Goal: Task Accomplishment & Management: Complete application form

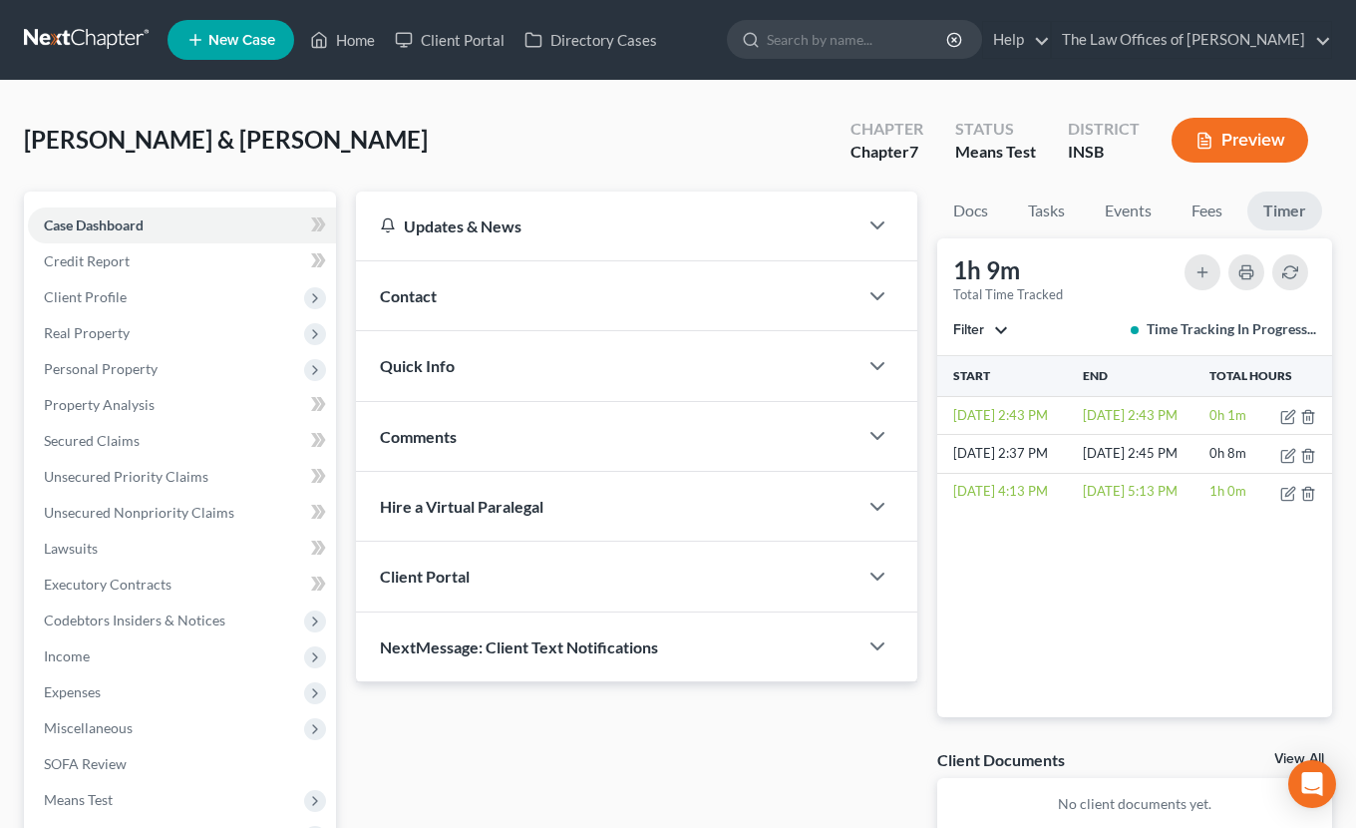
click at [78, 40] on link at bounding box center [88, 40] width 128 height 36
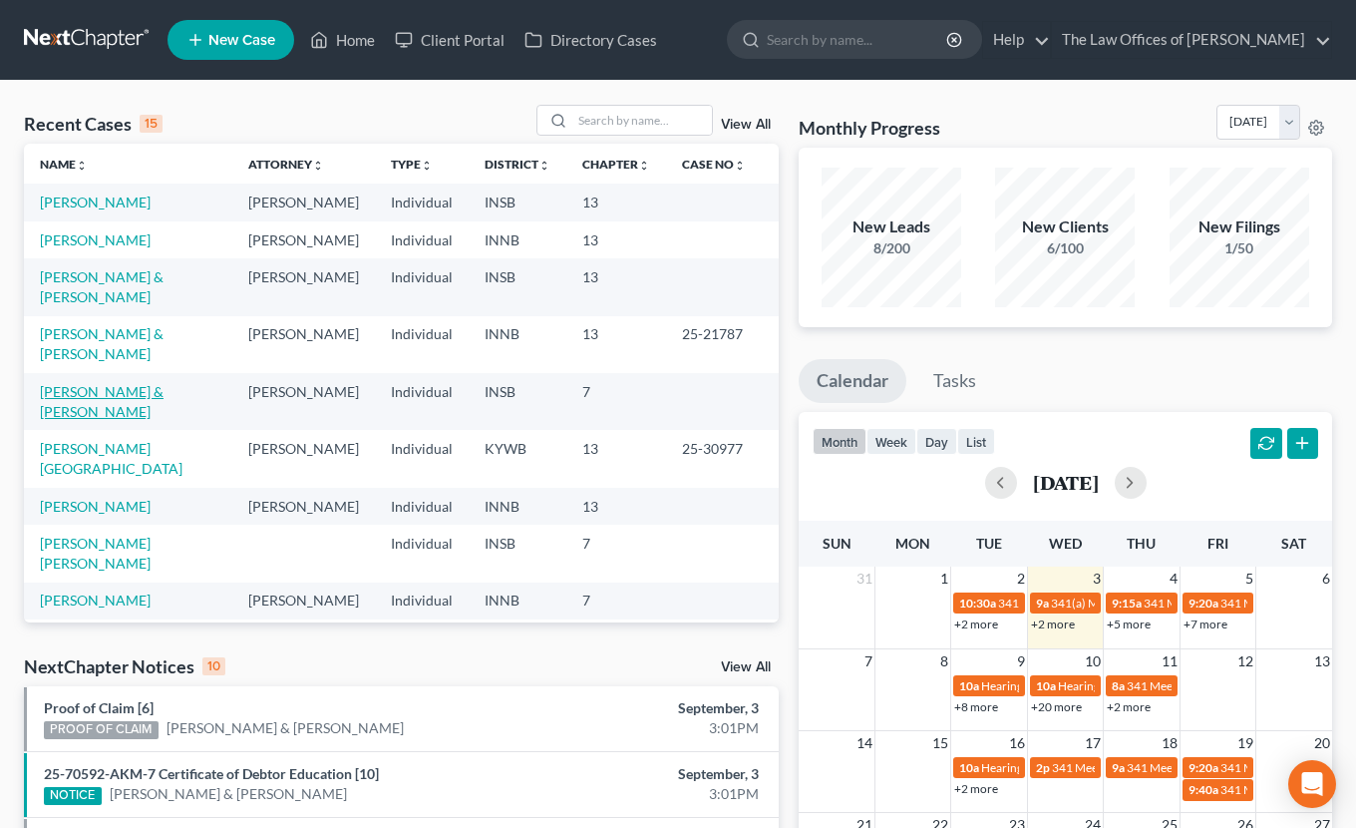
click at [99, 383] on link "Schnelle, Jacob & Aletha" at bounding box center [102, 401] width 124 height 37
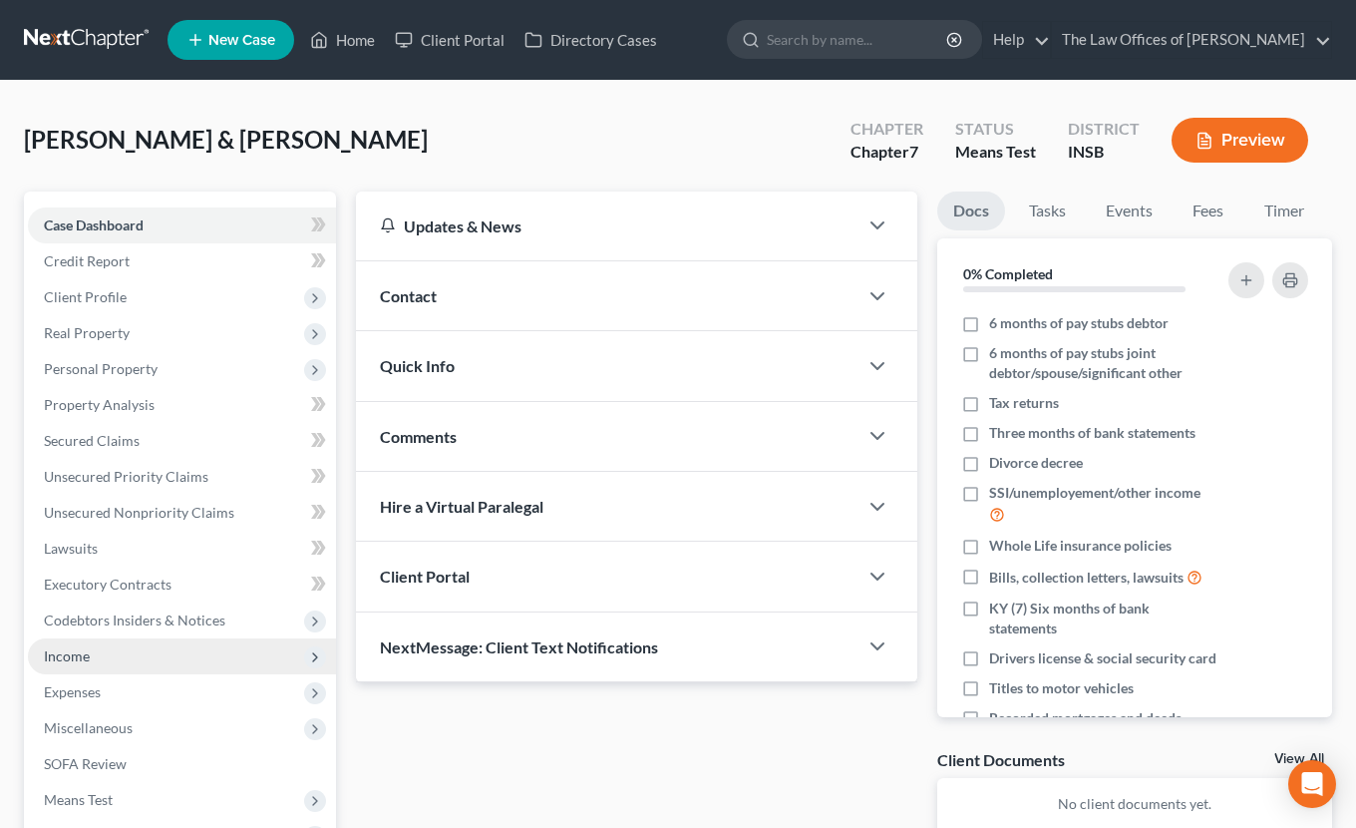
click at [84, 647] on span "Income" at bounding box center [67, 655] width 46 height 17
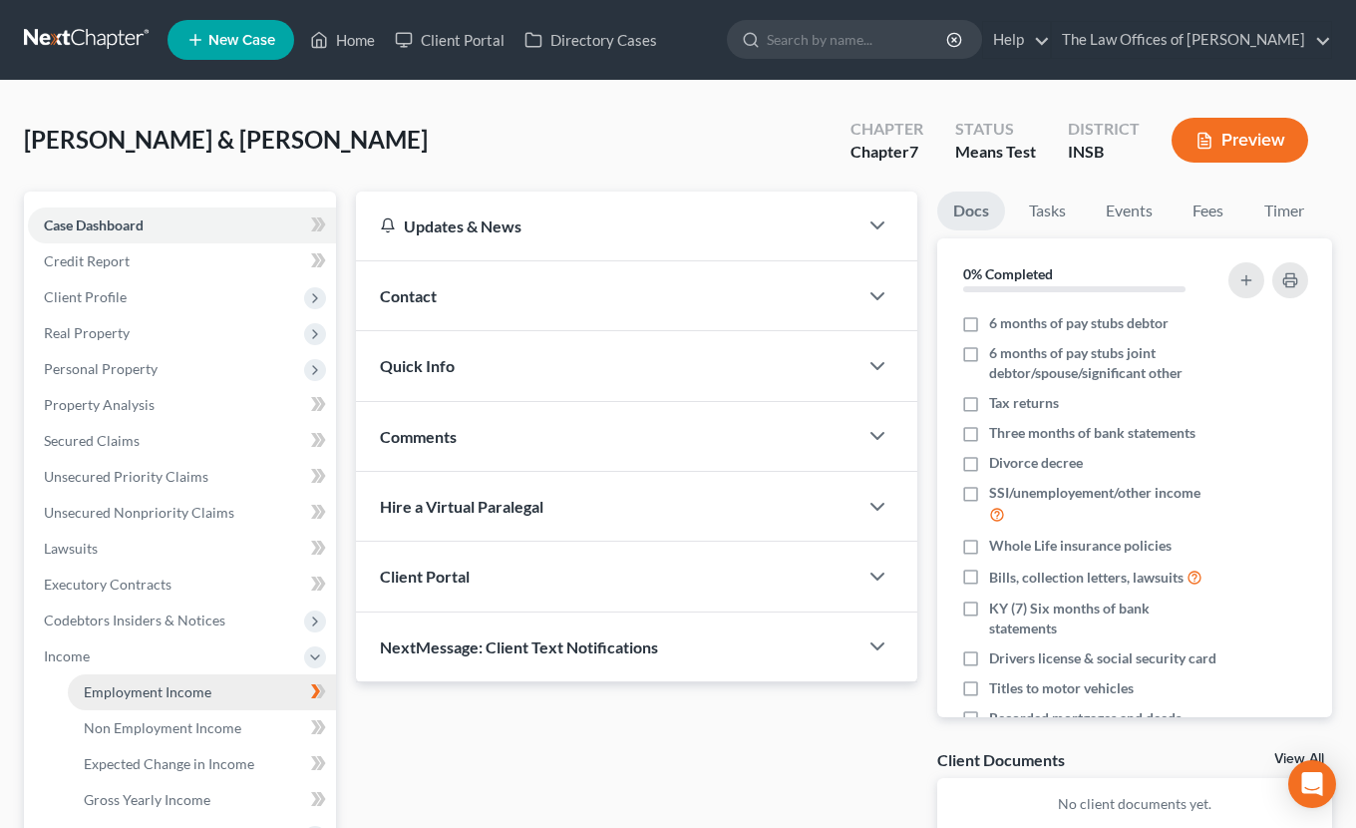
click at [109, 692] on span "Employment Income" at bounding box center [148, 691] width 128 height 17
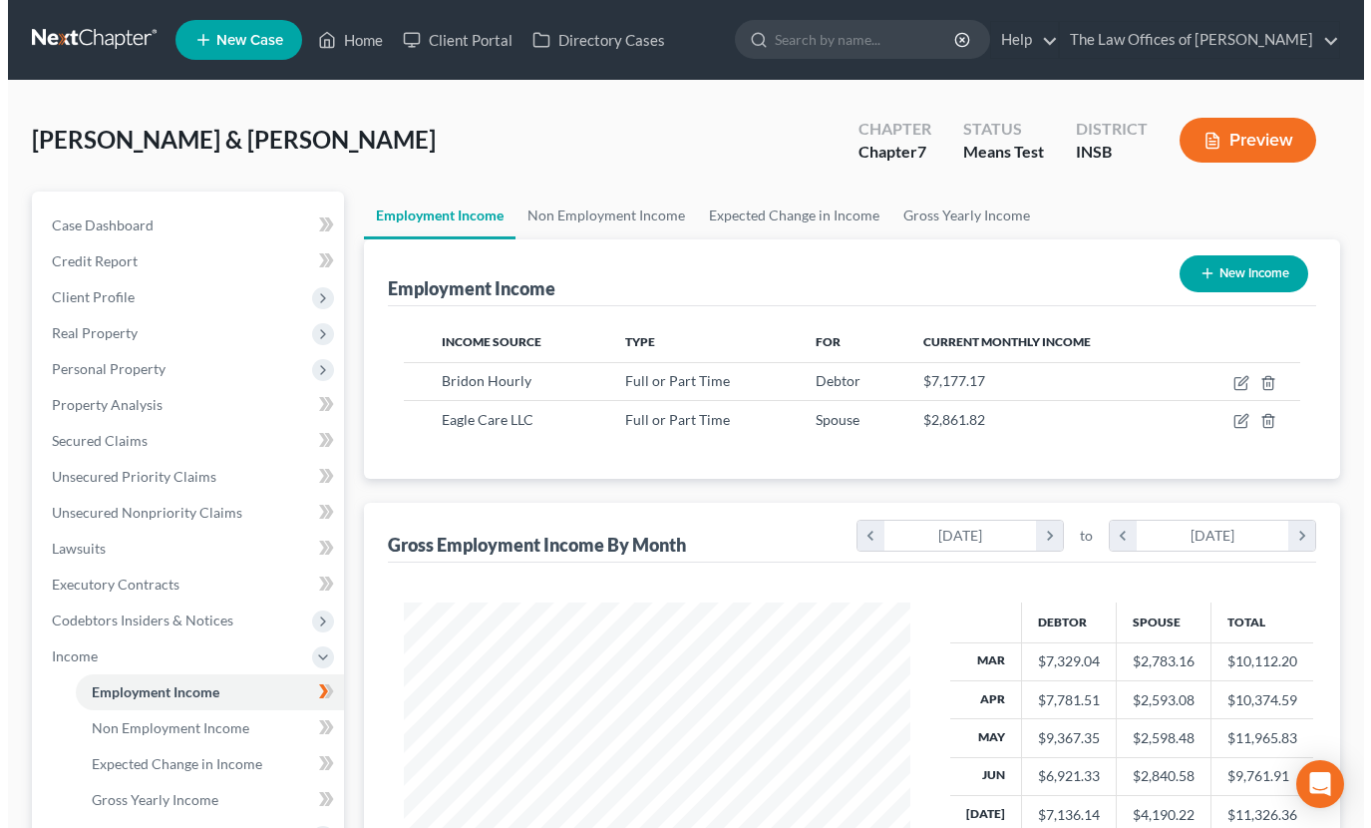
scroll to position [266, 0]
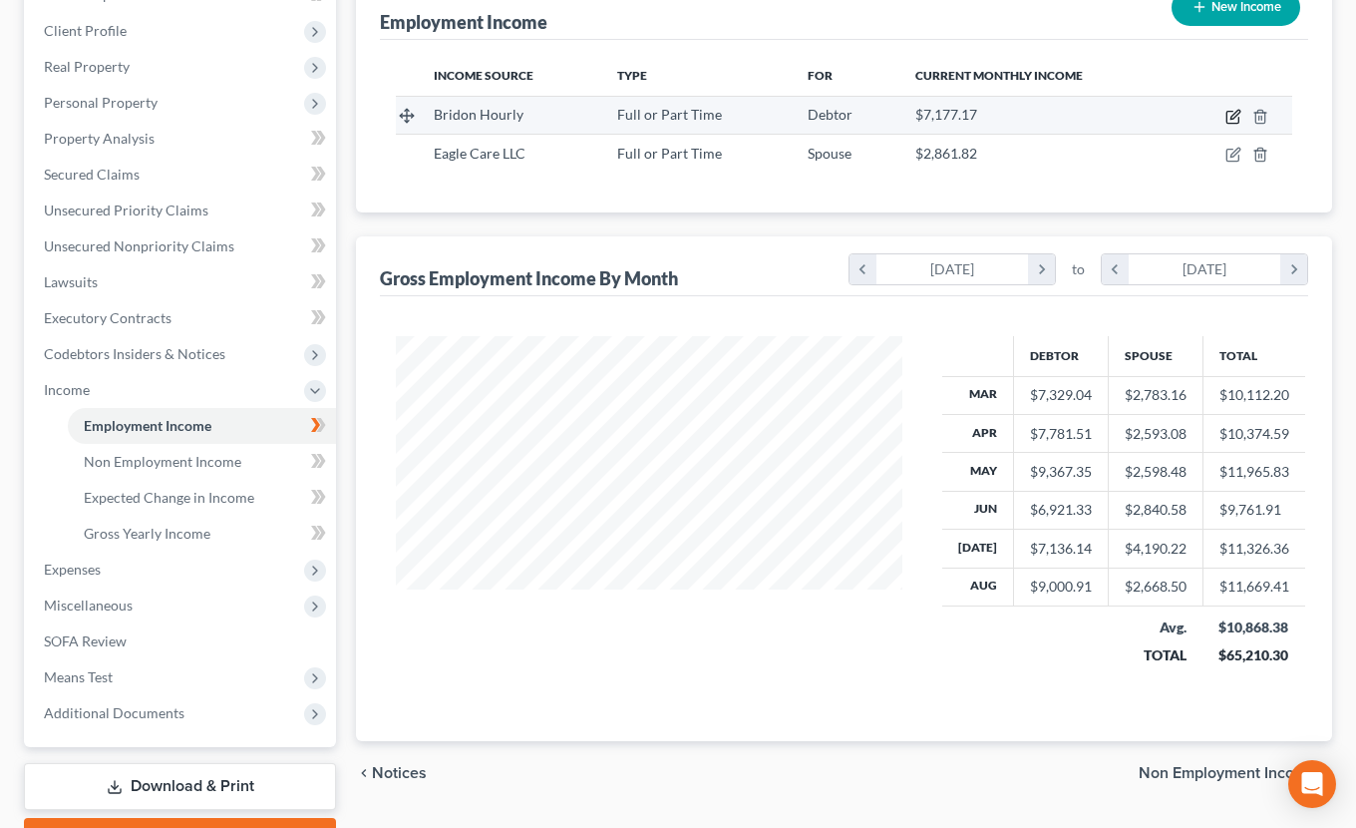
click at [1237, 119] on icon "button" at bounding box center [1234, 117] width 16 height 16
select select "0"
select select "39"
select select "3"
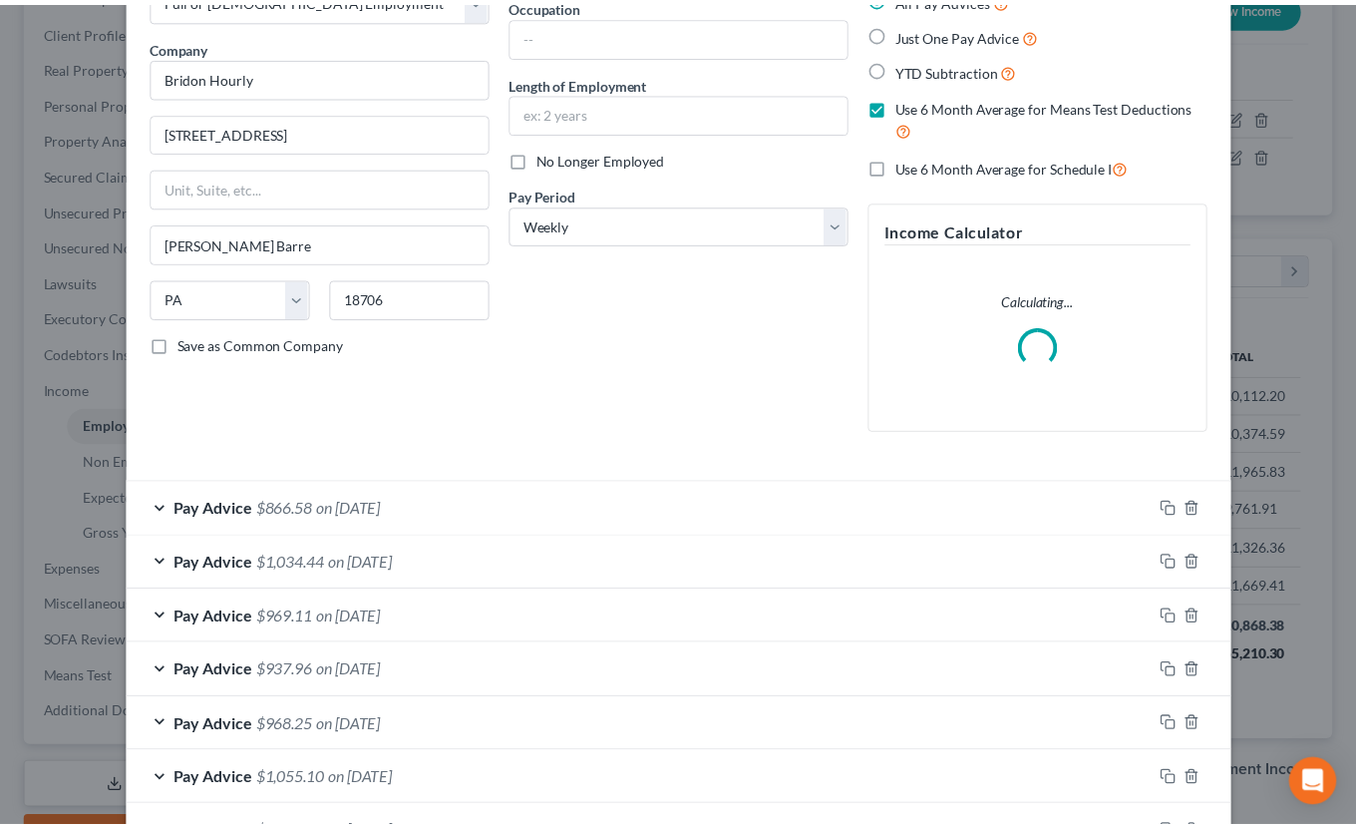
scroll to position [0, 0]
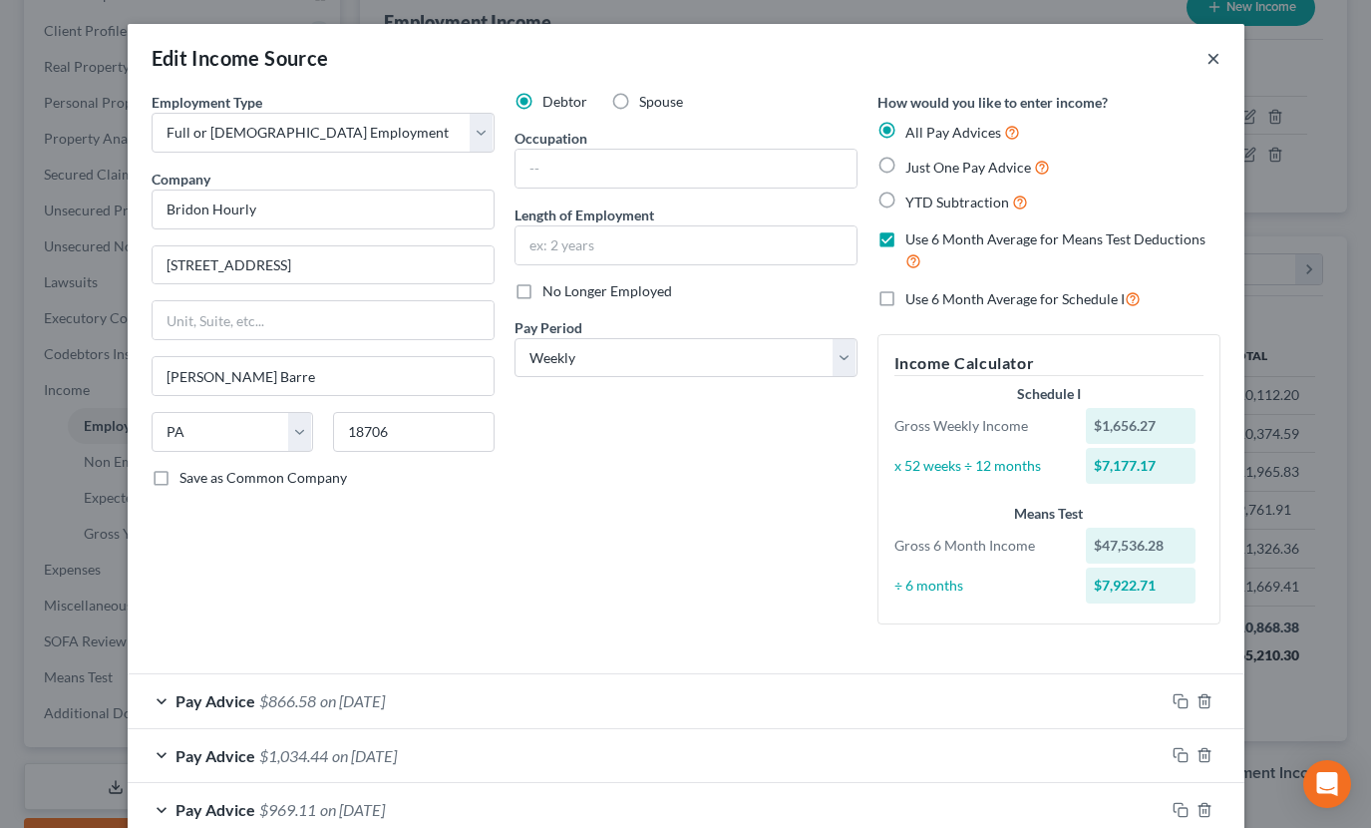
click at [1210, 59] on button "×" at bounding box center [1214, 58] width 14 height 24
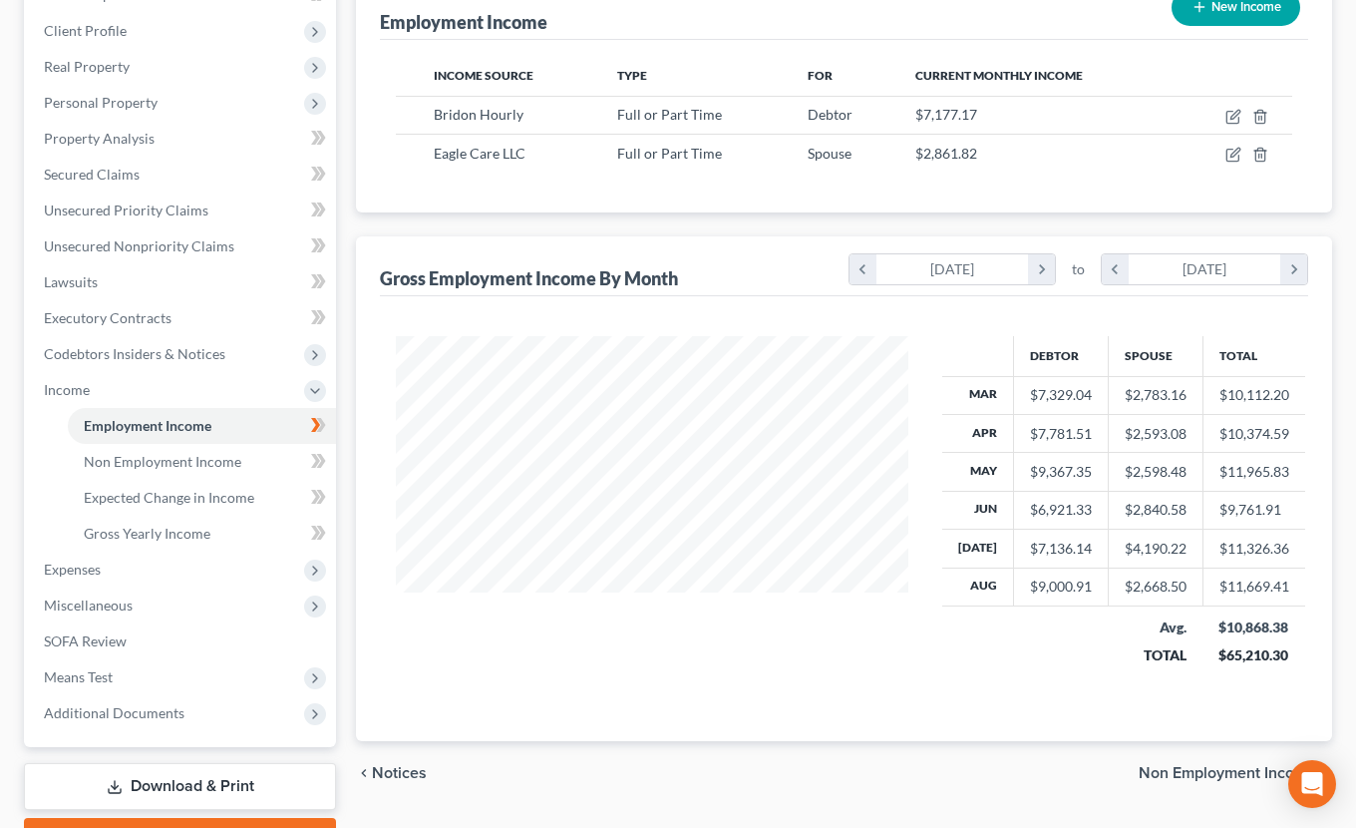
scroll to position [358, 547]
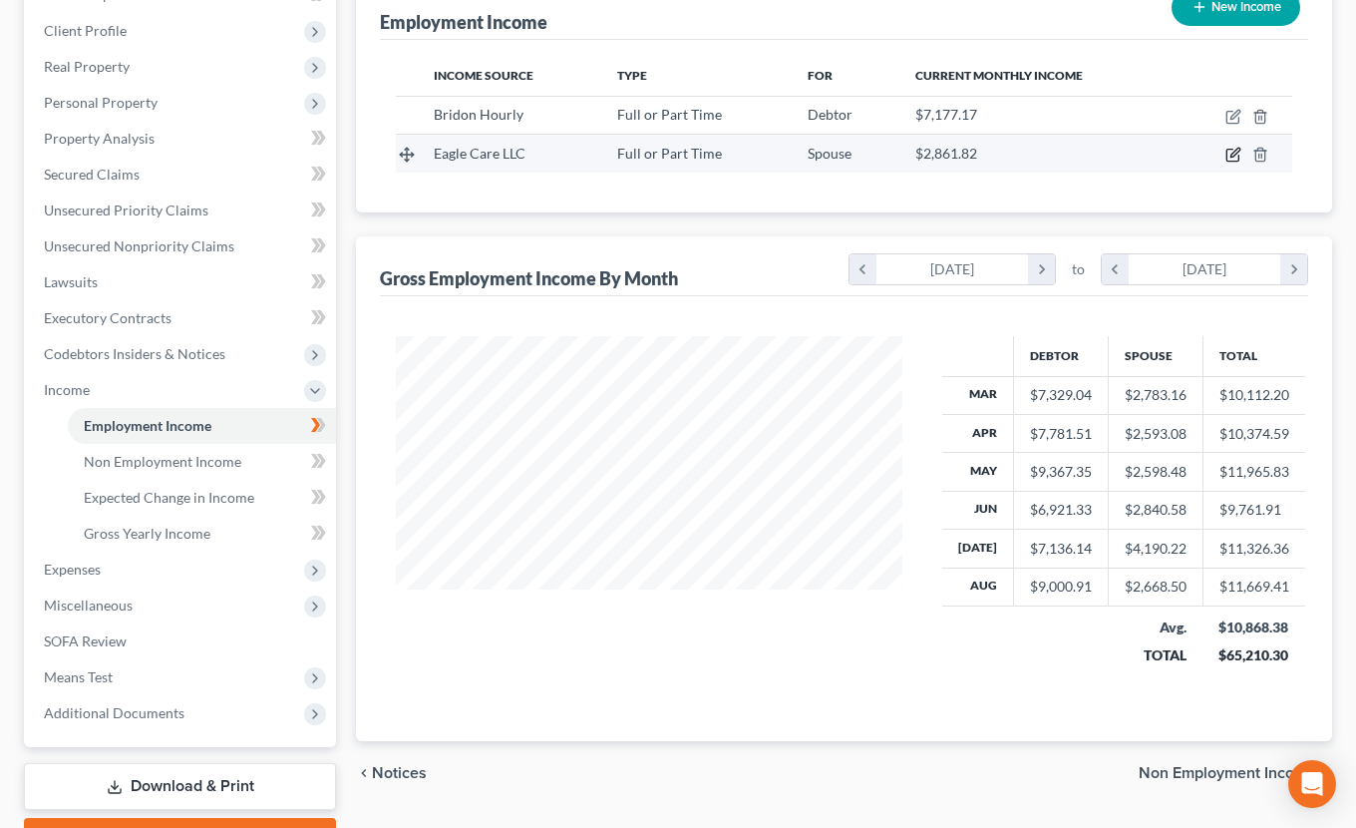
click at [1235, 156] on icon "button" at bounding box center [1235, 153] width 9 height 9
select select "0"
select select "15"
select select "2"
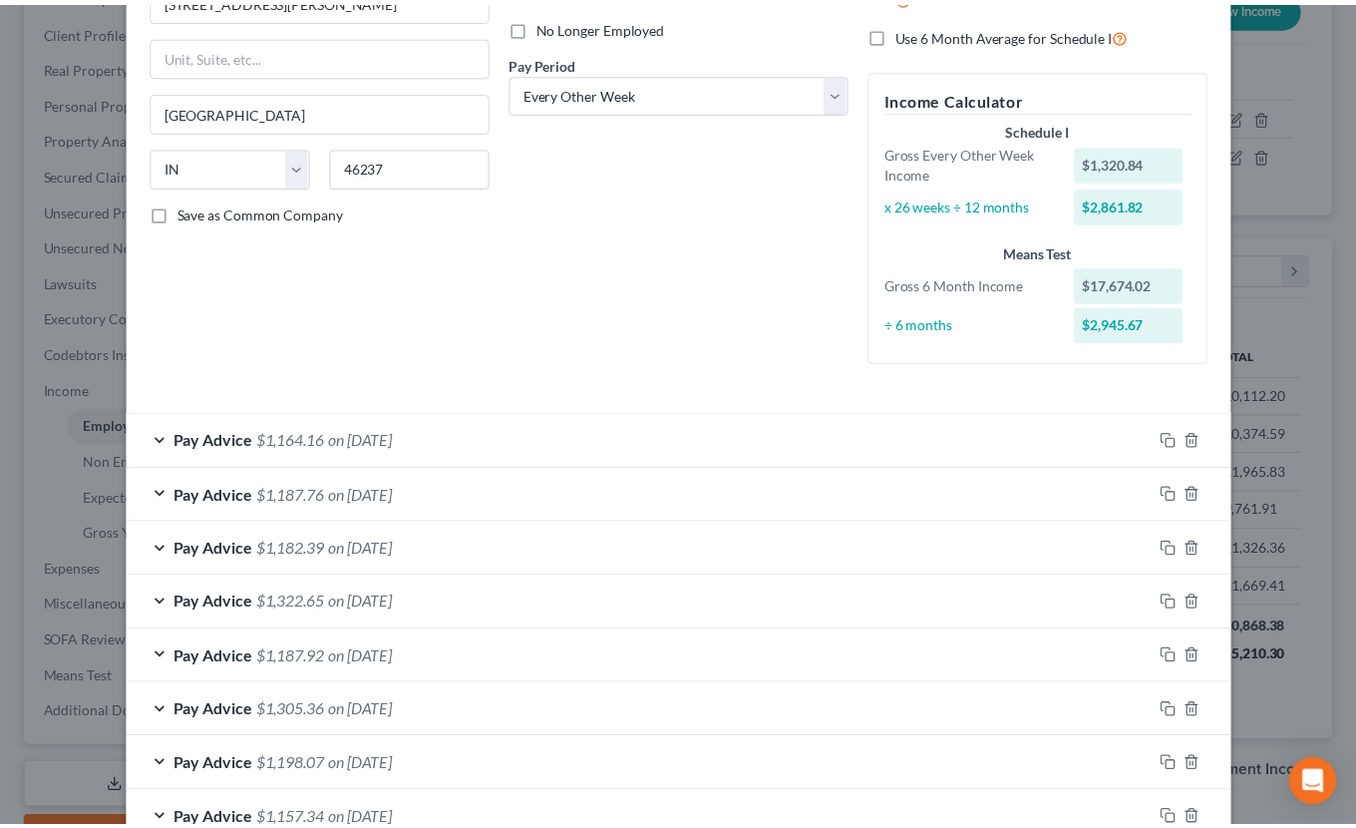
scroll to position [0, 0]
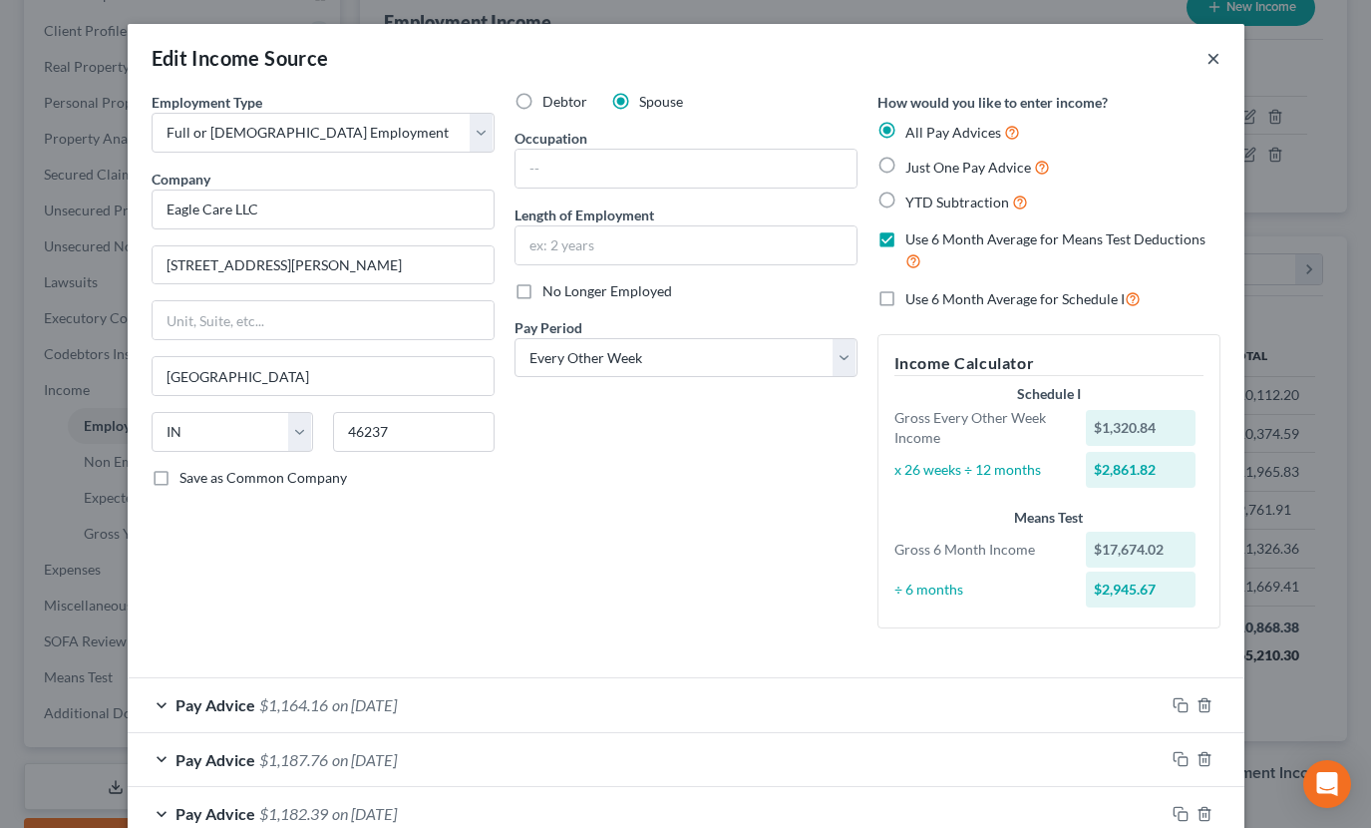
click at [1208, 54] on button "×" at bounding box center [1214, 58] width 14 height 24
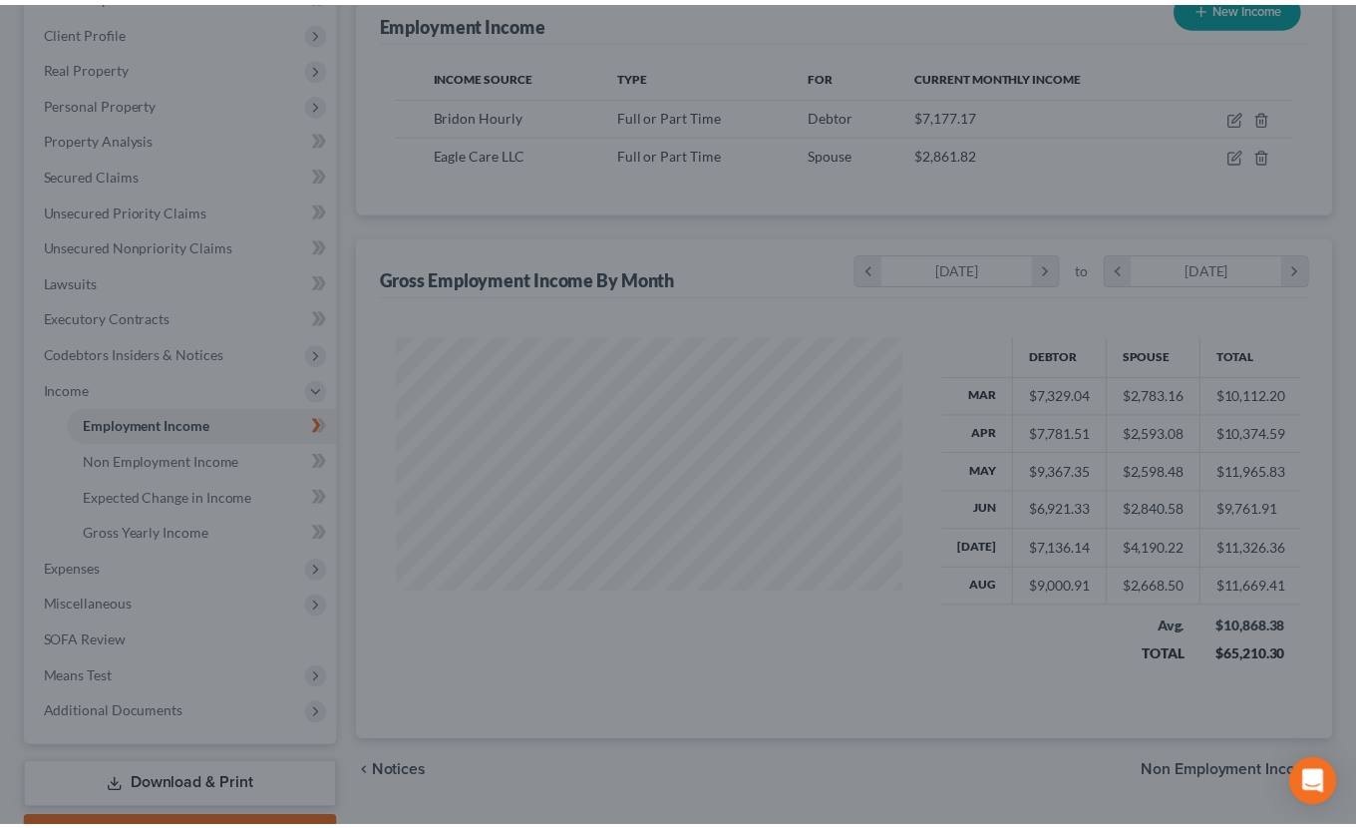
scroll to position [996944, 996755]
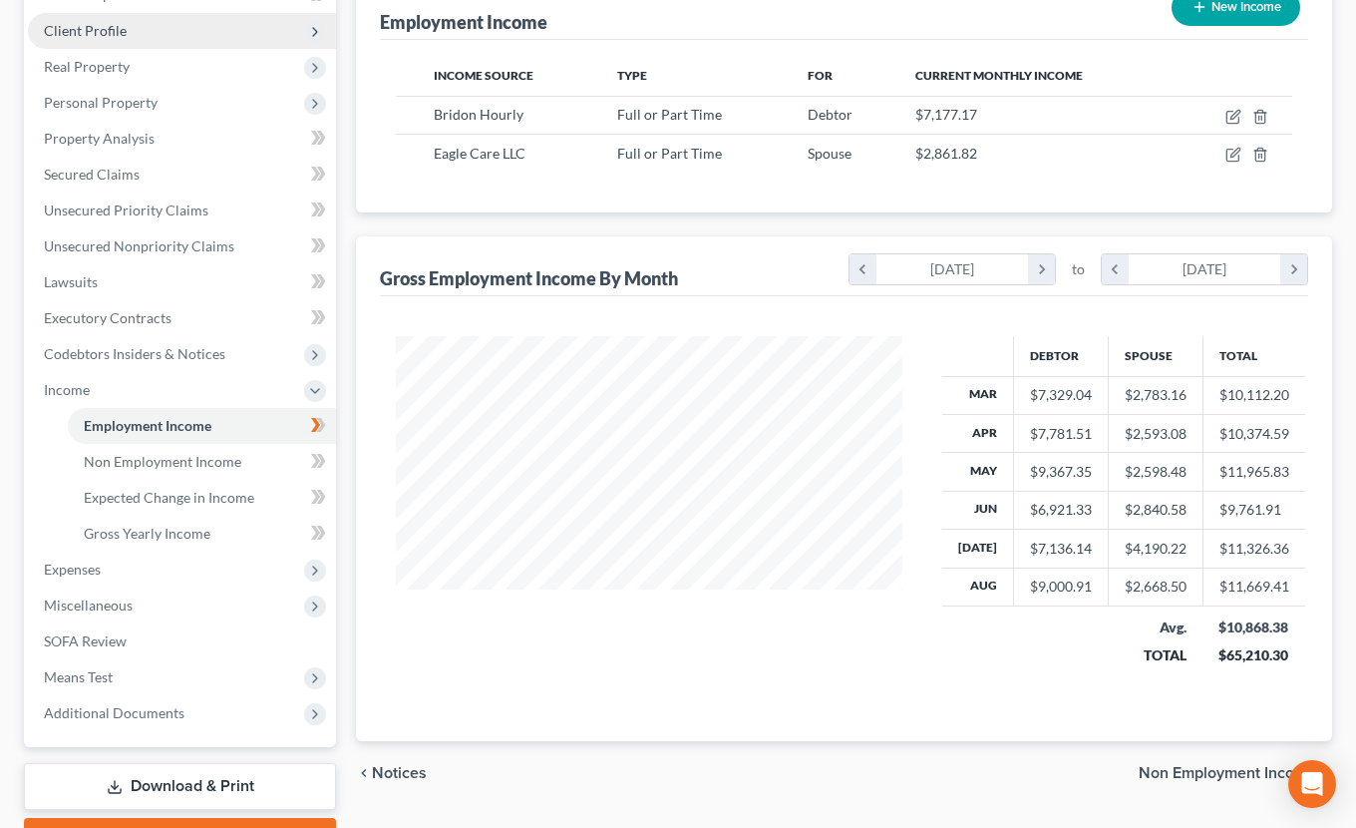
click at [103, 31] on span "Client Profile" at bounding box center [85, 30] width 83 height 17
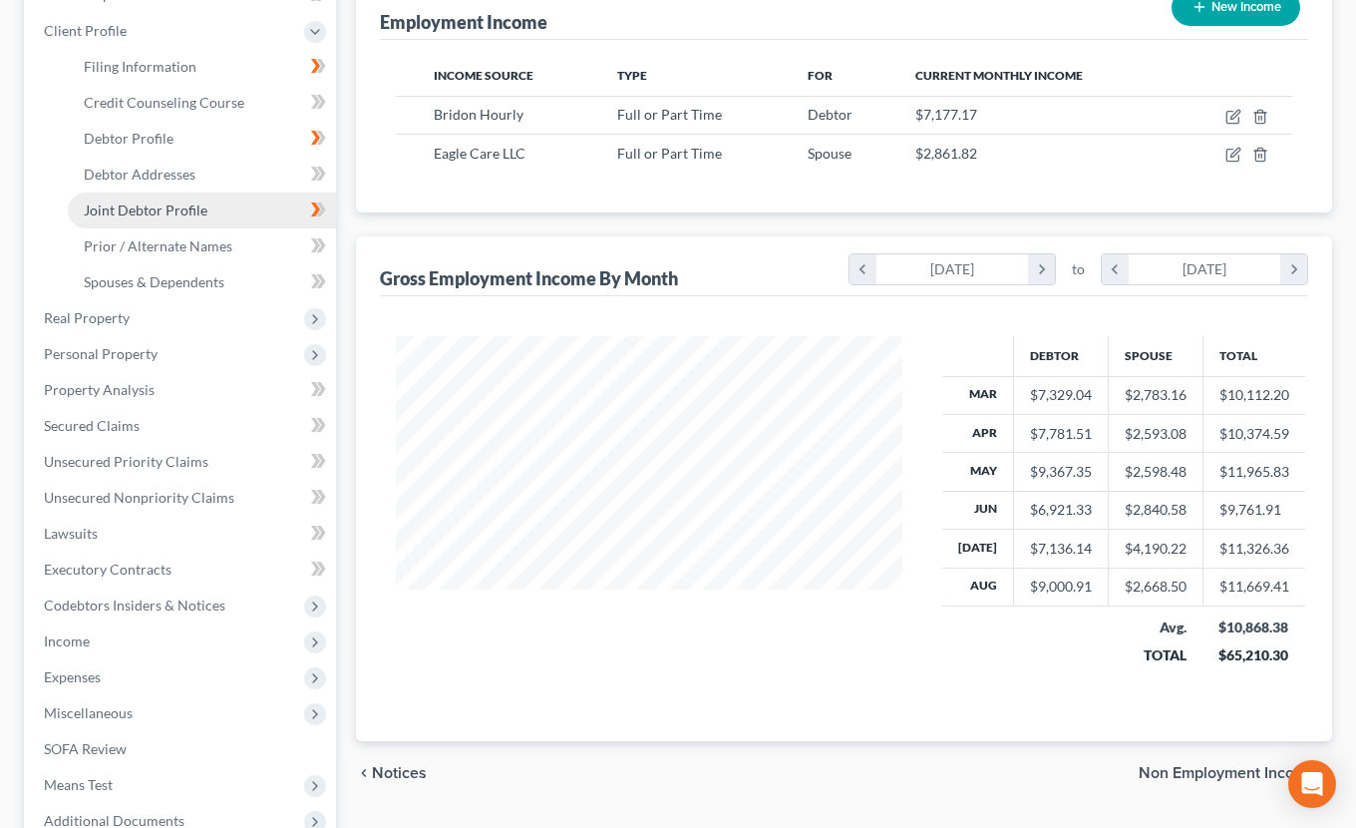
scroll to position [199, 0]
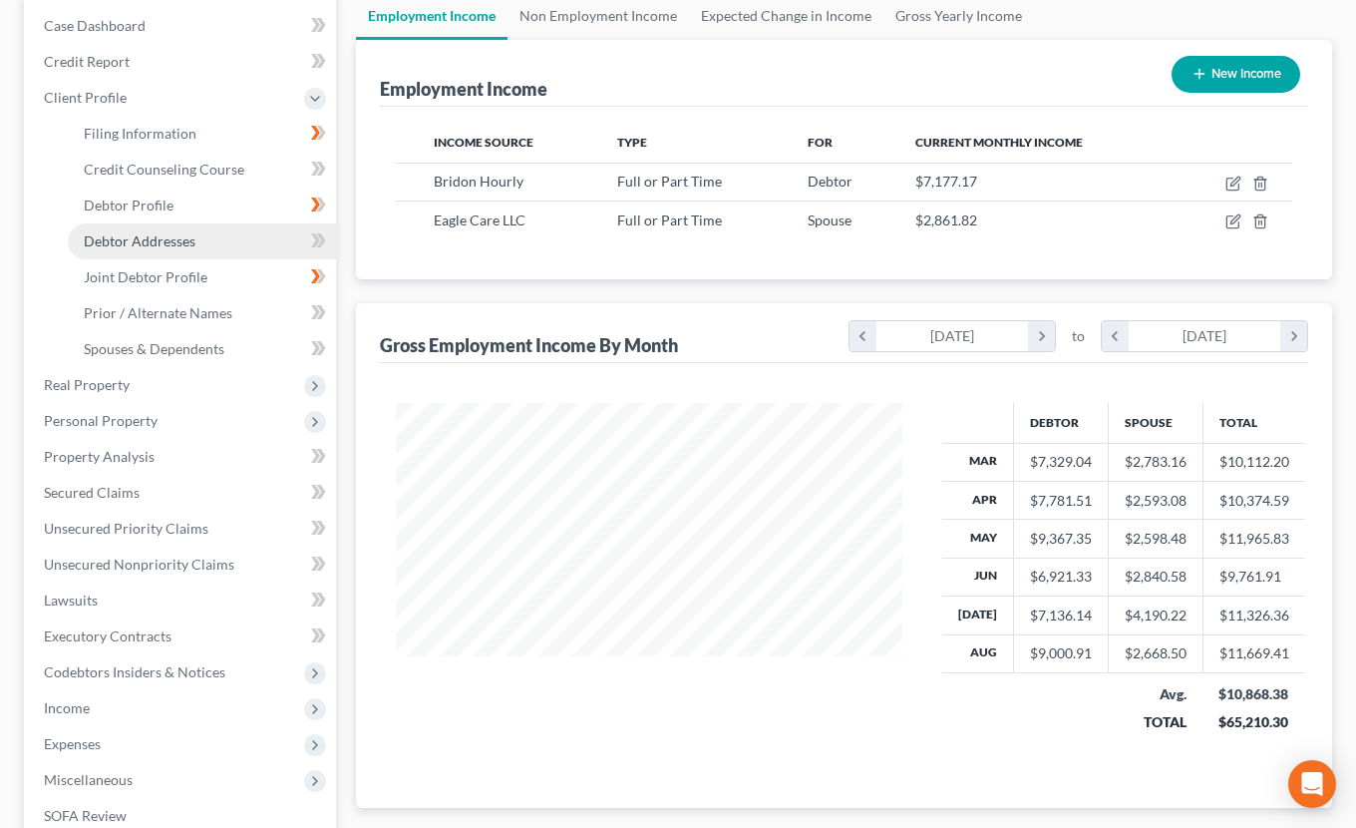
click at [157, 240] on span "Debtor Addresses" at bounding box center [140, 240] width 112 height 17
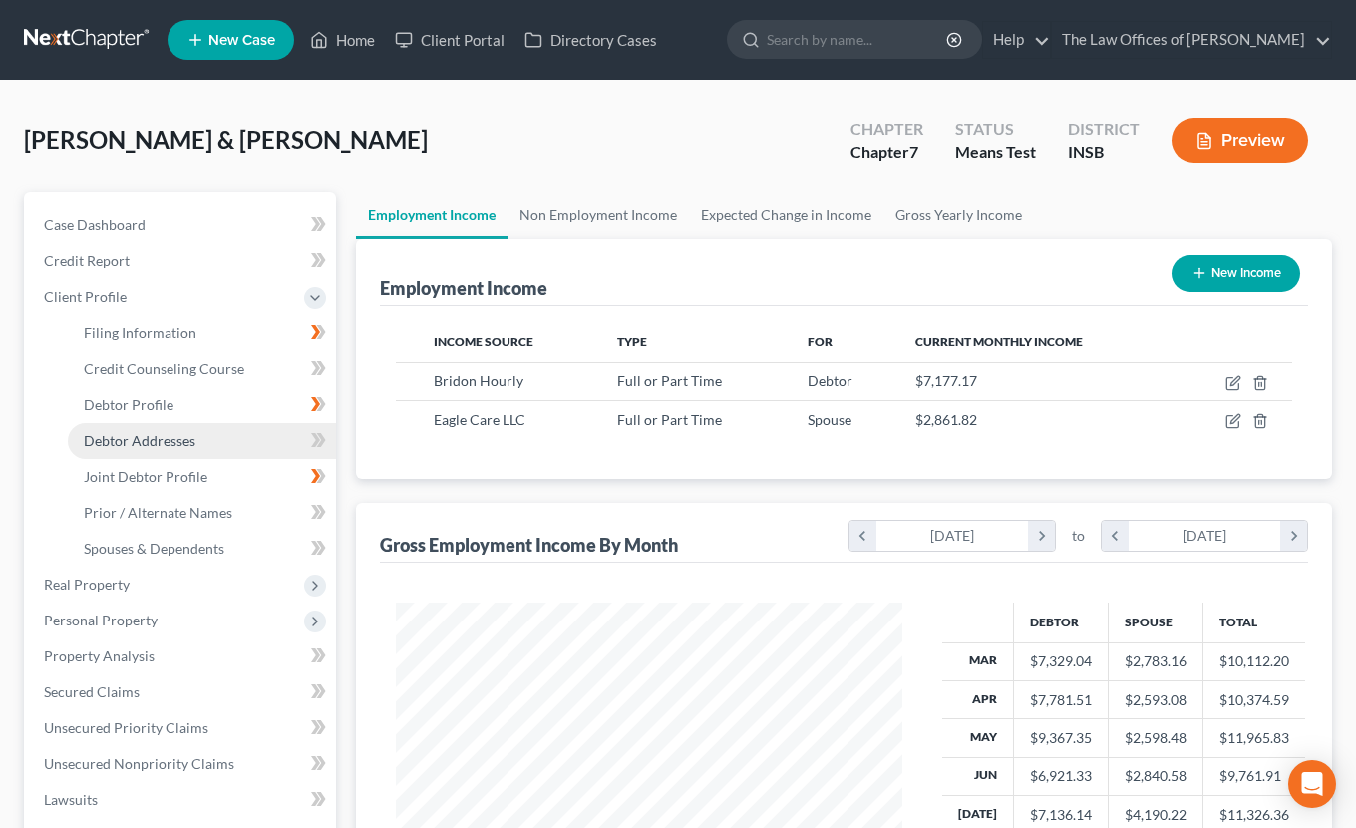
select select "0"
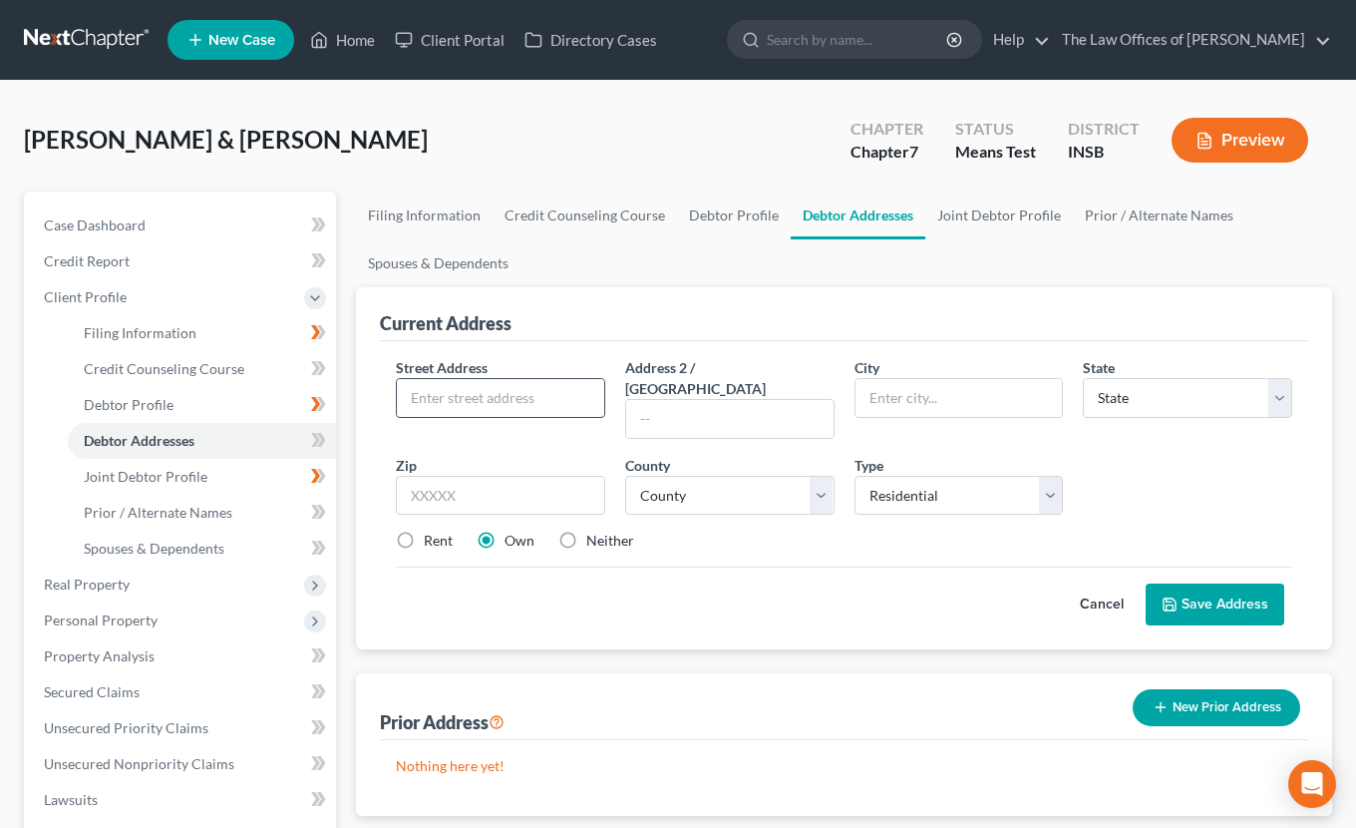
click at [479, 393] on input "text" at bounding box center [500, 398] width 207 height 38
type input "711 S Franklin St"
type input "47660"
click at [749, 566] on div "Cancel Save Address" at bounding box center [844, 595] width 897 height 59
type input "Oakland City"
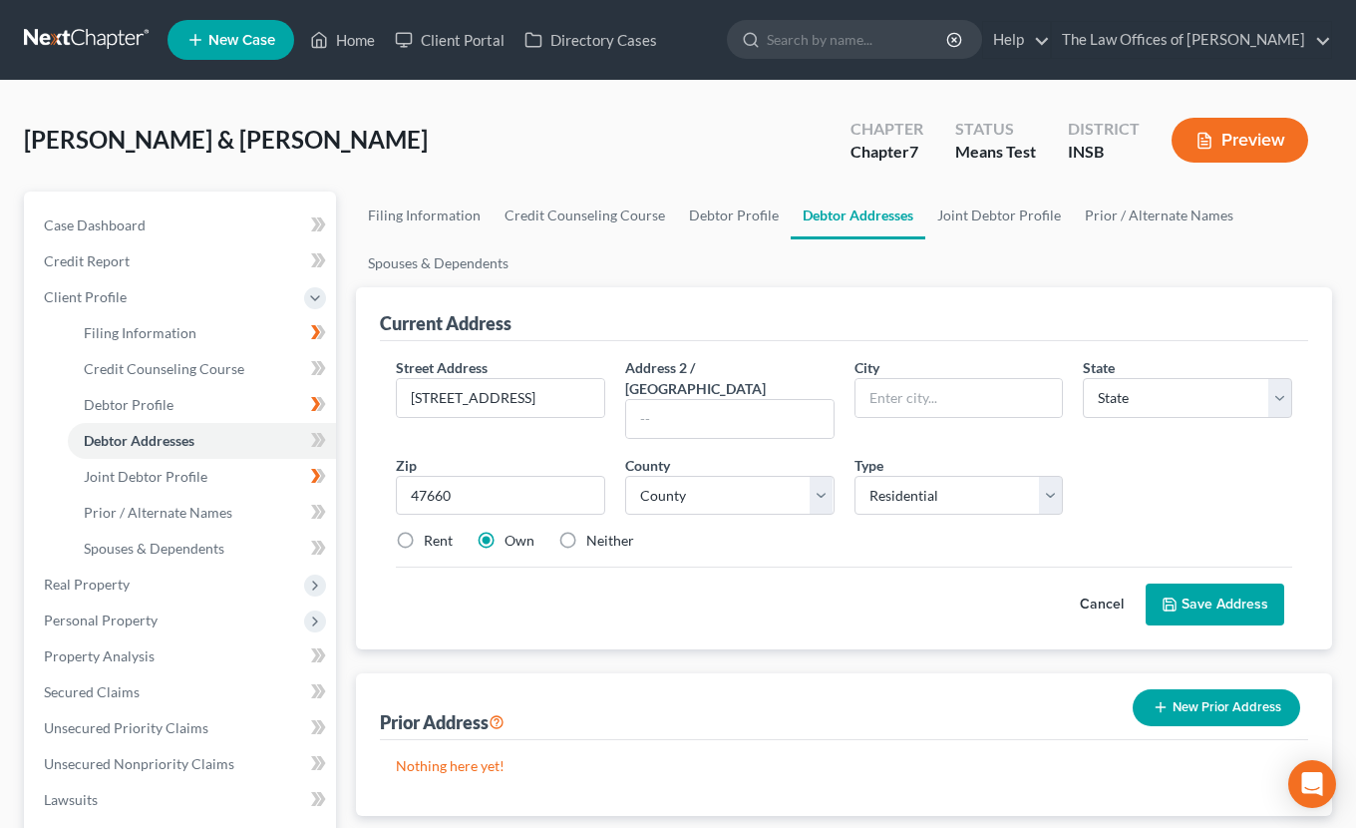
select select "15"
click at [668, 483] on select "County" at bounding box center [729, 496] width 209 height 40
select select "25"
click at [625, 476] on select "County Adams County Allen County Bartholomew County Benton County Blackford Cou…" at bounding box center [729, 496] width 209 height 40
click at [754, 531] on div "Rent Own Neither" at bounding box center [844, 541] width 917 height 20
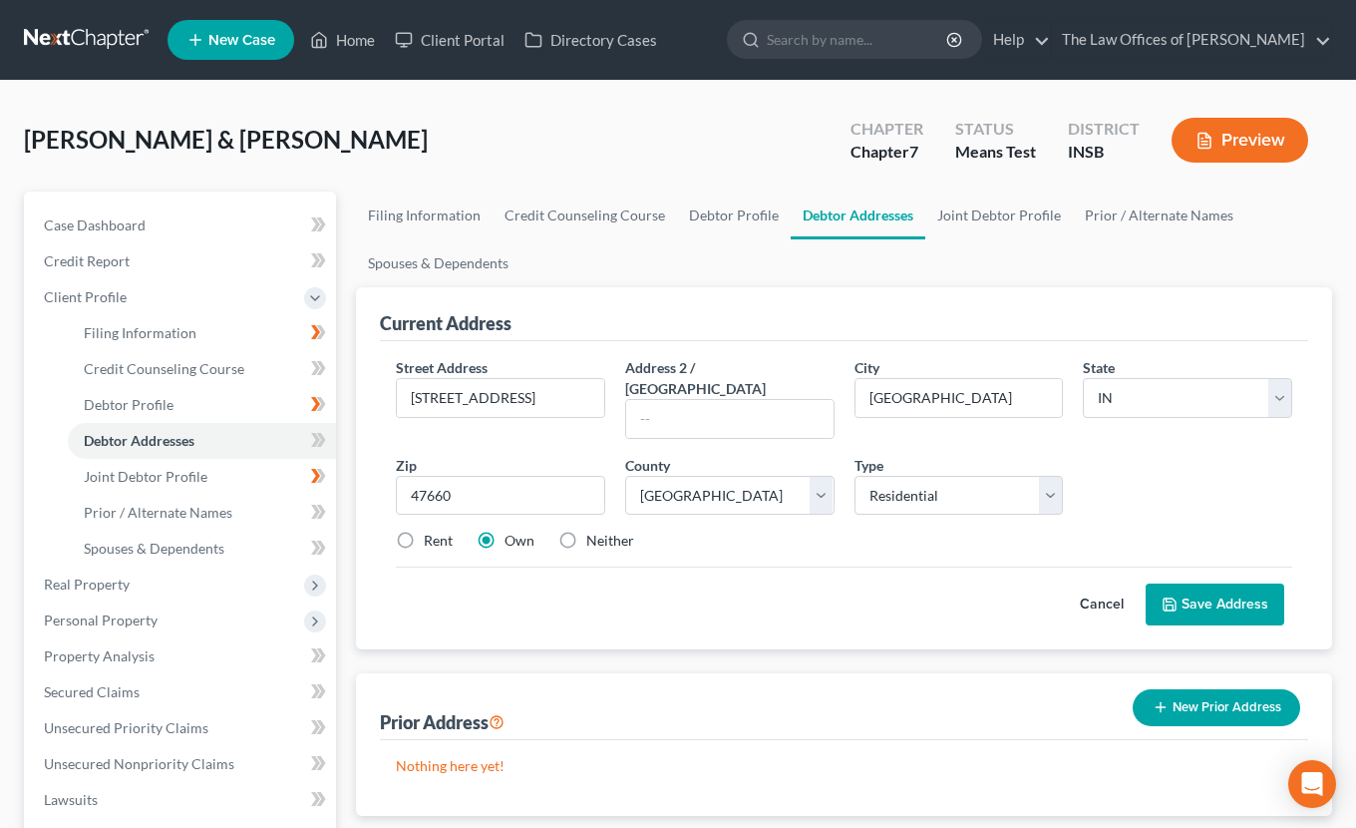
click at [424, 531] on label "Rent" at bounding box center [438, 541] width 29 height 20
click at [432, 531] on input "Rent" at bounding box center [438, 537] width 13 height 13
radio input "true"
click at [1215, 585] on button "Save Address" at bounding box center [1215, 604] width 139 height 42
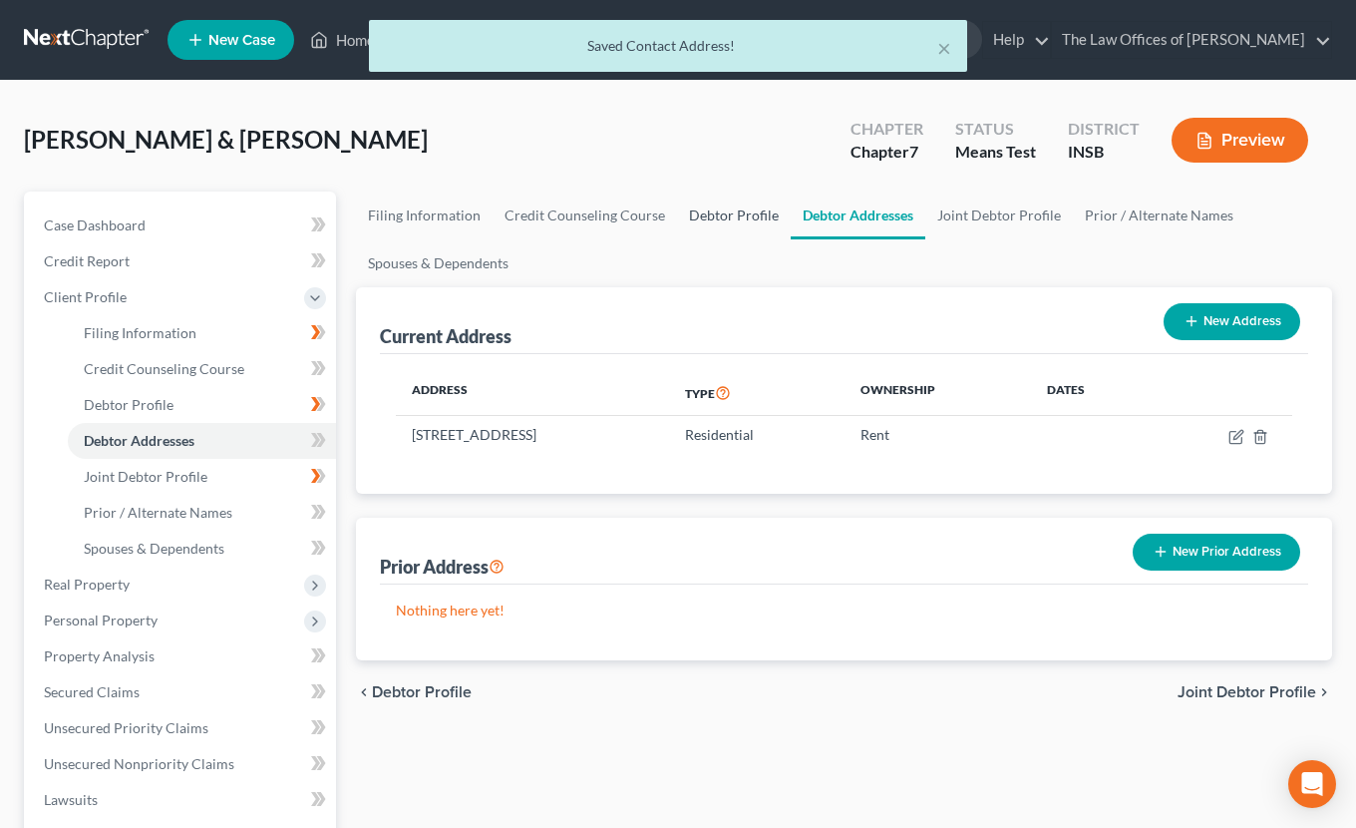
click at [720, 203] on link "Debtor Profile" at bounding box center [734, 215] width 114 height 48
select select "1"
select select "4"
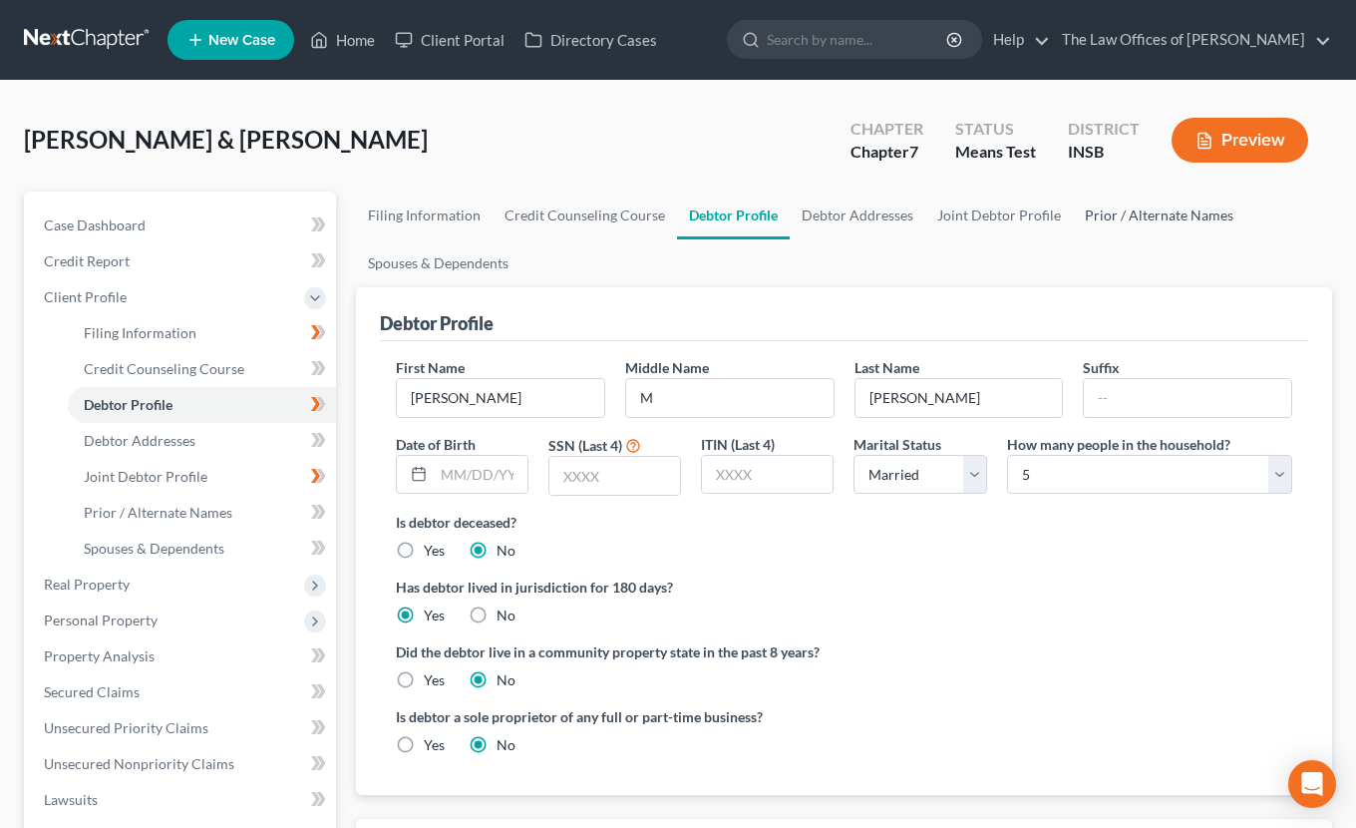
click at [1116, 218] on link "Prior / Alternate Names" at bounding box center [1159, 215] width 173 height 48
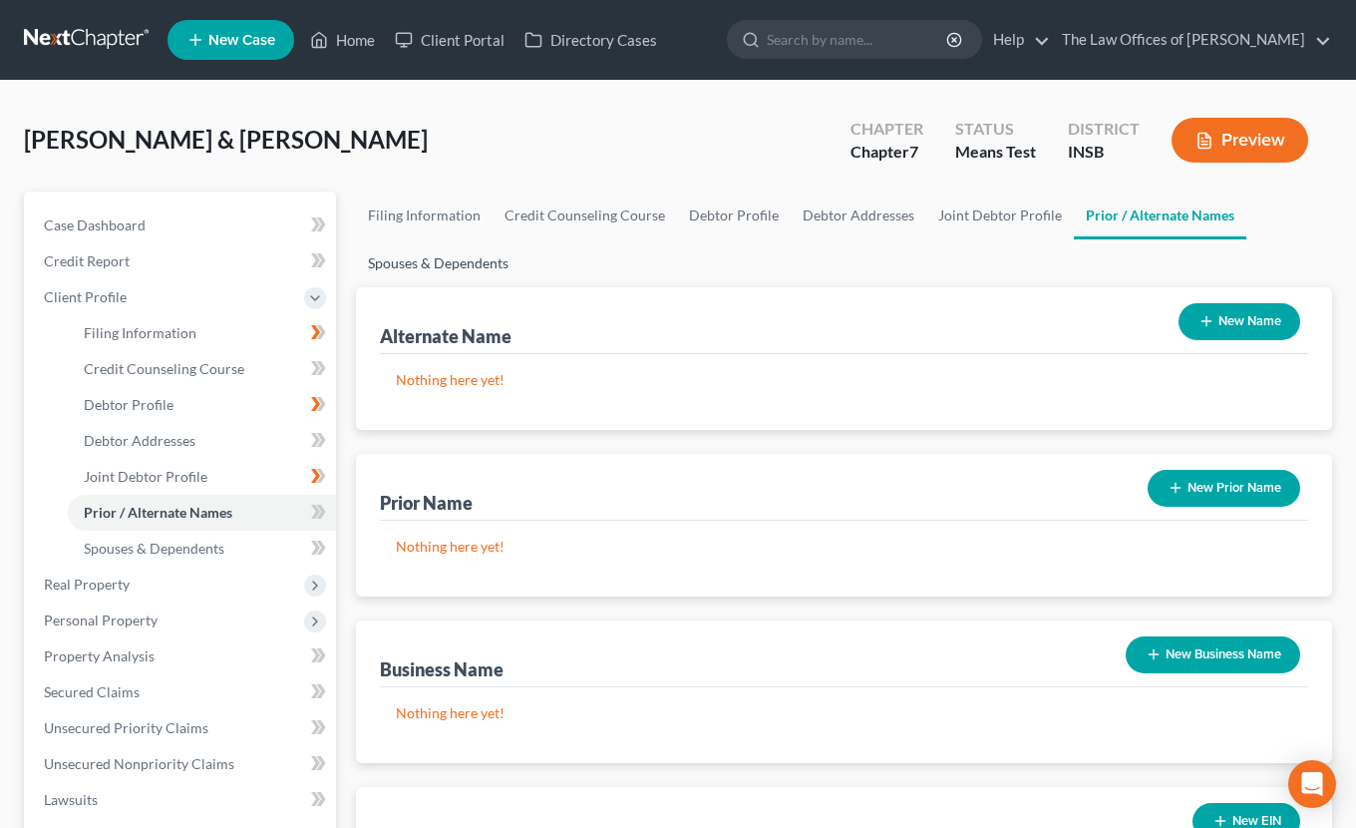
click at [399, 258] on link "Spouses & Dependents" at bounding box center [438, 263] width 165 height 48
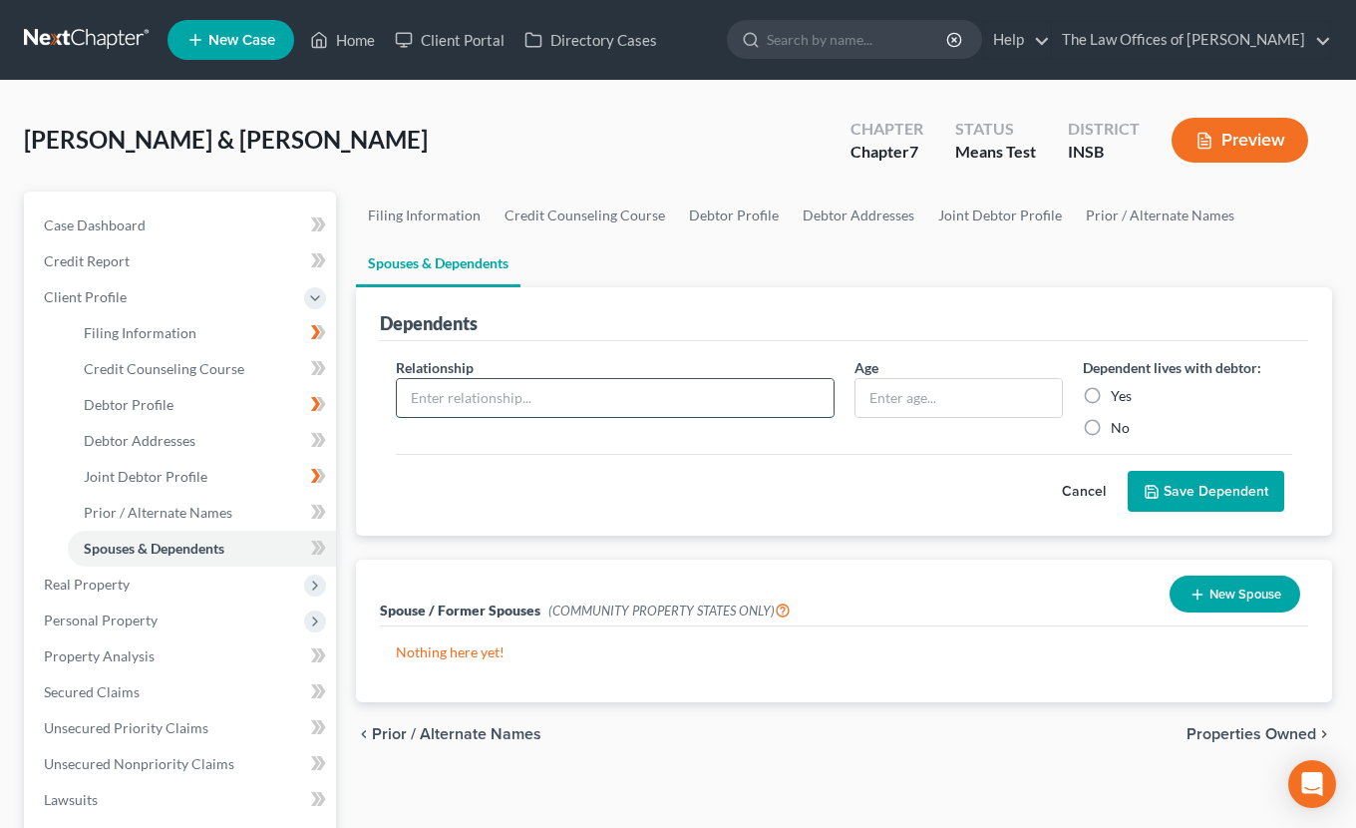
click at [457, 396] on input "text" at bounding box center [615, 398] width 437 height 38
click at [934, 405] on input "text" at bounding box center [959, 398] width 207 height 38
type input "11"
click at [586, 388] on input "text" at bounding box center [615, 398] width 437 height 38
type input "Daughter"
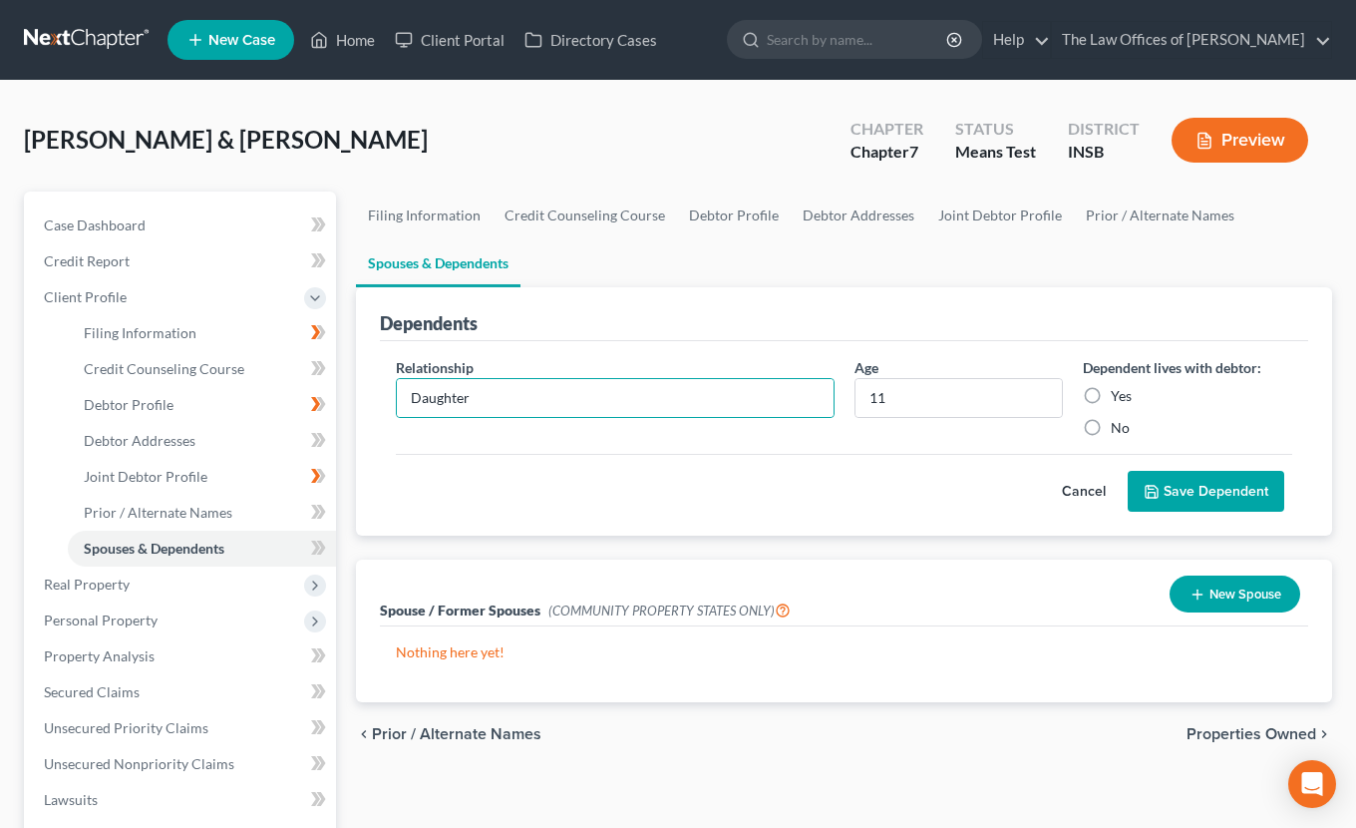
click at [1116, 390] on label "Yes" at bounding box center [1121, 396] width 21 height 20
click at [1119, 390] on input "Yes" at bounding box center [1125, 392] width 13 height 13
radio input "true"
click at [1168, 491] on button "Save Dependent" at bounding box center [1206, 492] width 157 height 42
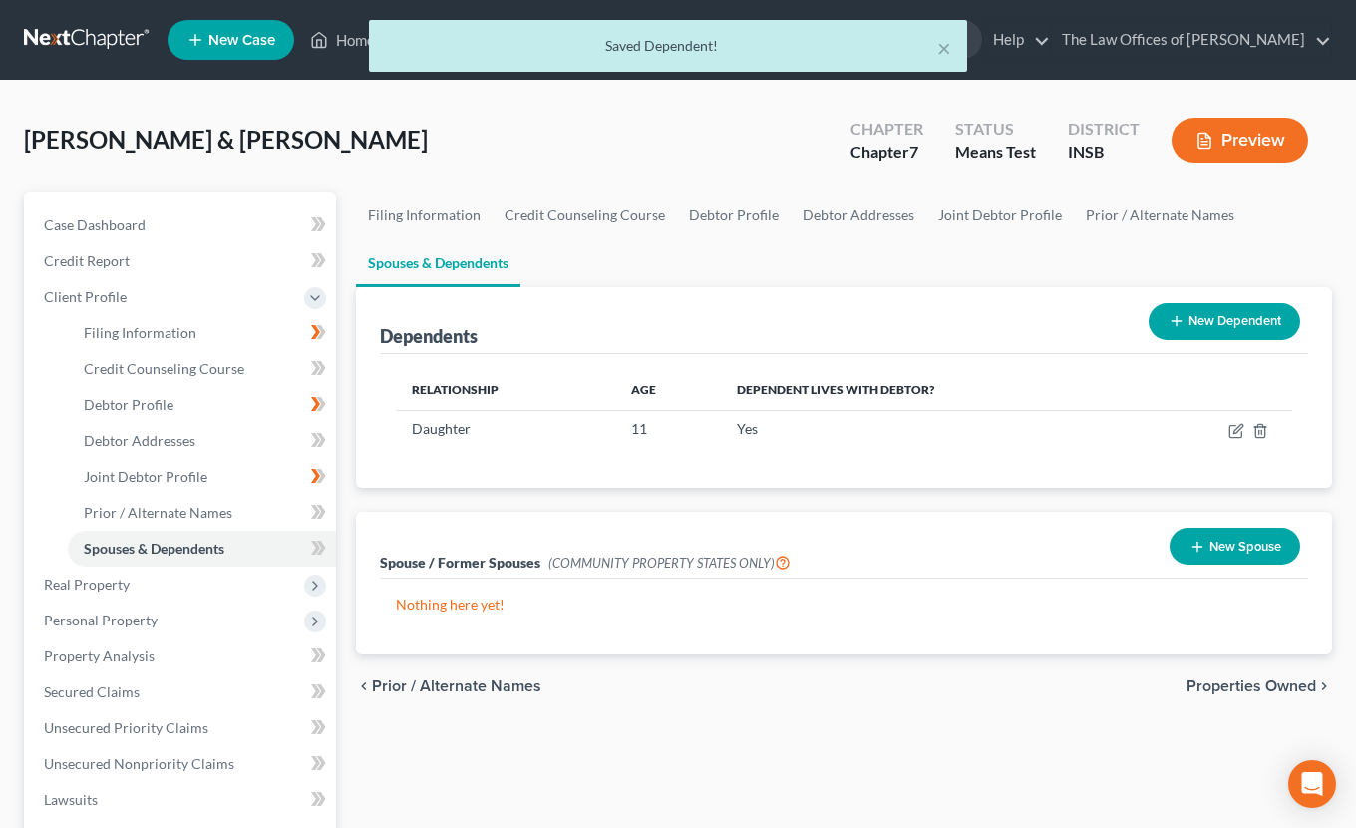
click at [1209, 319] on button "New Dependent" at bounding box center [1225, 321] width 152 height 37
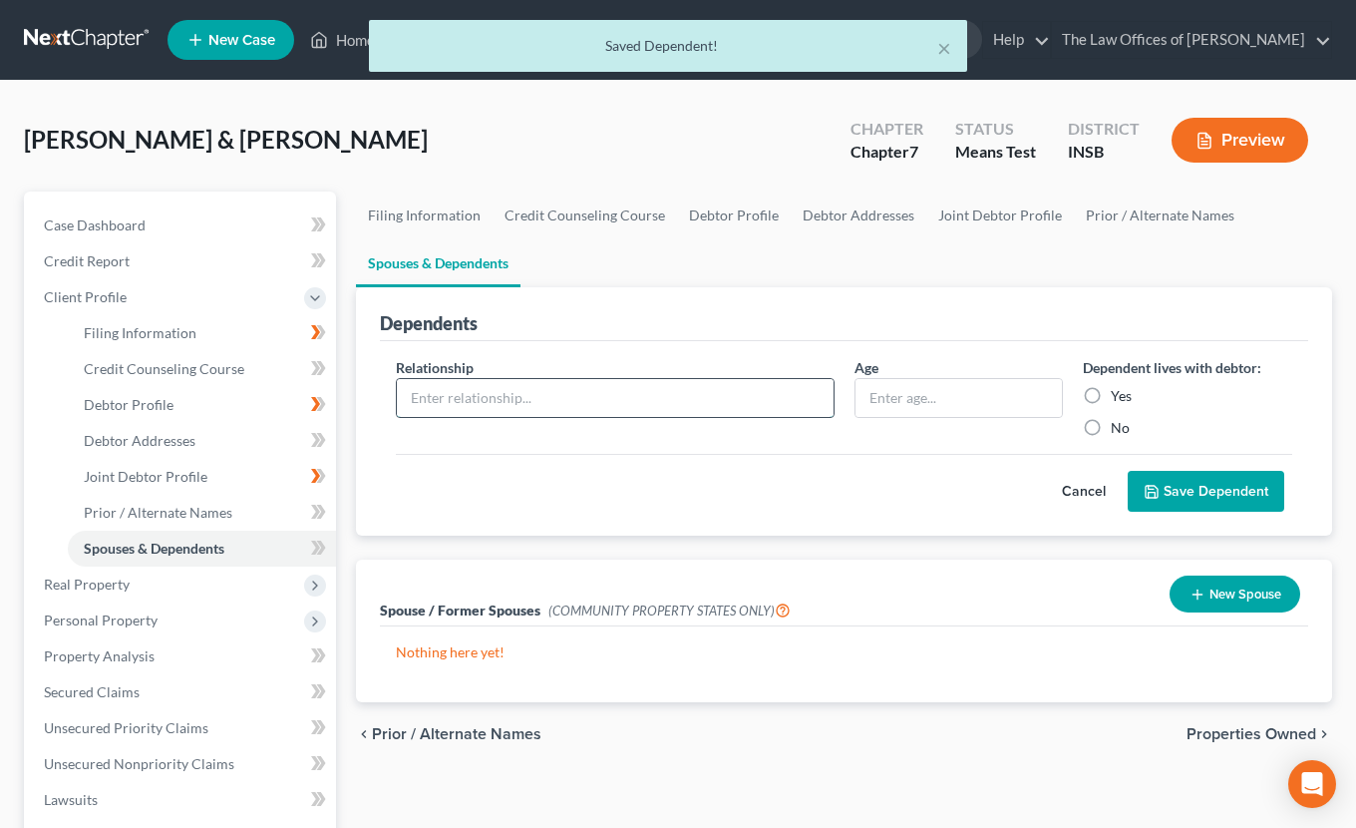
click at [562, 403] on input "text" at bounding box center [615, 398] width 437 height 38
type input "Son"
click at [940, 390] on input "text" at bounding box center [959, 398] width 207 height 38
type input "5"
click at [1111, 399] on label "Yes" at bounding box center [1121, 396] width 21 height 20
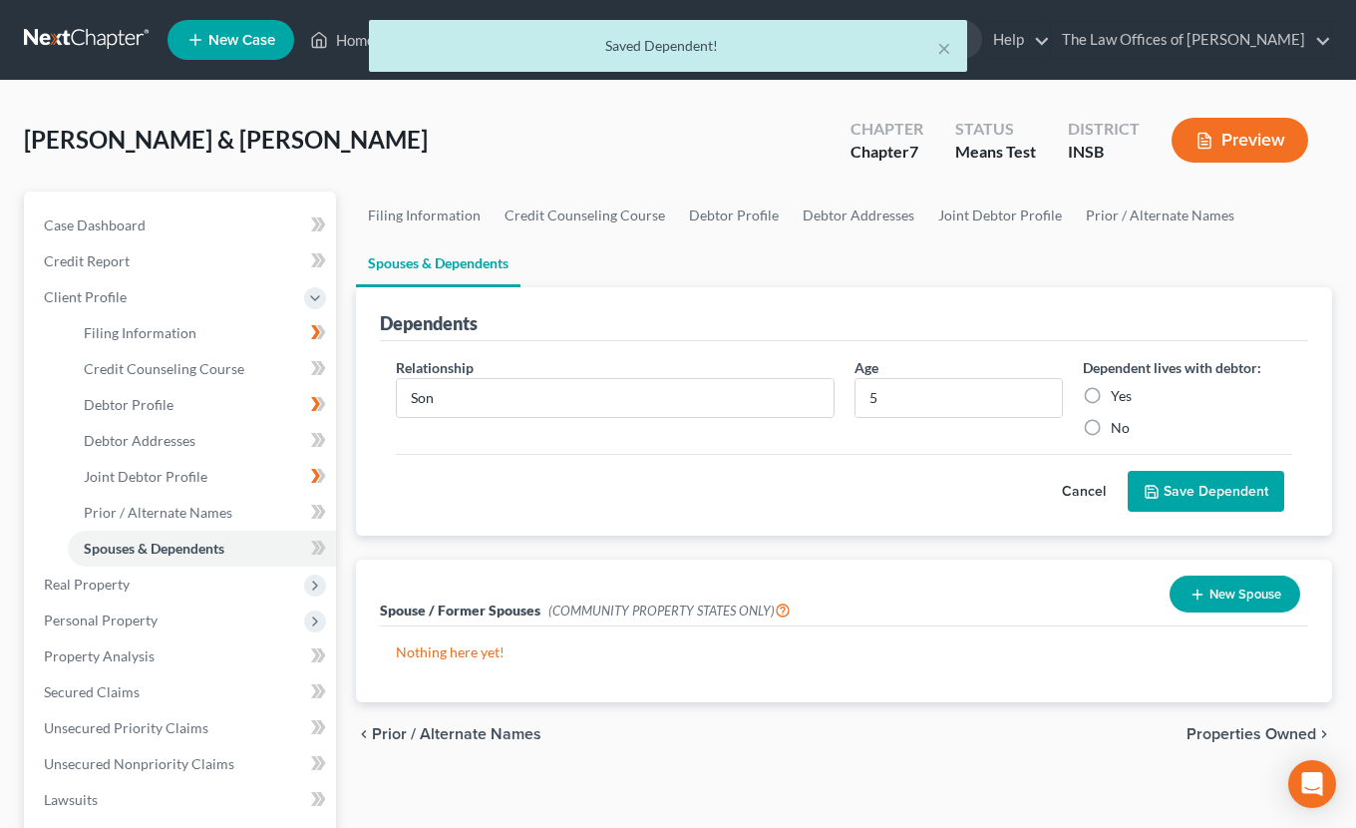
click at [1119, 399] on input "Yes" at bounding box center [1125, 392] width 13 height 13
radio input "true"
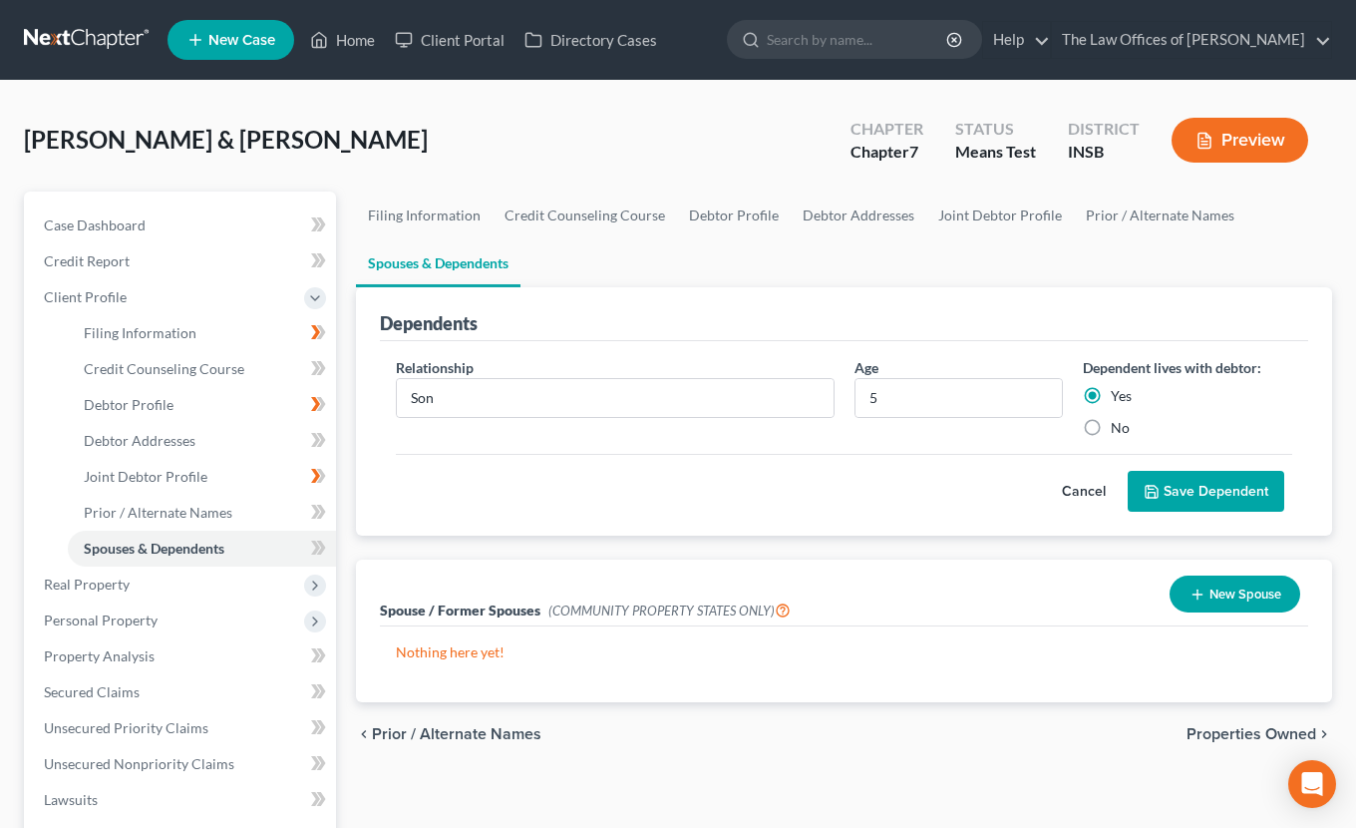
click at [1191, 492] on button "Save Dependent" at bounding box center [1206, 492] width 157 height 42
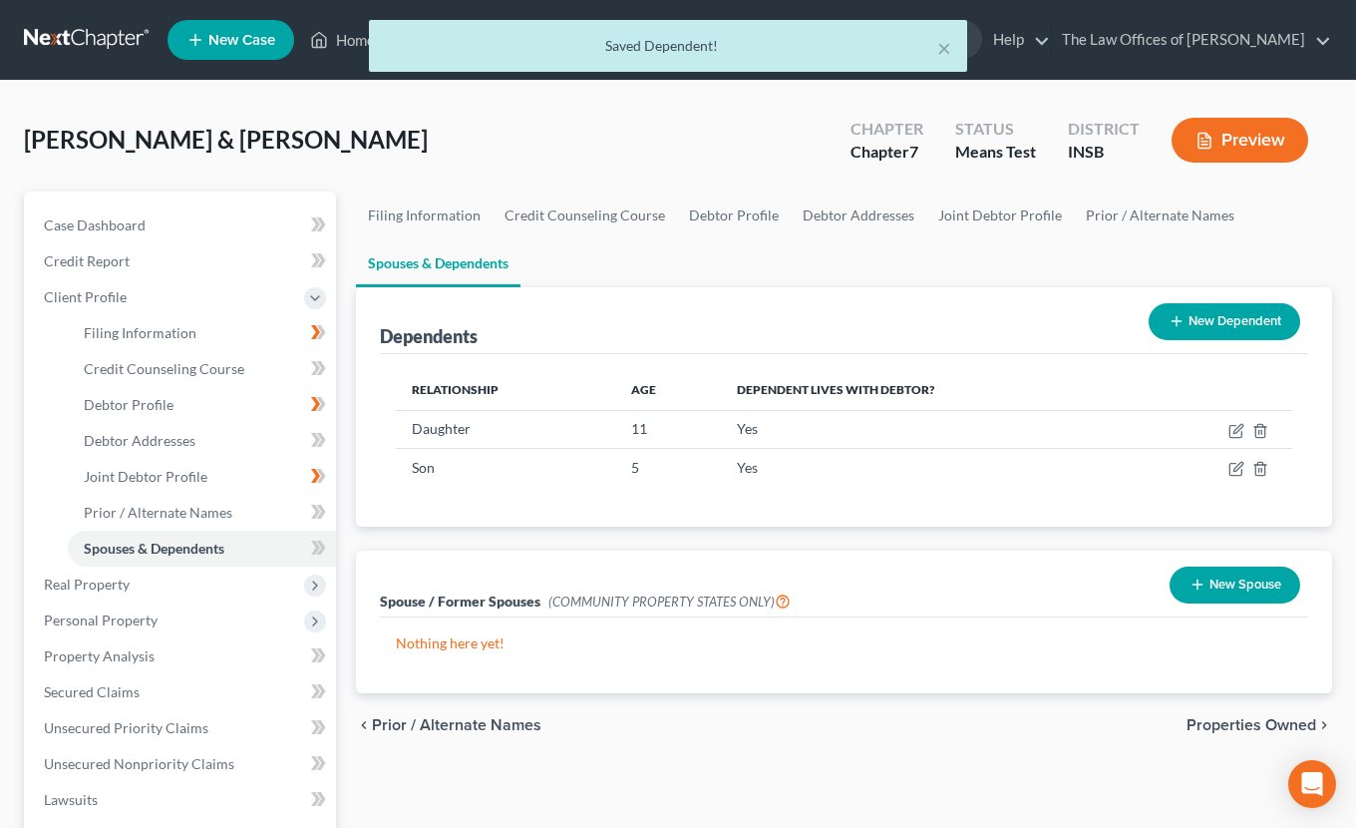
click at [1224, 320] on button "New Dependent" at bounding box center [1225, 321] width 152 height 37
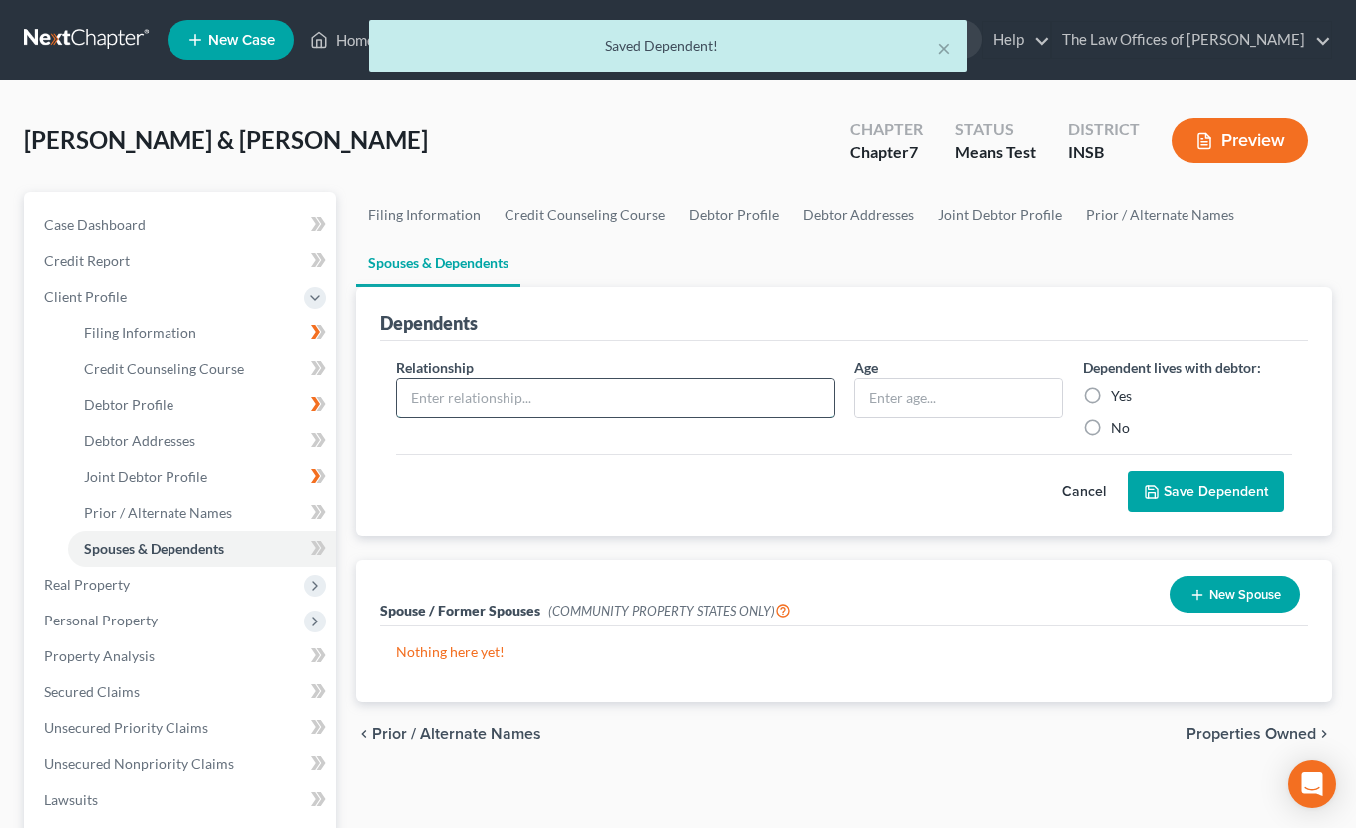
click at [543, 405] on input "text" at bounding box center [615, 398] width 437 height 38
type input "Daughter"
click at [912, 394] on input "text" at bounding box center [959, 398] width 207 height 38
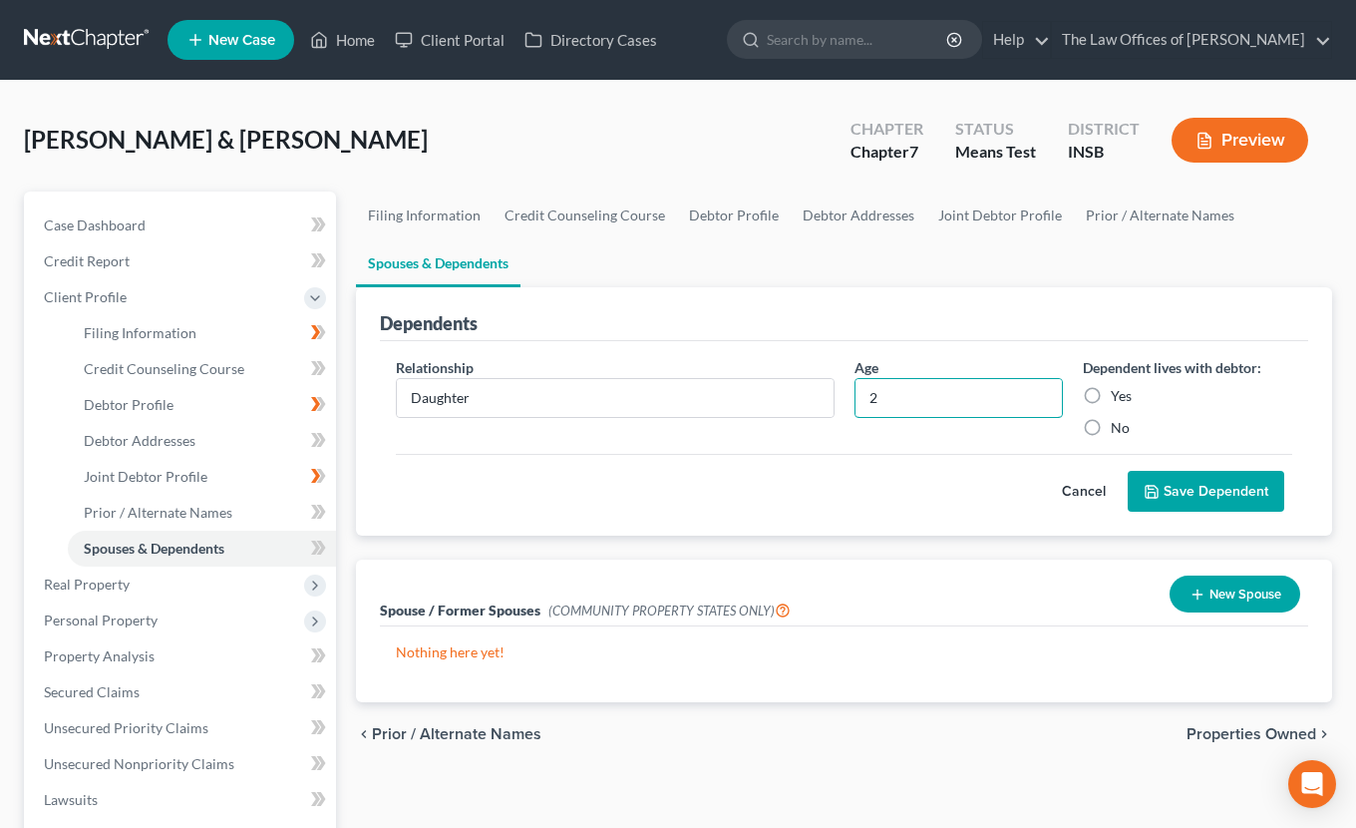
type input "2"
click at [1111, 392] on label "Yes" at bounding box center [1121, 396] width 21 height 20
click at [1119, 392] on input "Yes" at bounding box center [1125, 392] width 13 height 13
radio input "true"
click at [1184, 488] on button "Save Dependent" at bounding box center [1206, 492] width 157 height 42
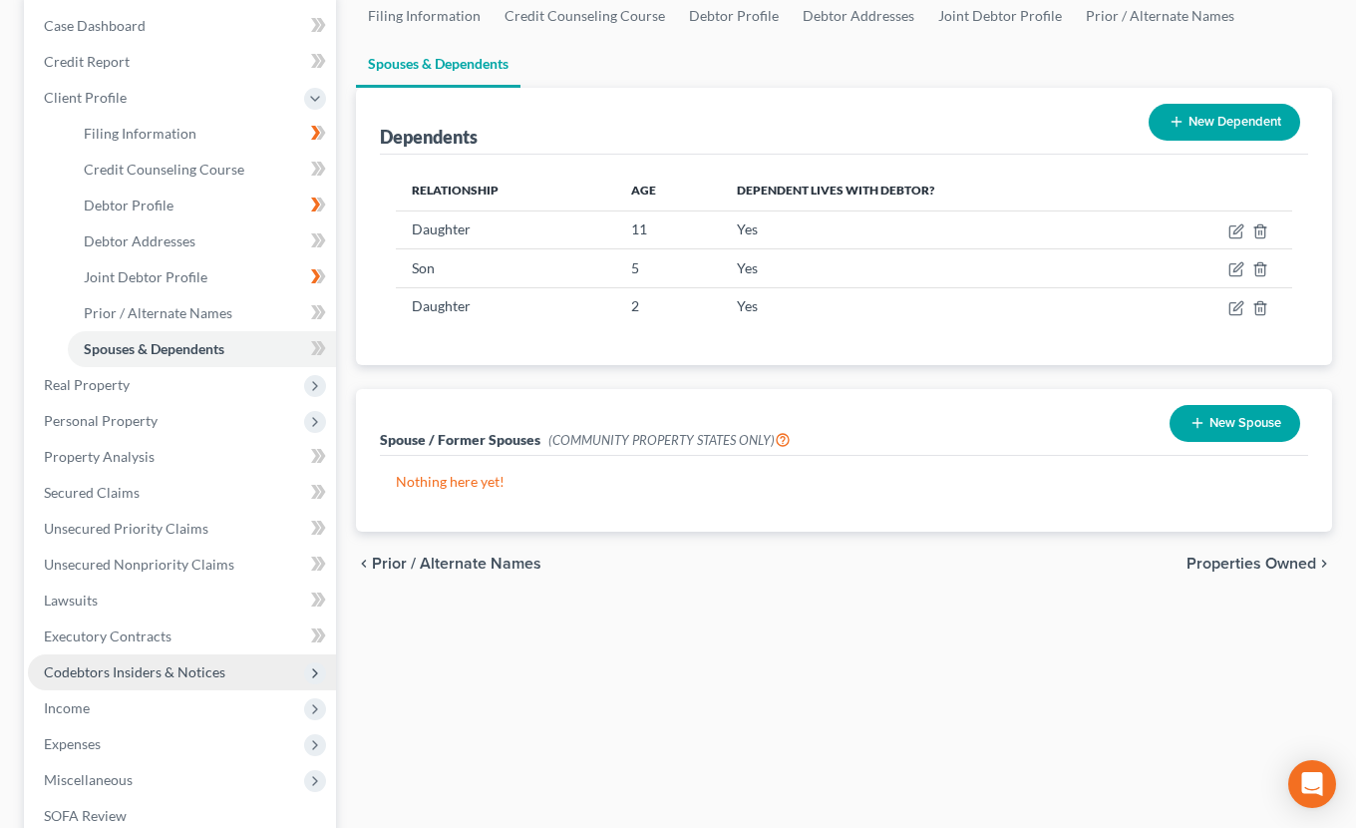
scroll to position [266, 0]
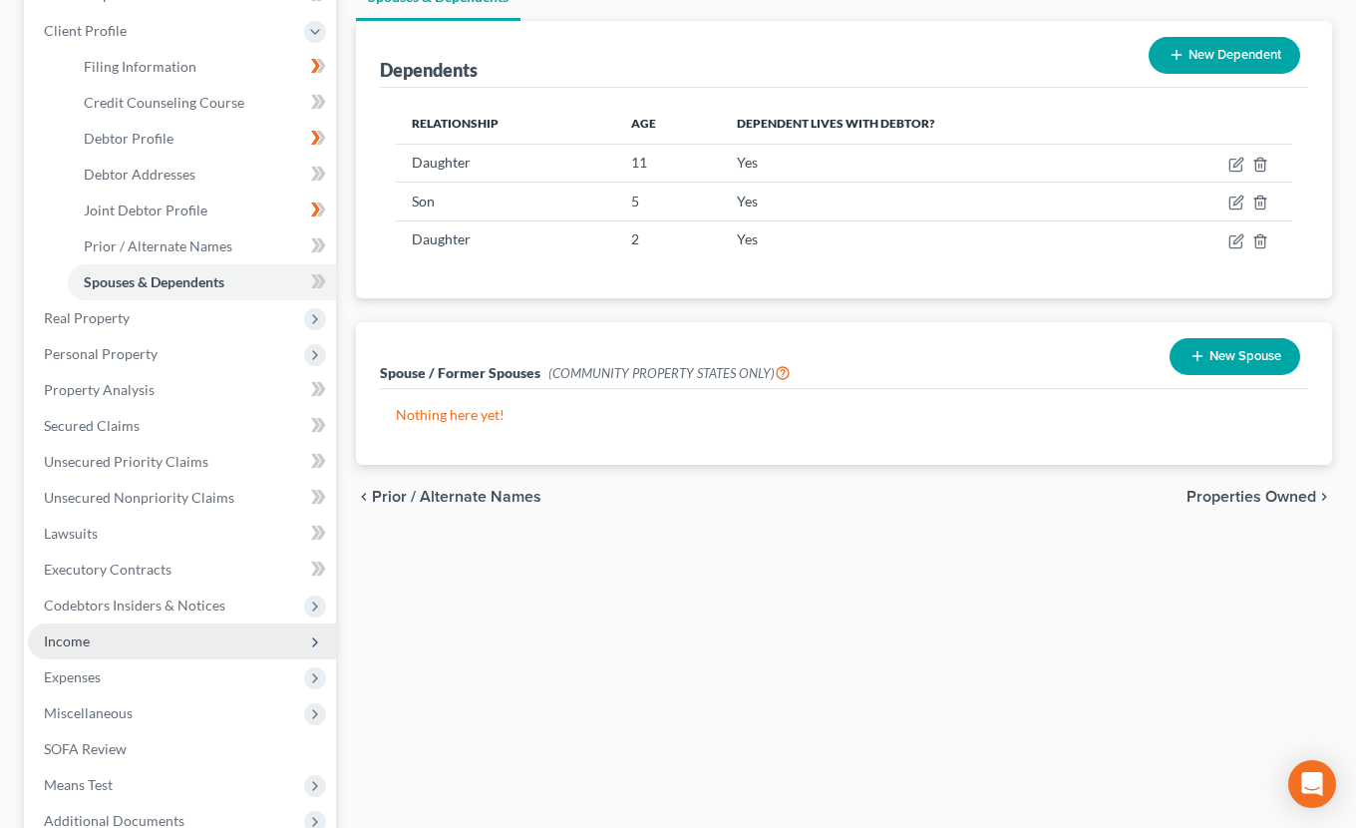
click at [87, 642] on span "Income" at bounding box center [67, 640] width 46 height 17
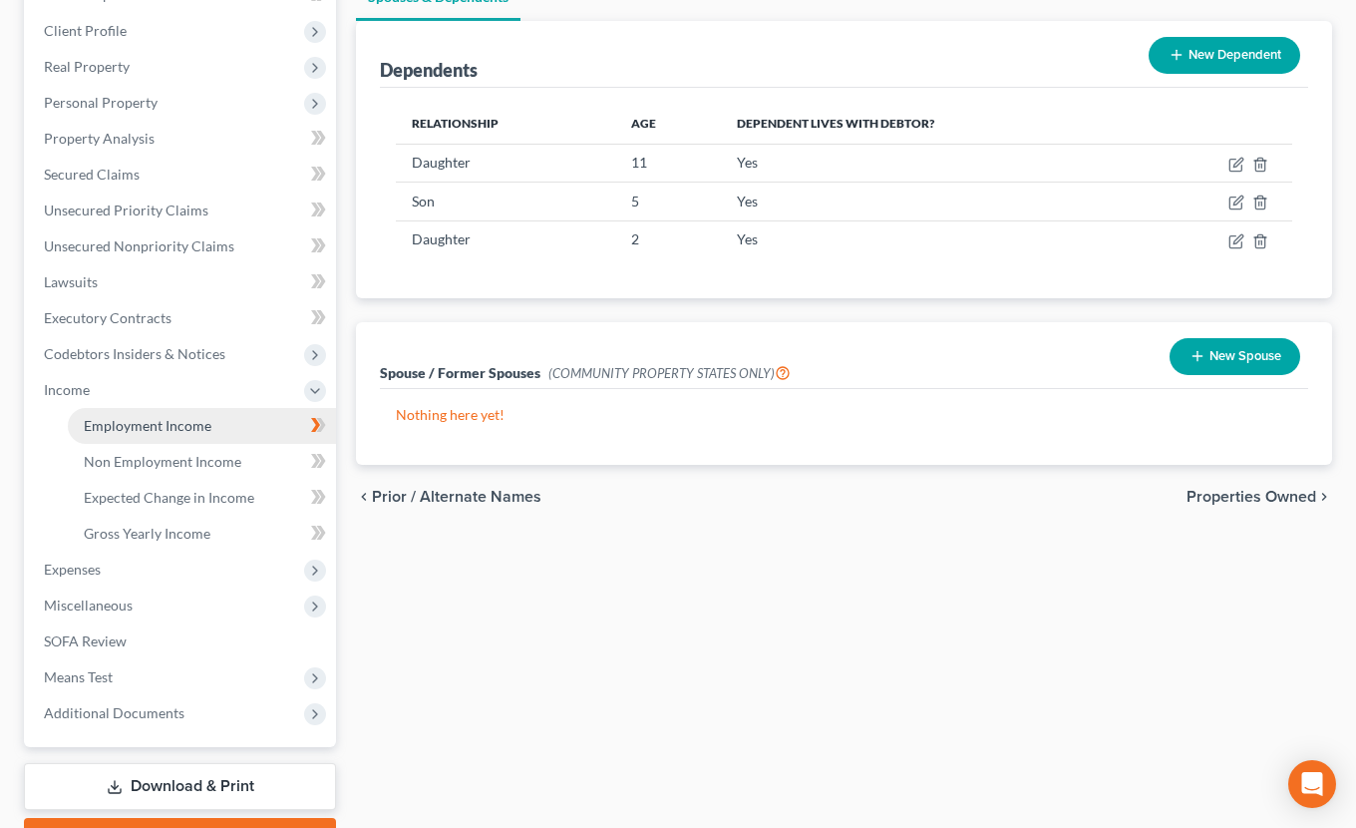
click at [147, 427] on span "Employment Income" at bounding box center [148, 425] width 128 height 17
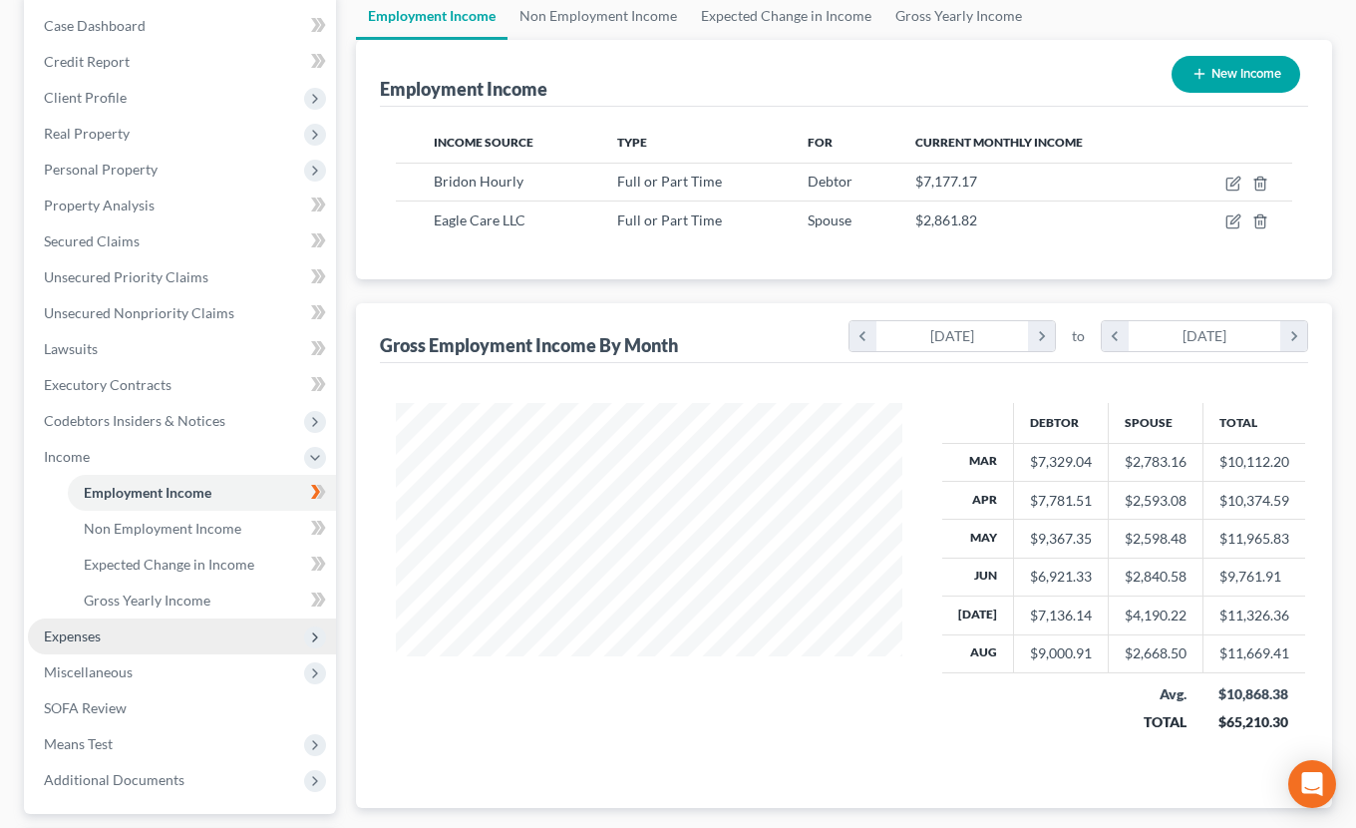
scroll to position [332, 0]
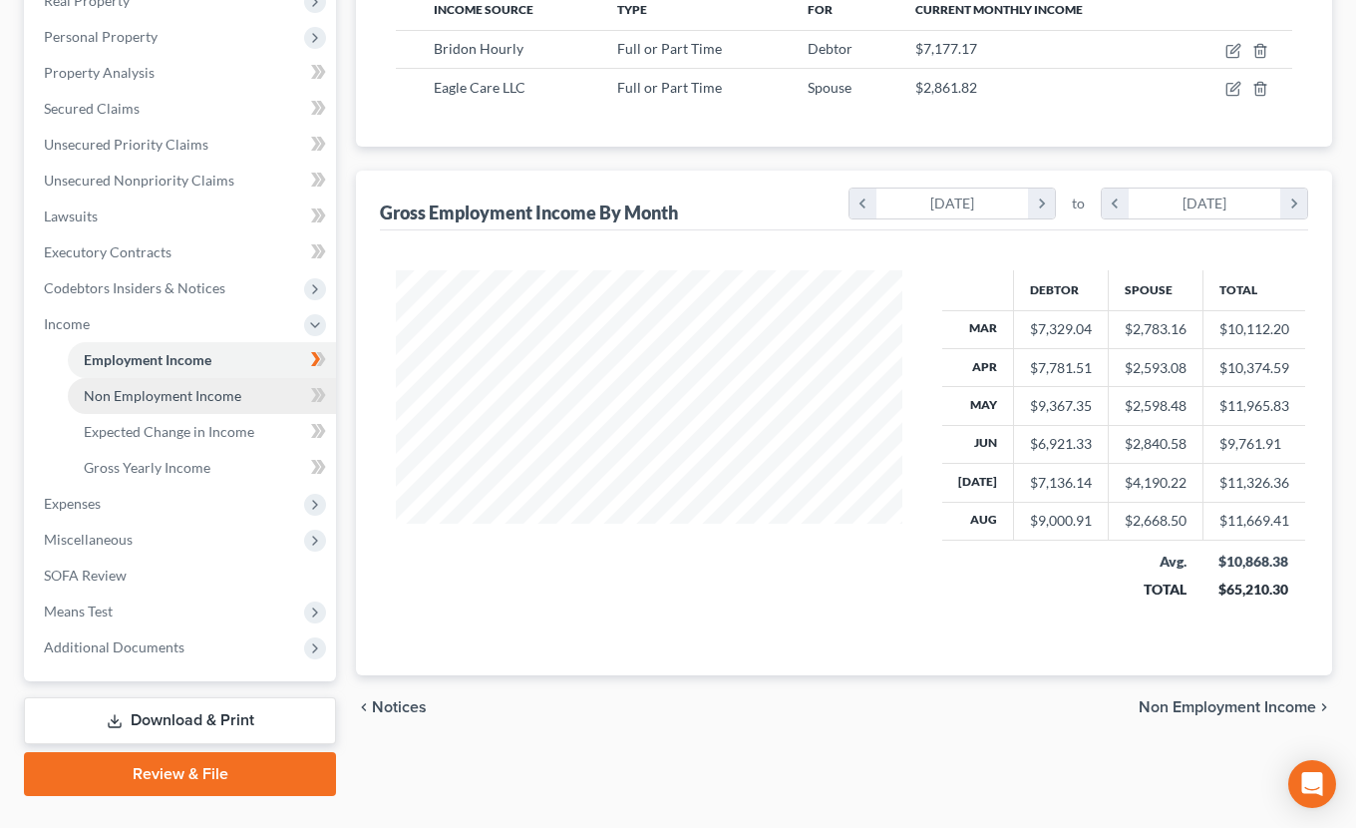
click at [130, 395] on span "Non Employment Income" at bounding box center [163, 395] width 158 height 17
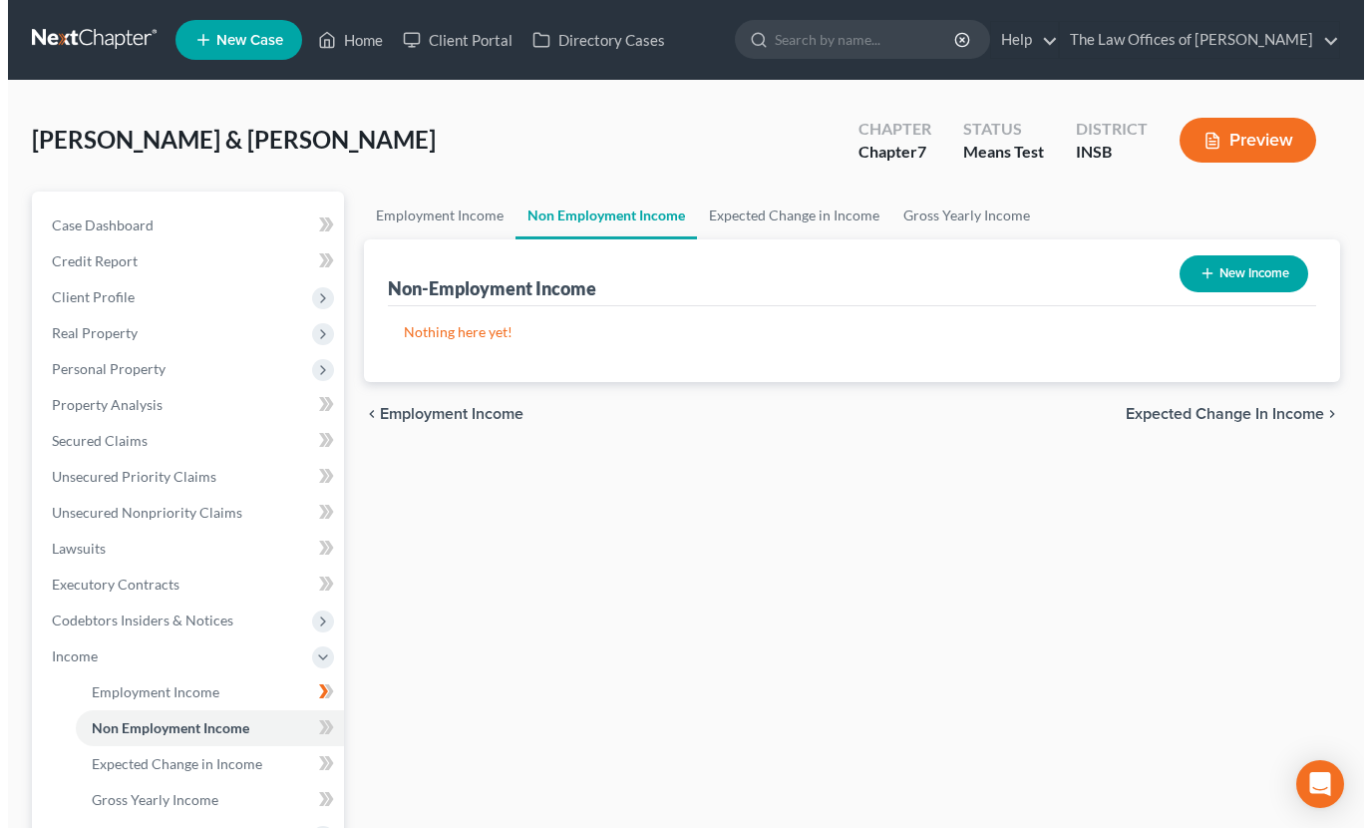
scroll to position [67, 0]
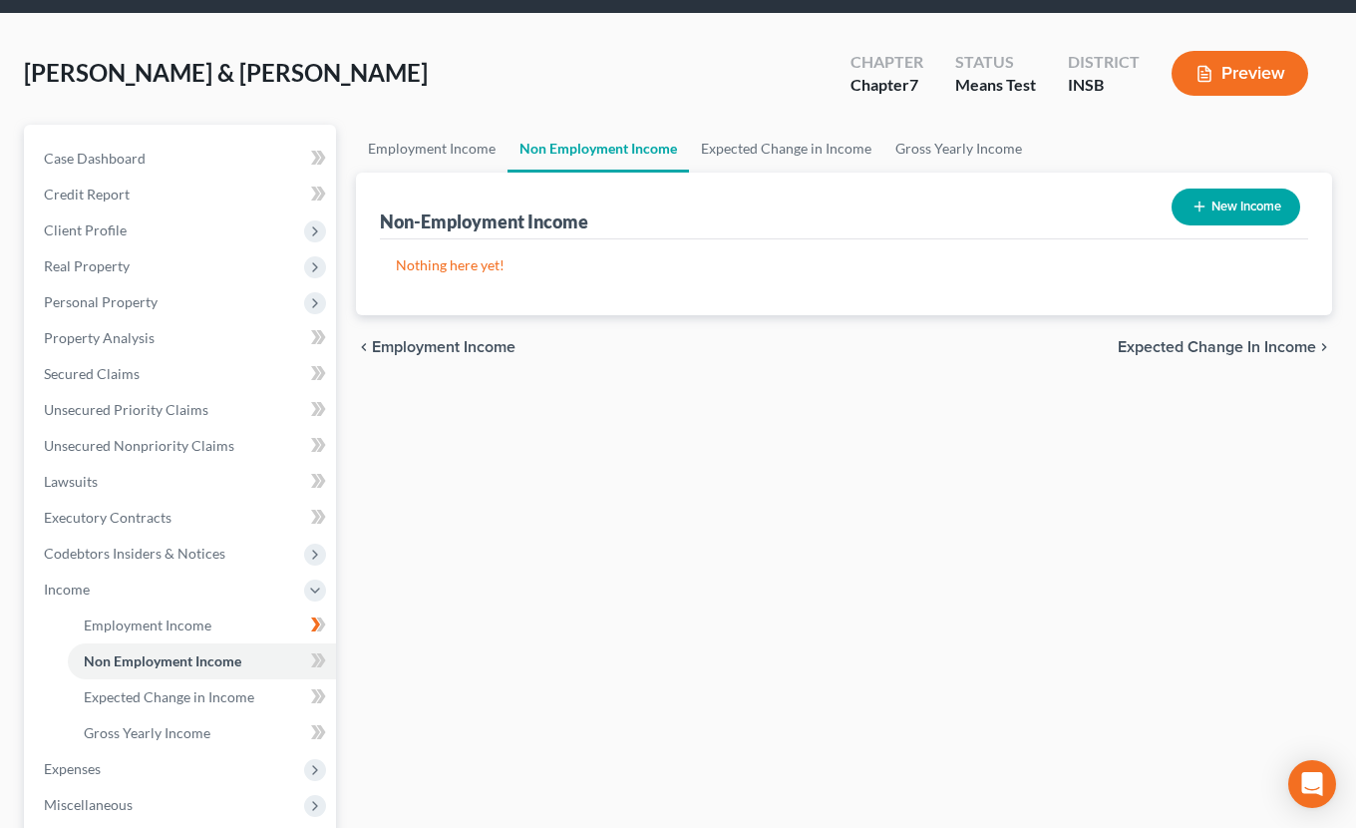
click at [1217, 198] on button "New Income" at bounding box center [1236, 206] width 129 height 37
select select "0"
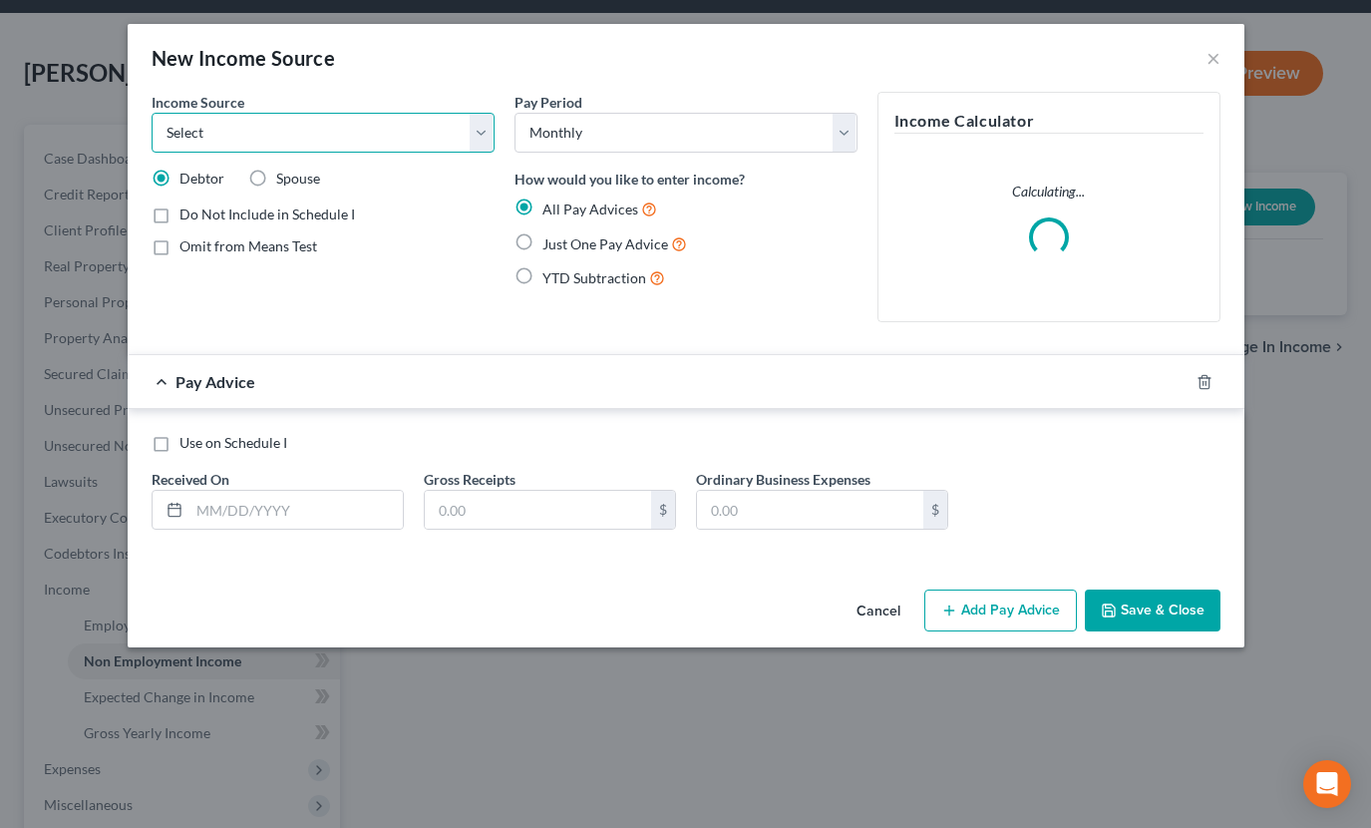
click at [295, 142] on select "Select Unemployment Disability (from employer) Pension Retirement Social Securi…" at bounding box center [323, 133] width 343 height 40
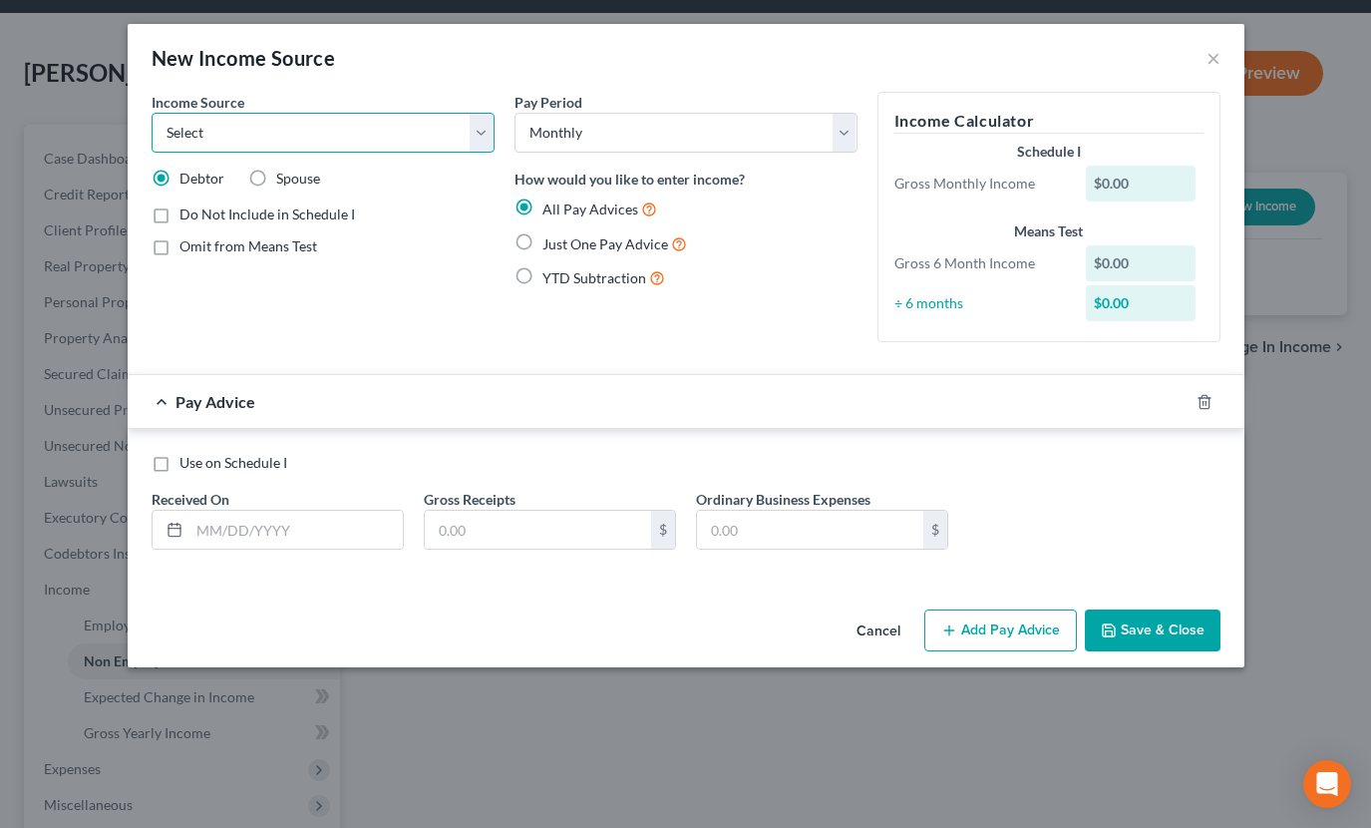
select select "7"
click at [152, 113] on select "Select Unemployment Disability (from employer) Pension Retirement Social Securi…" at bounding box center [323, 133] width 343 height 40
click at [543, 242] on label "Just One Pay Advice" at bounding box center [615, 243] width 145 height 23
click at [551, 242] on input "Just One Pay Advice" at bounding box center [557, 238] width 13 height 13
radio input "true"
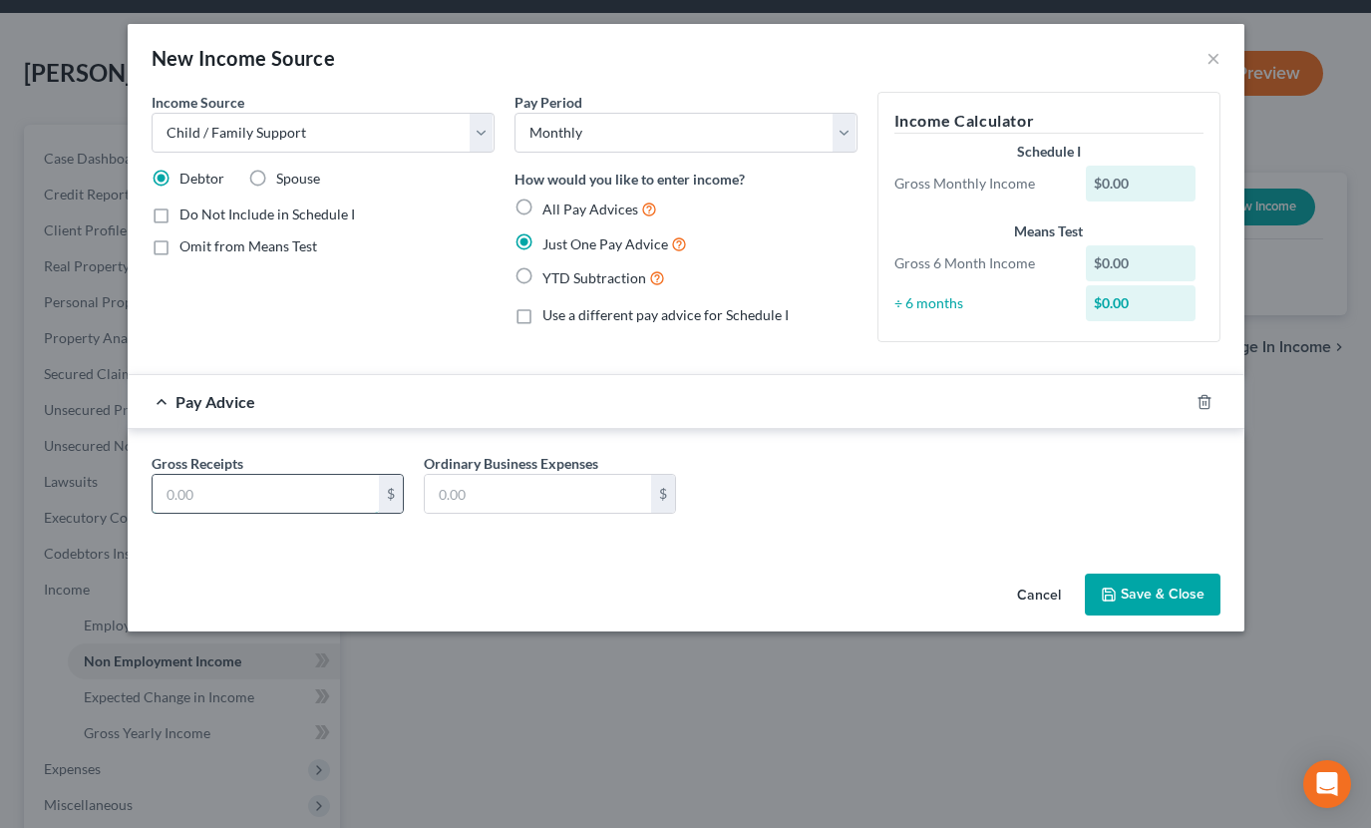
click at [323, 487] on input "text" at bounding box center [266, 494] width 226 height 38
type input "200.00"
click at [1138, 586] on button "Save & Close" at bounding box center [1153, 594] width 136 height 42
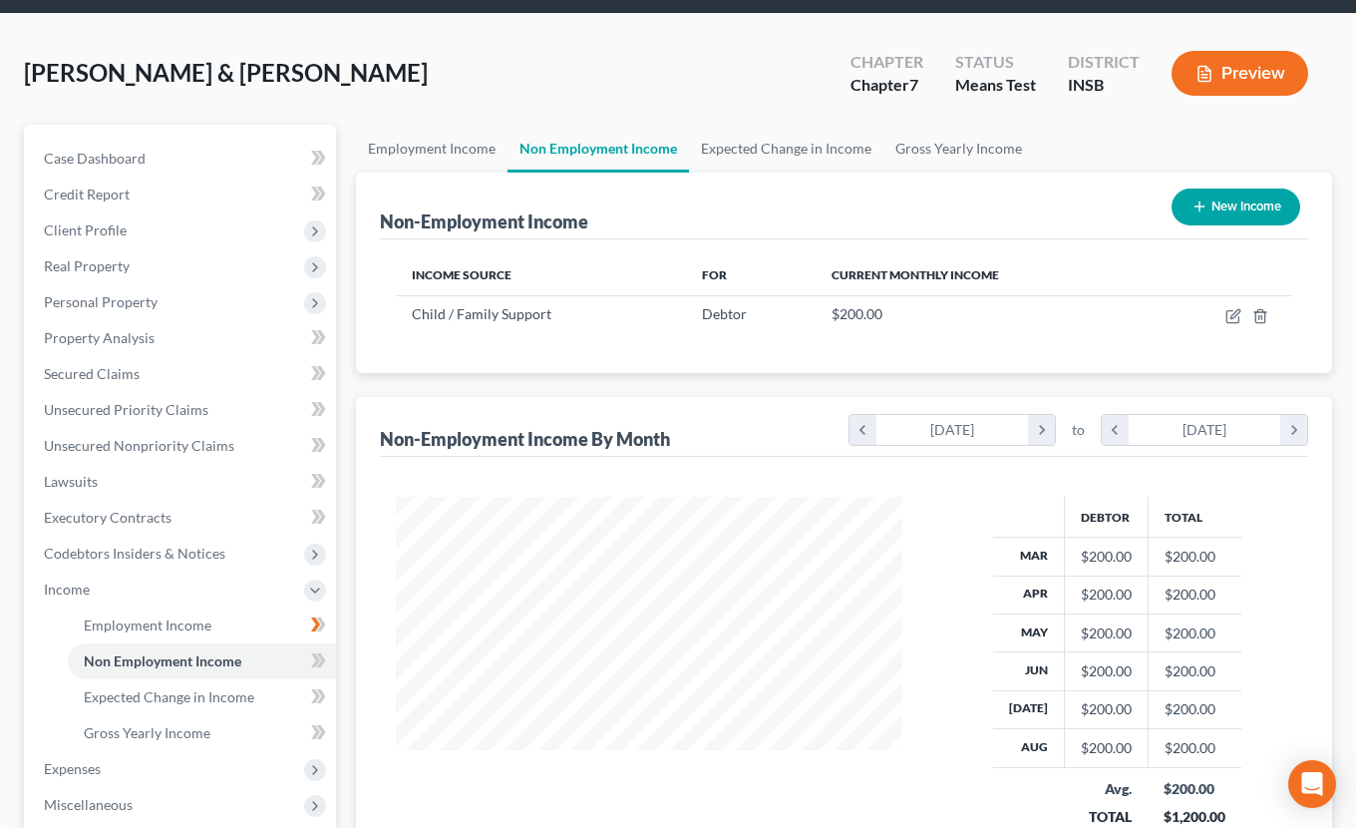
scroll to position [376, 0]
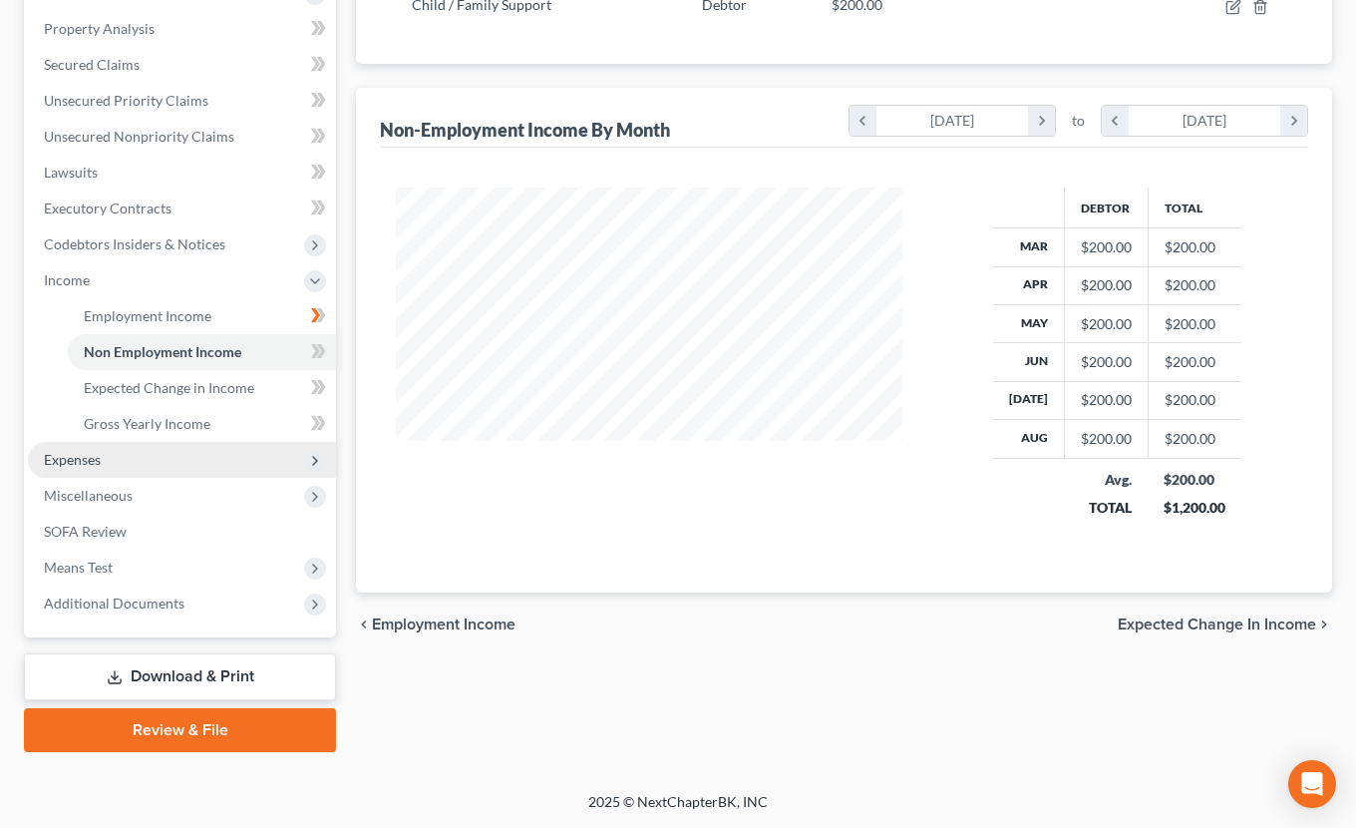
click at [66, 468] on span "Expenses" at bounding box center [182, 460] width 308 height 36
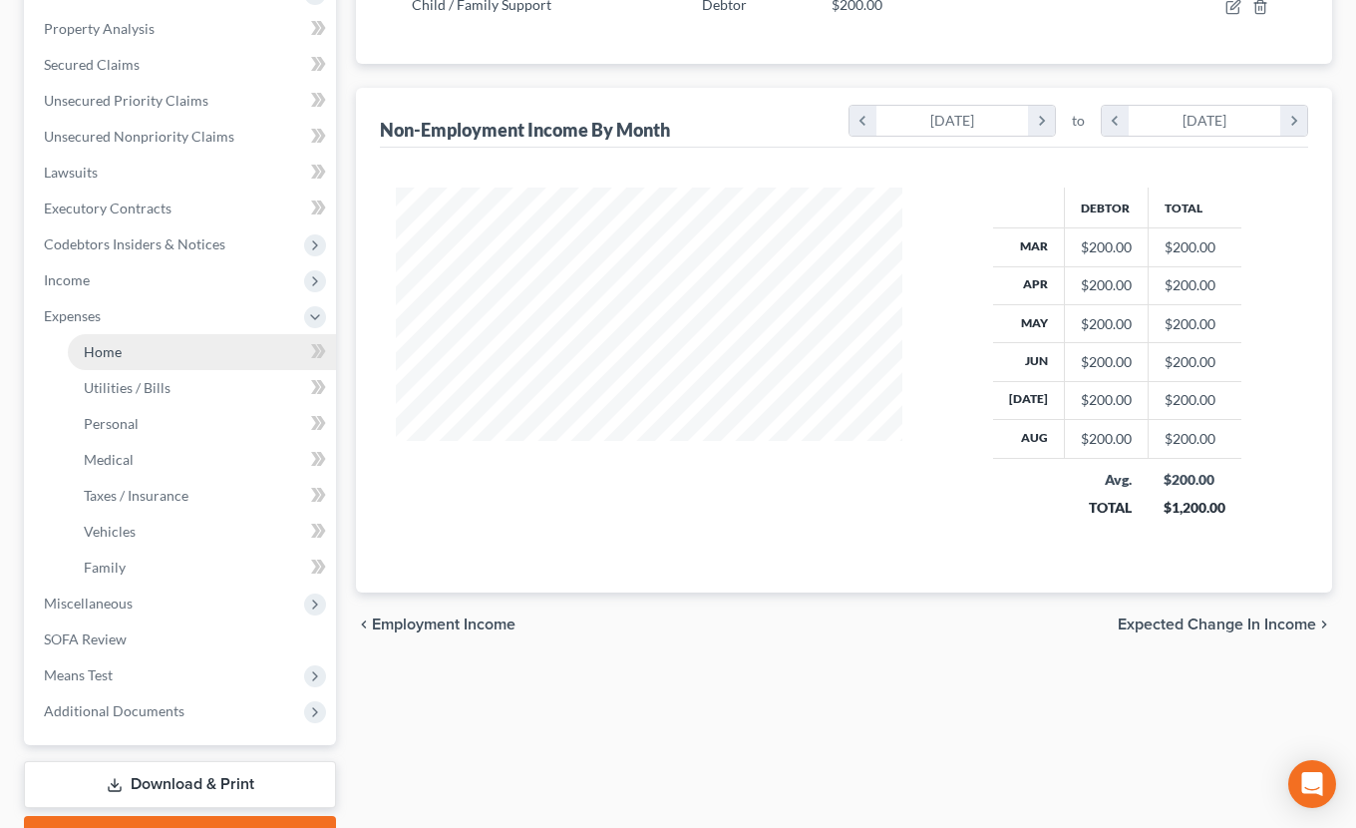
click at [102, 354] on span "Home" at bounding box center [103, 351] width 38 height 17
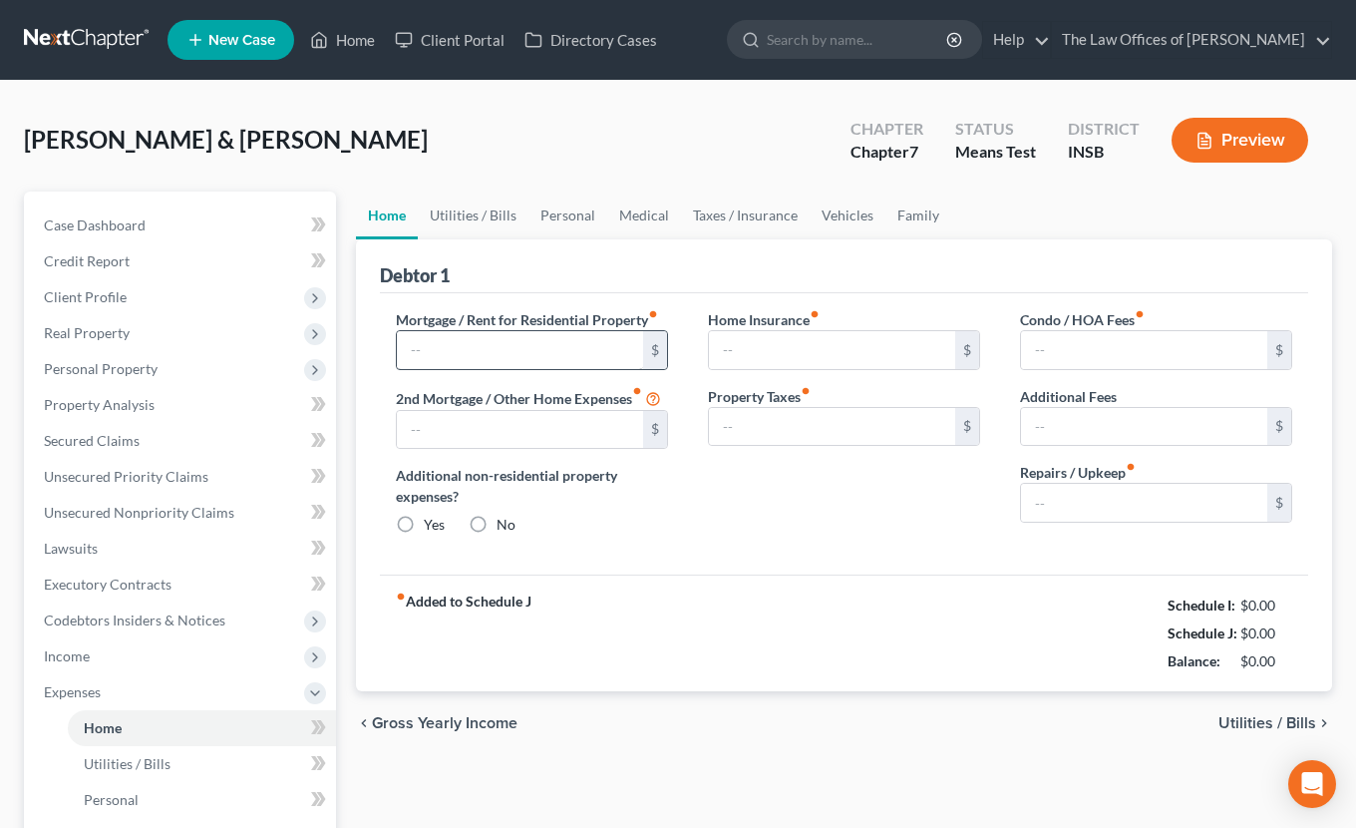
type input "0.00"
radio input "true"
type input "0.00"
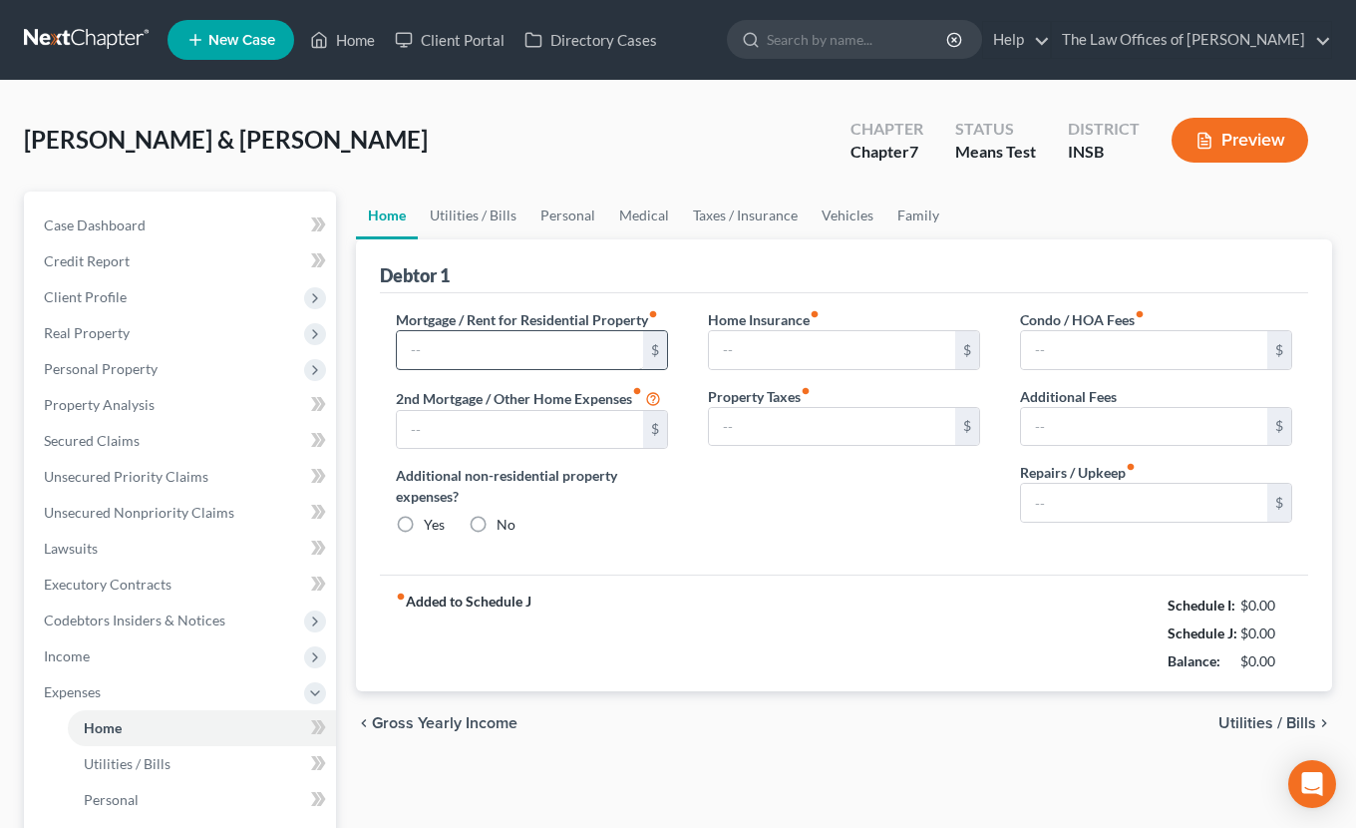
type input "0.00"
click at [443, 337] on input "text" at bounding box center [520, 350] width 246 height 38
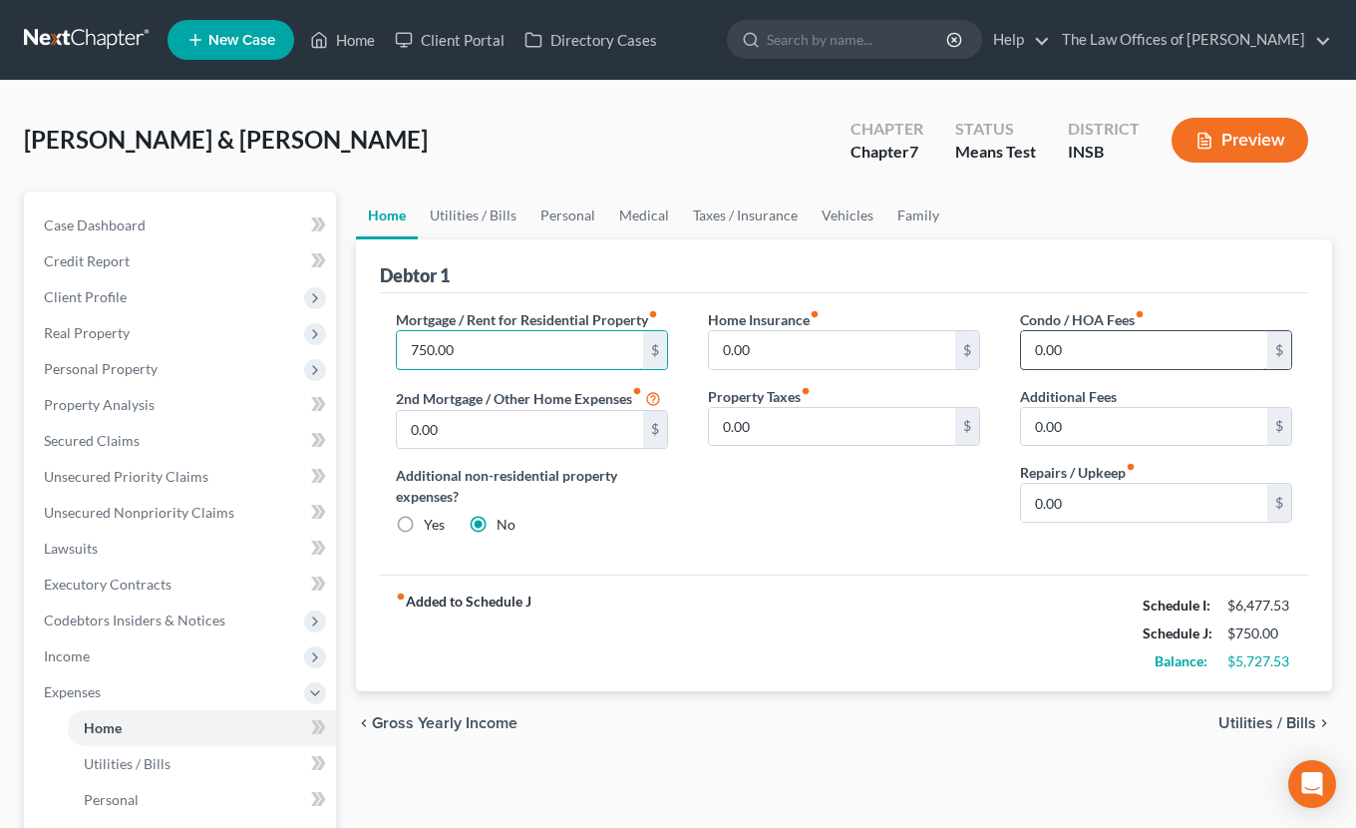
type input "750.00"
click at [1078, 341] on input "0.00" at bounding box center [1144, 350] width 246 height 38
click at [475, 215] on link "Utilities / Bills" at bounding box center [473, 215] width 111 height 48
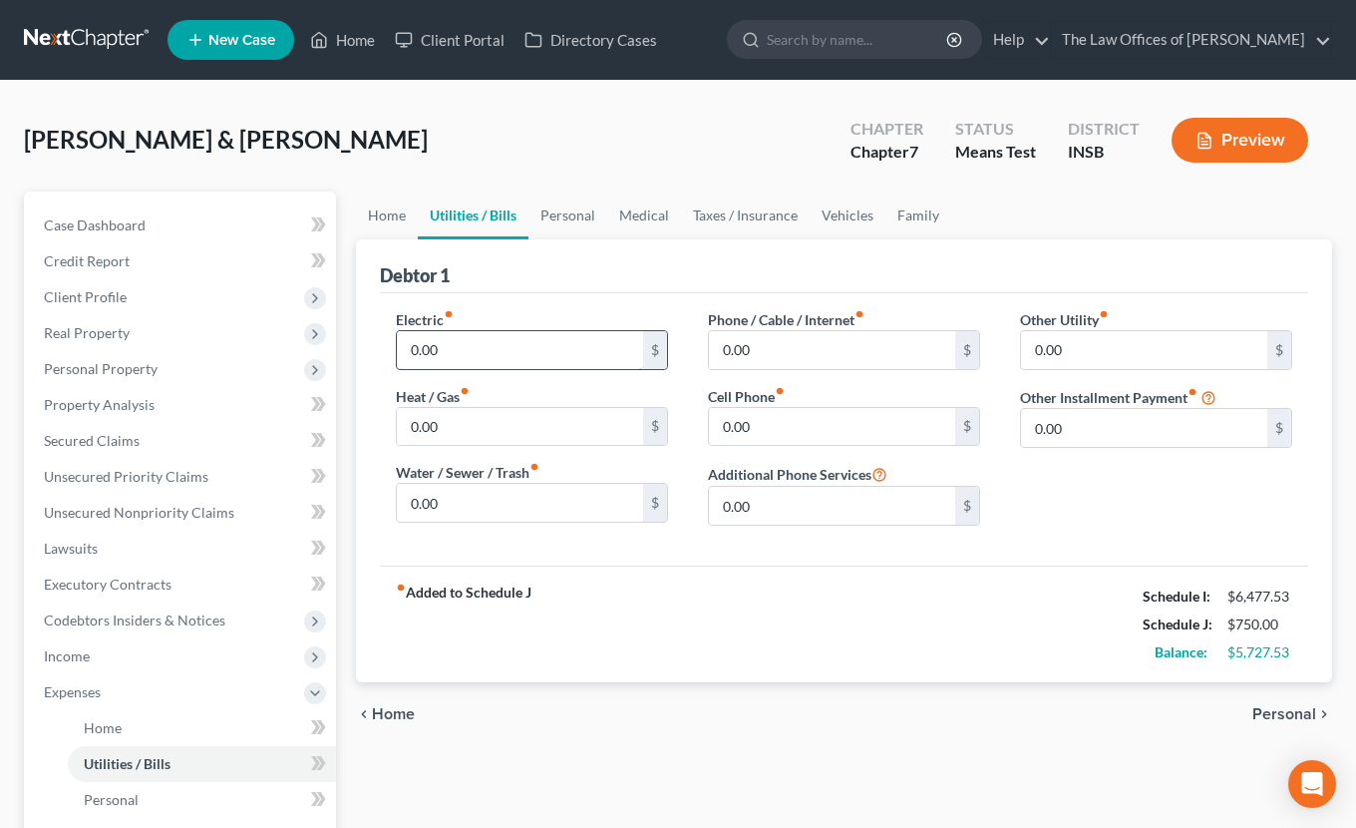
click at [457, 350] on input "0.00" at bounding box center [520, 350] width 246 height 38
click at [457, 350] on input "150.00" at bounding box center [520, 350] width 246 height 38
type input "200.00"
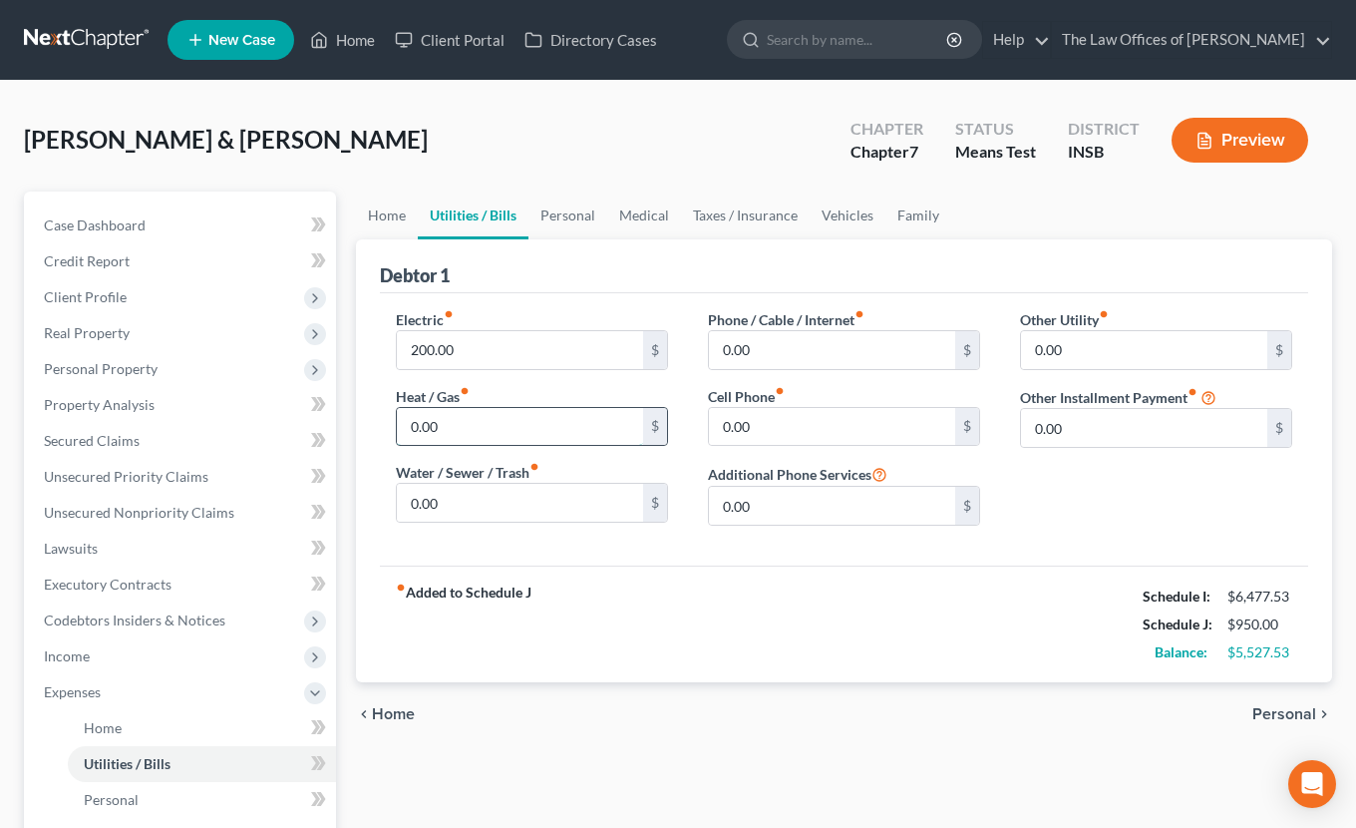
click at [465, 431] on input "0.00" at bounding box center [520, 427] width 246 height 38
type input "100.00"
click at [478, 540] on div "Electric fiber_manual_record 200.00 $ Heat / Gas fiber_manual_record 100.00 $ W…" at bounding box center [532, 425] width 312 height 232
click at [493, 510] on input "0.00" at bounding box center [520, 503] width 246 height 38
type input "140.00"
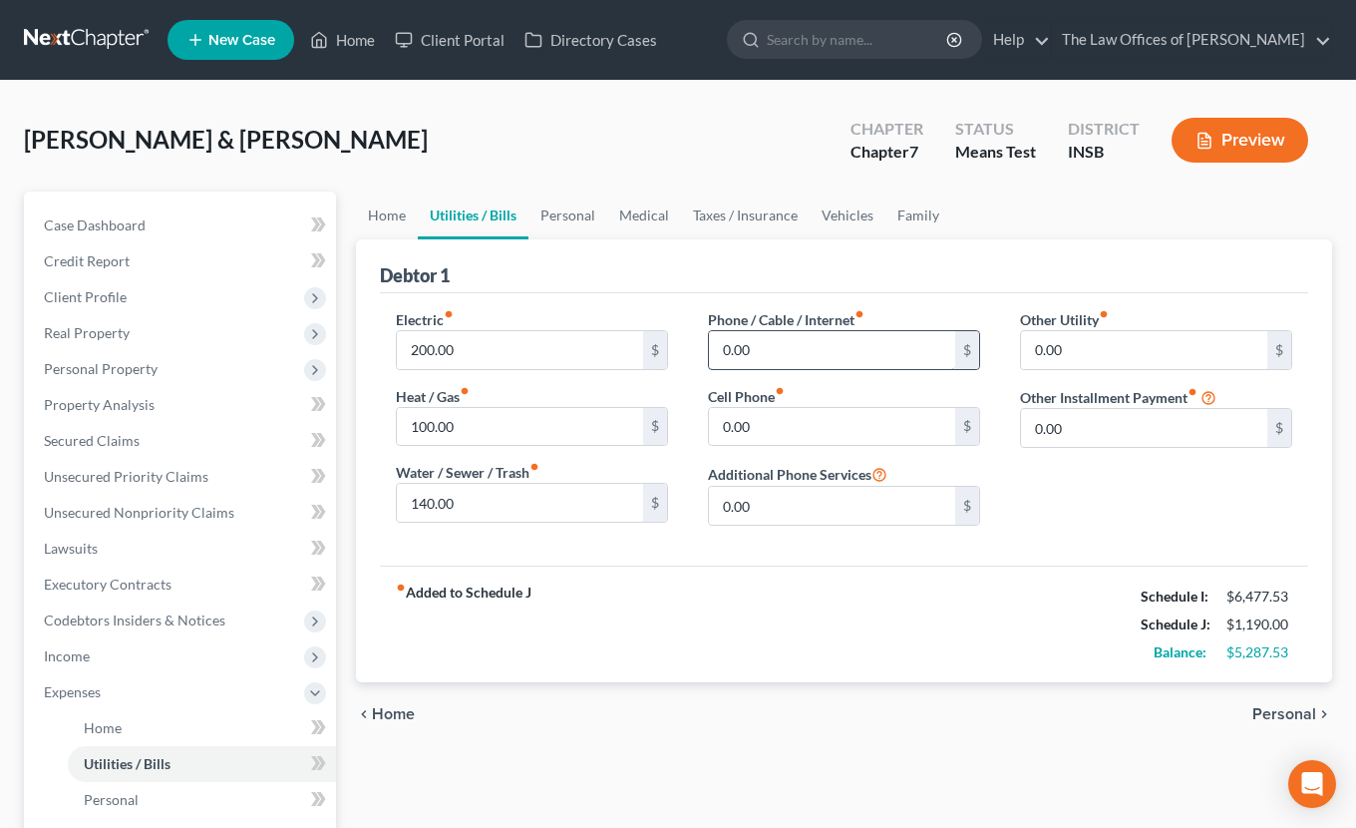
click at [751, 362] on input "0.00" at bounding box center [832, 350] width 246 height 38
click at [841, 334] on input "0.00" at bounding box center [832, 350] width 246 height 38
type input "130.00"
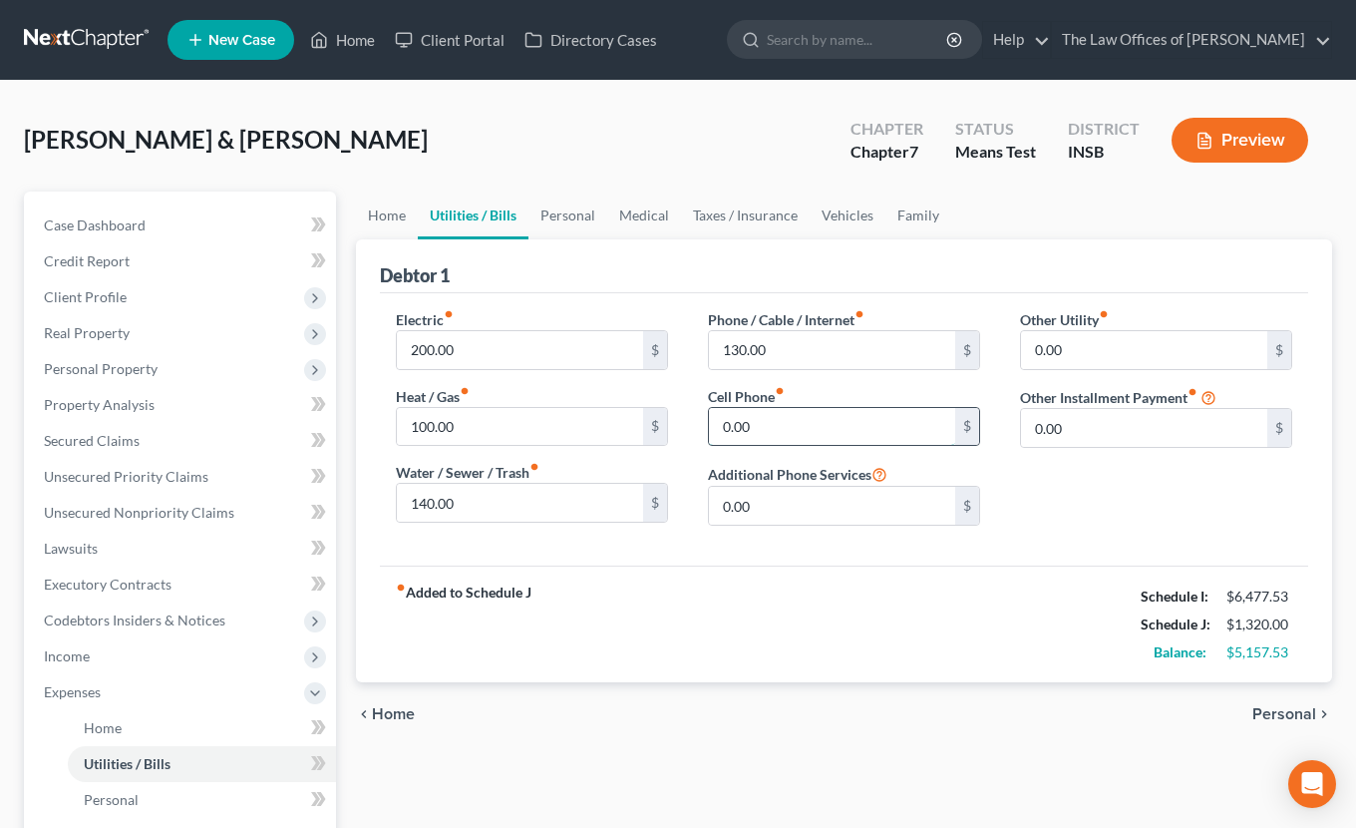
click at [779, 434] on input "0.00" at bounding box center [832, 427] width 246 height 38
type input "100.00"
click at [580, 219] on link "Personal" at bounding box center [568, 215] width 79 height 48
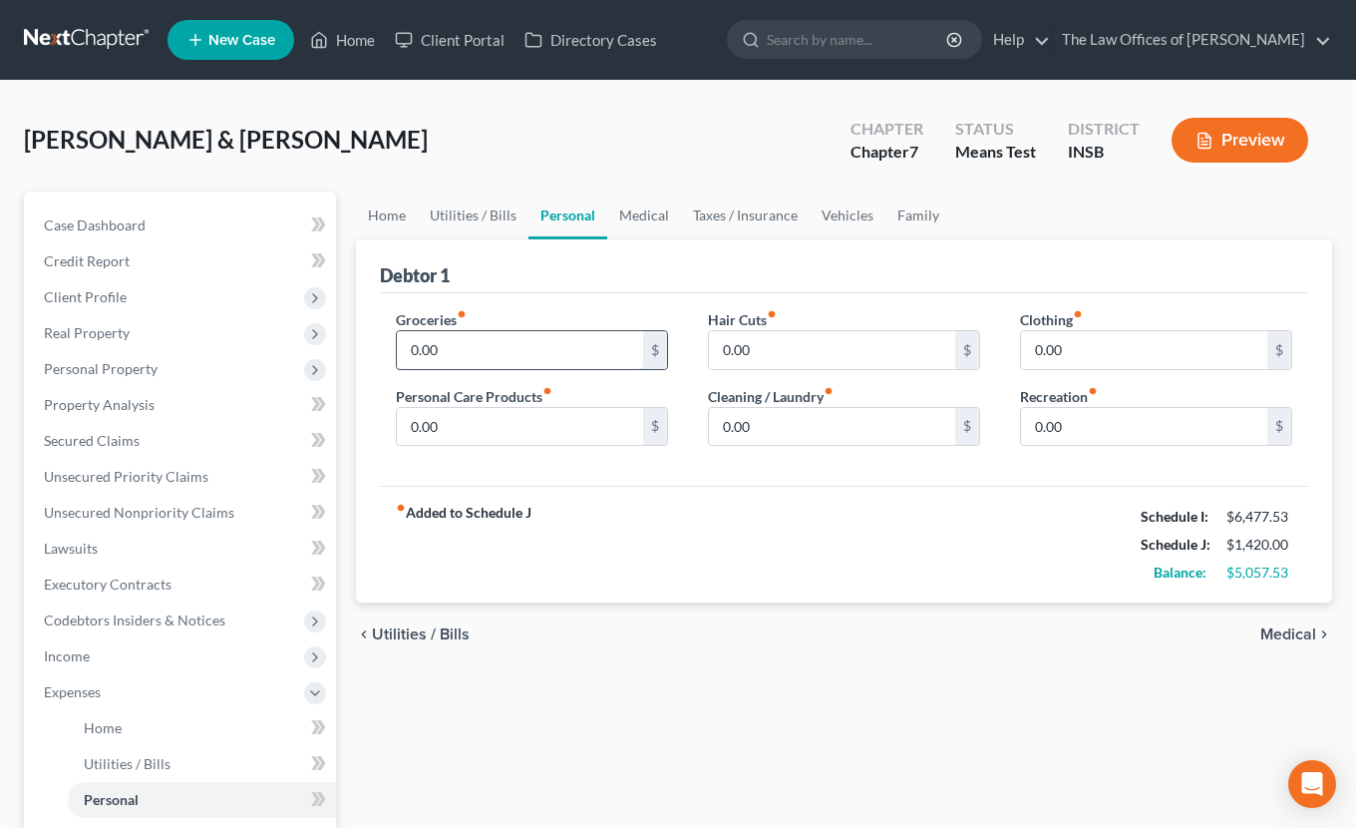
click at [503, 343] on input "0.00" at bounding box center [520, 350] width 246 height 38
click at [469, 216] on link "Utilities / Bills" at bounding box center [473, 215] width 111 height 48
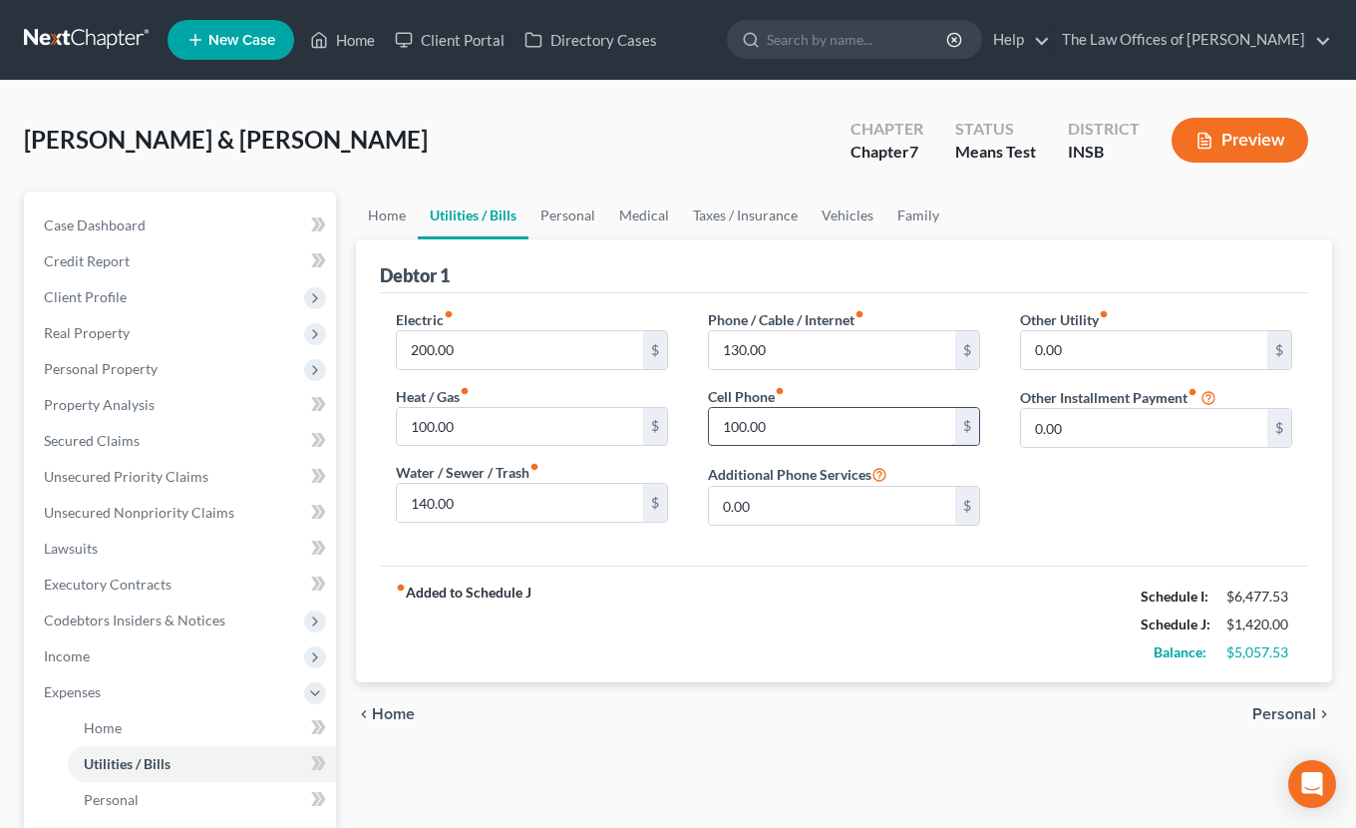
click at [747, 421] on input "100.00" at bounding box center [832, 427] width 246 height 38
type input "200.00"
click at [568, 218] on link "Personal" at bounding box center [568, 215] width 79 height 48
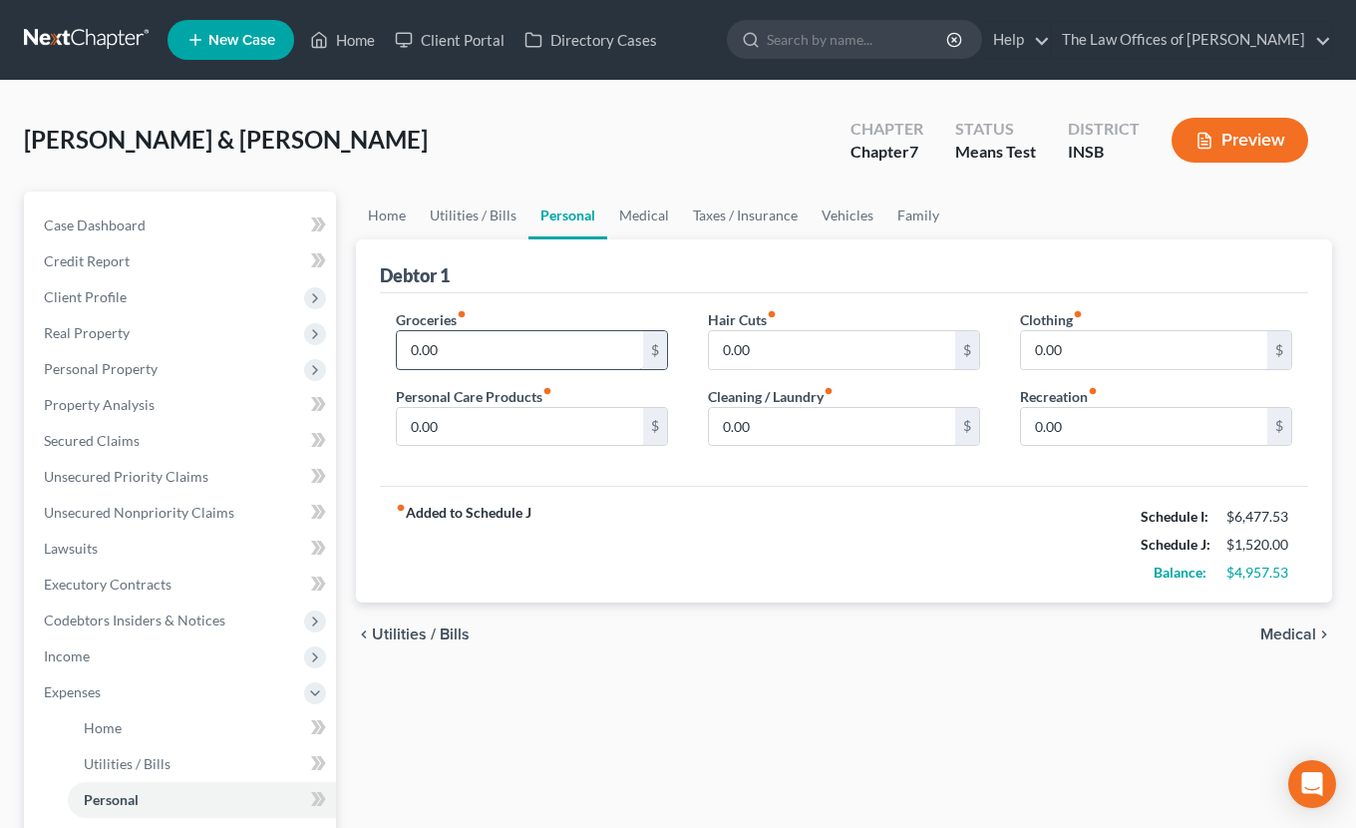
click at [507, 354] on input "0.00" at bounding box center [520, 350] width 246 height 38
type input "900.00"
type input "150.00"
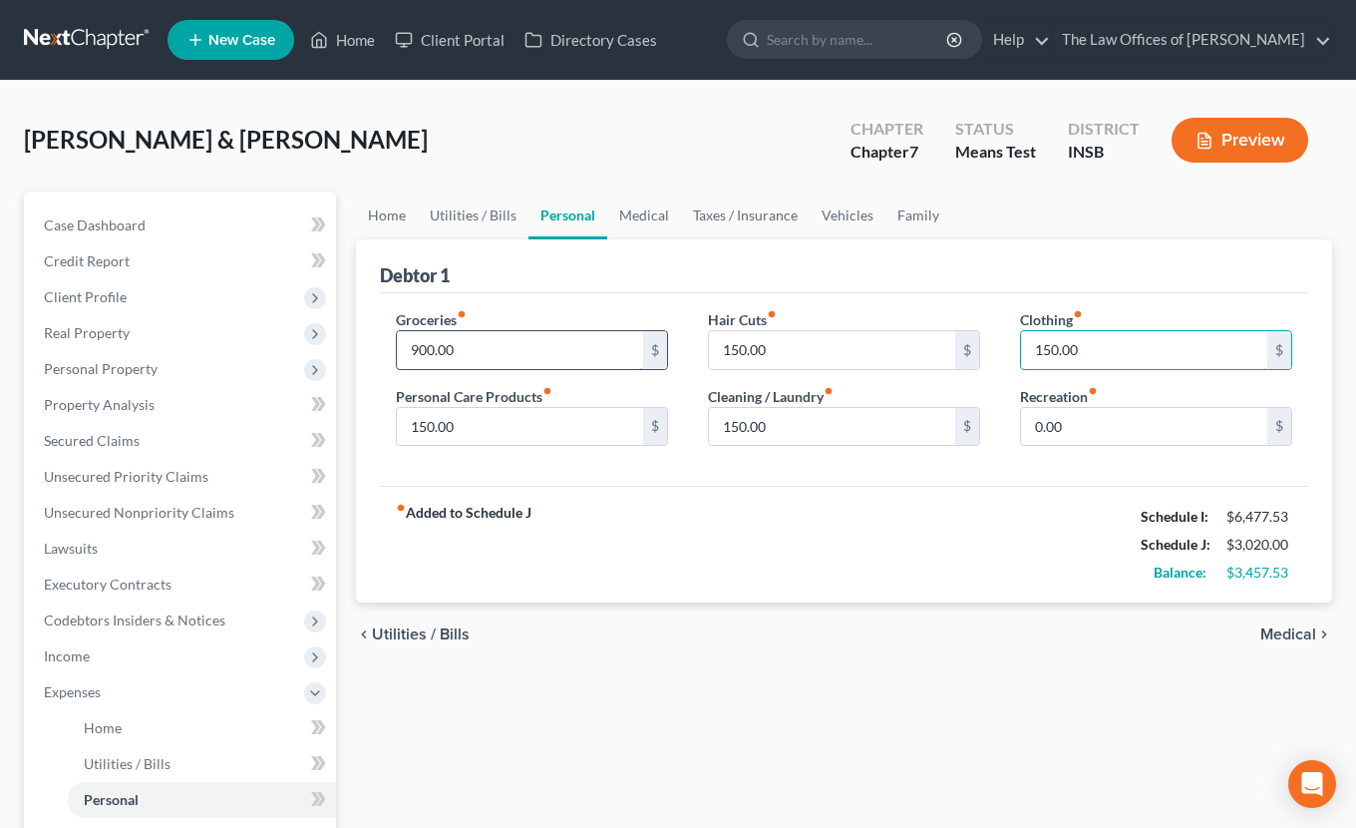
type input "150.00"
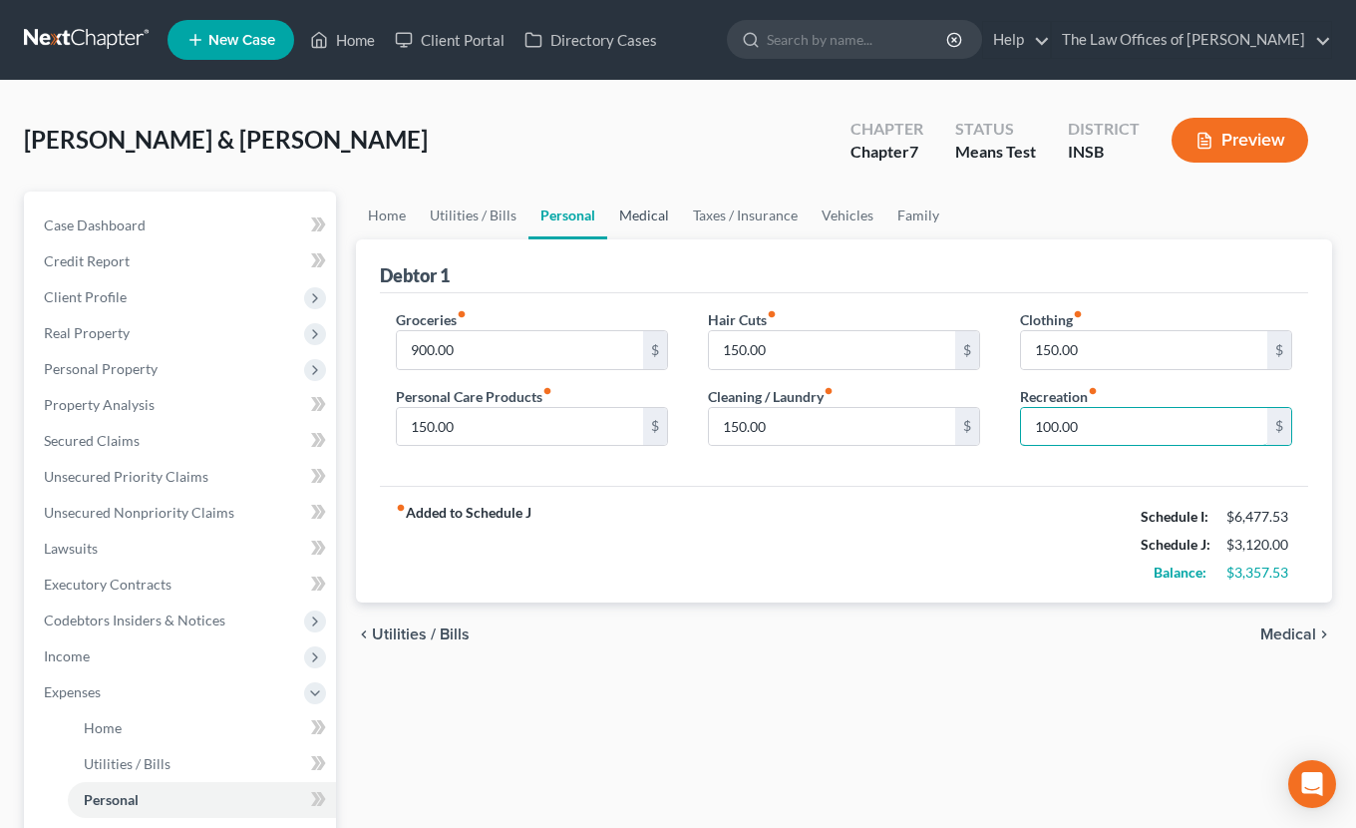
type input "100.00"
click at [663, 213] on link "Medical" at bounding box center [644, 215] width 74 height 48
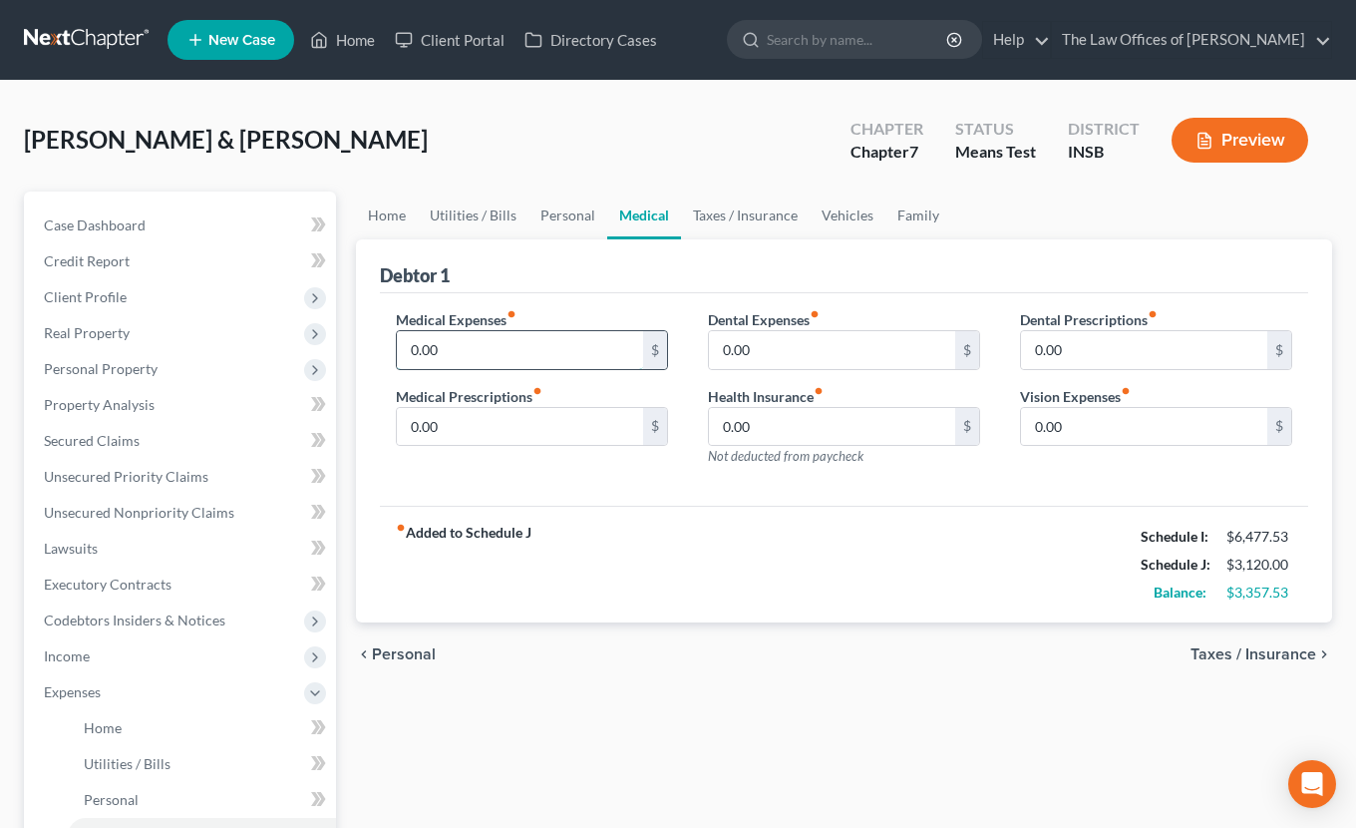
click at [513, 360] on input "0.00" at bounding box center [520, 350] width 246 height 38
click at [474, 424] on input "0.00" at bounding box center [520, 427] width 246 height 38
click at [530, 430] on input "0.00" at bounding box center [520, 427] width 246 height 38
click at [536, 429] on input "0.00" at bounding box center [520, 427] width 246 height 38
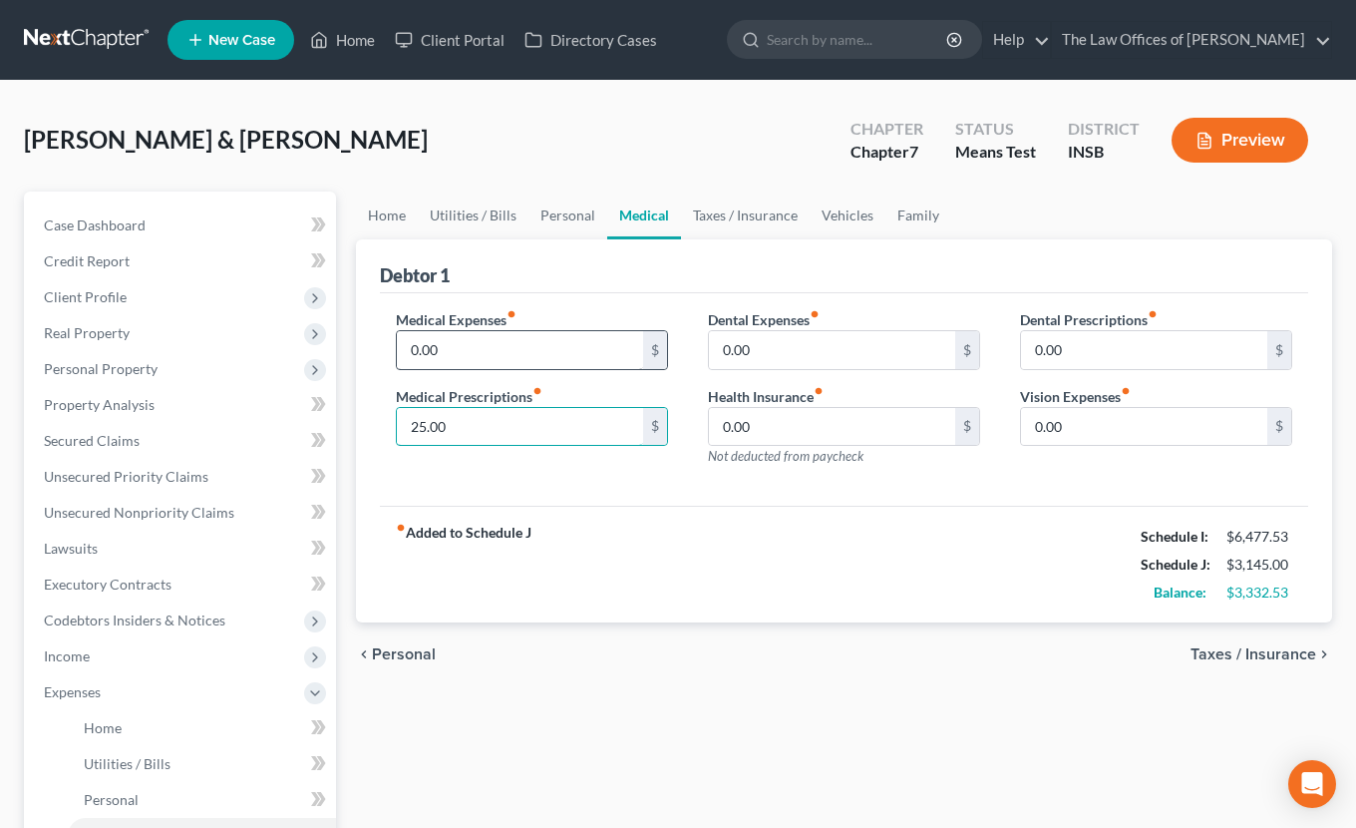
type input "25.00"
click at [454, 353] on input "0.00" at bounding box center [520, 350] width 246 height 38
type input "62.00"
click at [1069, 431] on input "0.00" at bounding box center [1144, 427] width 246 height 38
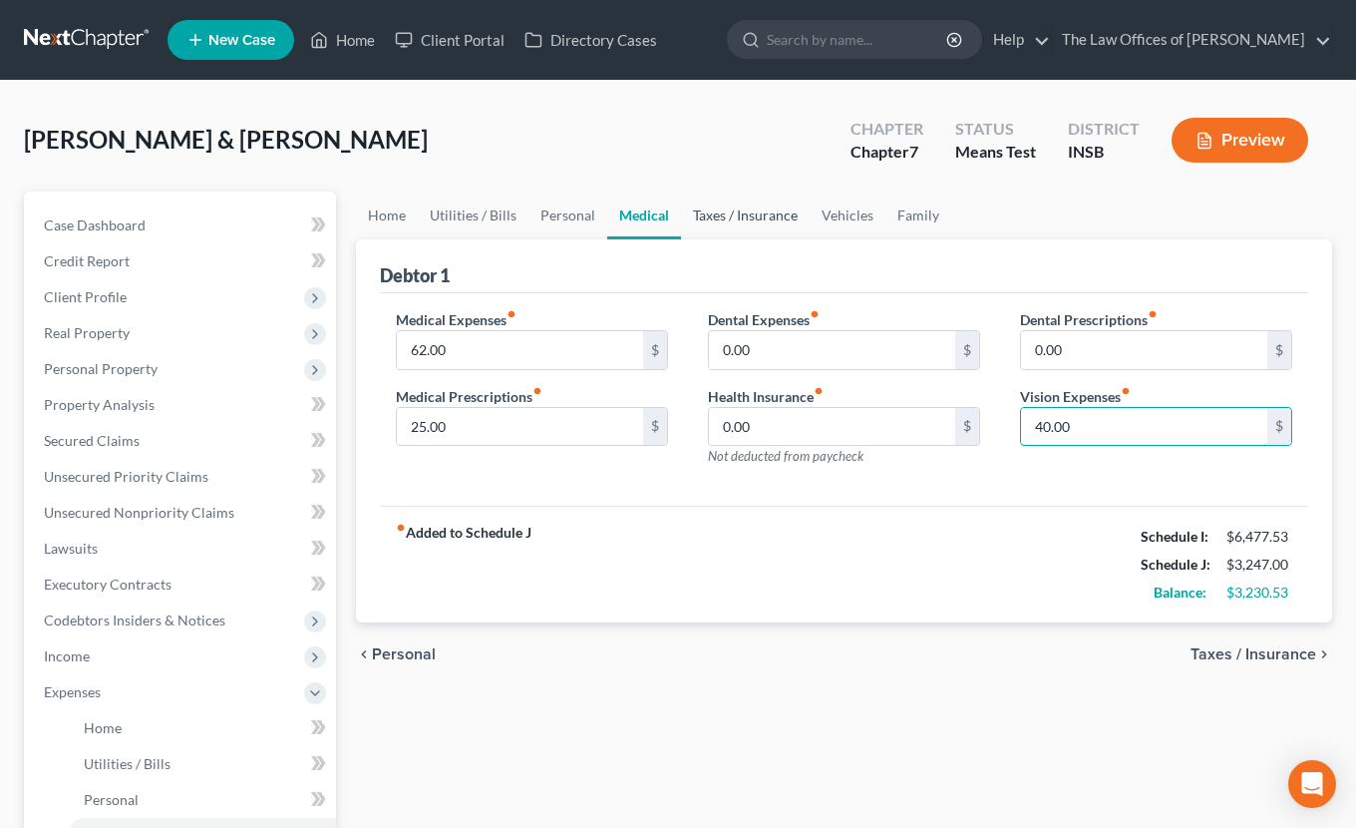
type input "40.00"
click at [743, 220] on link "Taxes / Insurance" at bounding box center [745, 215] width 129 height 48
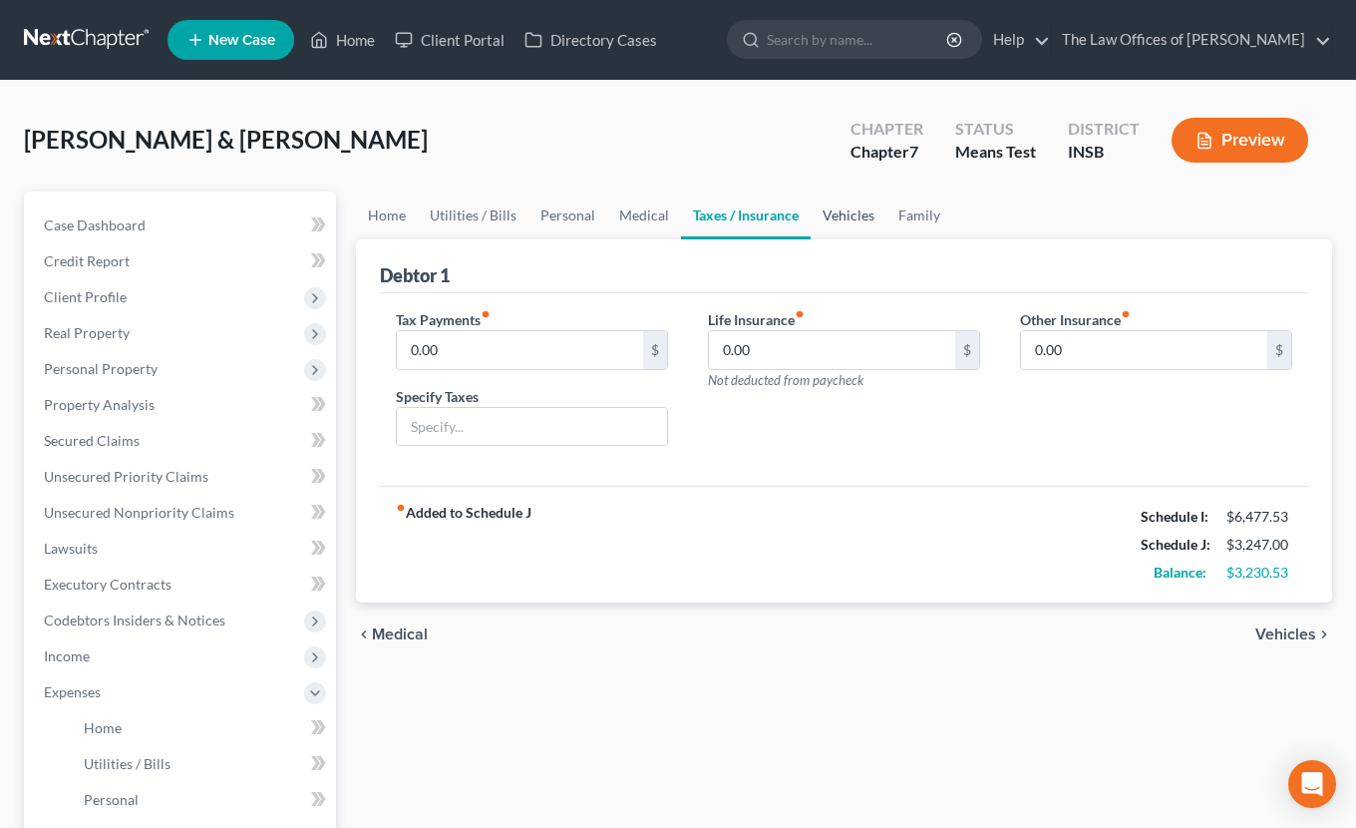
click at [846, 209] on link "Vehicles" at bounding box center [849, 215] width 76 height 48
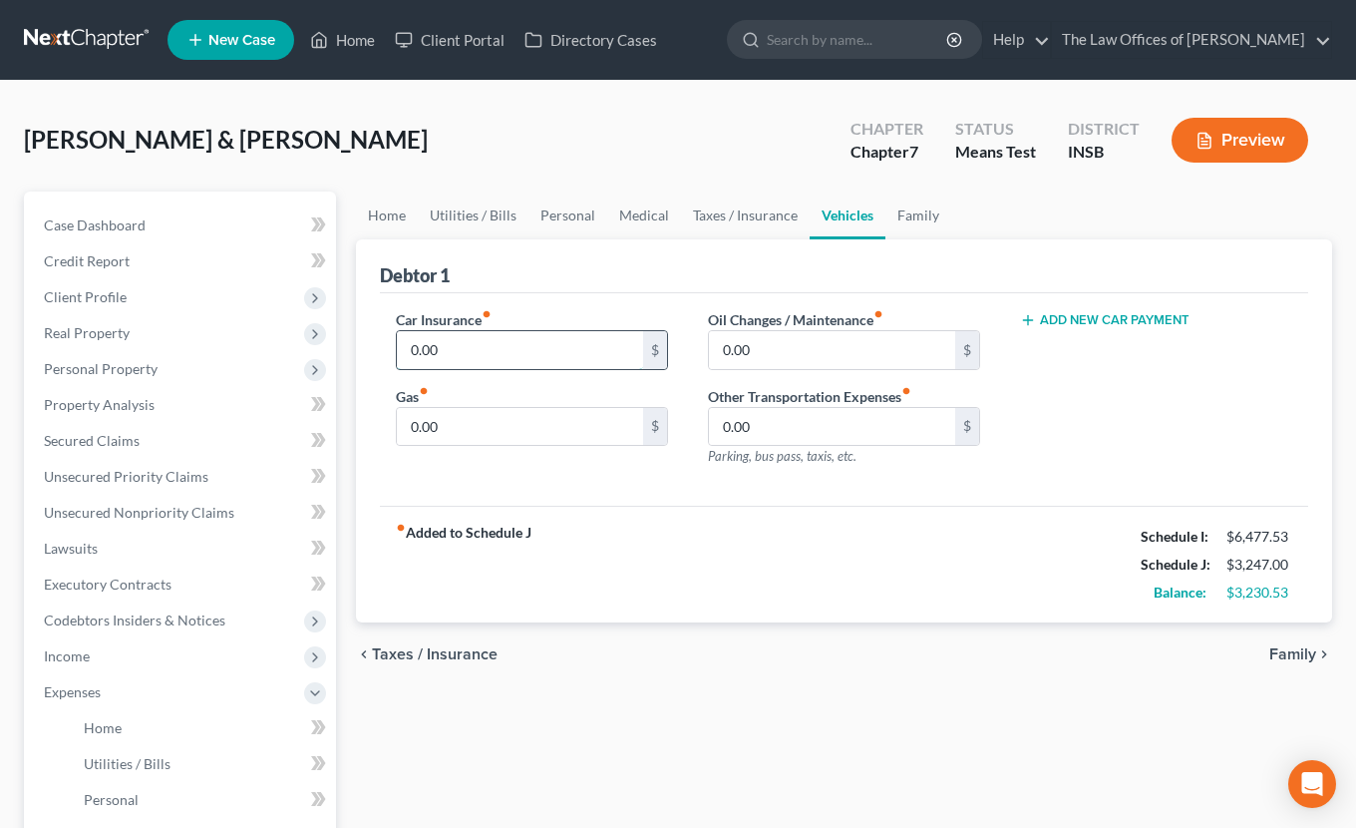
click at [521, 361] on input "0.00" at bounding box center [520, 350] width 246 height 38
click at [497, 346] on input "0.00" at bounding box center [520, 350] width 246 height 38
type input "200.00"
click at [1192, 416] on div "Add New Car Payment" at bounding box center [1156, 396] width 312 height 174
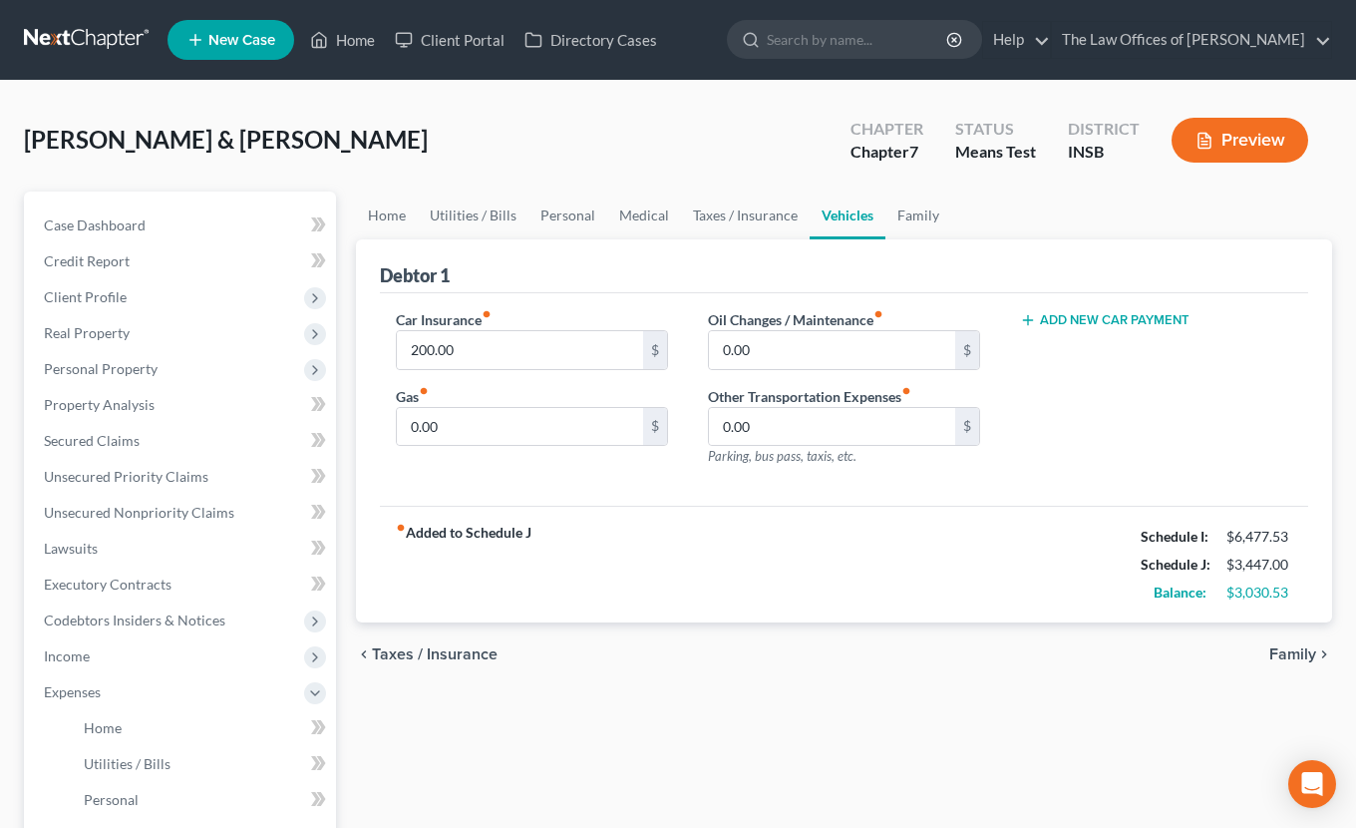
scroll to position [67, 0]
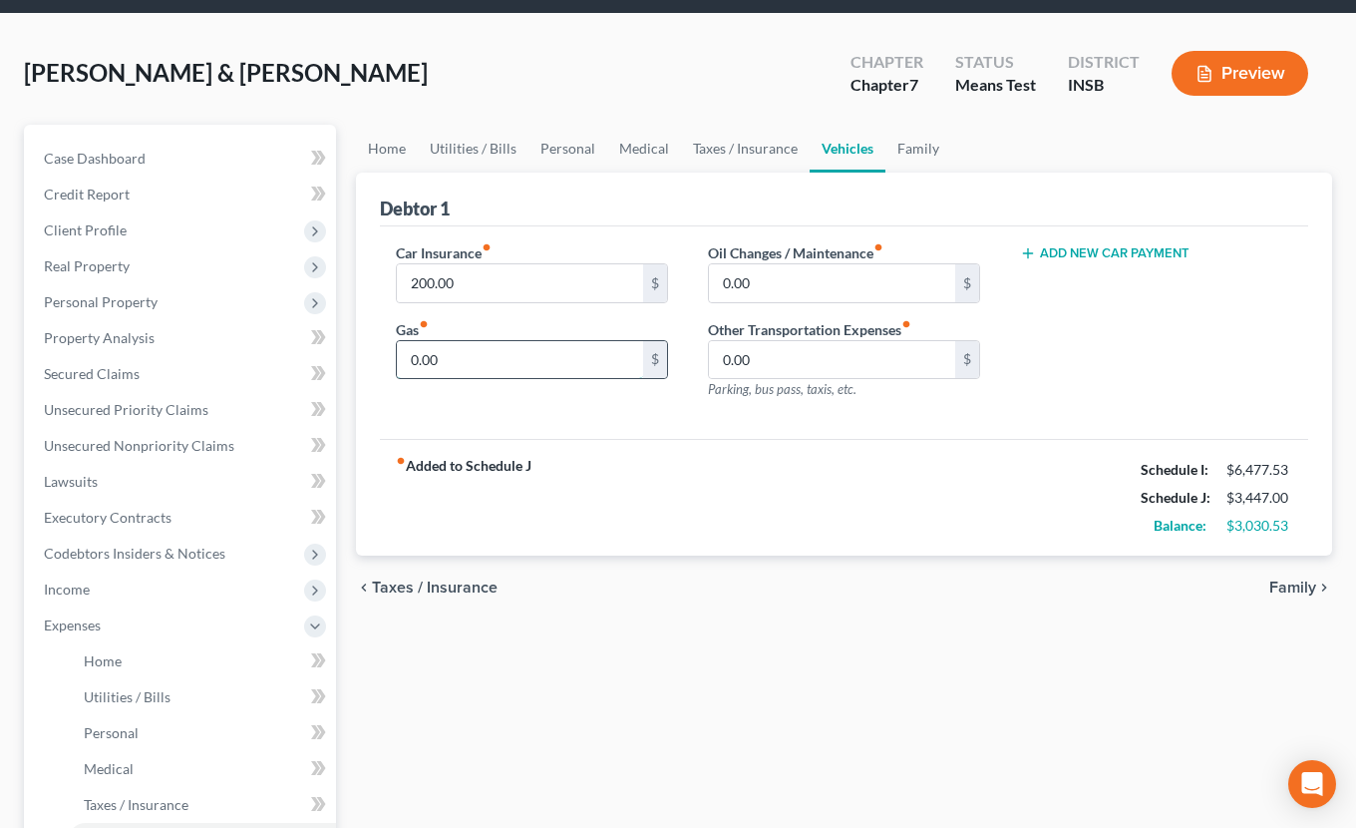
click at [450, 347] on input "0.00" at bounding box center [520, 360] width 246 height 38
type input "400.00"
click at [890, 268] on input "0.00" at bounding box center [832, 283] width 246 height 38
type input "100.00"
click at [1059, 247] on button "Add New Car Payment" at bounding box center [1105, 253] width 170 height 16
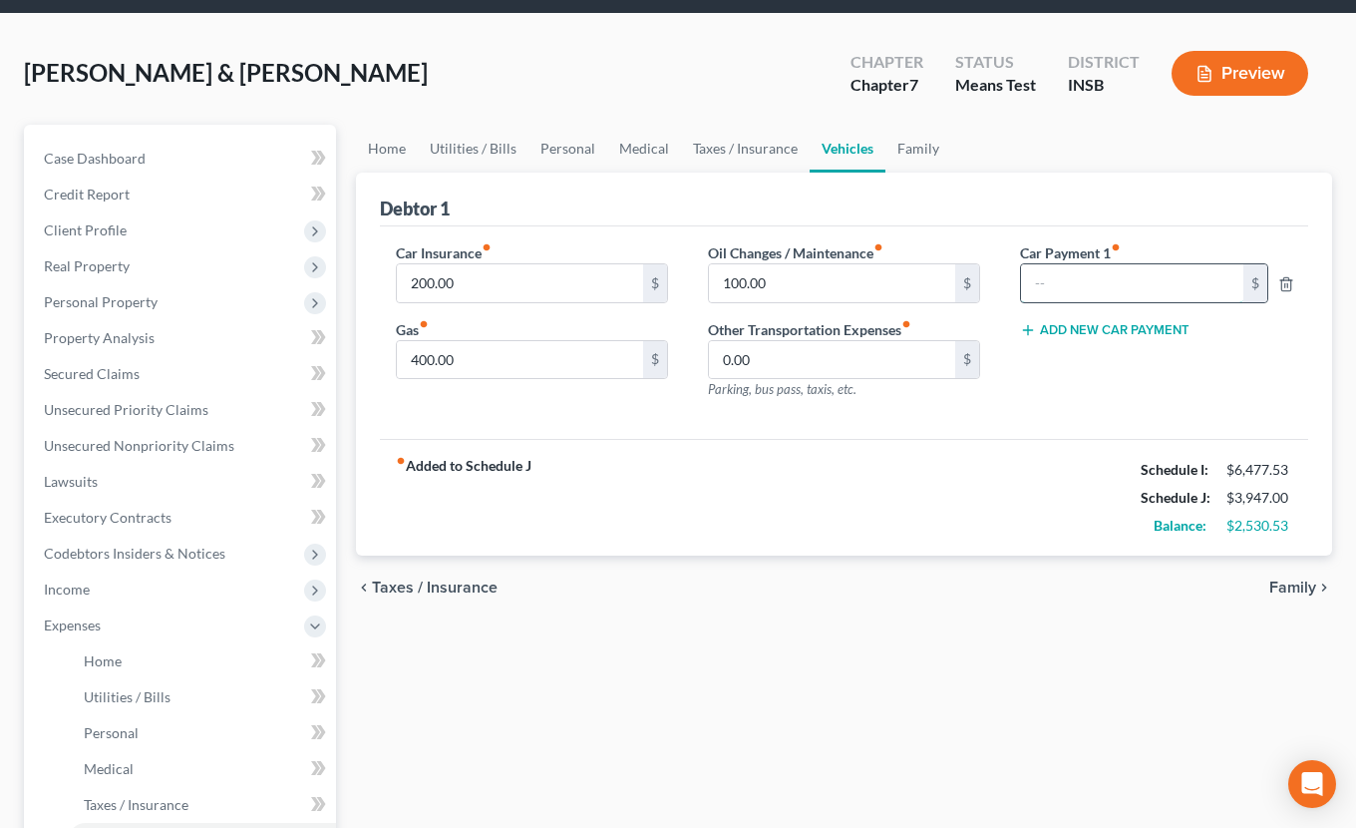
click at [1074, 286] on input "text" at bounding box center [1132, 283] width 222 height 38
type input "462.00"
click at [1065, 334] on button "Add New Car Payment" at bounding box center [1105, 330] width 170 height 16
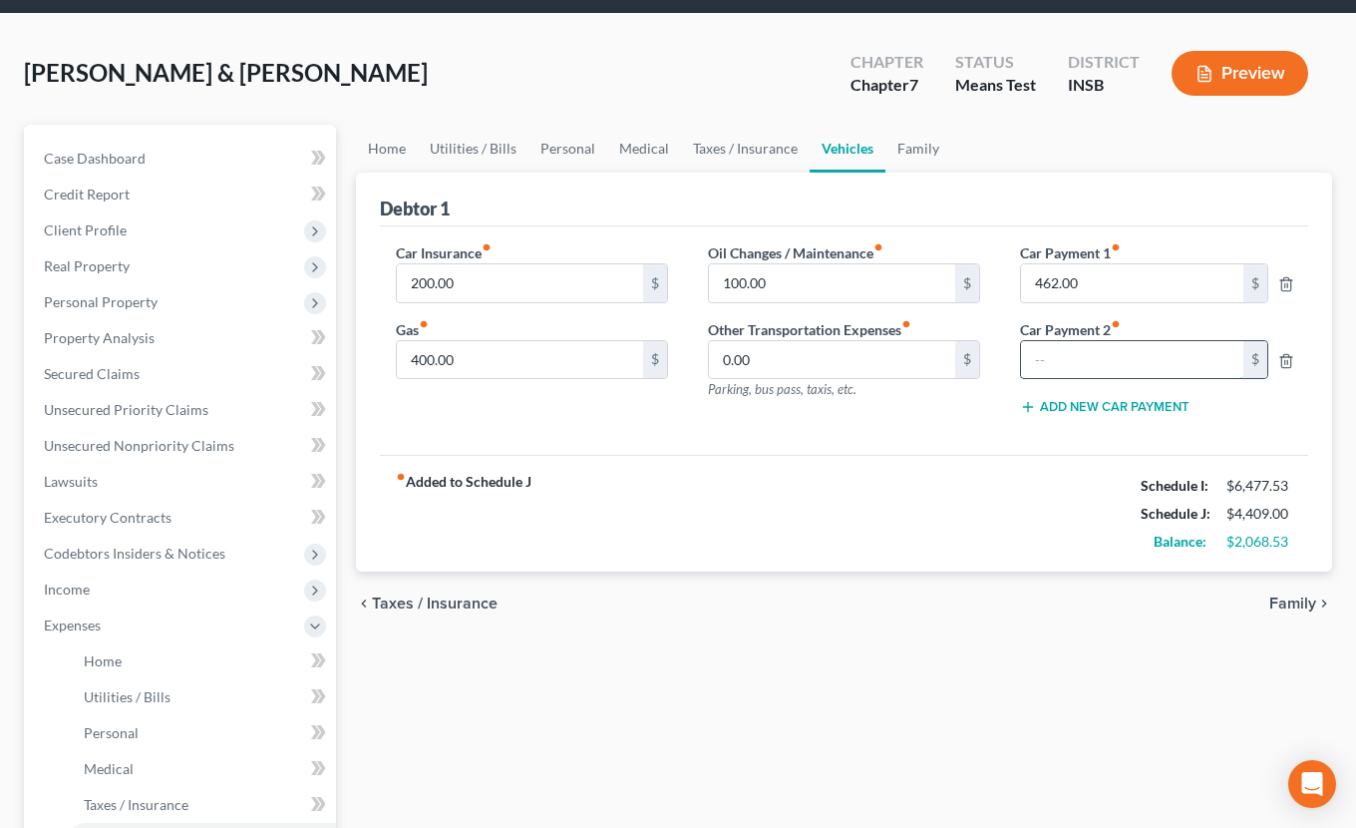
click at [1065, 359] on input "text" at bounding box center [1132, 360] width 222 height 38
type input "816.00"
click at [914, 155] on link "Family" at bounding box center [919, 149] width 66 height 48
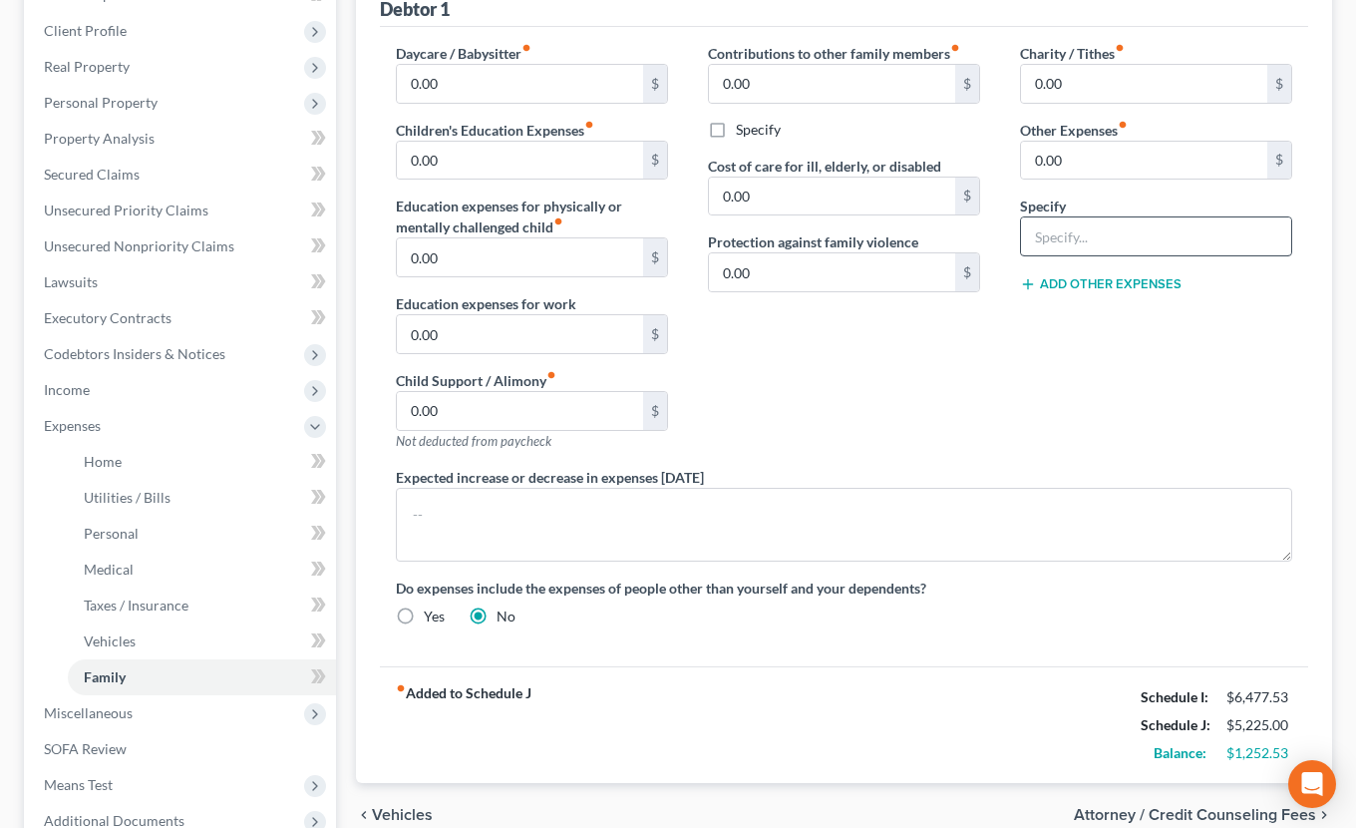
scroll to position [67, 0]
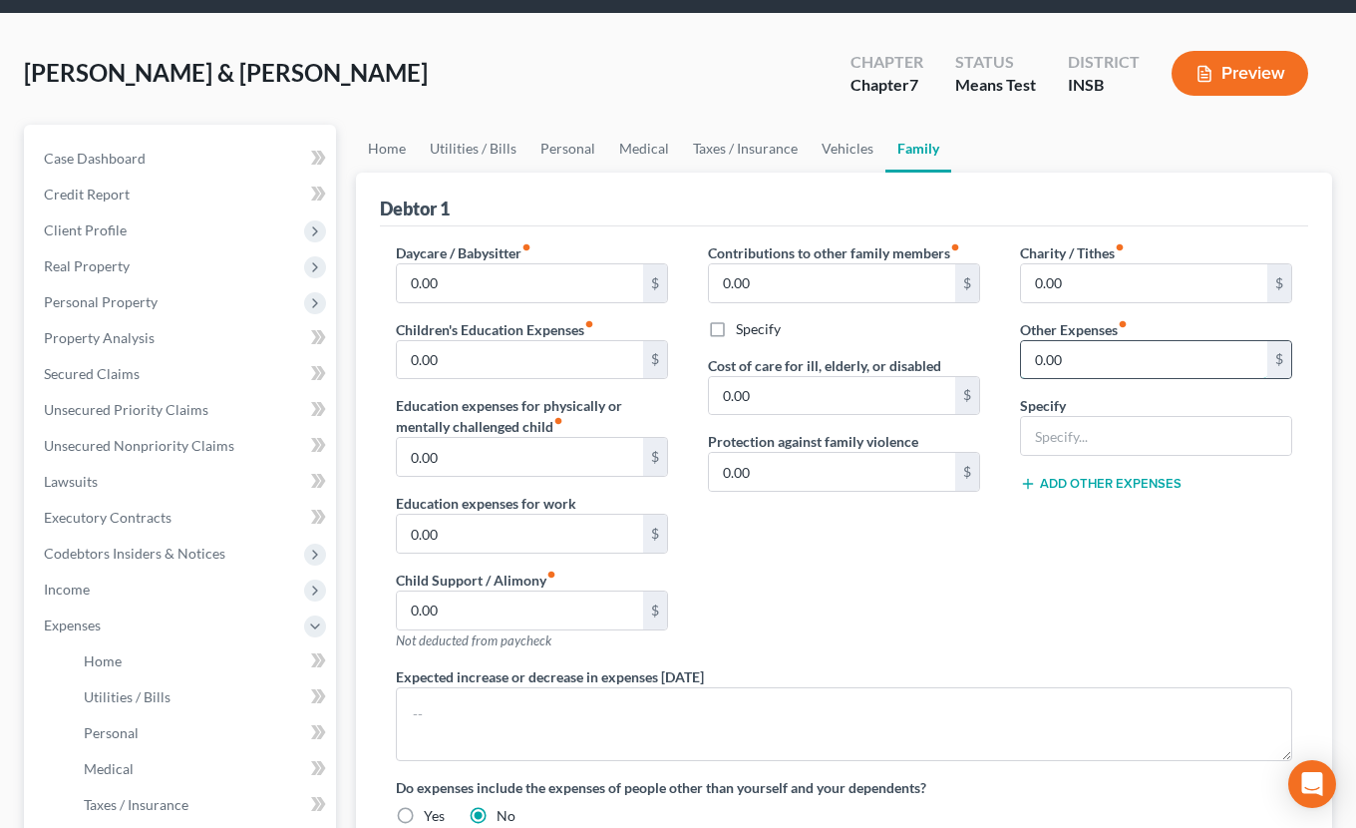
click at [1074, 368] on input "0.00" at bounding box center [1144, 360] width 246 height 38
type input "100.00"
click at [1057, 436] on input "text" at bounding box center [1156, 436] width 270 height 38
type input "Pet Expenses"
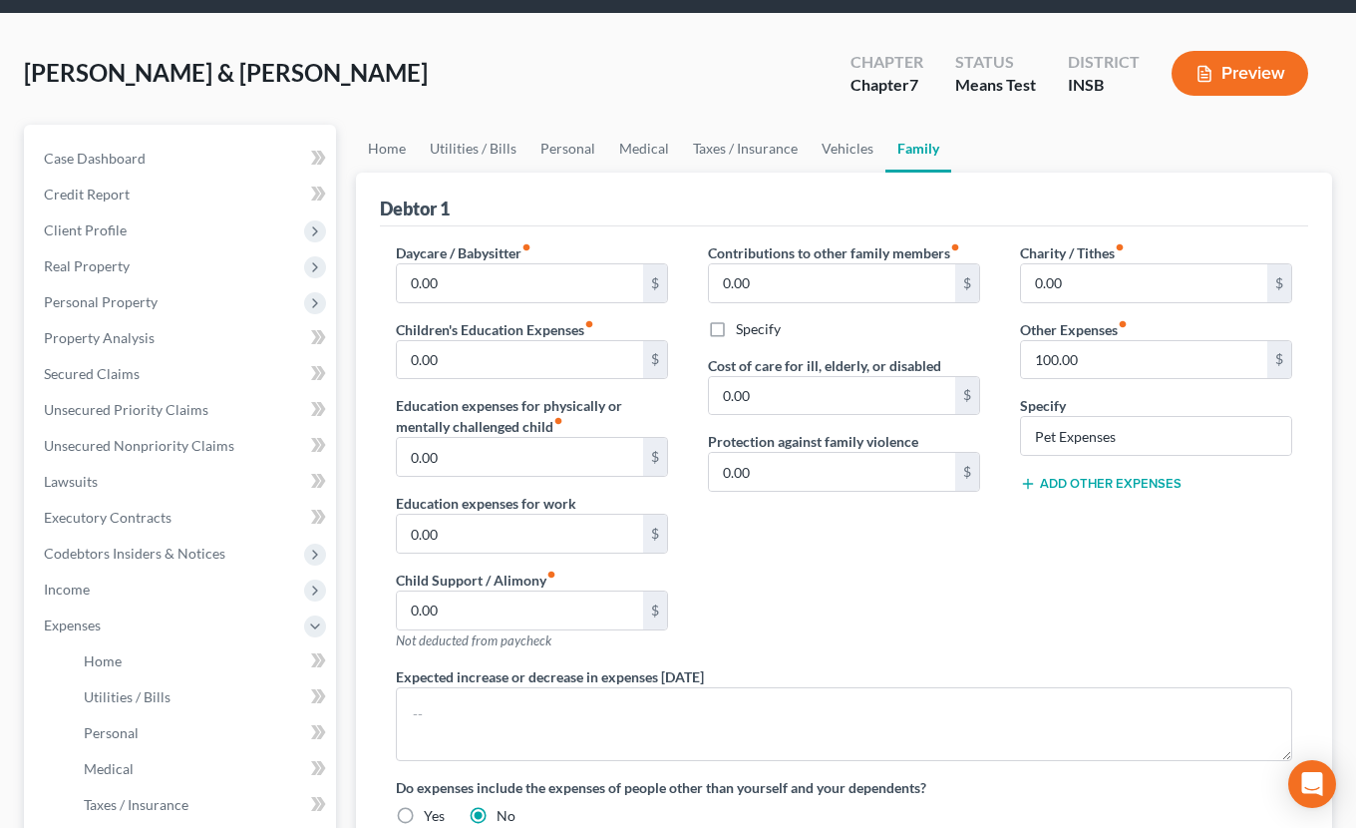
click at [1043, 624] on div "Charity / Tithes fiber_manual_record 0.00 $ Other Expenses fiber_manual_record …" at bounding box center [1156, 454] width 312 height 424
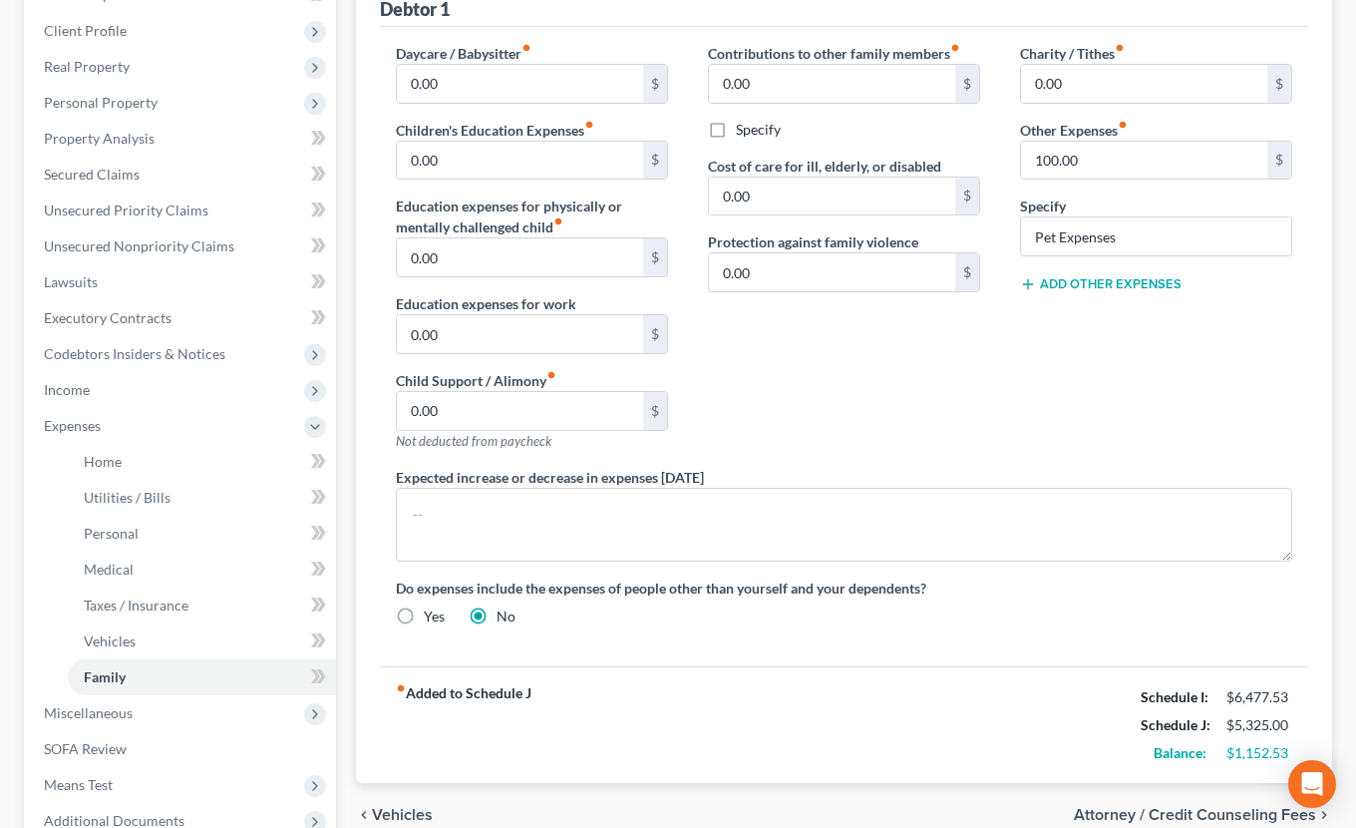
scroll to position [133, 0]
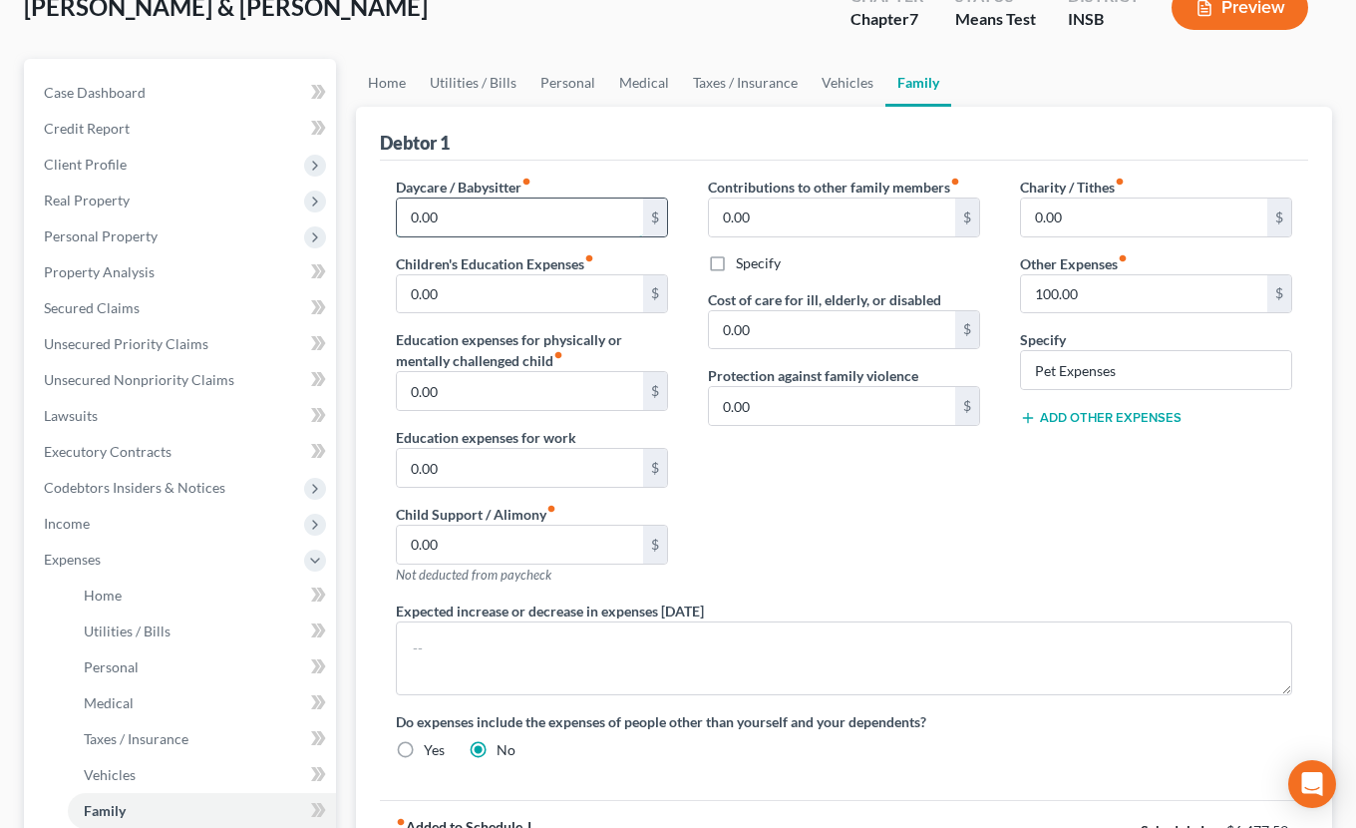
click at [503, 204] on input "0.00" at bounding box center [520, 217] width 246 height 38
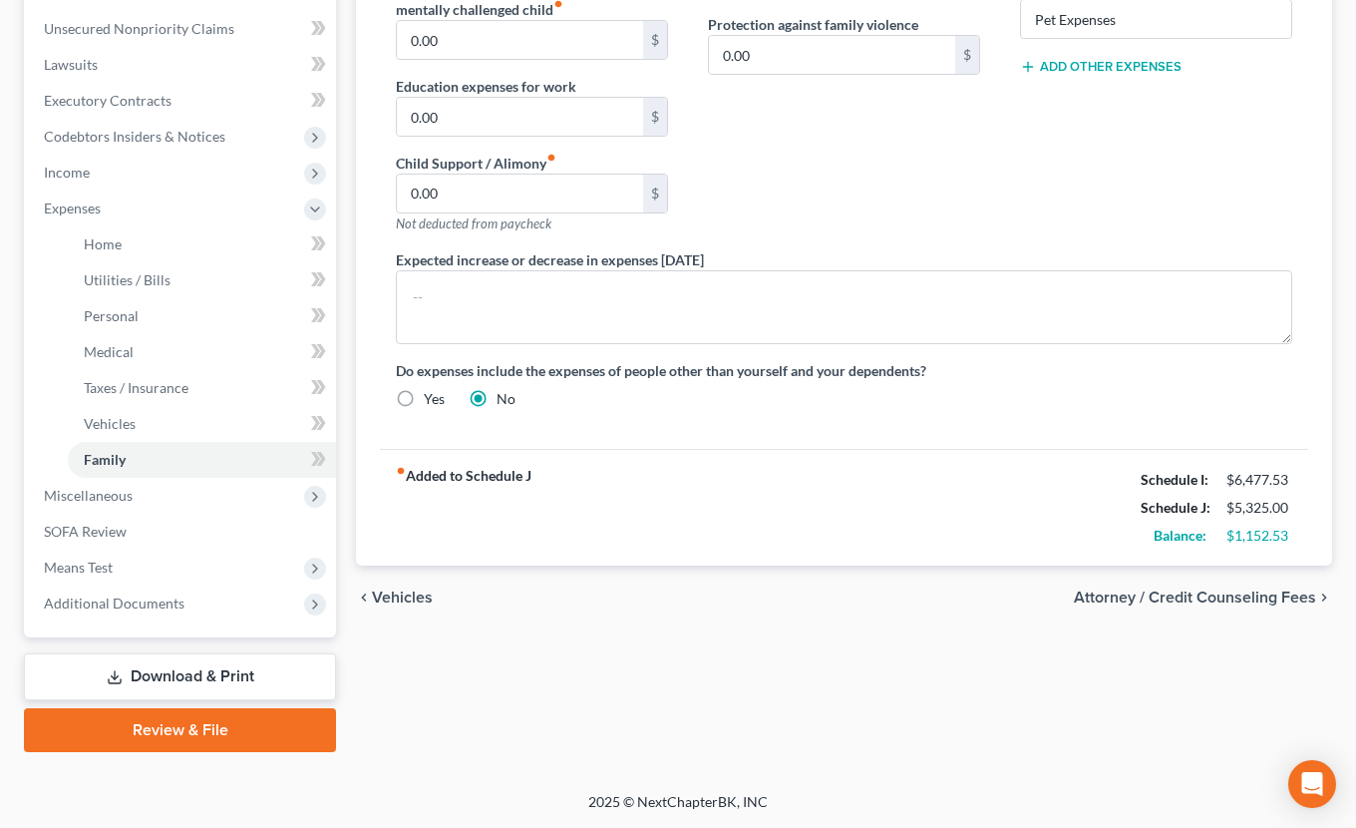
scroll to position [217, 0]
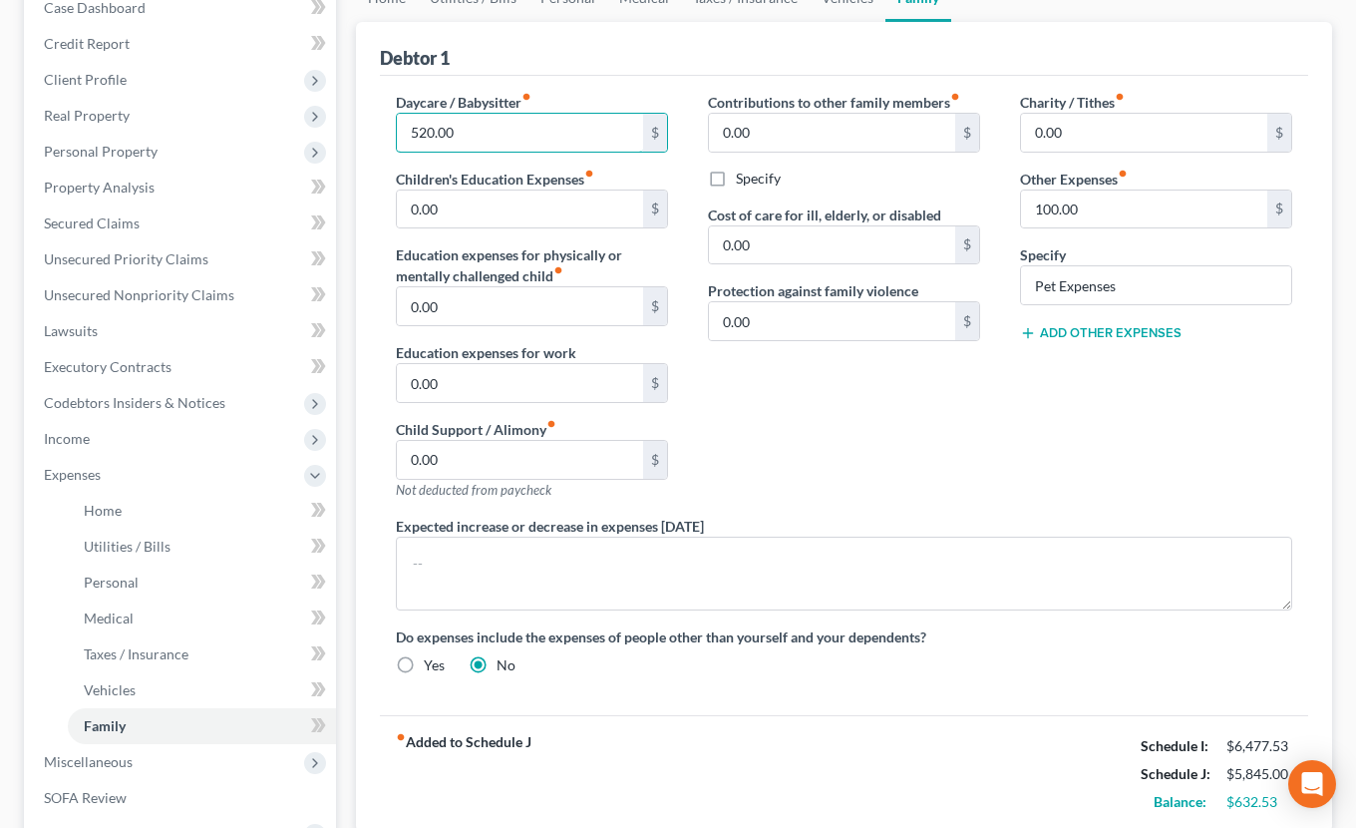
type input "520.00"
click at [801, 447] on div "Contributions to other family members fiber_manual_record 0.00 $ Specify Cost o…" at bounding box center [844, 304] width 312 height 424
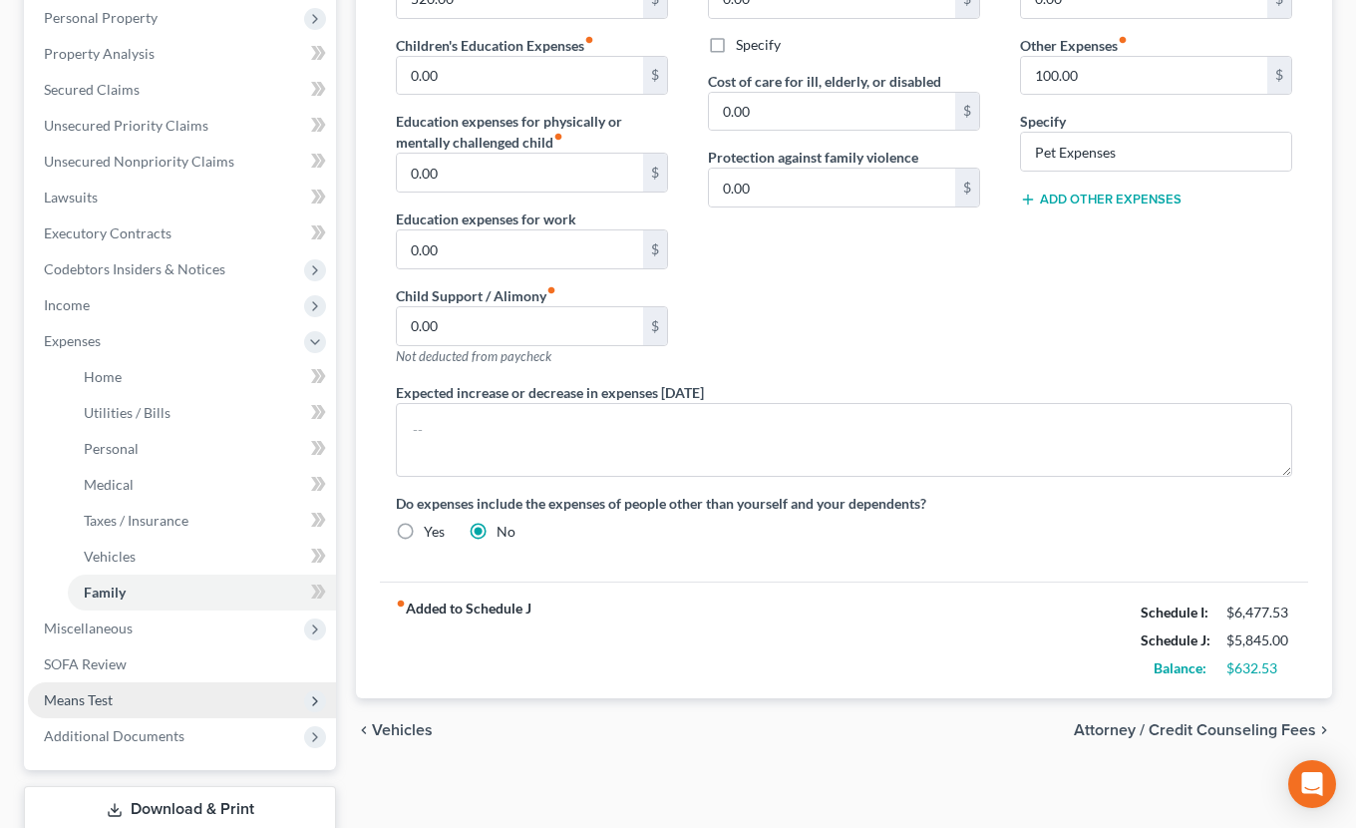
click at [107, 709] on span "Means Test" at bounding box center [182, 700] width 308 height 36
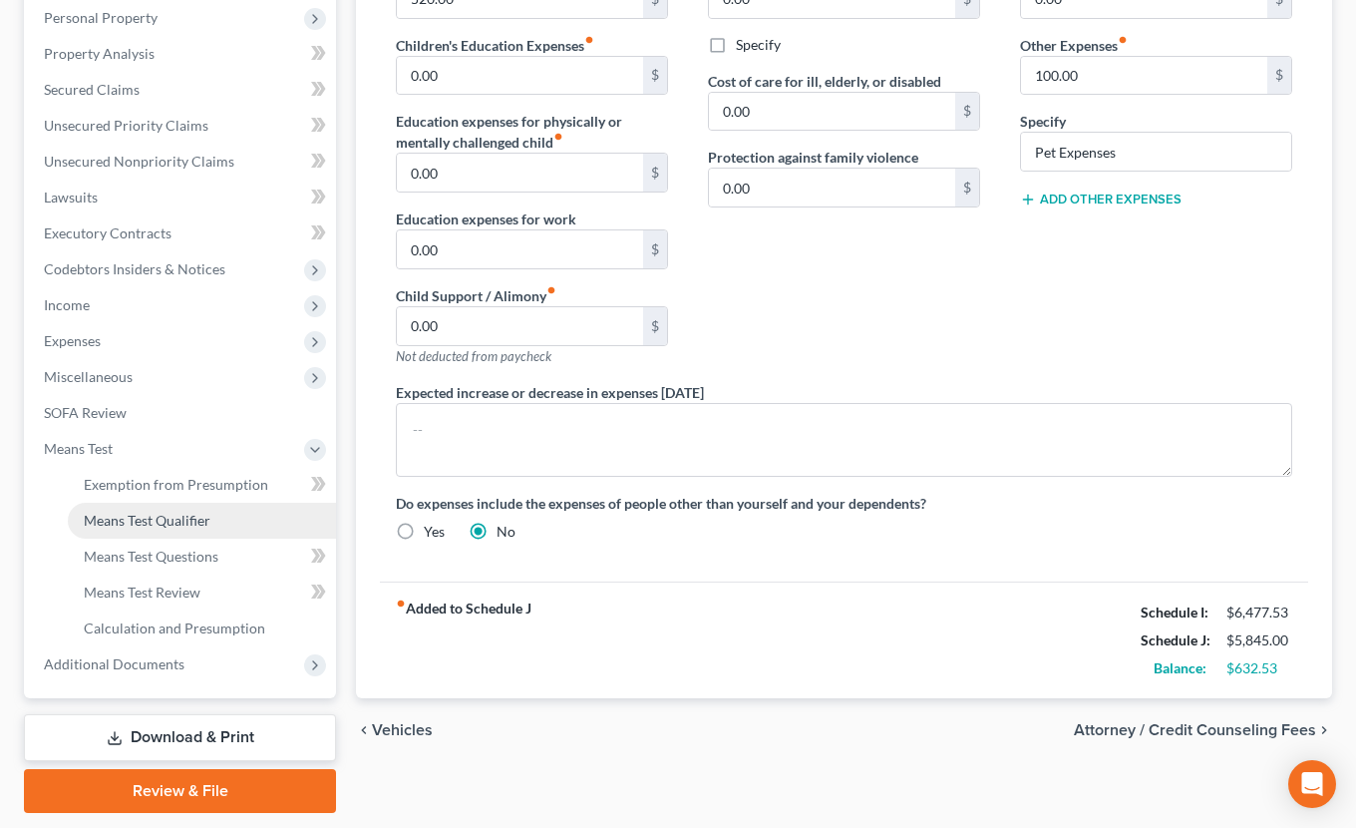
click at [162, 529] on link "Means Test Qualifier" at bounding box center [202, 521] width 268 height 36
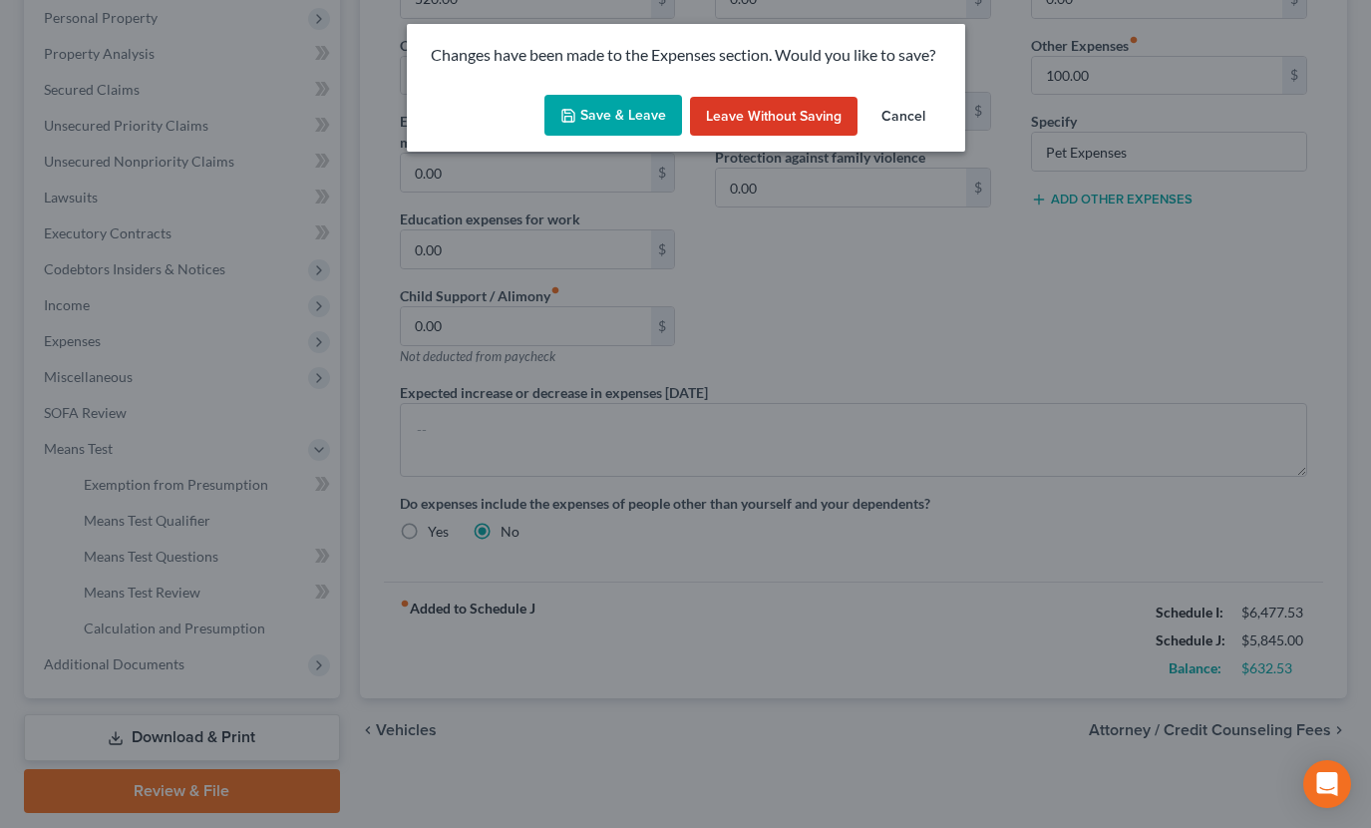
click at [589, 98] on button "Save & Leave" at bounding box center [614, 116] width 138 height 42
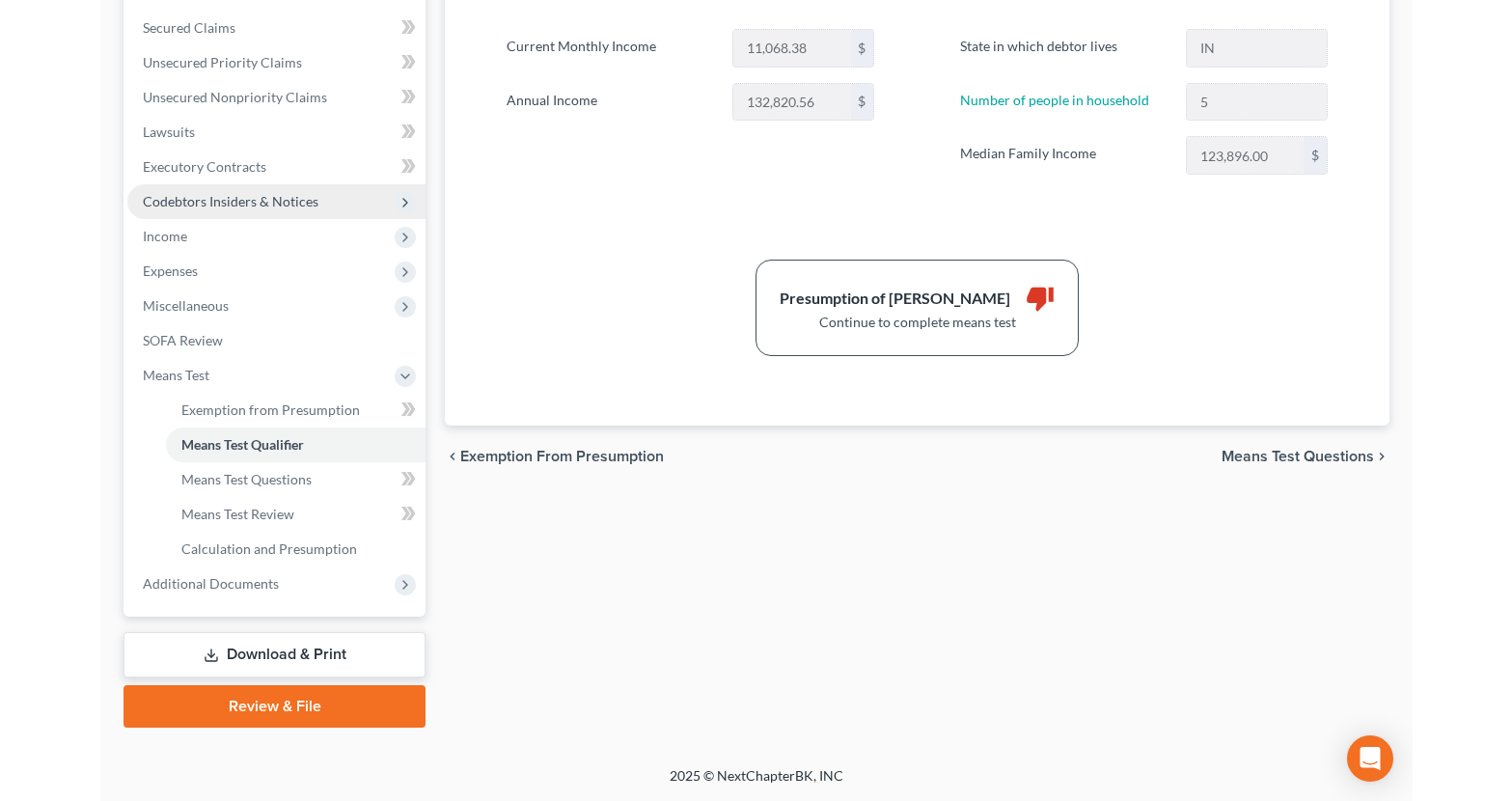
scroll to position [270, 0]
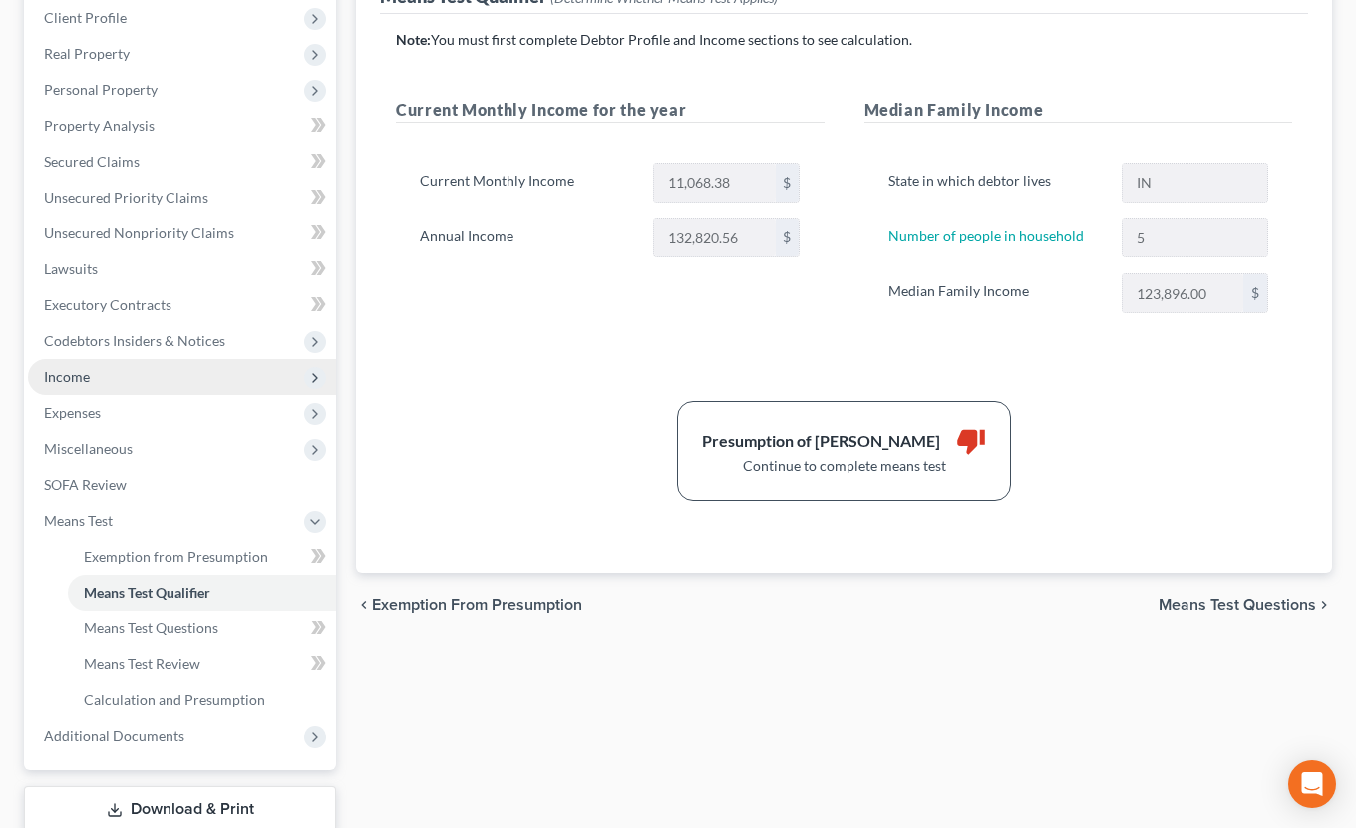
click at [85, 388] on span "Income" at bounding box center [182, 377] width 308 height 36
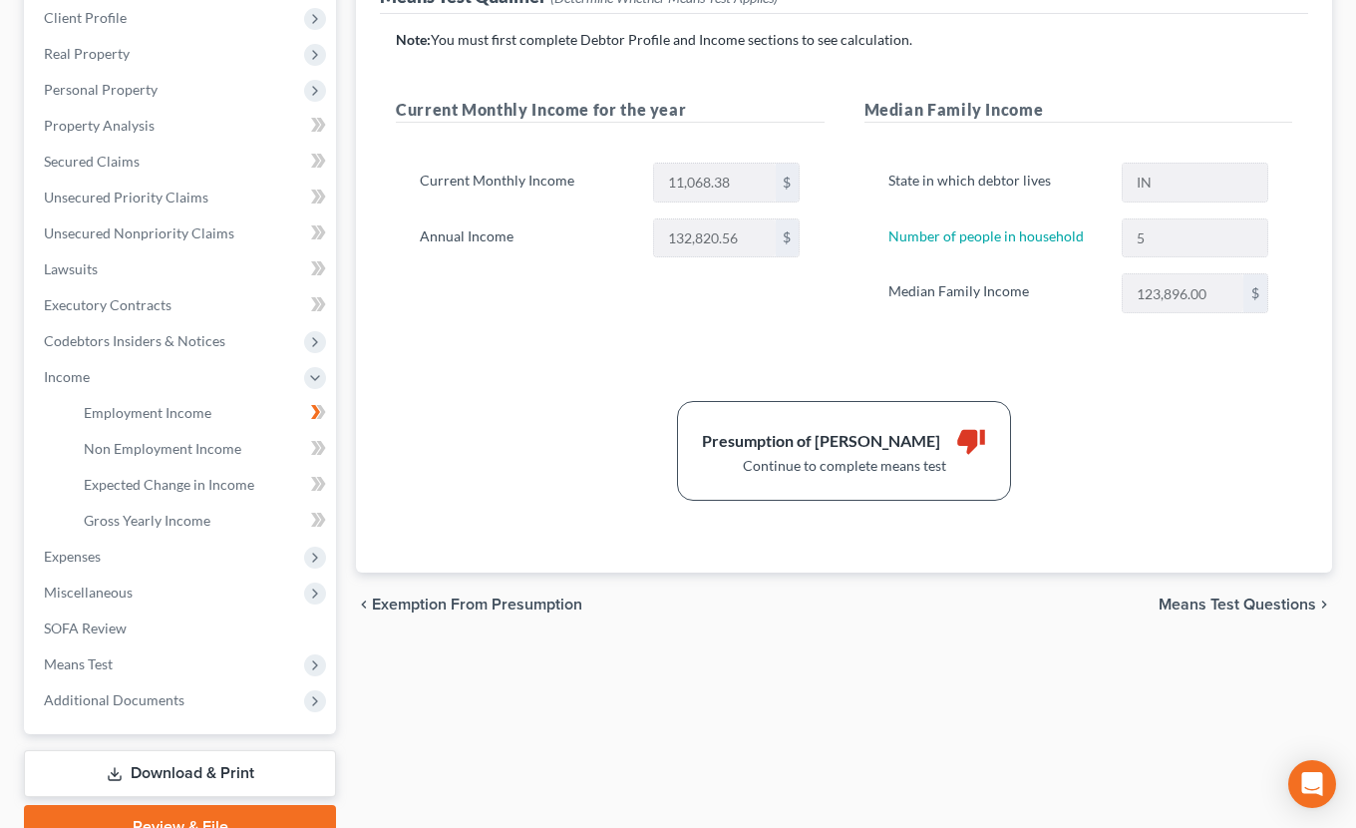
click at [923, 621] on div "chevron_left Exemption from Presumption Means Test Questions chevron_right" at bounding box center [844, 604] width 976 height 64
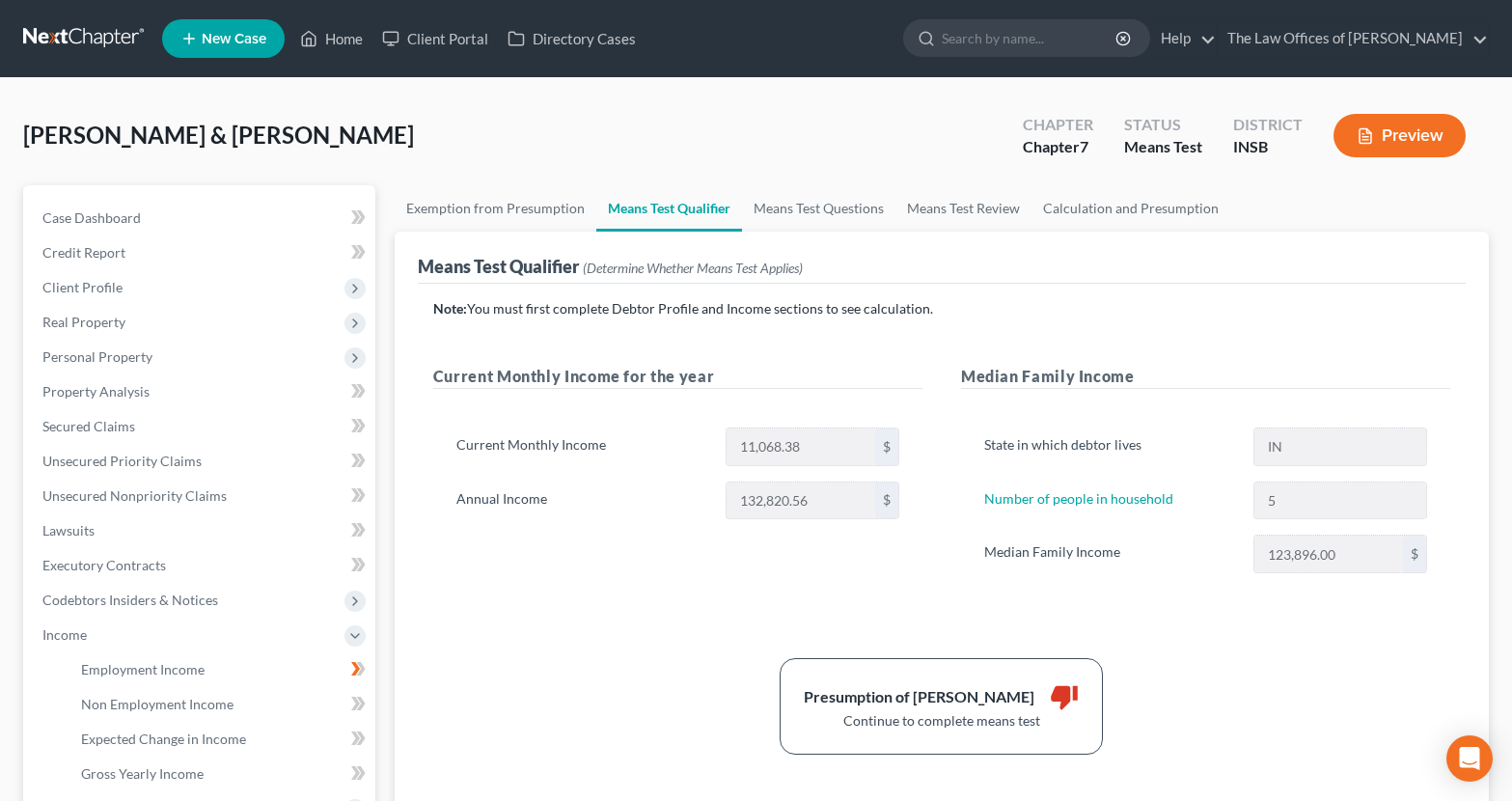
scroll to position [193, 0]
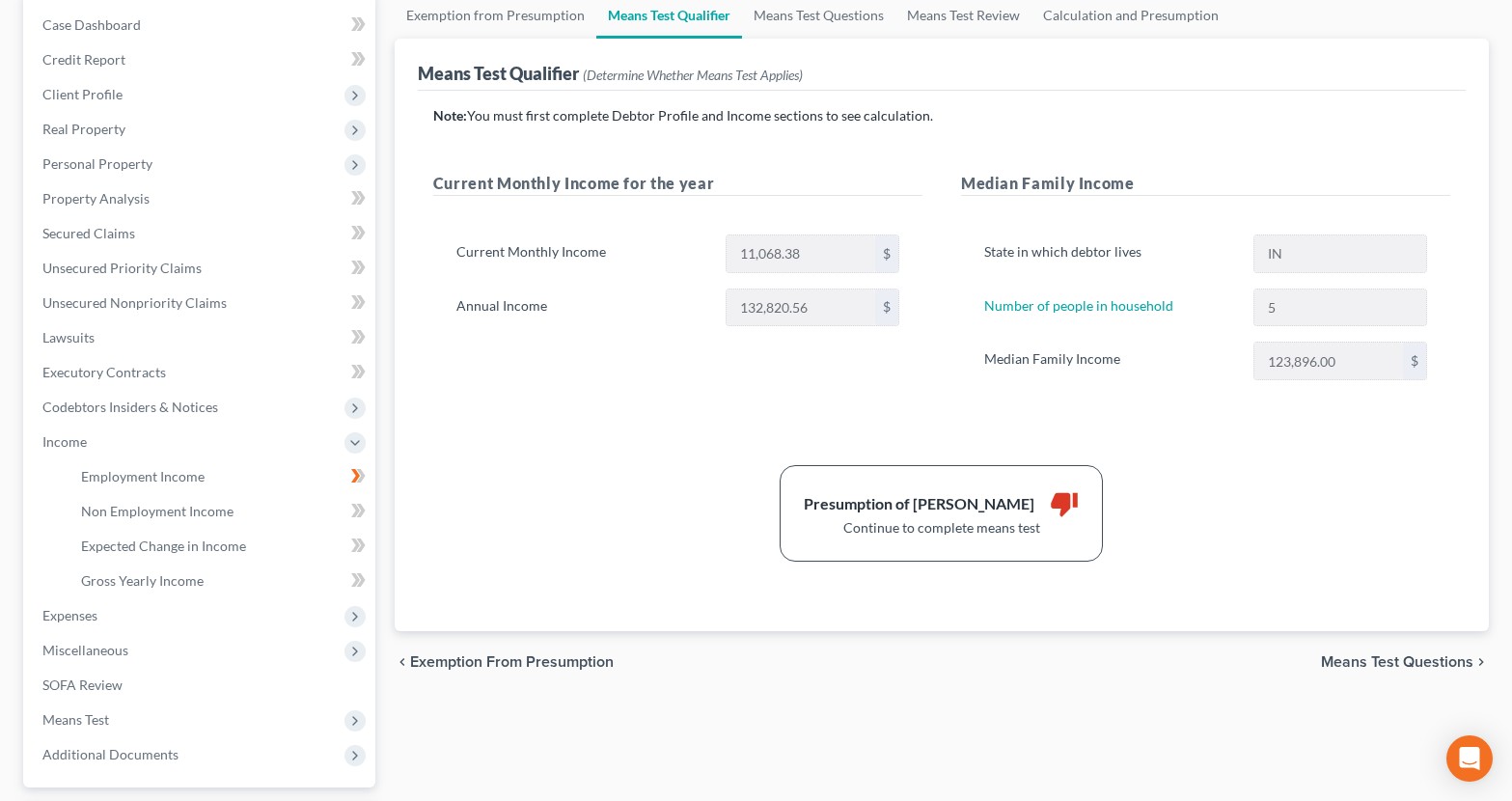
click at [517, 740] on div "Exemption from Presumption Means Test Qualifier Means Test Questions Means Test…" at bounding box center [941, 445] width 1113 height 905
click at [620, 543] on div "Presumption of Abuse Arises thumb_down Continue to complete means test" at bounding box center [941, 514] width 1036 height 97
click at [503, 436] on div "Note: You must first complete Debtor Profile and Income sections to see calcula…" at bounding box center [941, 334] width 1017 height 456
click at [585, 457] on div "Note: You must first complete Debtor Profile and Income sections to see calcula…" at bounding box center [941, 334] width 1017 height 456
click at [1060, 13] on link "Calculation and Presumption" at bounding box center [1130, 15] width 198 height 46
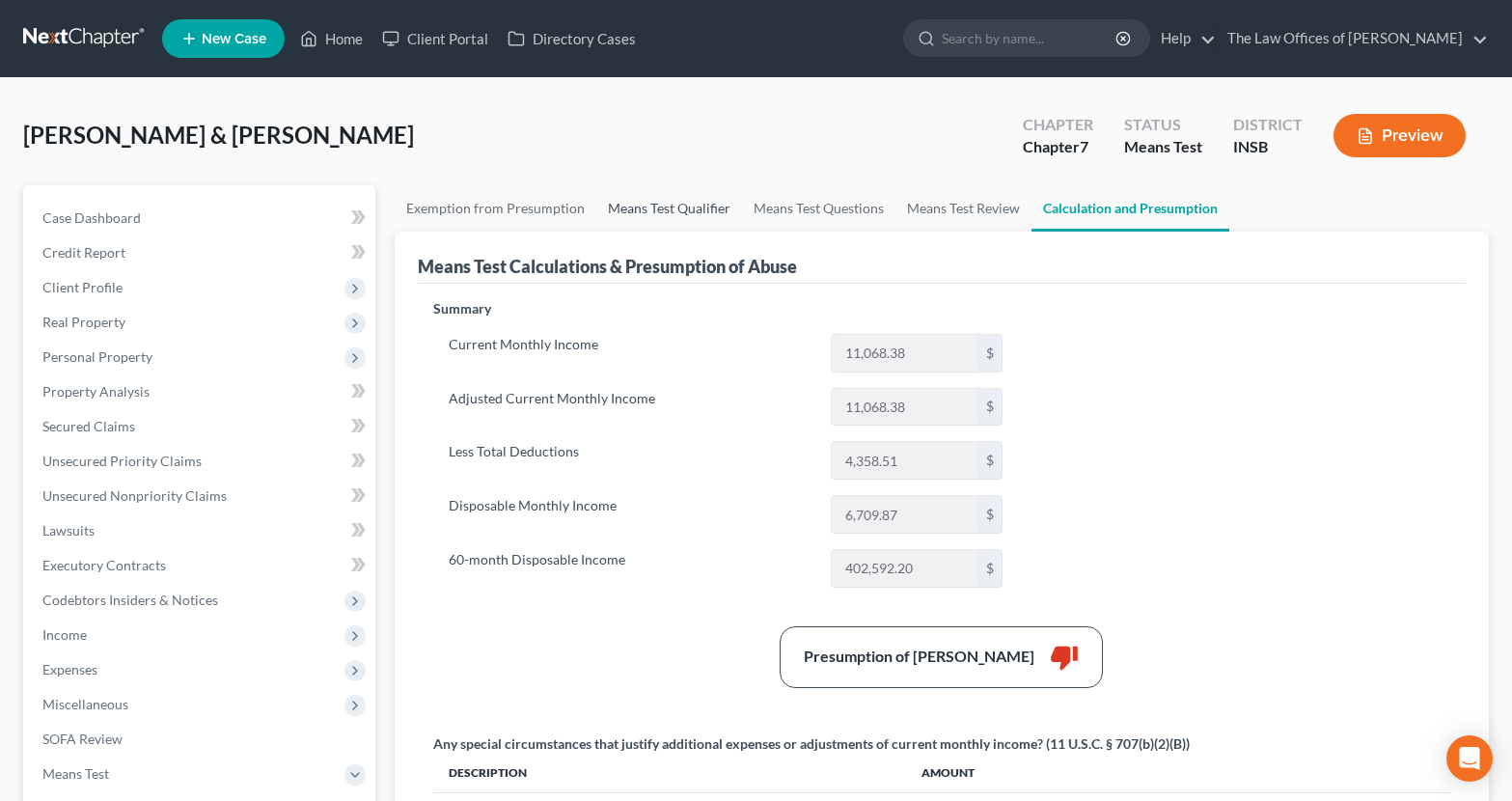
click at [666, 207] on link "Means Test Qualifier" at bounding box center [668, 208] width 146 height 46
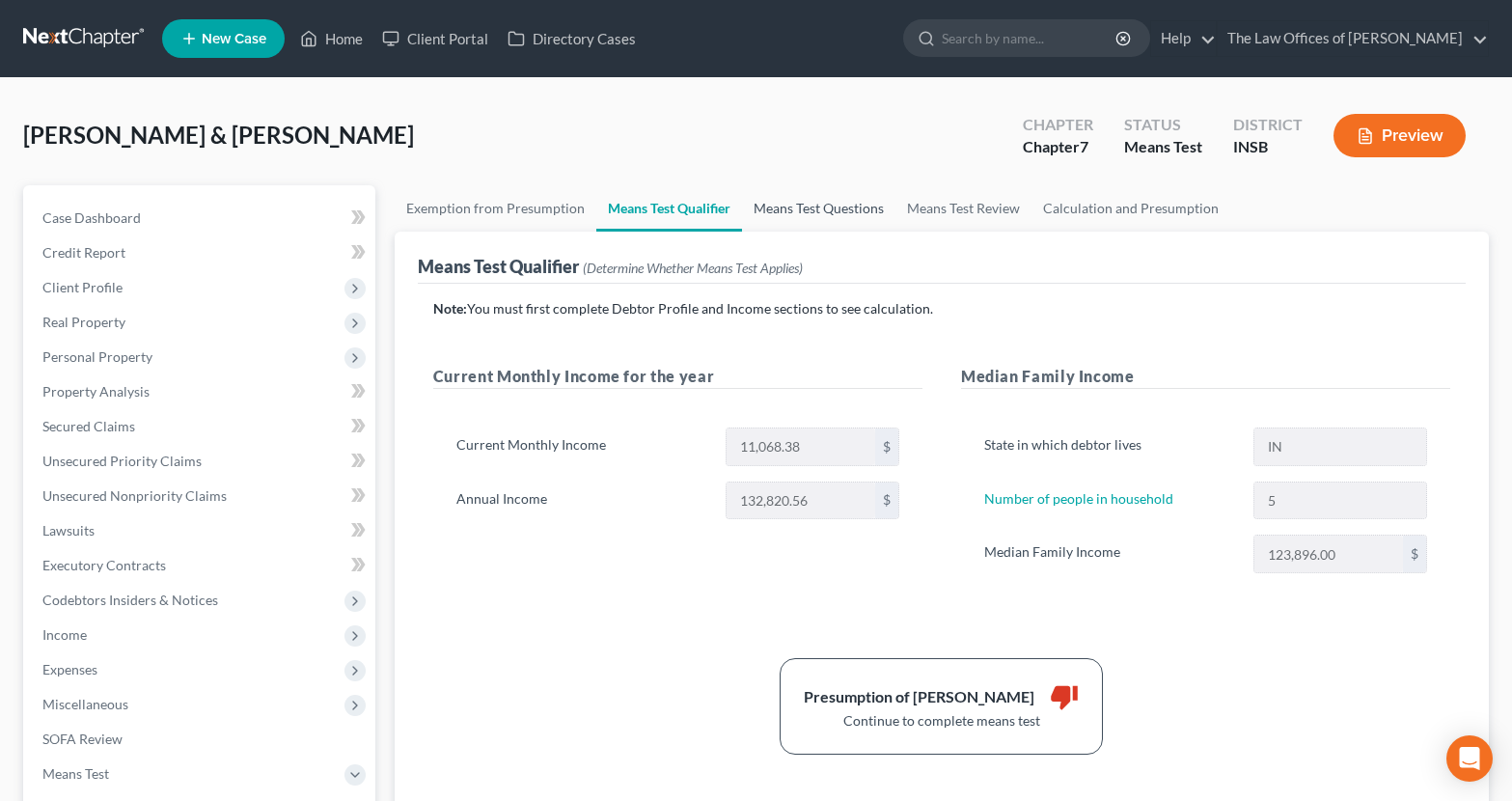
click at [806, 207] on link "Means Test Questions" at bounding box center [818, 208] width 154 height 46
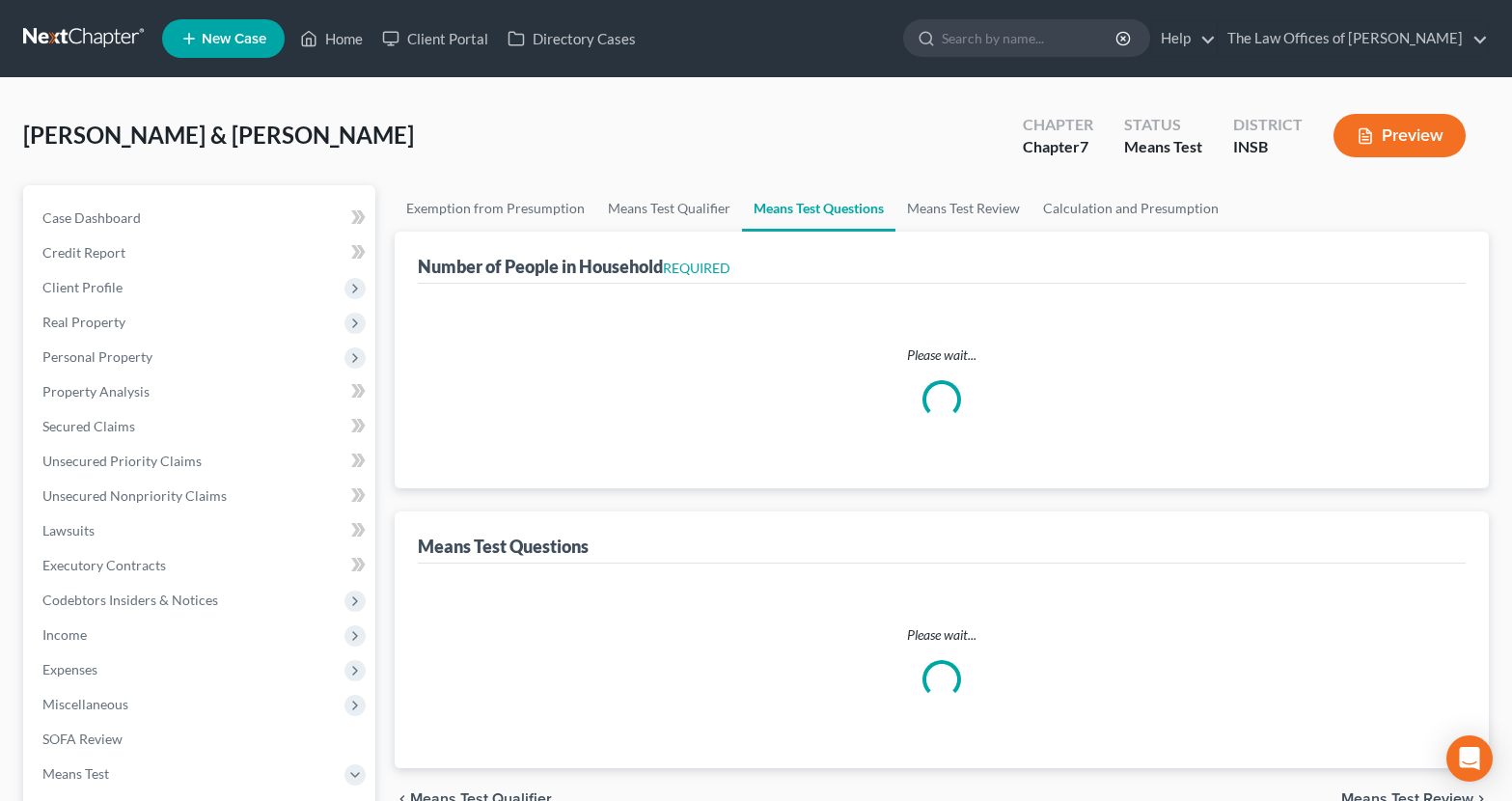
select select "0"
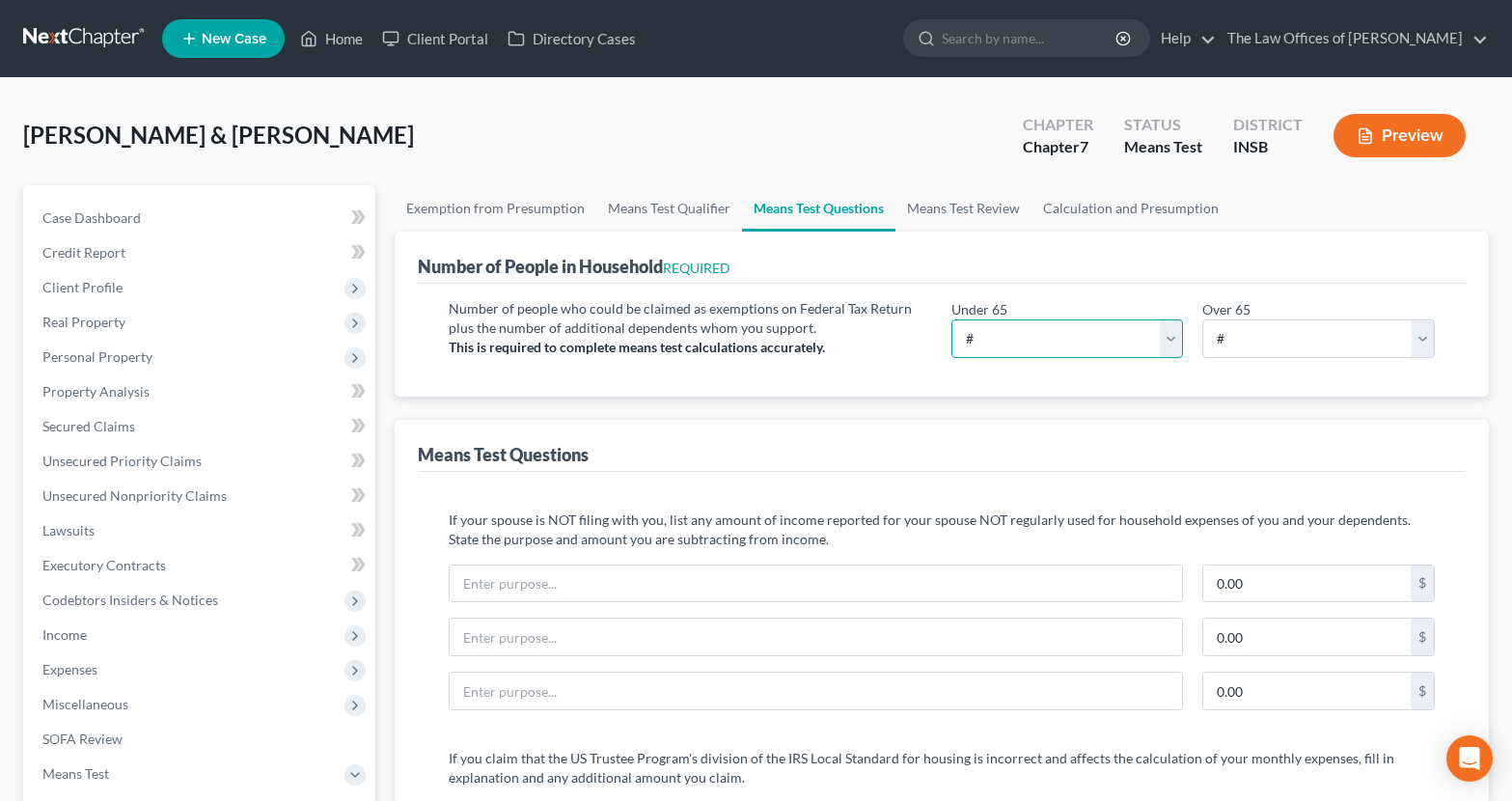
click at [986, 341] on select "# 0 1 2 3 4 5 6 7 8 9 10" at bounding box center [1067, 339] width 232 height 39
select select "5"
click at [951, 319] on select "# 0 1 2 3 4 5 6 7 8 9 10" at bounding box center [1067, 339] width 232 height 39
click at [1325, 146] on button "Preview" at bounding box center [1399, 135] width 133 height 44
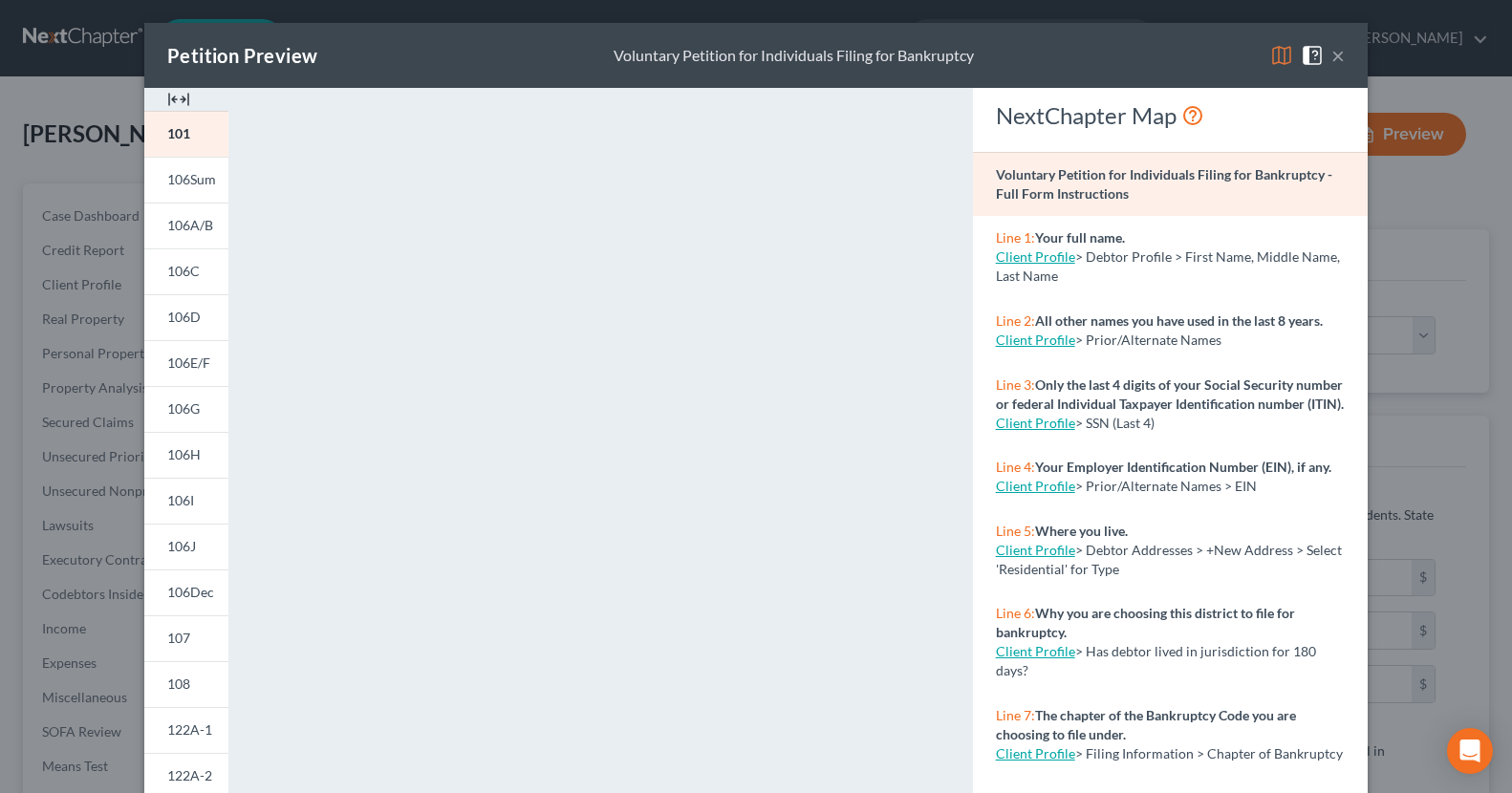
click at [943, 531] on div "<object ng-attr-data='https://nextchapter-prod.s3.amazonaws.com/pdfs/ccc581b6-1…" at bounding box center [600, 571] width 705 height 966
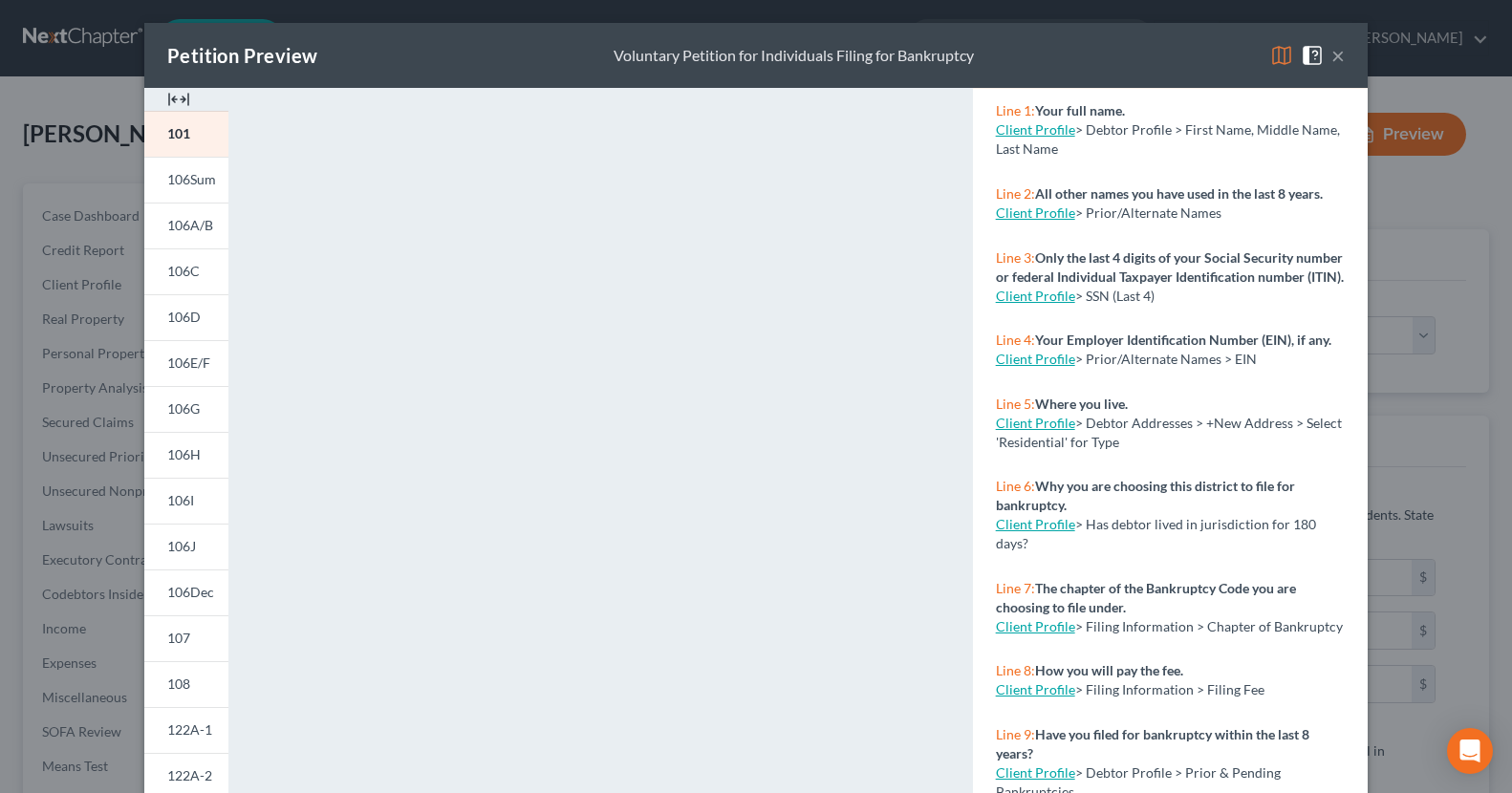
scroll to position [191, 0]
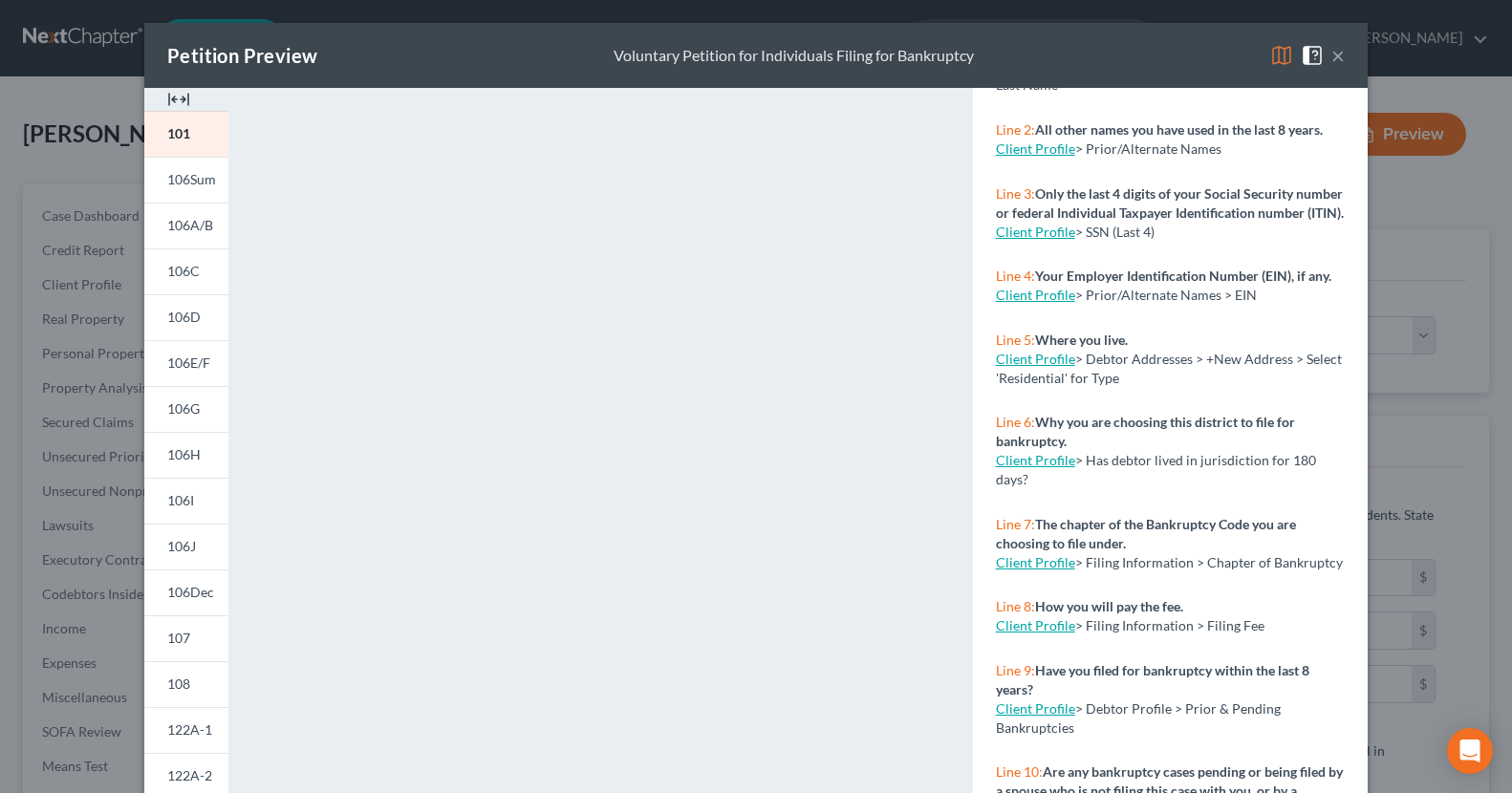
click at [946, 380] on div "<object ng-attr-data='https://nextchapter-prod.s3.amazonaws.com/pdfs/ccc581b6-1…" at bounding box center [600, 571] width 705 height 966
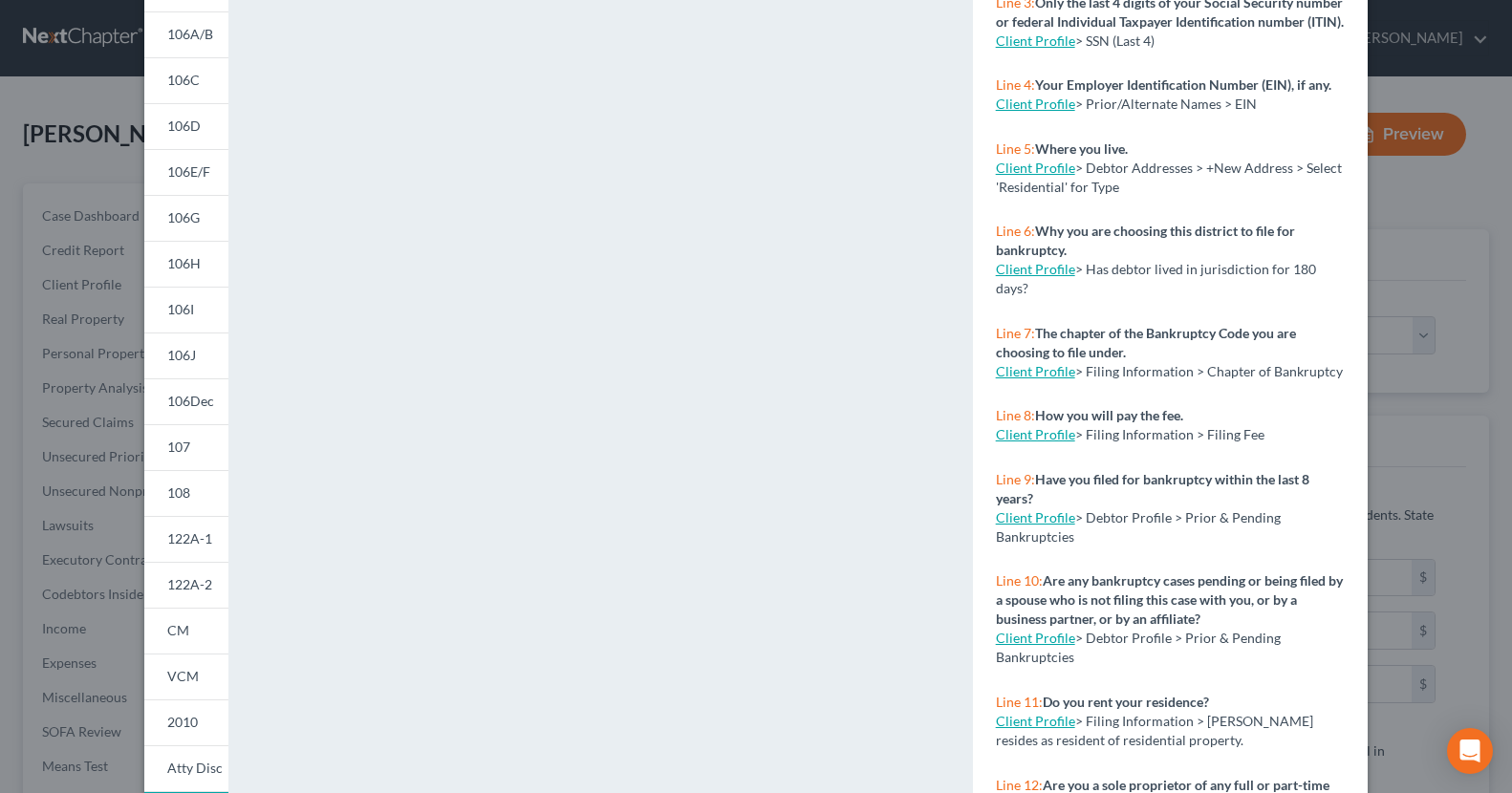
click at [949, 432] on div "<object ng-attr-data='https://nextchapter-prod.s3.amazonaws.com/pdfs/ccc581b6-1…" at bounding box center [600, 379] width 724 height 966
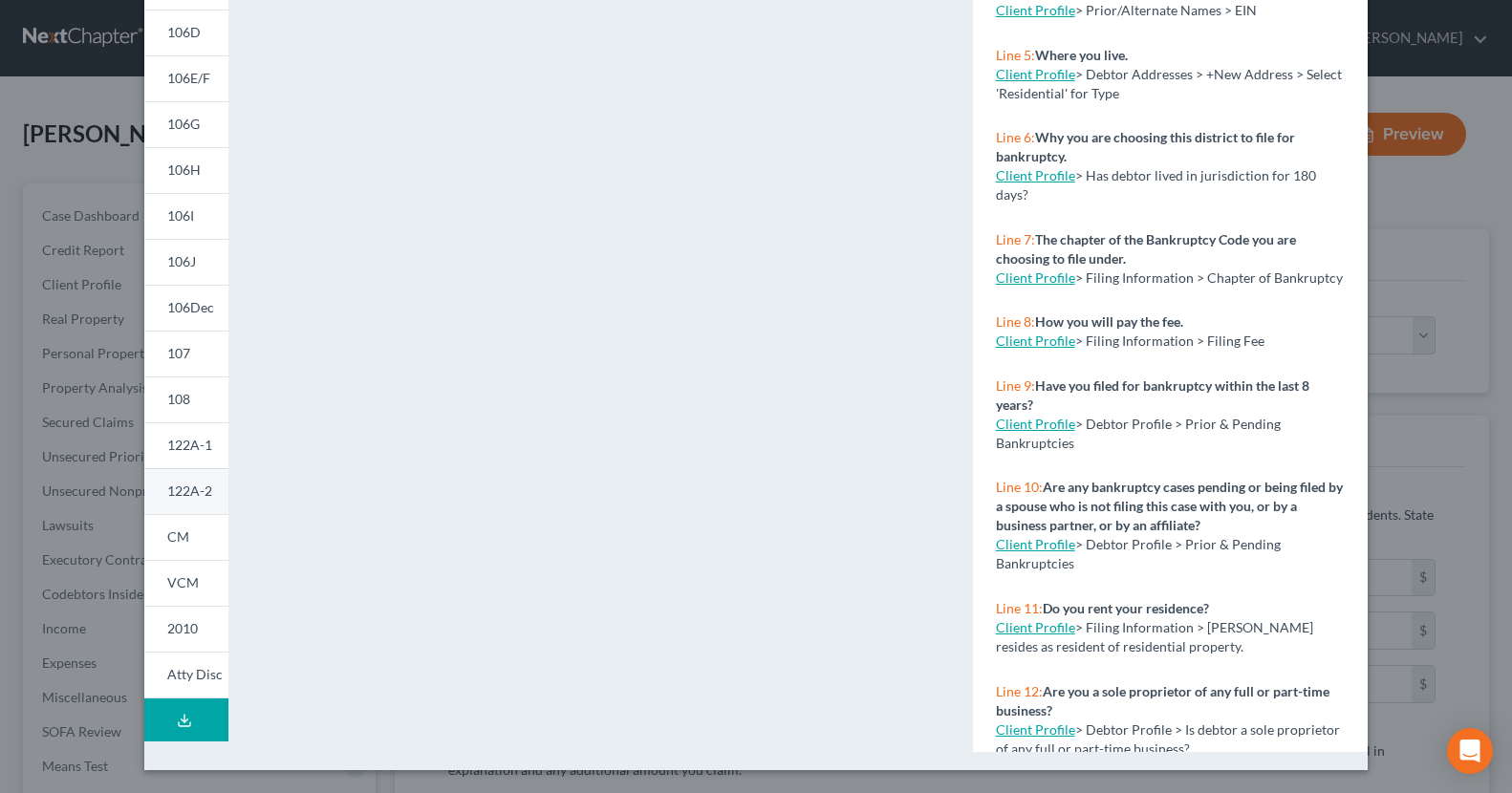
click at [180, 487] on span "122A-2" at bounding box center [190, 490] width 45 height 16
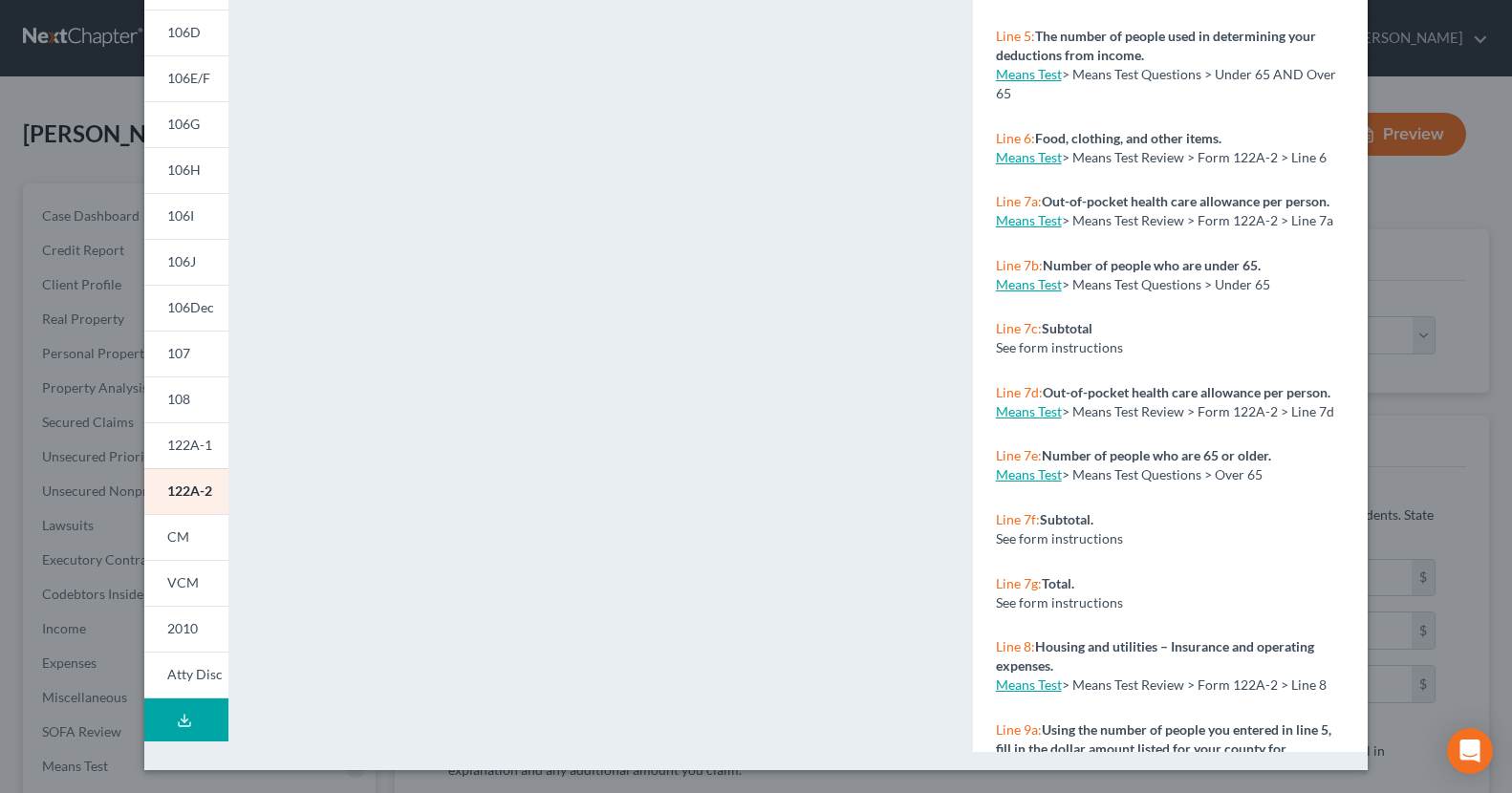
click at [932, 344] on div "<object ng-attr-data='https://nextchapter-prod.s3.amazonaws.com/pdfs/a9011069-f…" at bounding box center [600, 286] width 705 height 966
click at [942, 418] on div "<object ng-attr-data='https://nextchapter-prod.s3.amazonaws.com/pdfs/a9011069-f…" at bounding box center [600, 286] width 705 height 966
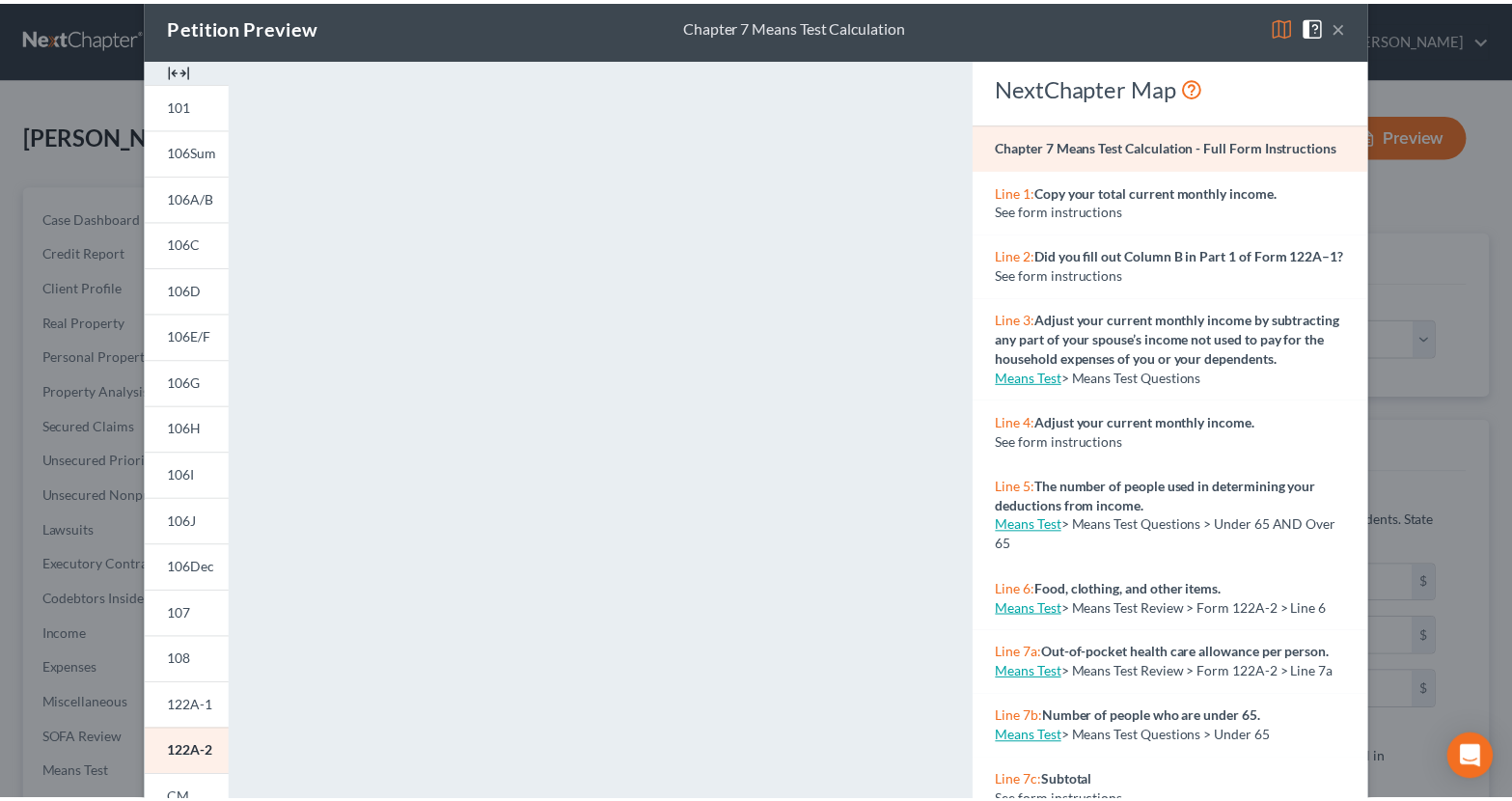
scroll to position [0, 0]
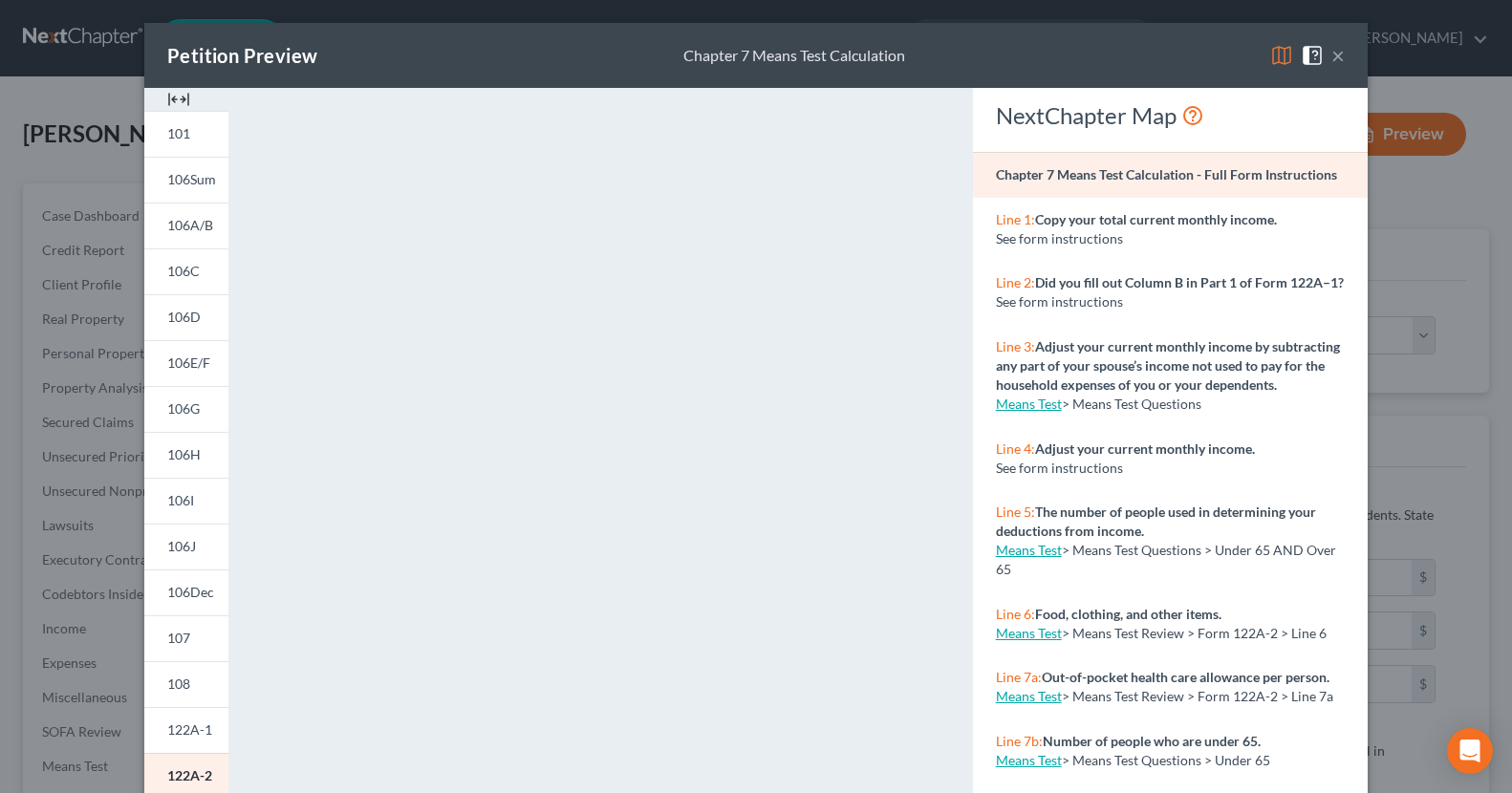
click at [1313, 60] on button "×" at bounding box center [1338, 56] width 13 height 23
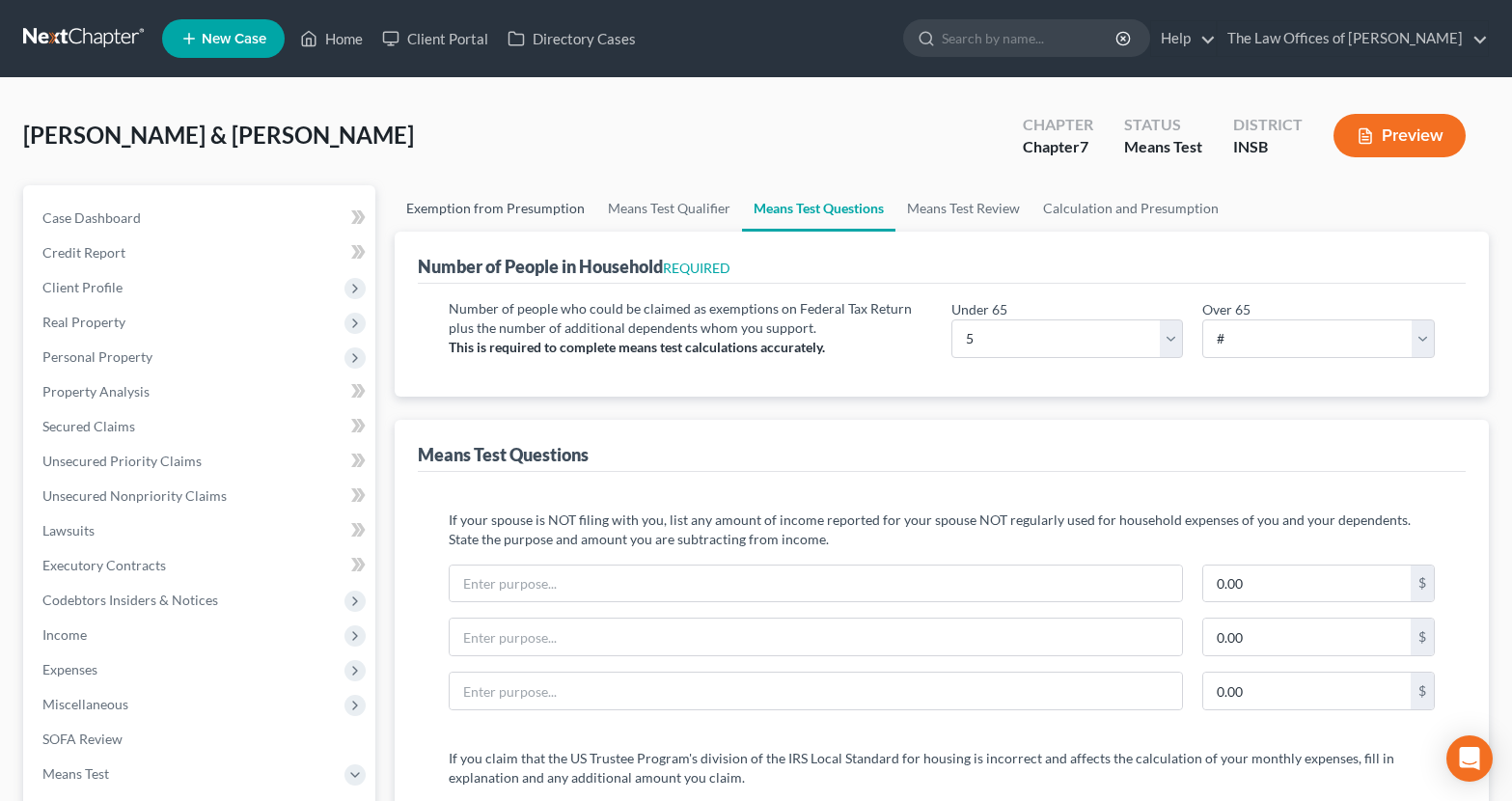
click at [461, 215] on link "Exemption from Presumption" at bounding box center [495, 208] width 201 height 46
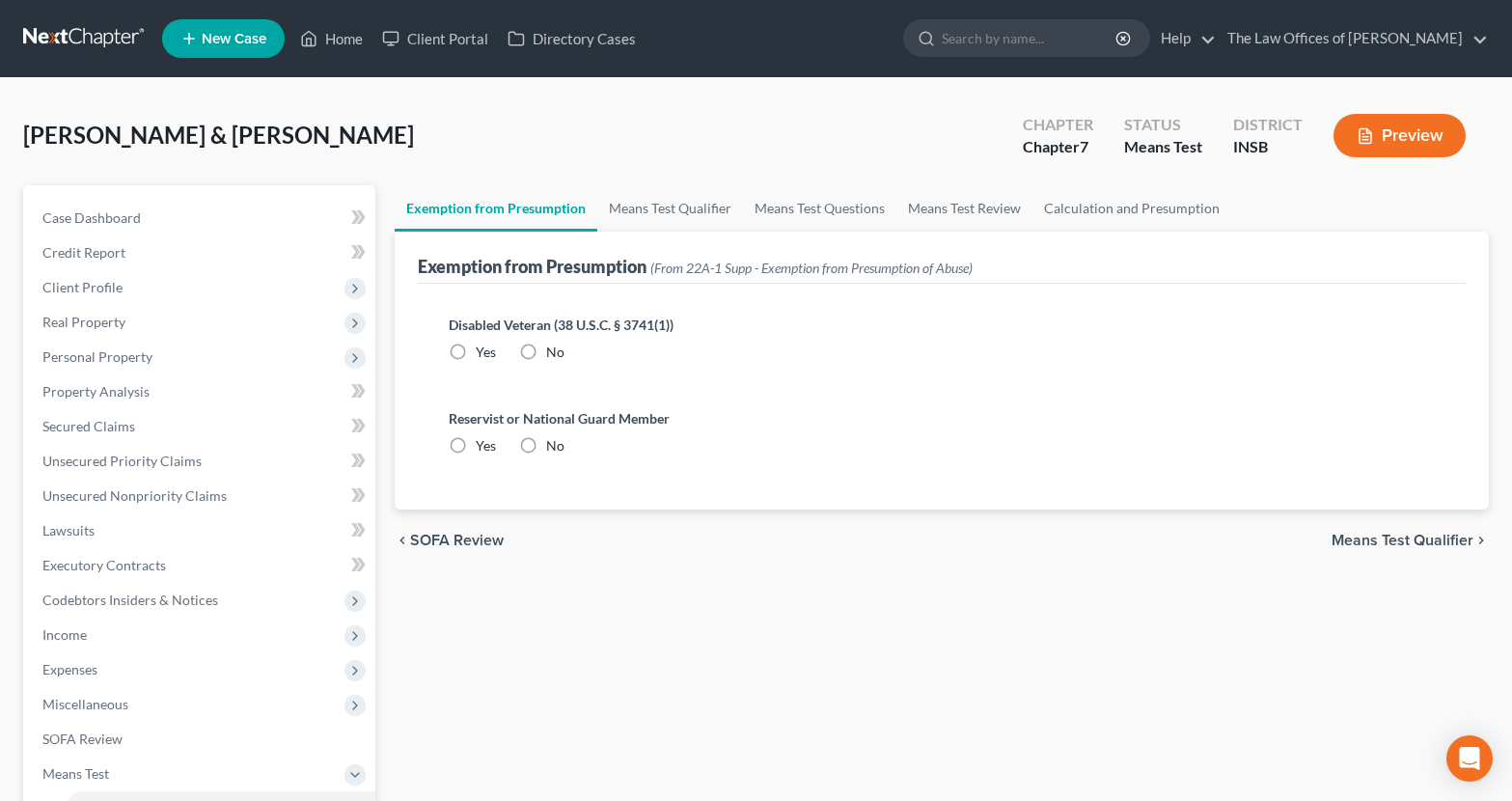
click at [79, 33] on link at bounding box center [85, 39] width 124 height 35
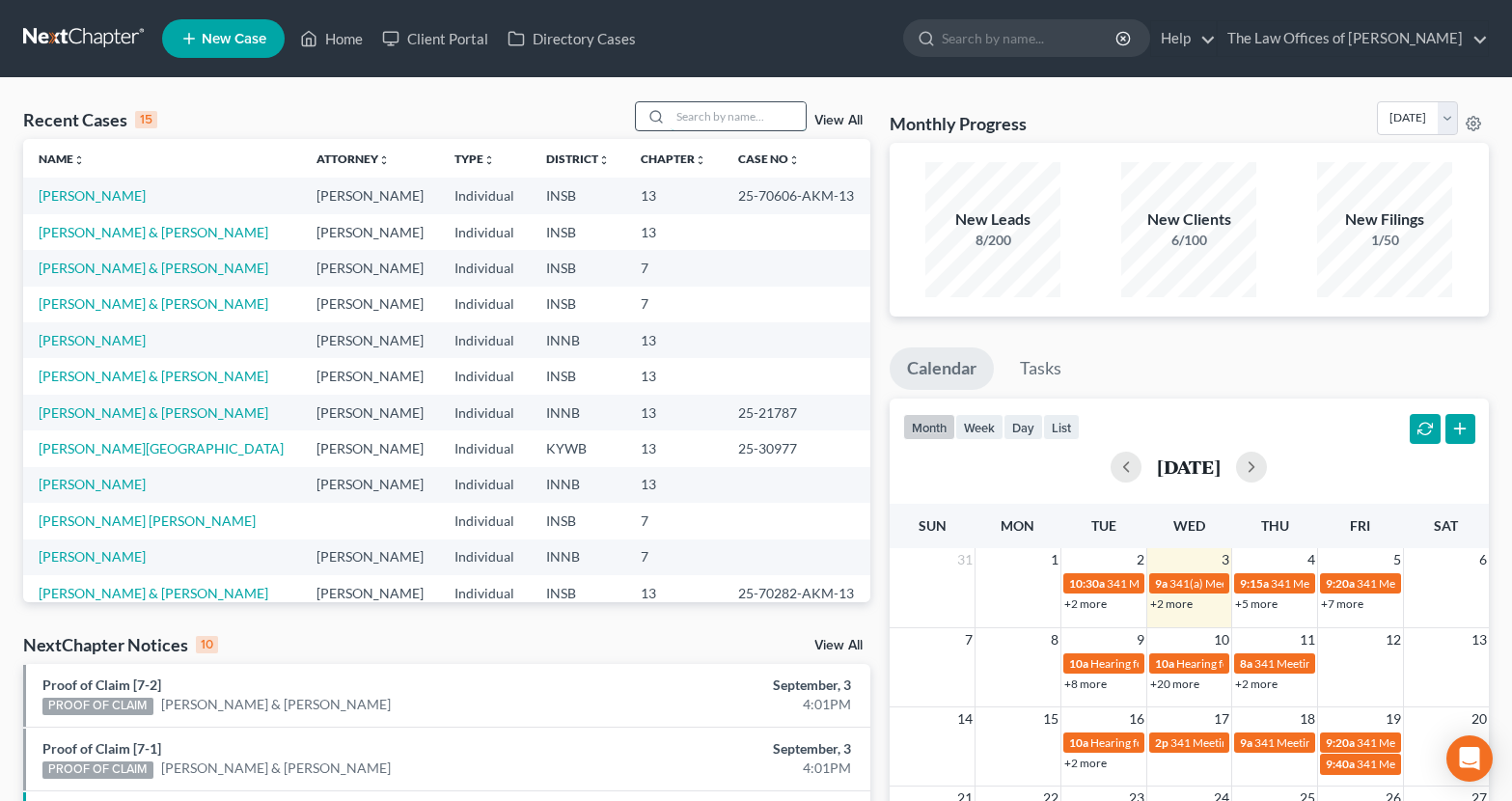
click at [689, 122] on input "search" at bounding box center [738, 116] width 135 height 28
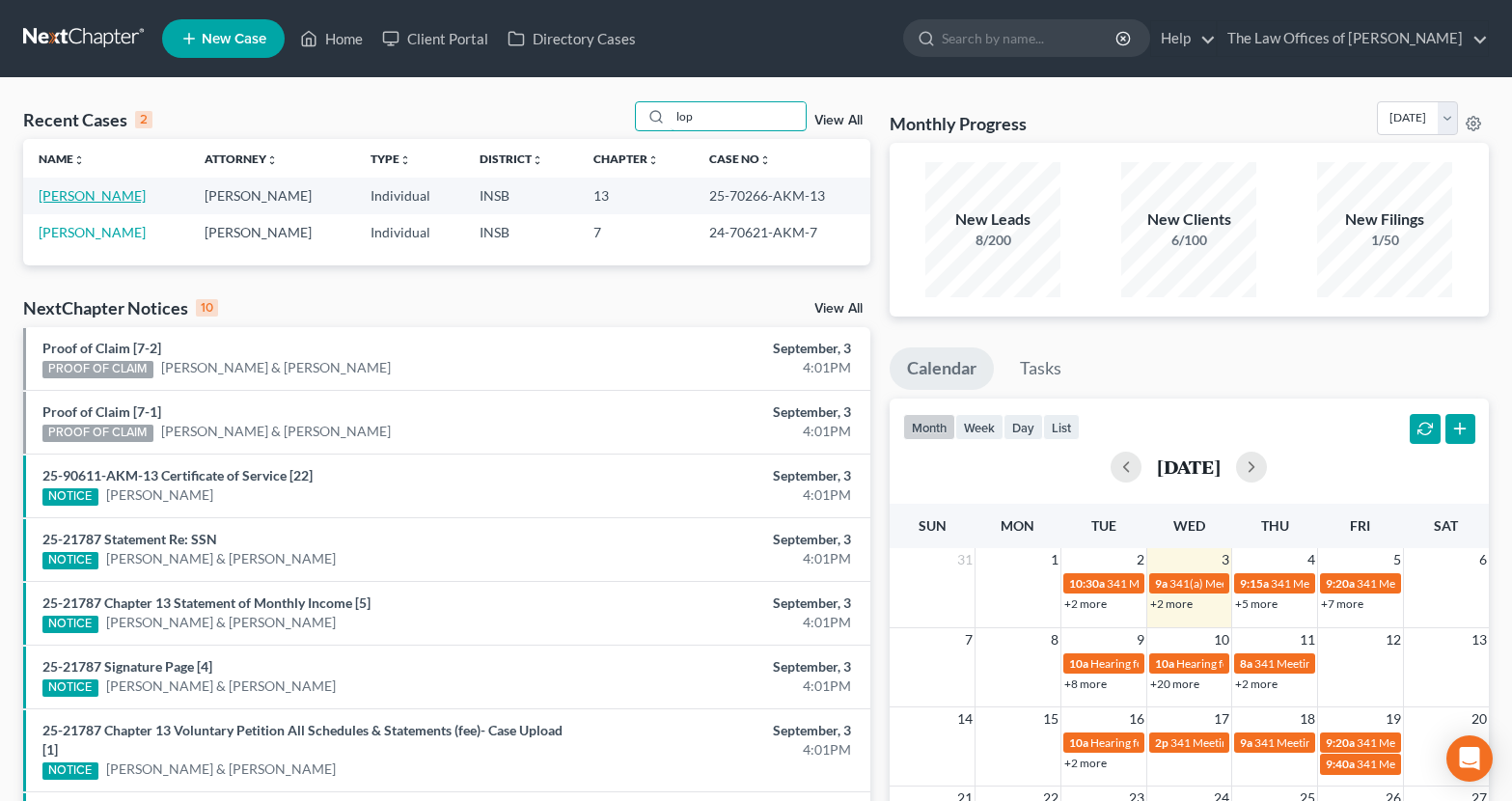
type input "lop"
click at [99, 200] on link "[PERSON_NAME]" at bounding box center [92, 194] width 107 height 16
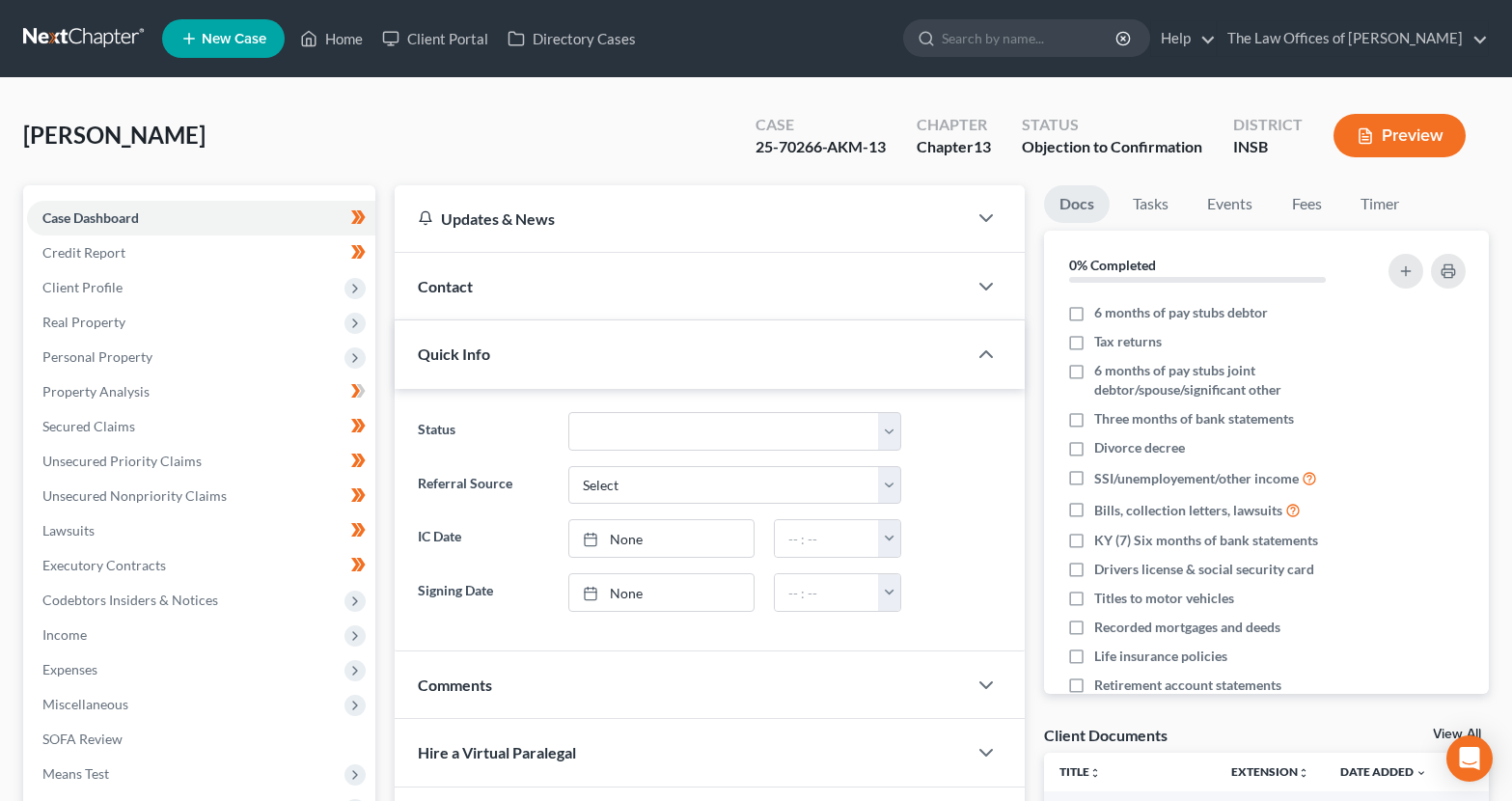
scroll to position [428, 0]
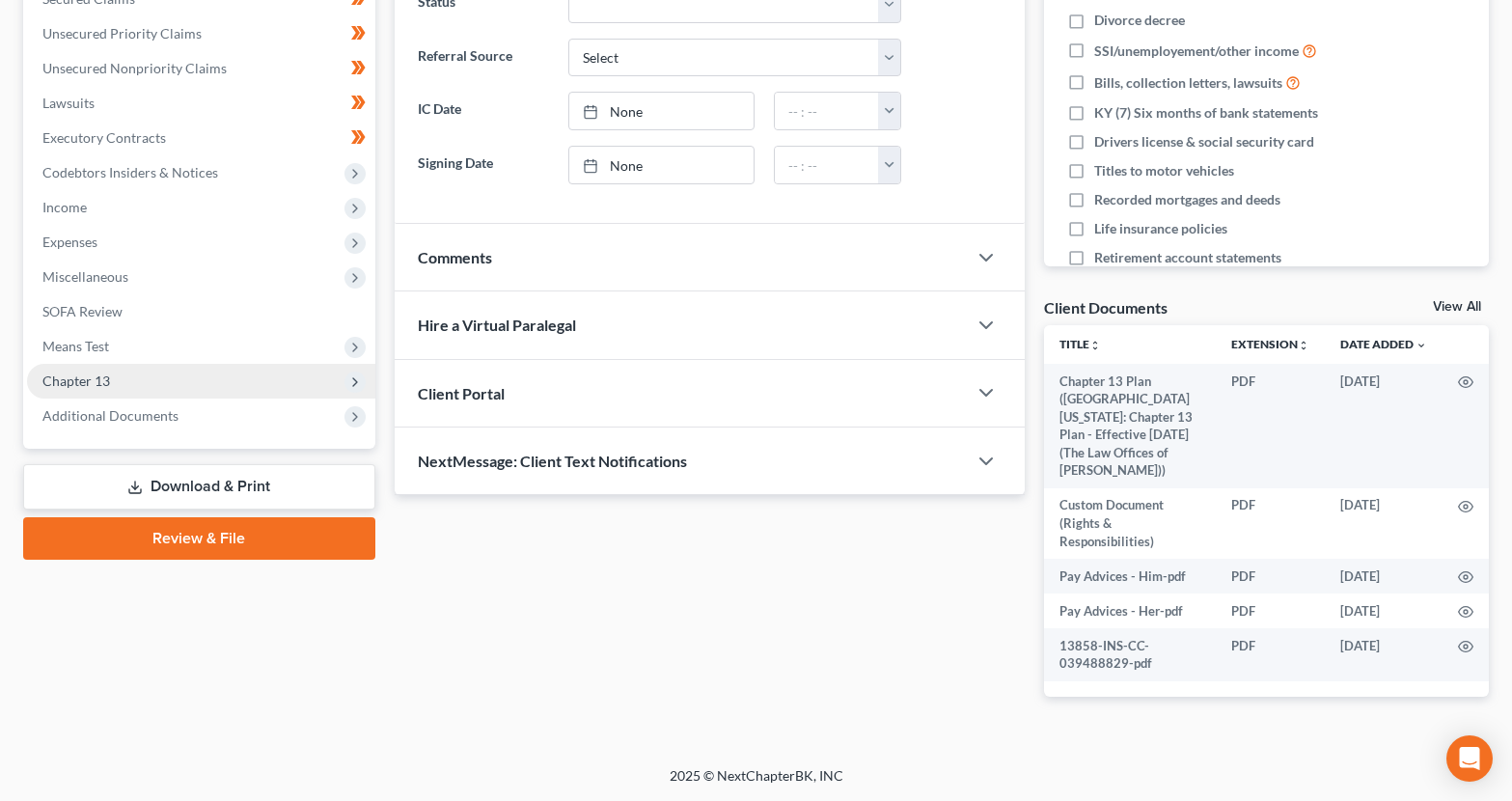
click at [97, 383] on span "Chapter 13" at bounding box center [76, 380] width 68 height 16
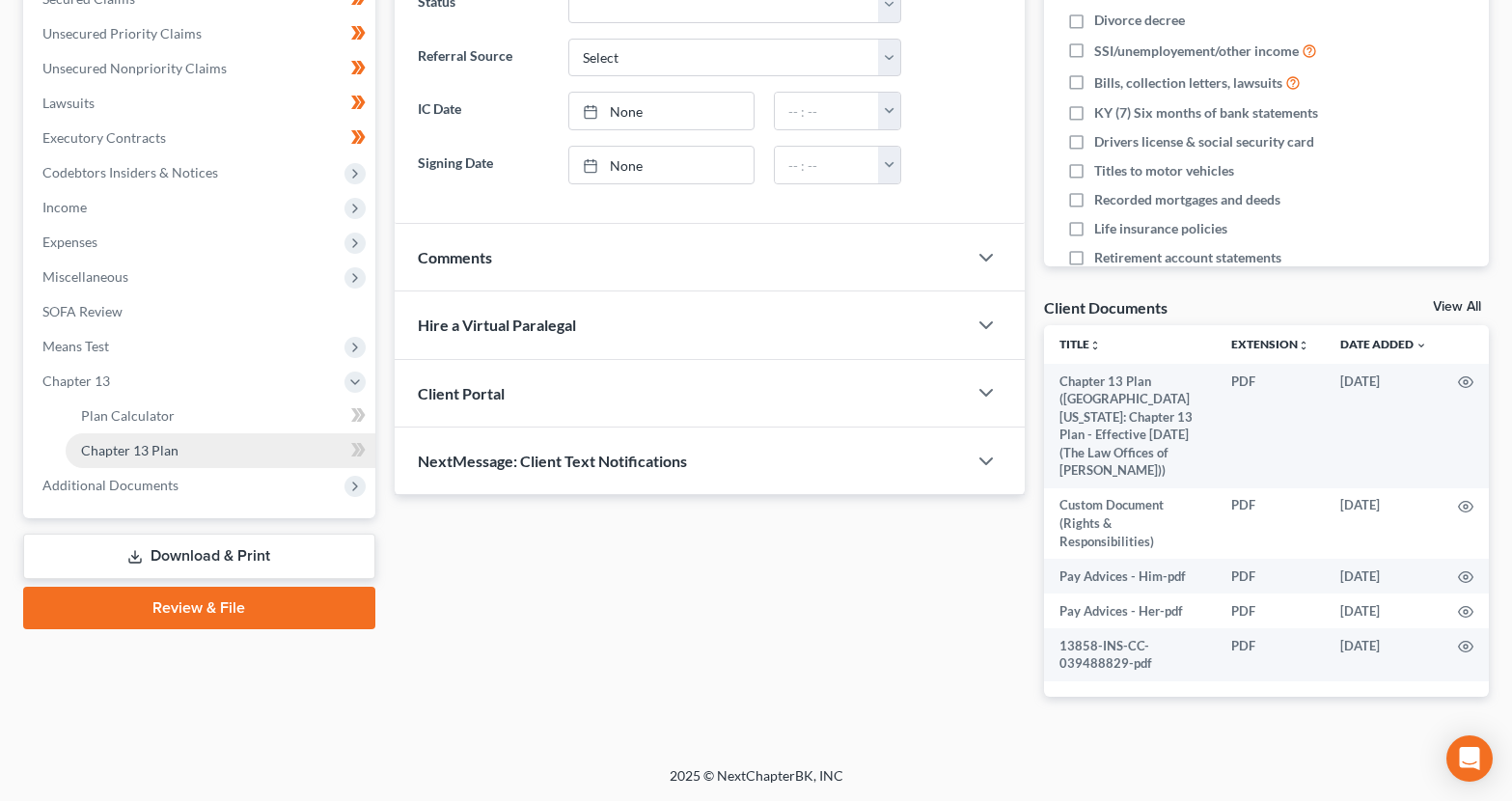
click at [157, 450] on span "Chapter 13 Plan" at bounding box center [130, 450] width 98 height 16
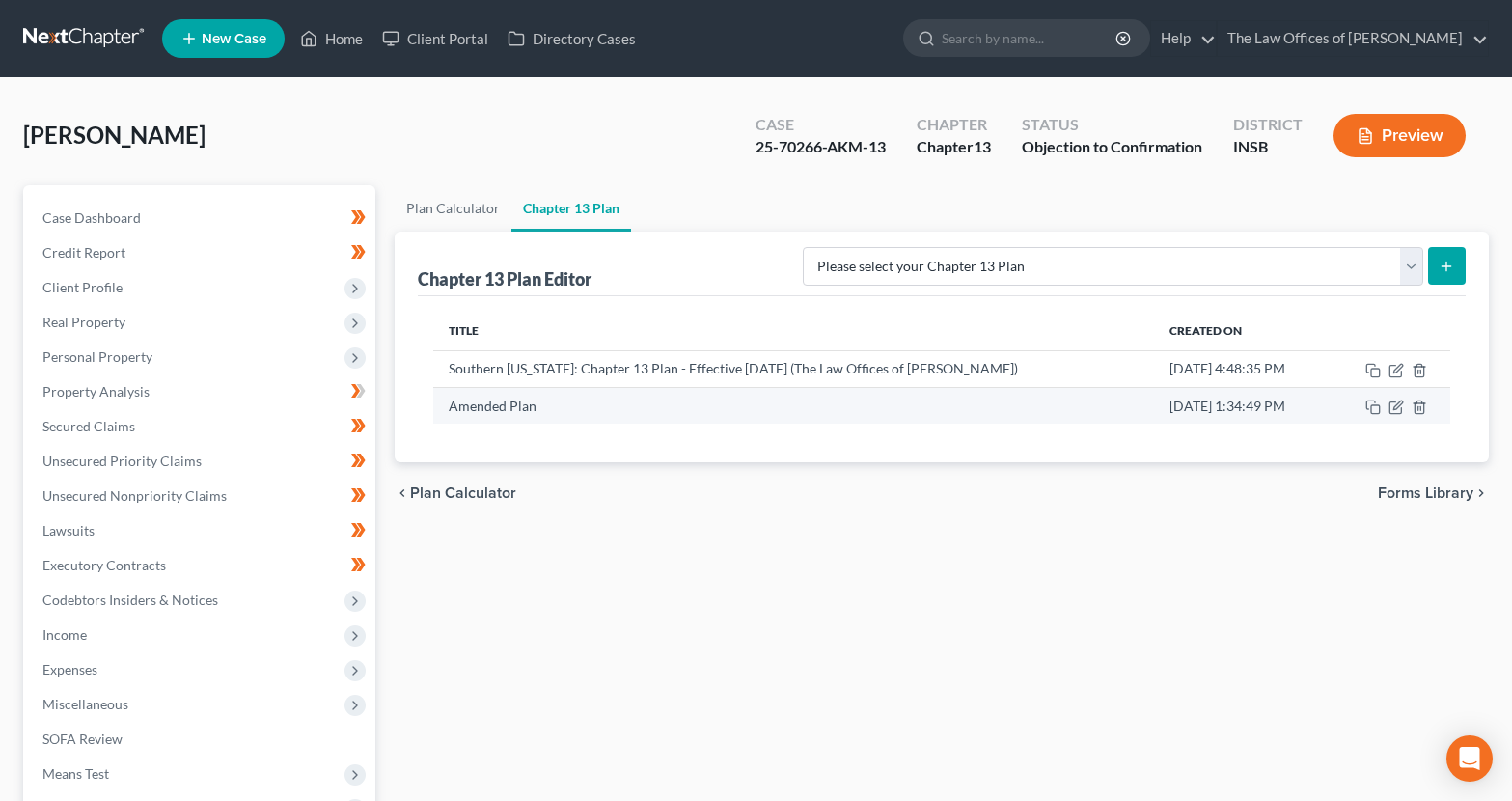
click at [499, 408] on td "Amended Plan" at bounding box center [793, 405] width 721 height 37
click at [1393, 404] on icon "button" at bounding box center [1396, 407] width 15 height 15
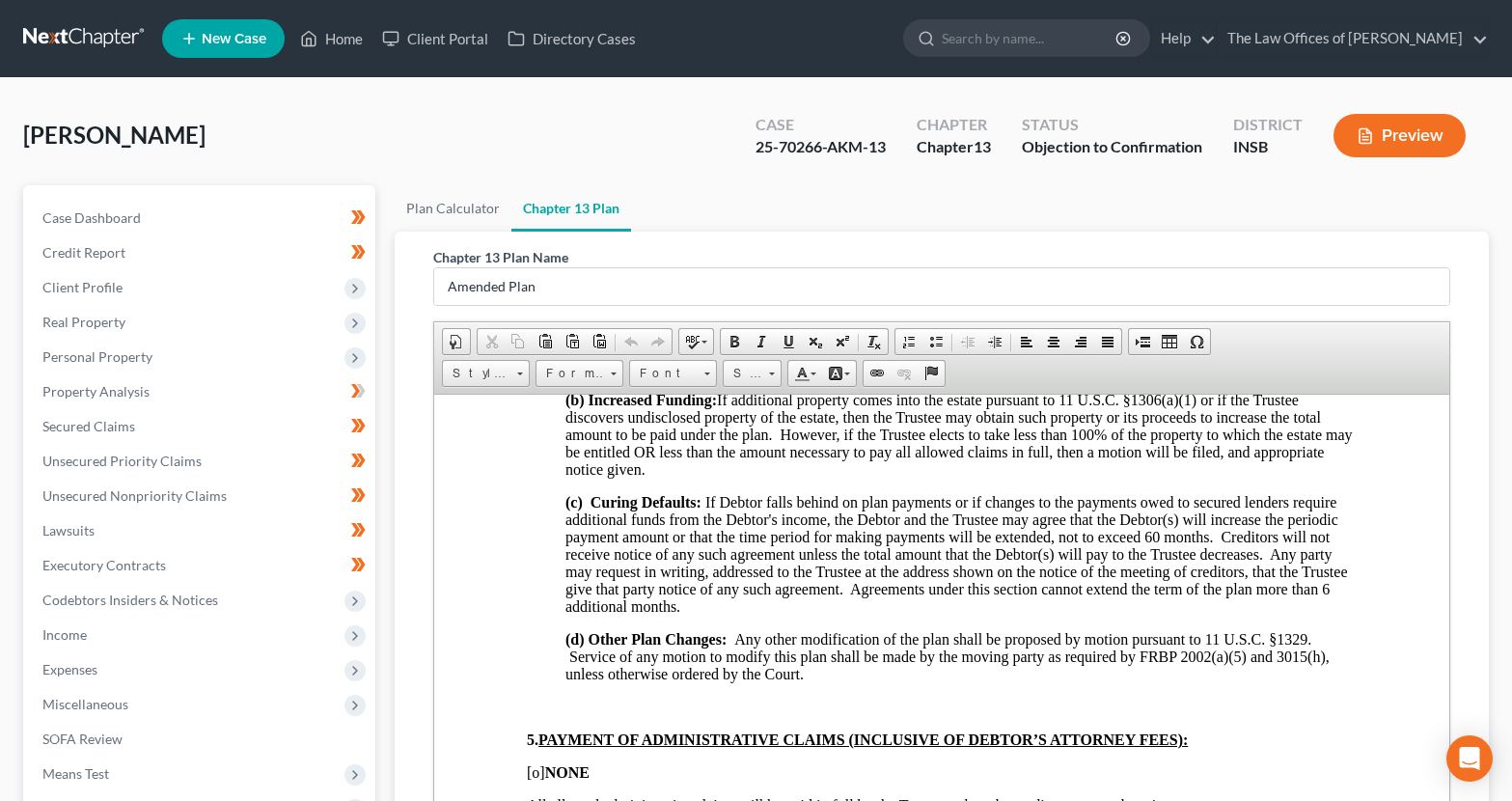
scroll to position [1930, 0]
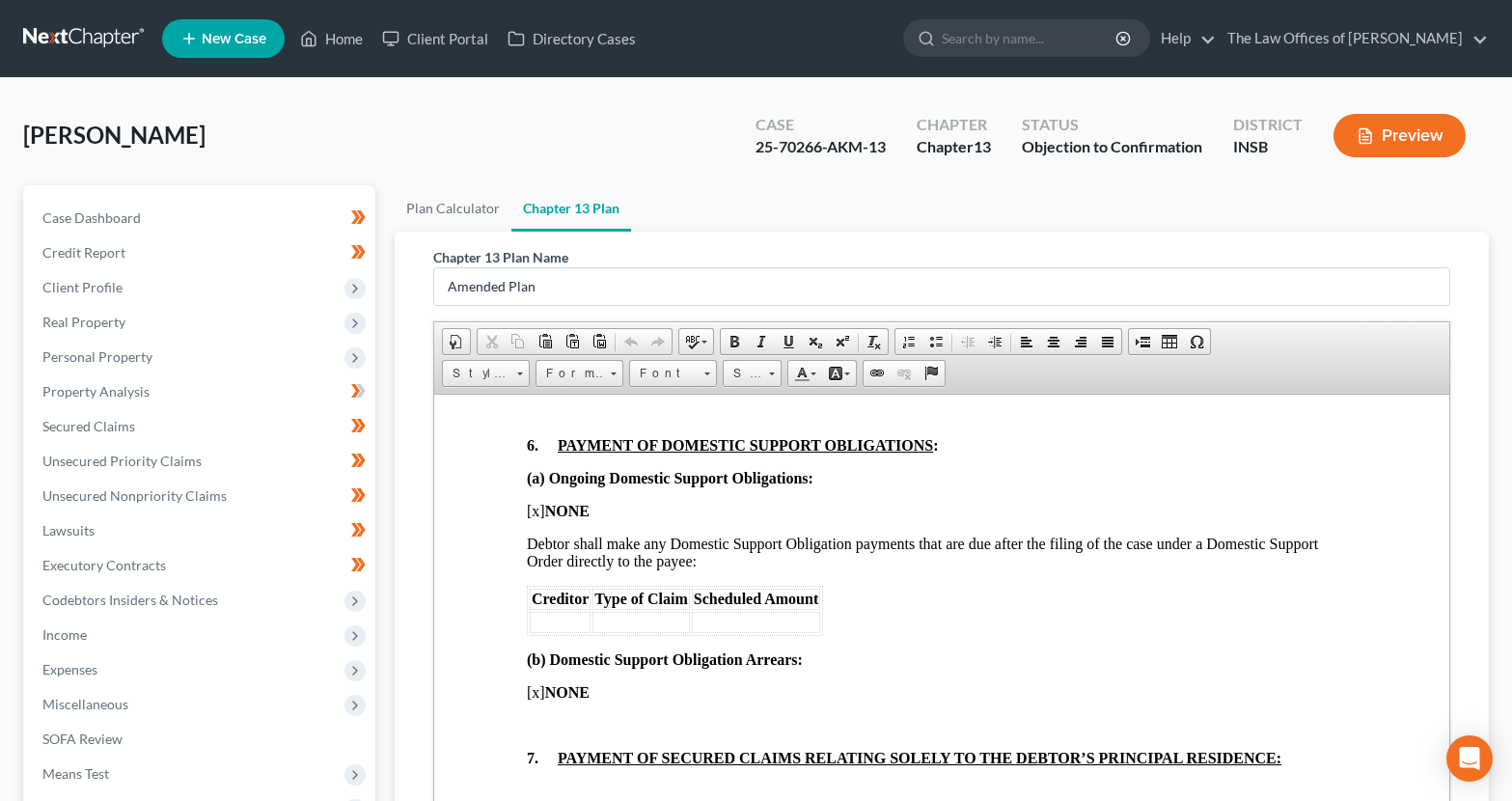
click at [1021, 577] on div "6. PAYMENT OF DOMESTIC SUPPORT OBLIGATIONS : (a) Ongoing Domestic Support Oblig…" at bounding box center [941, 601] width 830 height 330
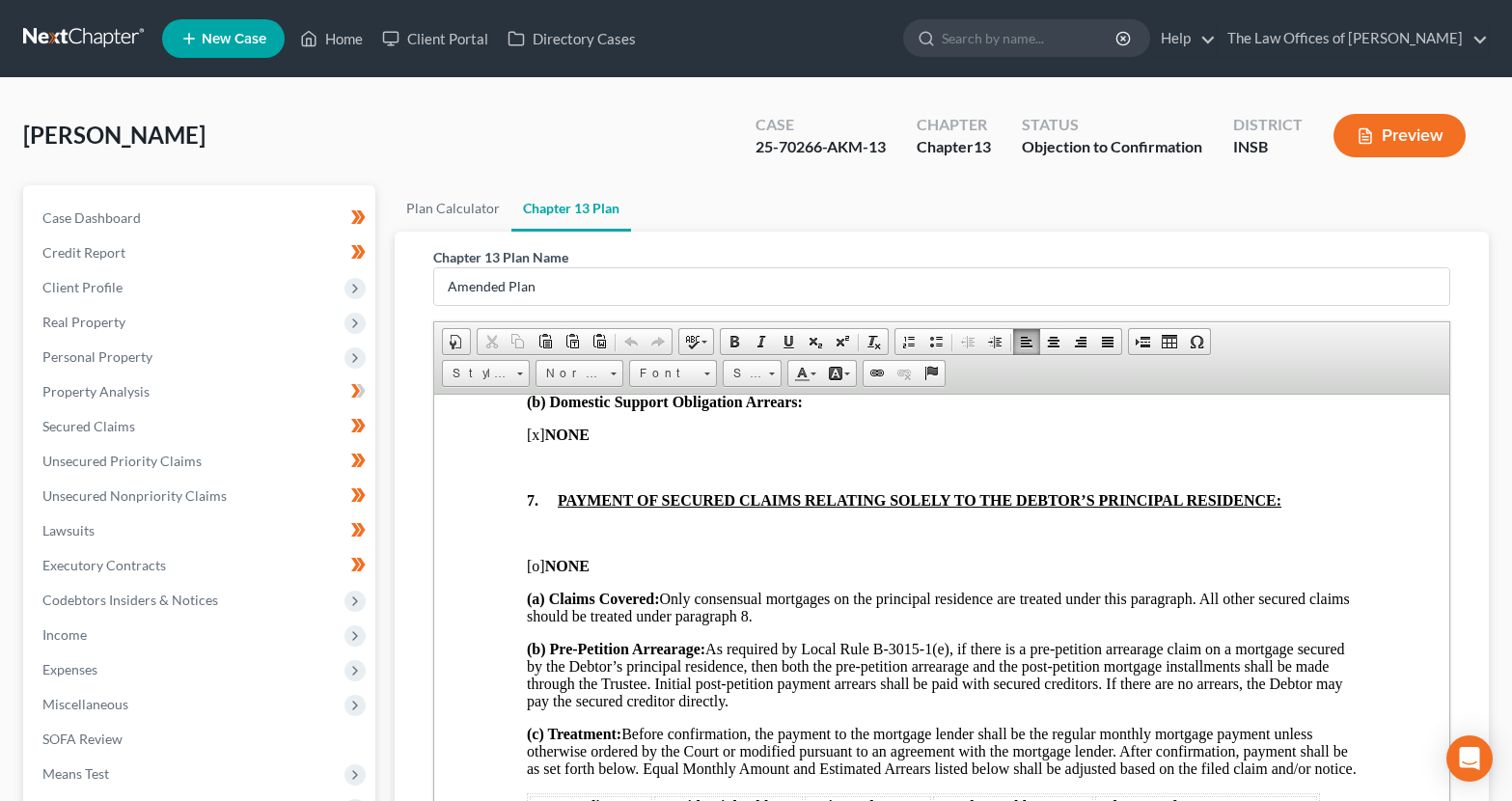
scroll to position [2444, 0]
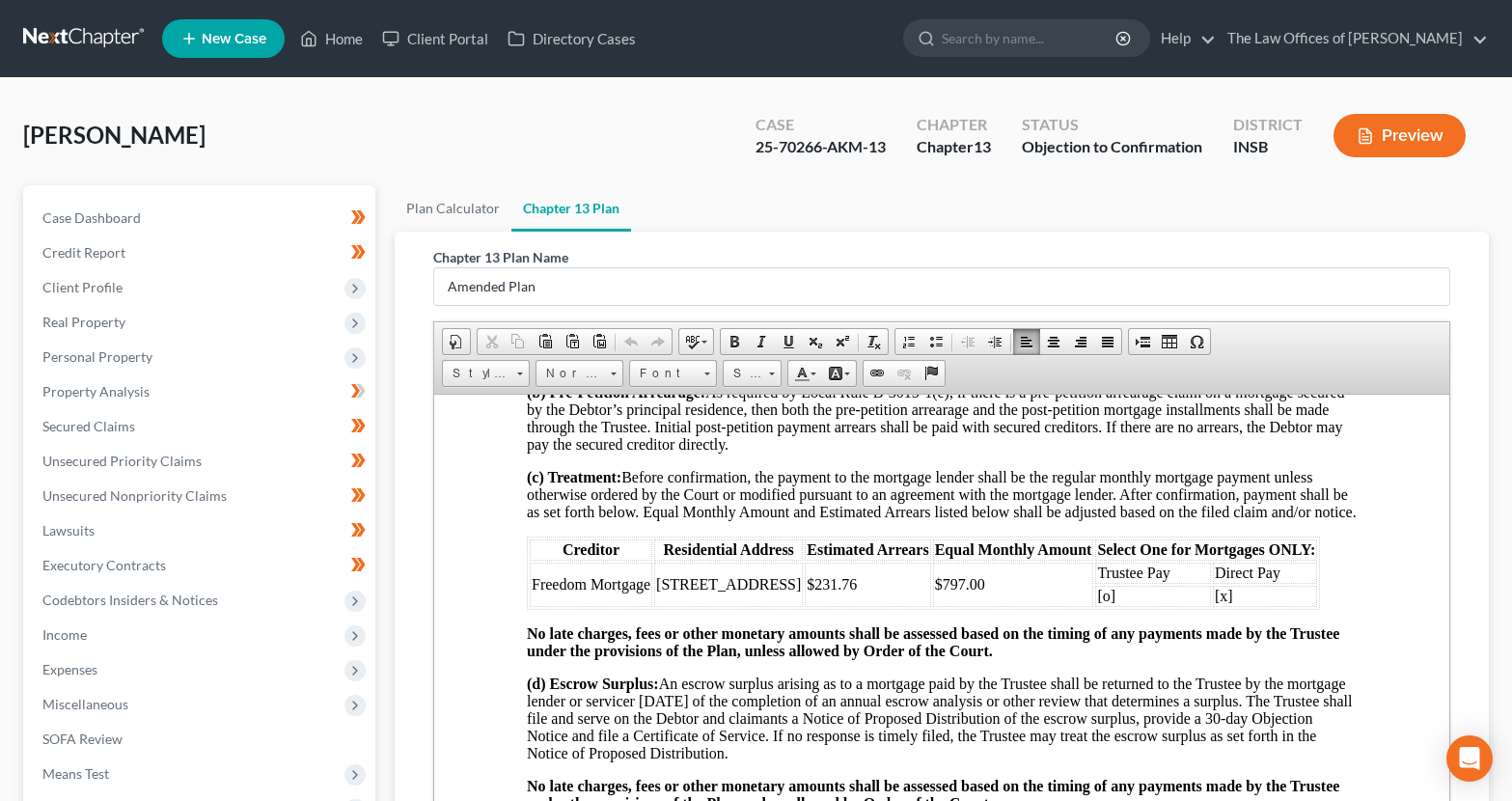
click at [1144, 606] on td "[o]" at bounding box center [1152, 595] width 116 height 21
drag, startPoint x: 421, startPoint y: 627, endPoint x: 409, endPoint y: 624, distance: 12.4
click at [421, 627] on div "Chapter 13 Plan Name Amended Plan Rich Text Editor, document-ckeditor Editor to…" at bounding box center [941, 555] width 1048 height 649
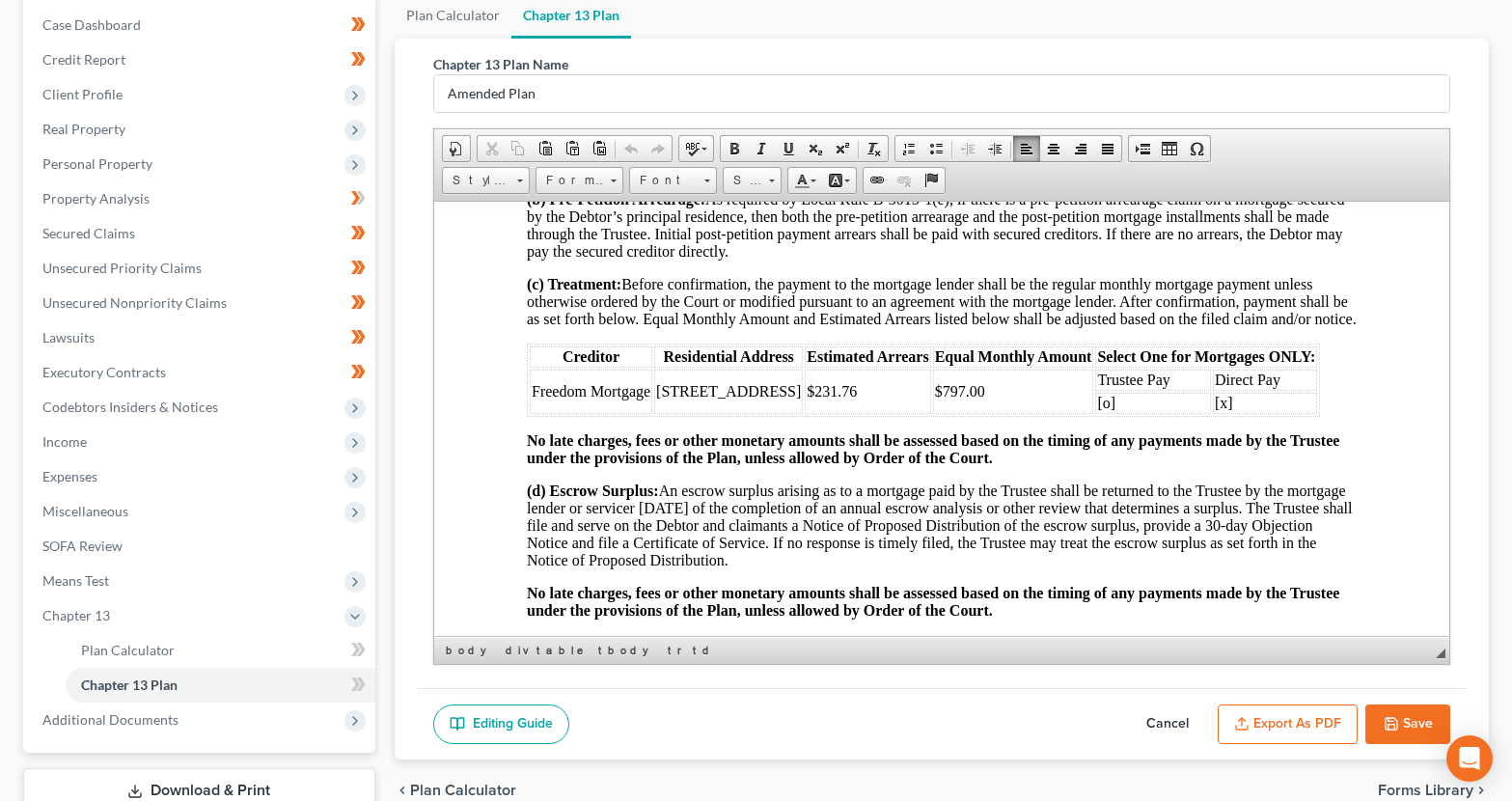
scroll to position [2573, 0]
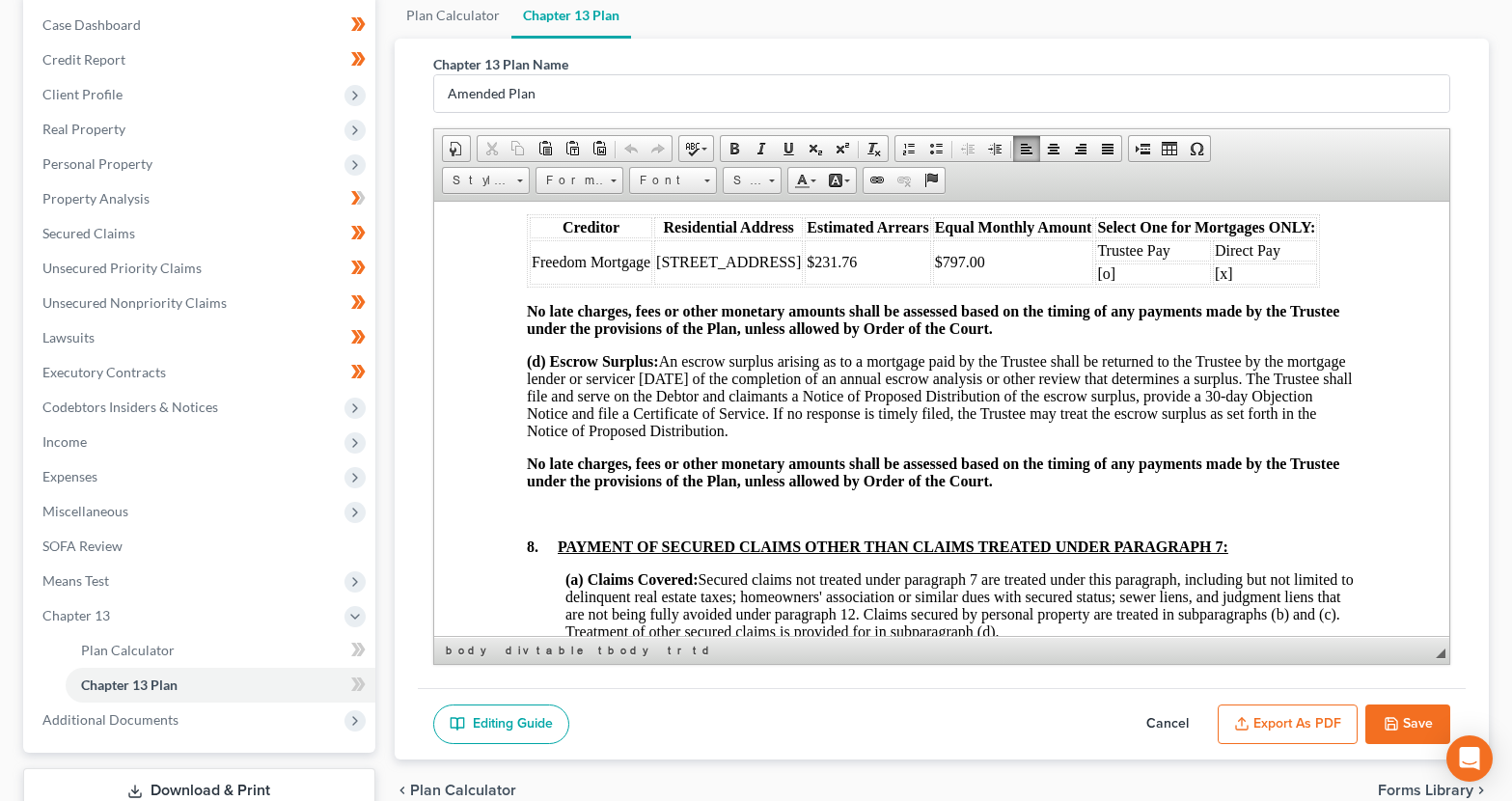
click at [455, 260] on html "3015-1Model13Plan 12-2023 UNITED STATES BANKRUPTCY COURT Southern District of I…" at bounding box center [940, 640] width 1015 height 6026
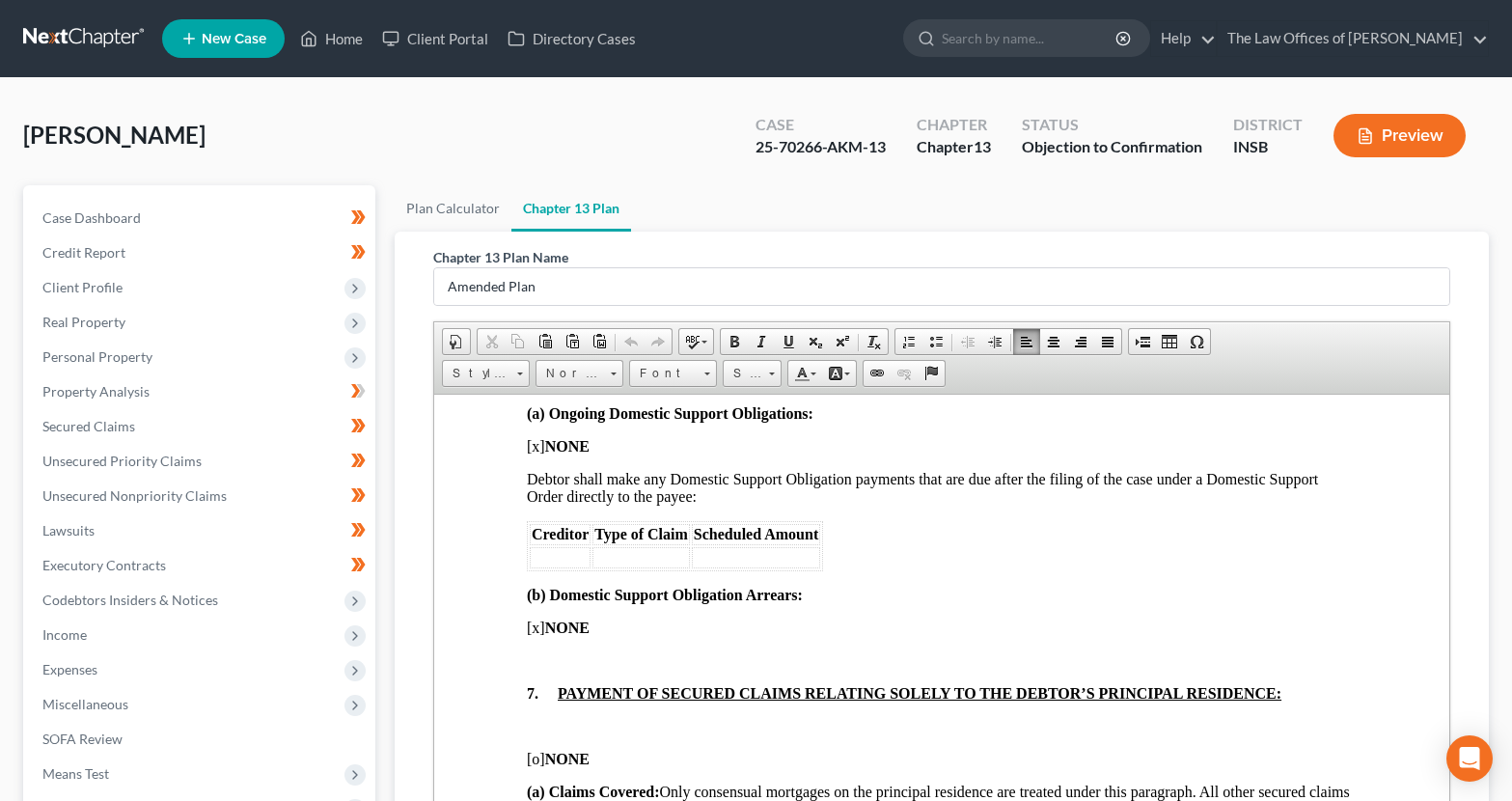
scroll to position [1479, 0]
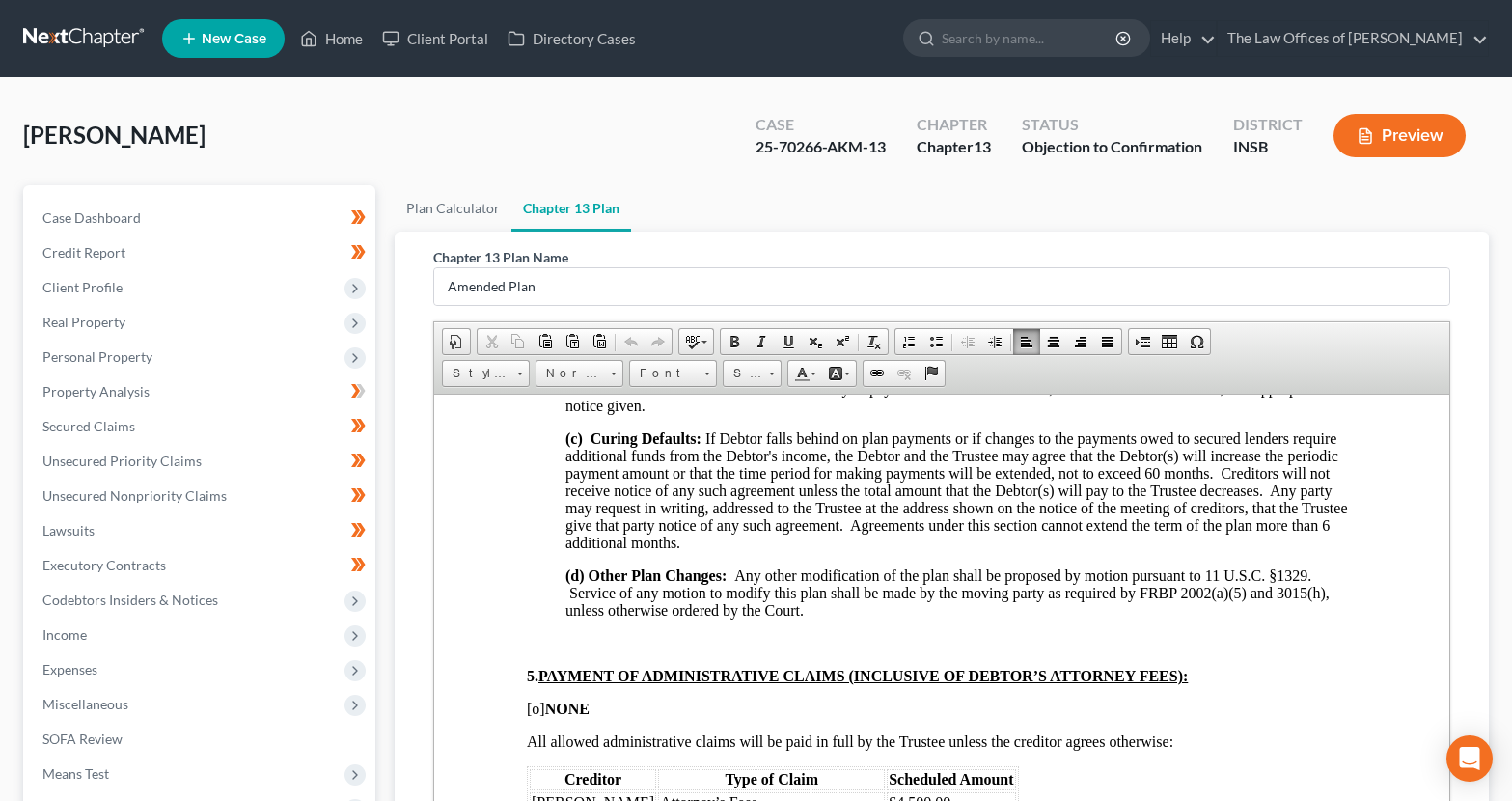
click at [74, 44] on link at bounding box center [85, 39] width 124 height 35
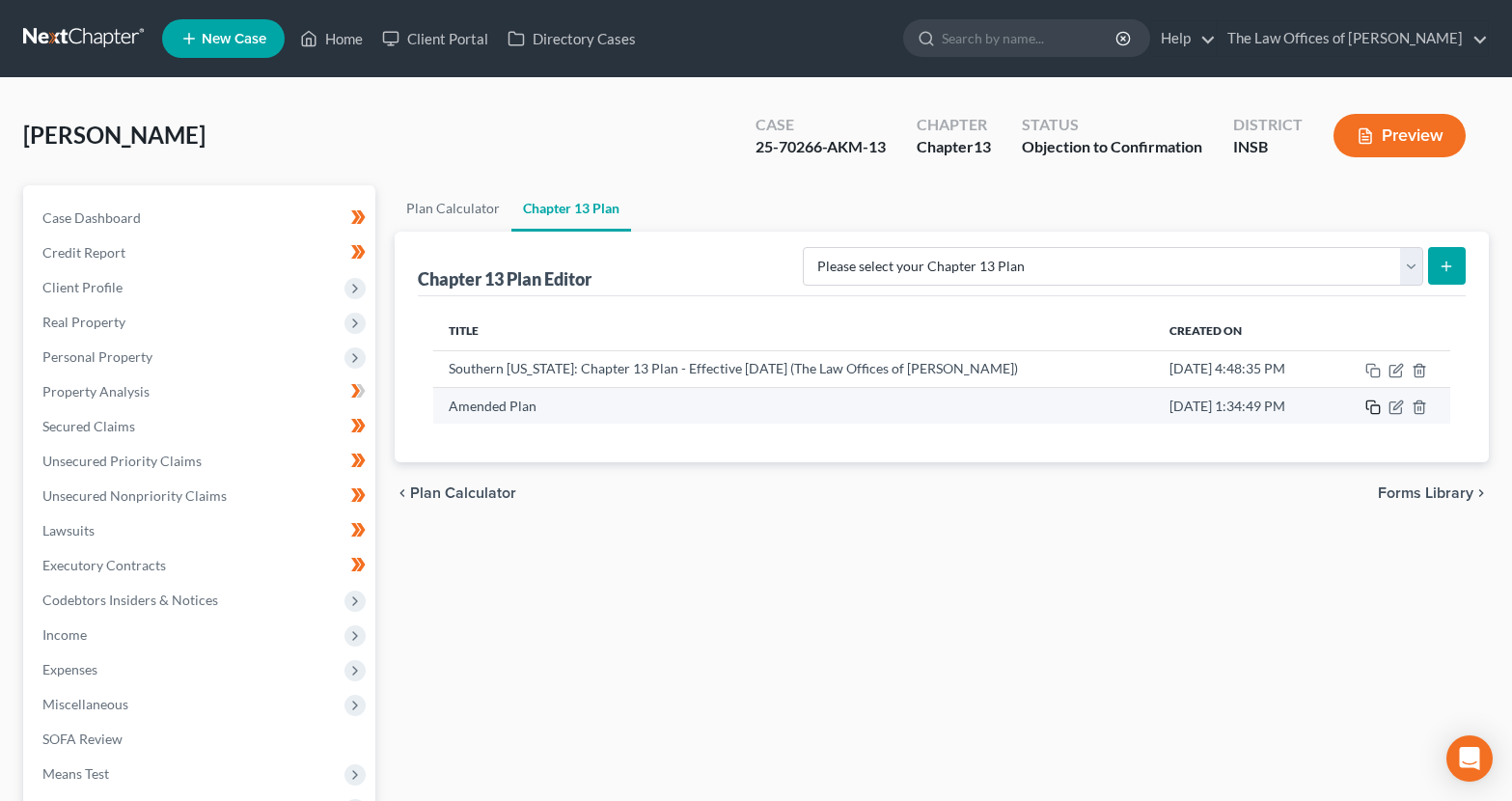
click at [1376, 414] on rect "button" at bounding box center [1375, 409] width 9 height 9
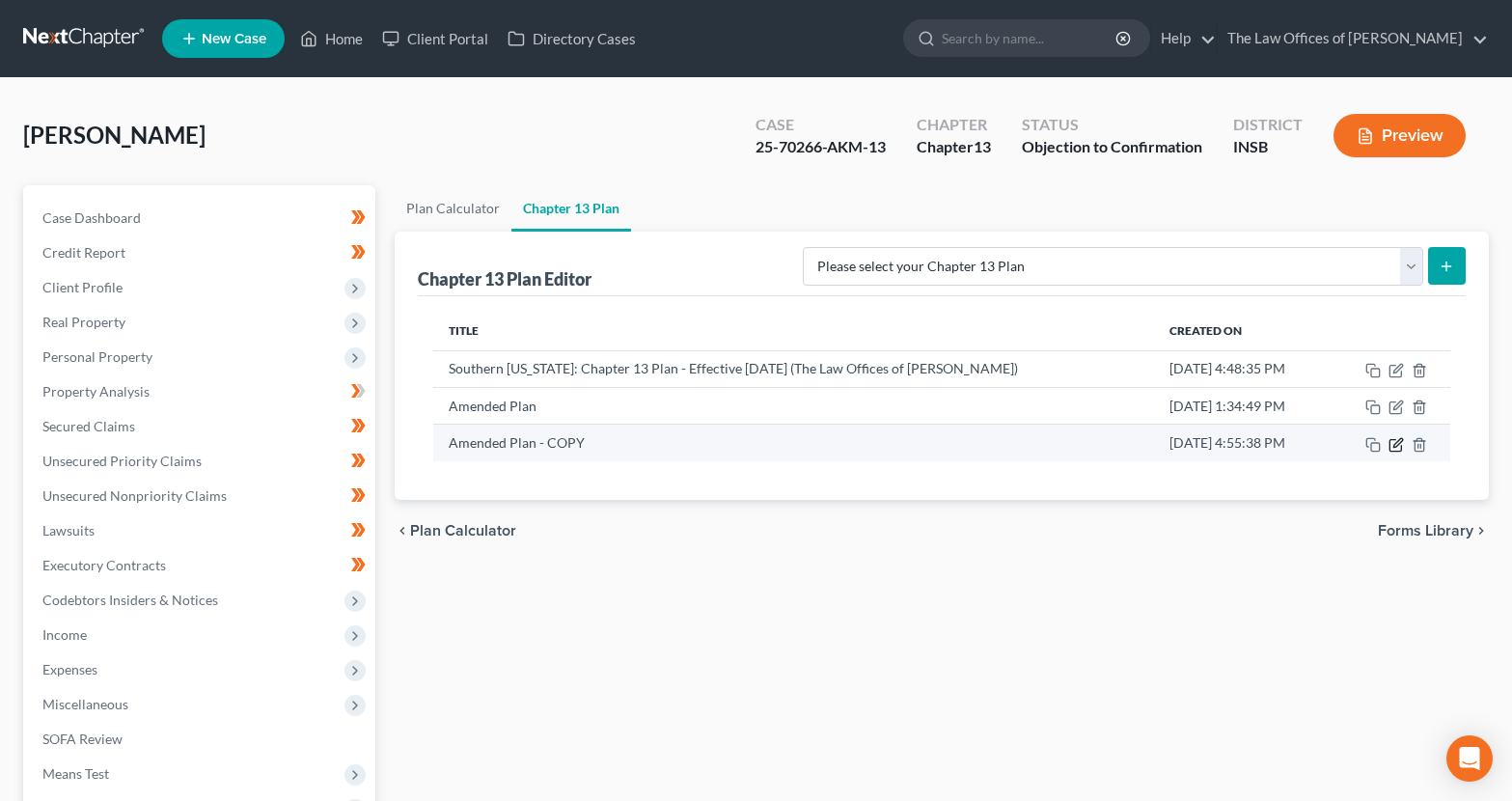
click at [1391, 448] on icon "button" at bounding box center [1396, 445] width 15 height 15
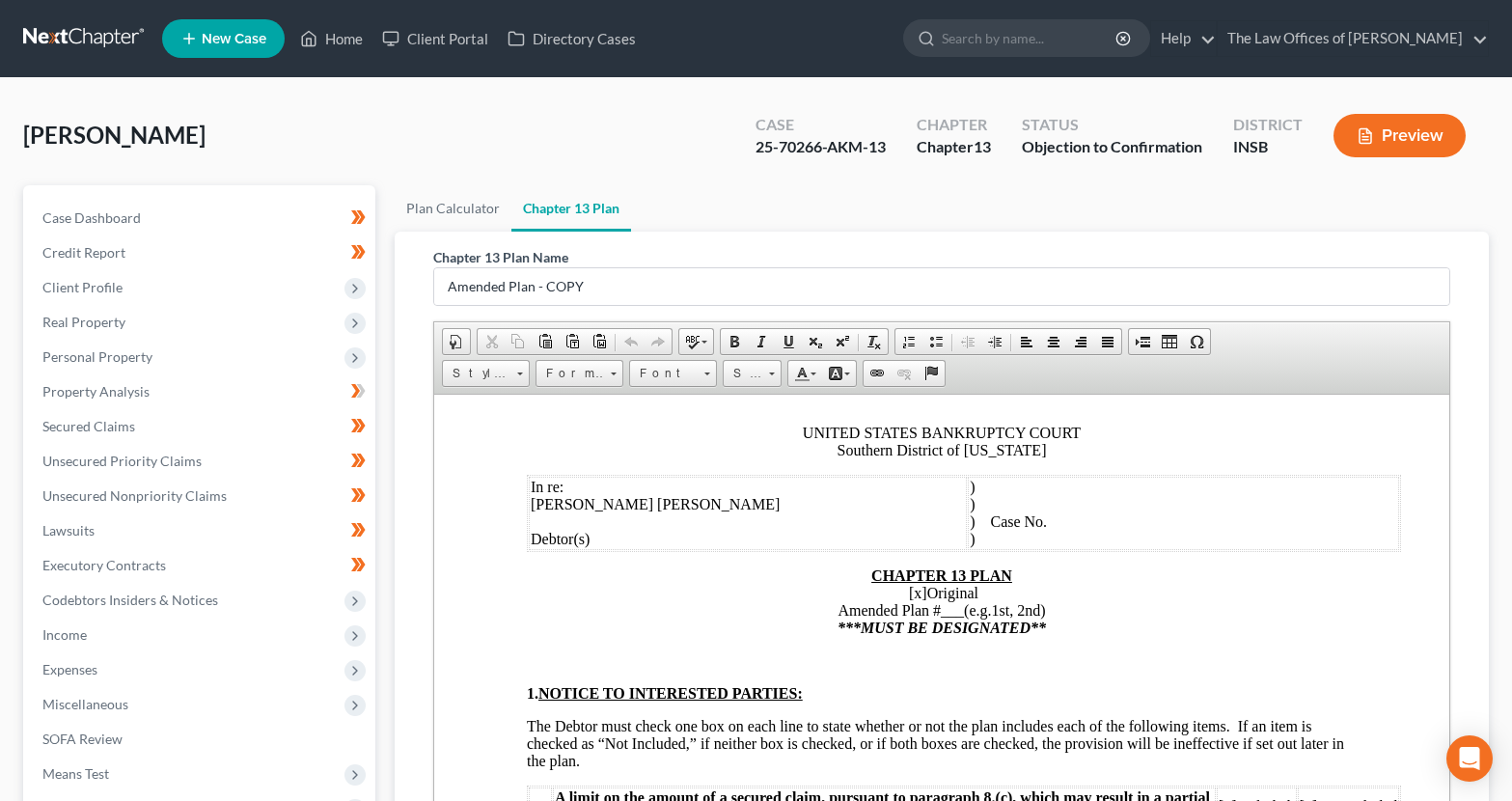
scroll to position [257, 0]
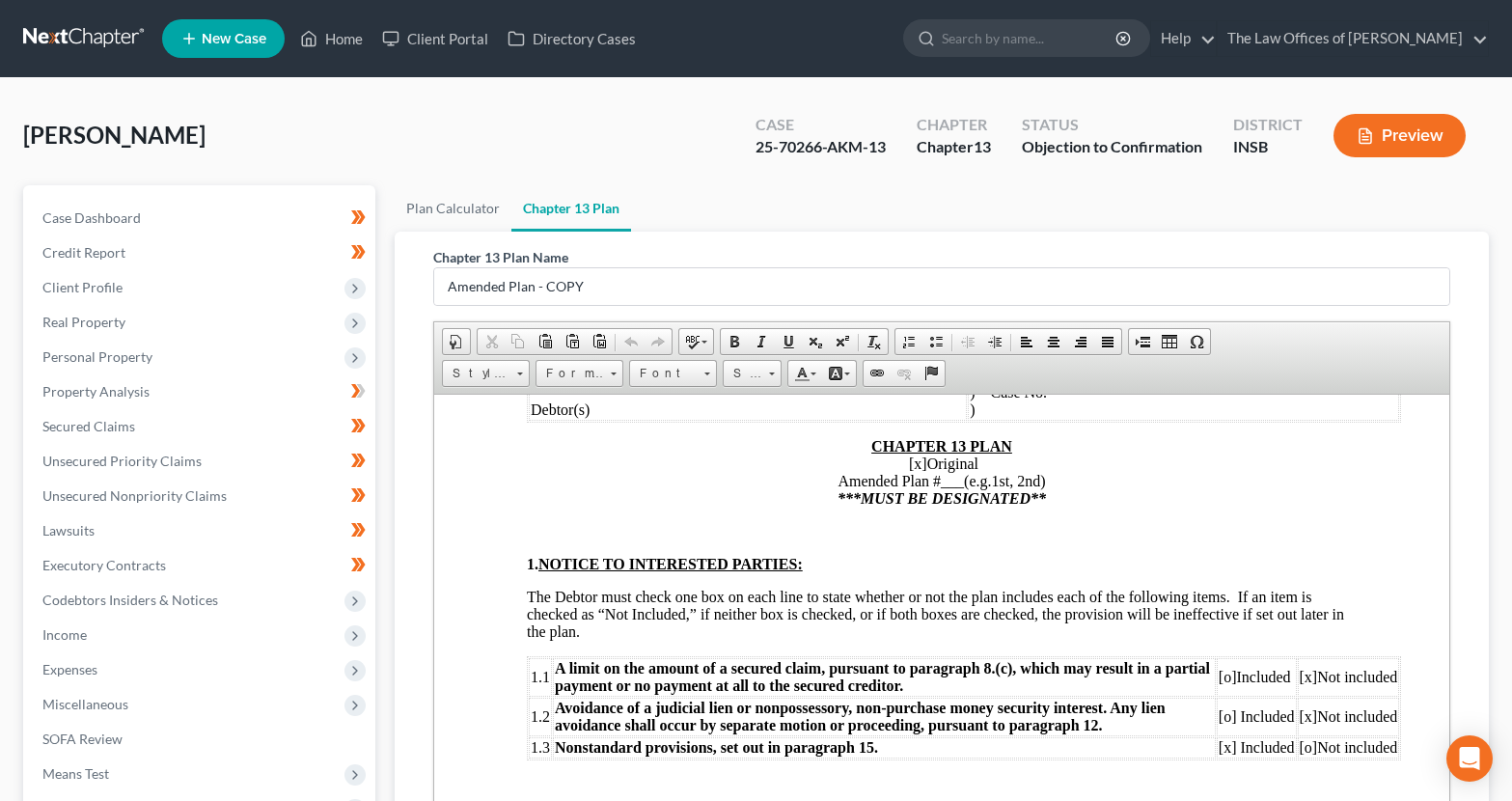
click at [913, 461] on span "[x]" at bounding box center [916, 462] width 18 height 16
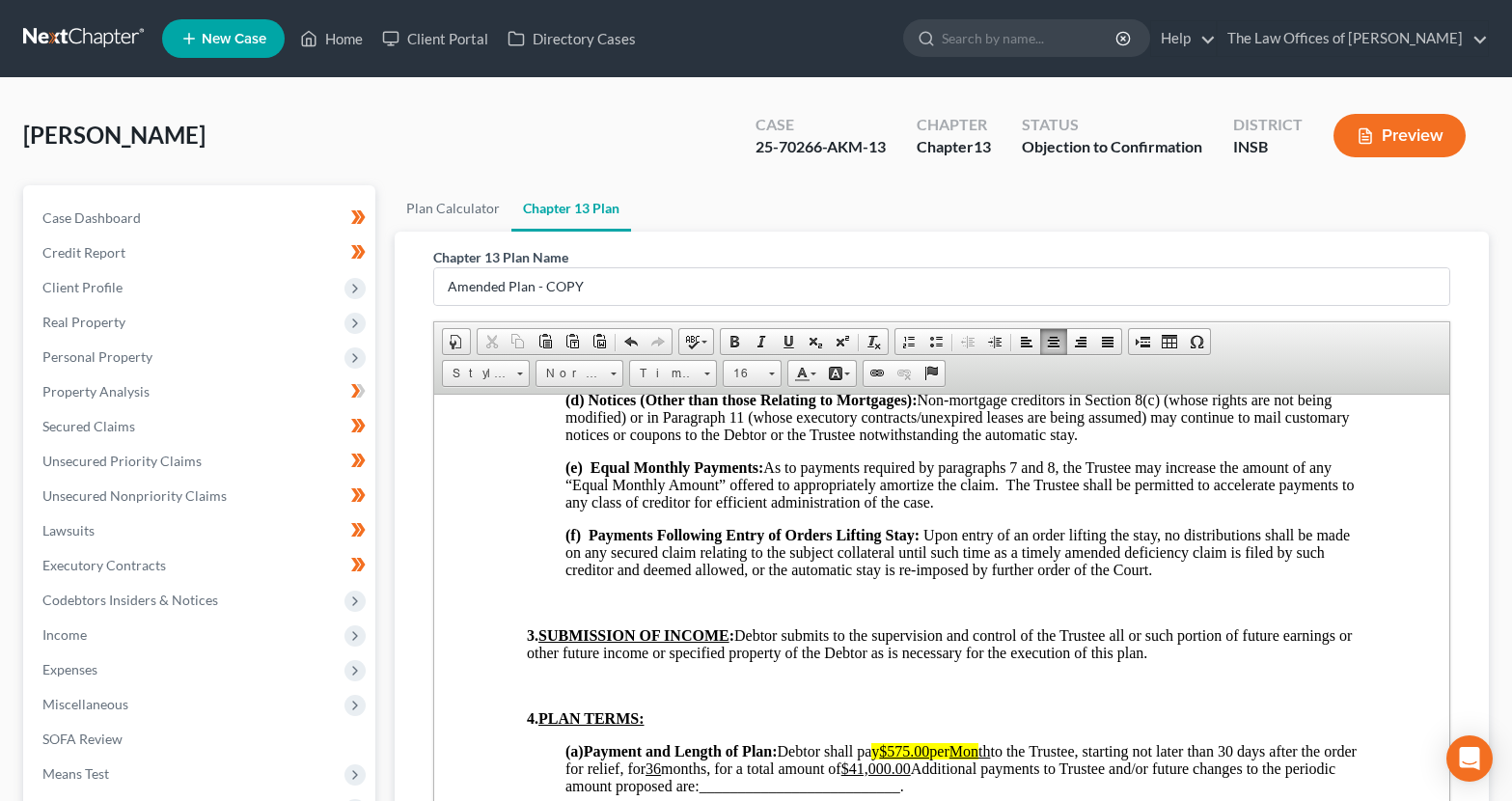
scroll to position [1055, 0]
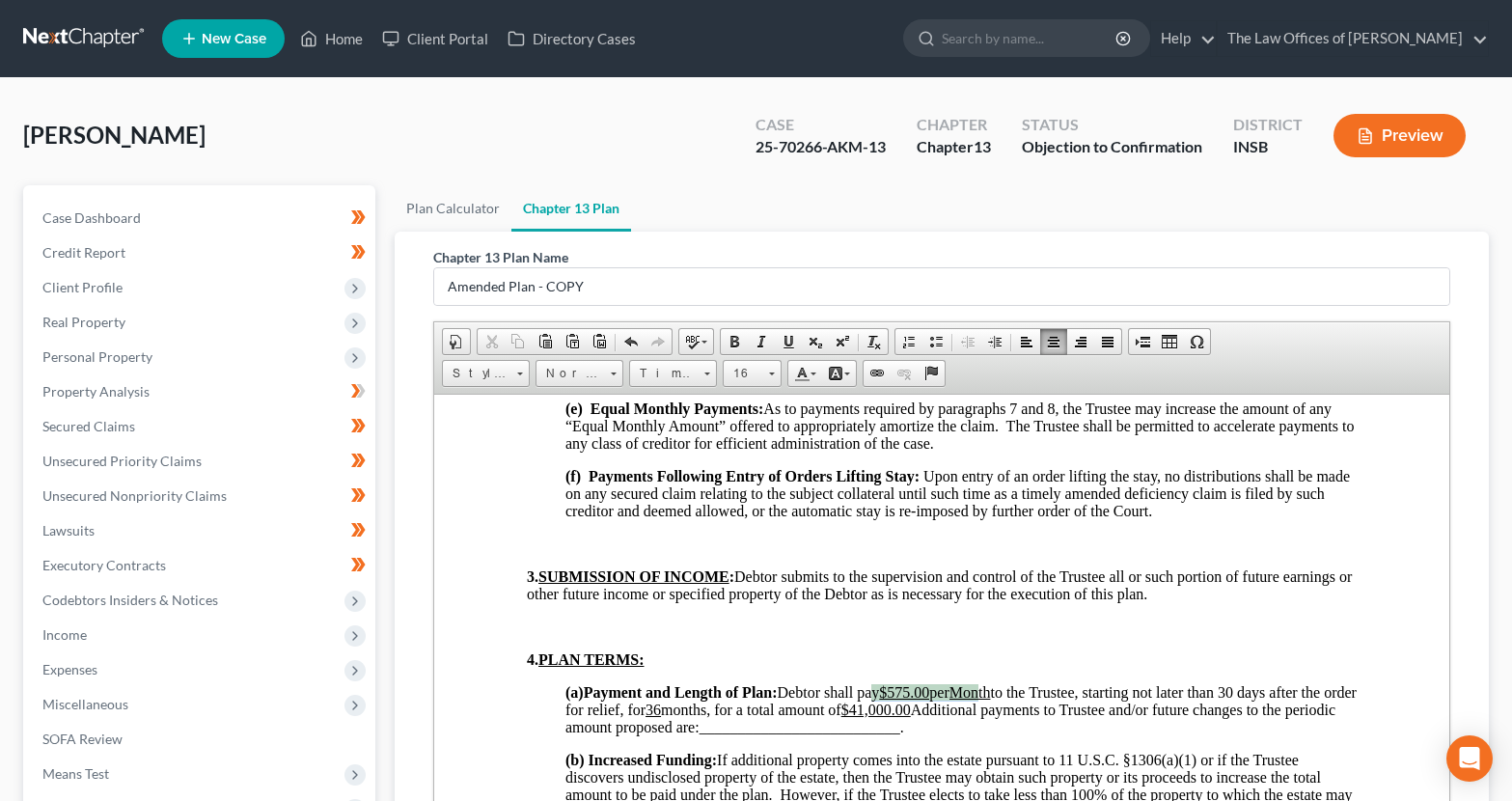
drag, startPoint x: 1003, startPoint y: 694, endPoint x: 890, endPoint y: 696, distance: 113.0
click at [890, 696] on span "Debtor shall pa y $575.00 per Mon th to the Trustee, starting not later than 30…" at bounding box center [960, 708] width 791 height 51
click at [848, 374] on span at bounding box center [847, 373] width 6 height 3
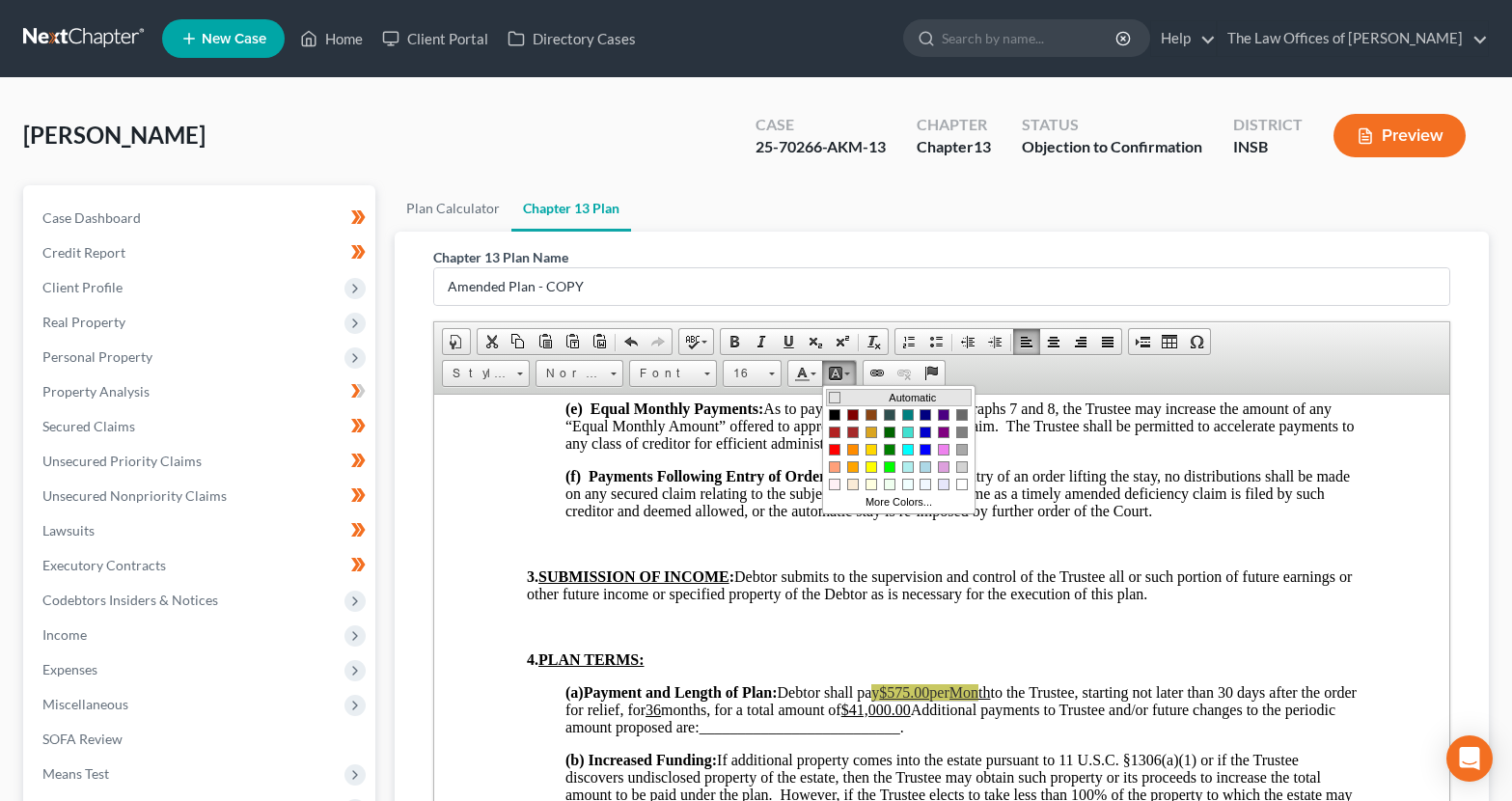
click at [831, 397] on span "Colors" at bounding box center [834, 397] width 12 height 12
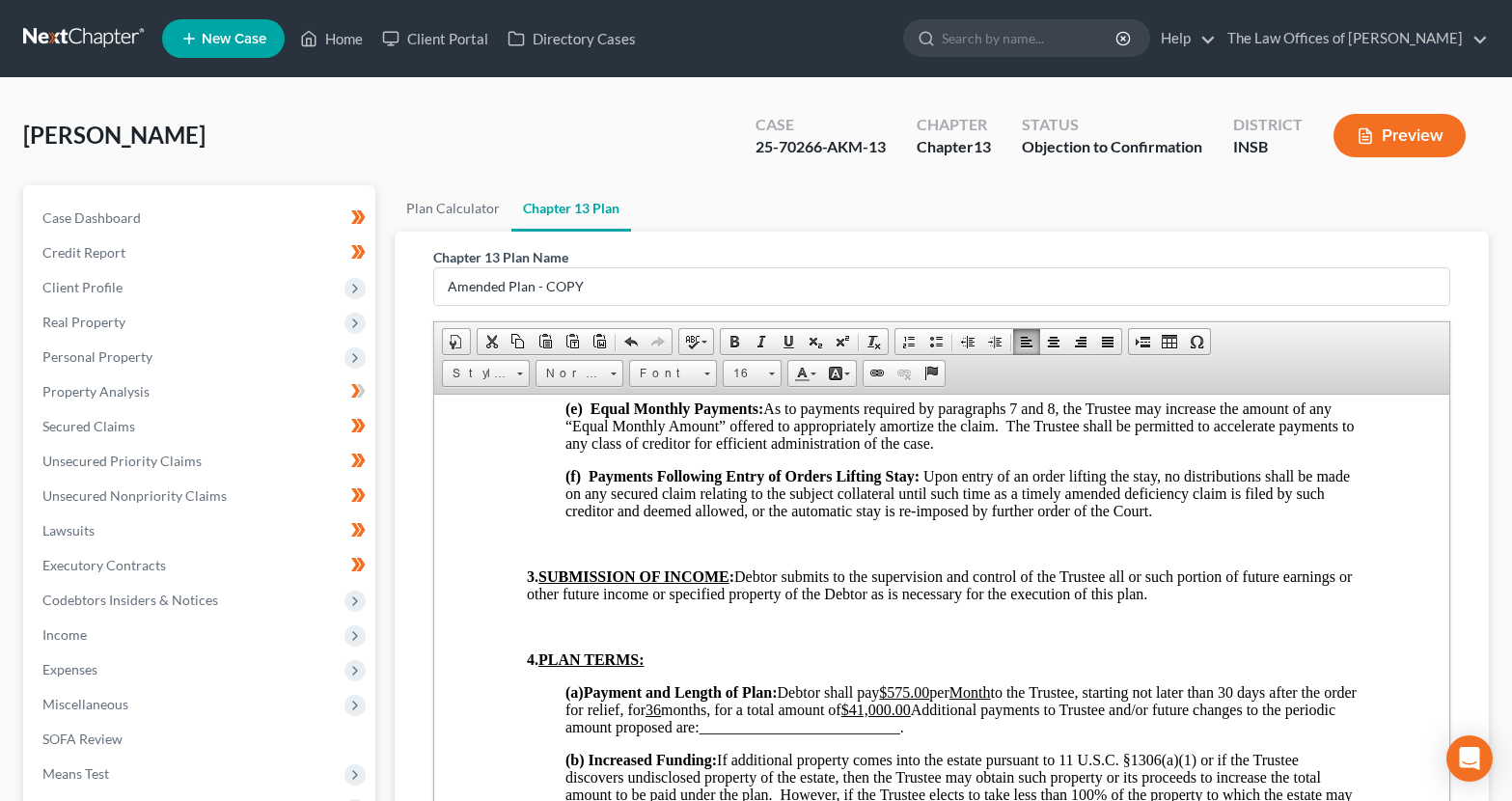
click at [856, 634] on p at bounding box center [941, 626] width 830 height 17
click at [420, 785] on div "Chapter 13 Plan Name Amended Plan - COPY Rich Text Editor, document-ckeditor Ed…" at bounding box center [941, 555] width 1048 height 649
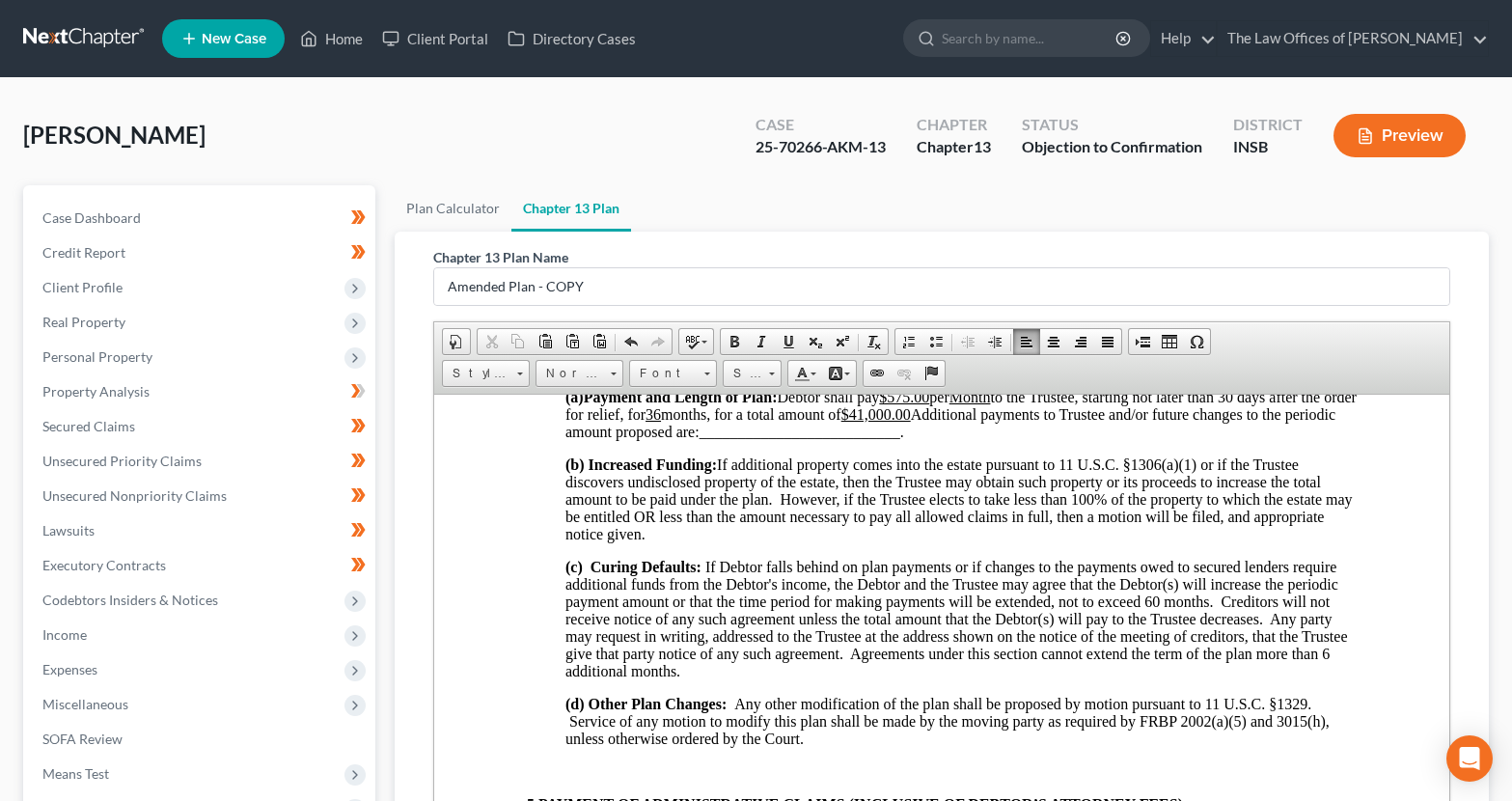
scroll to position [329, 0]
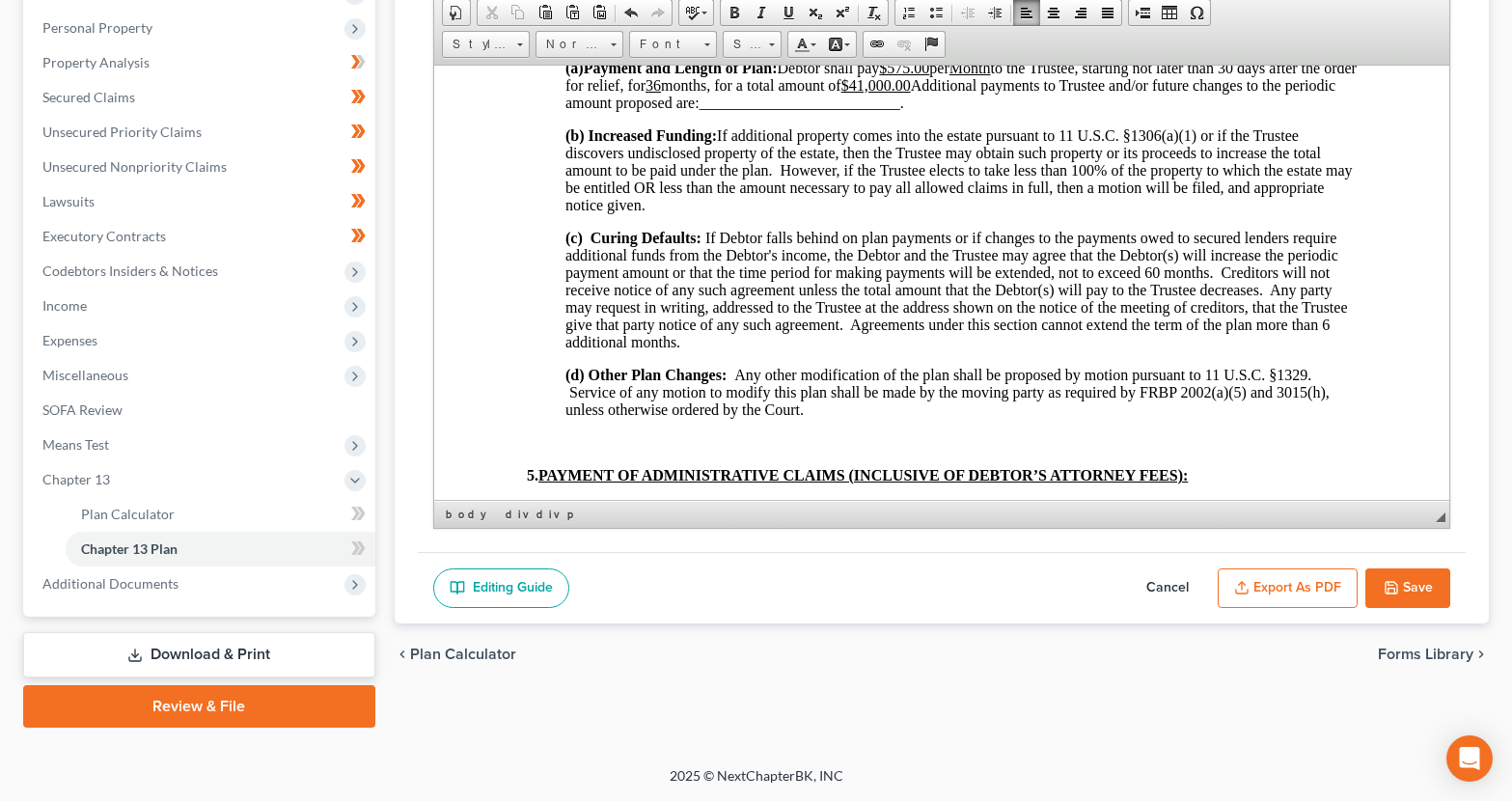
click at [1410, 597] on button "Save" at bounding box center [1408, 588] width 85 height 41
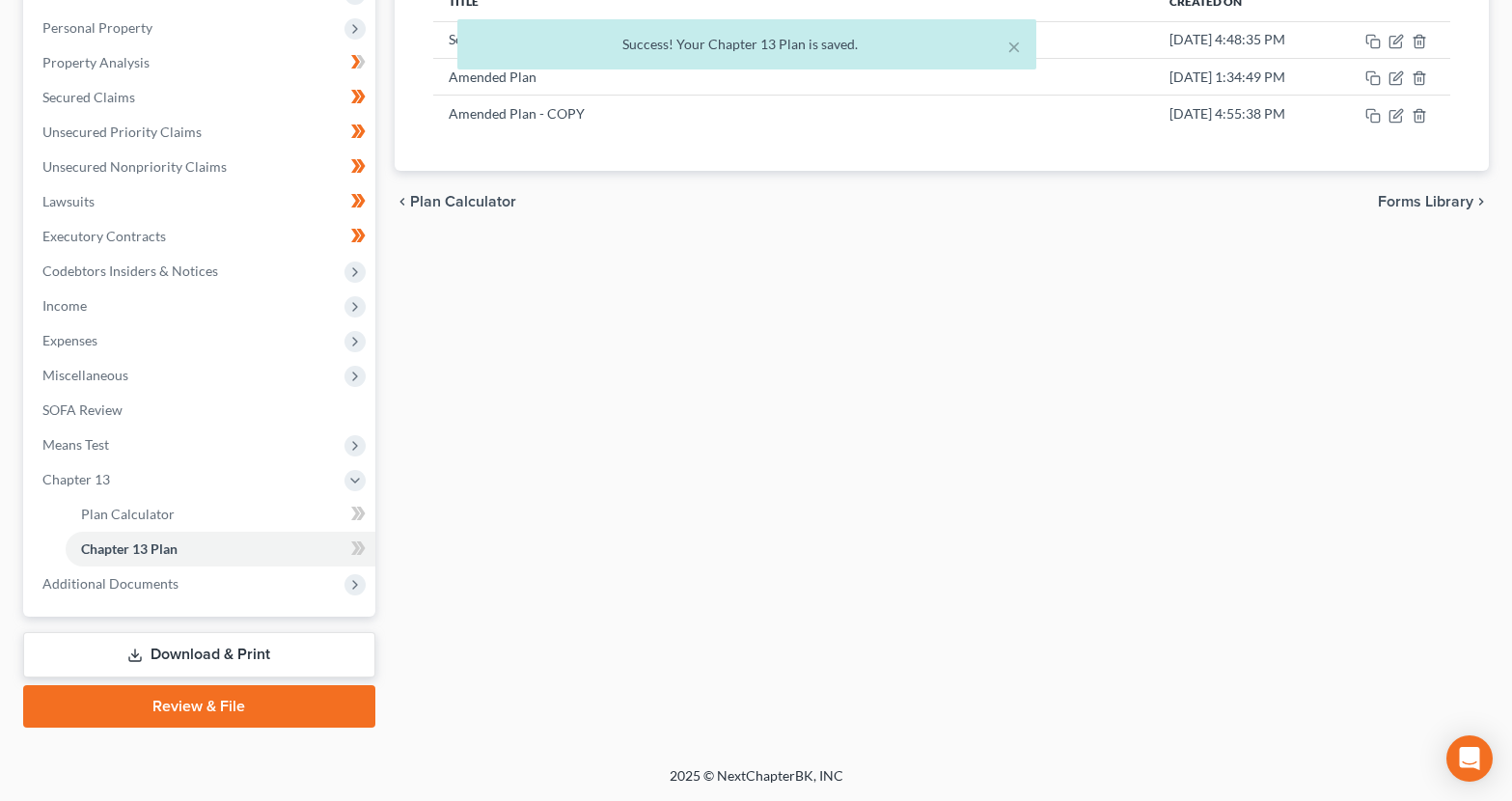
scroll to position [8, 0]
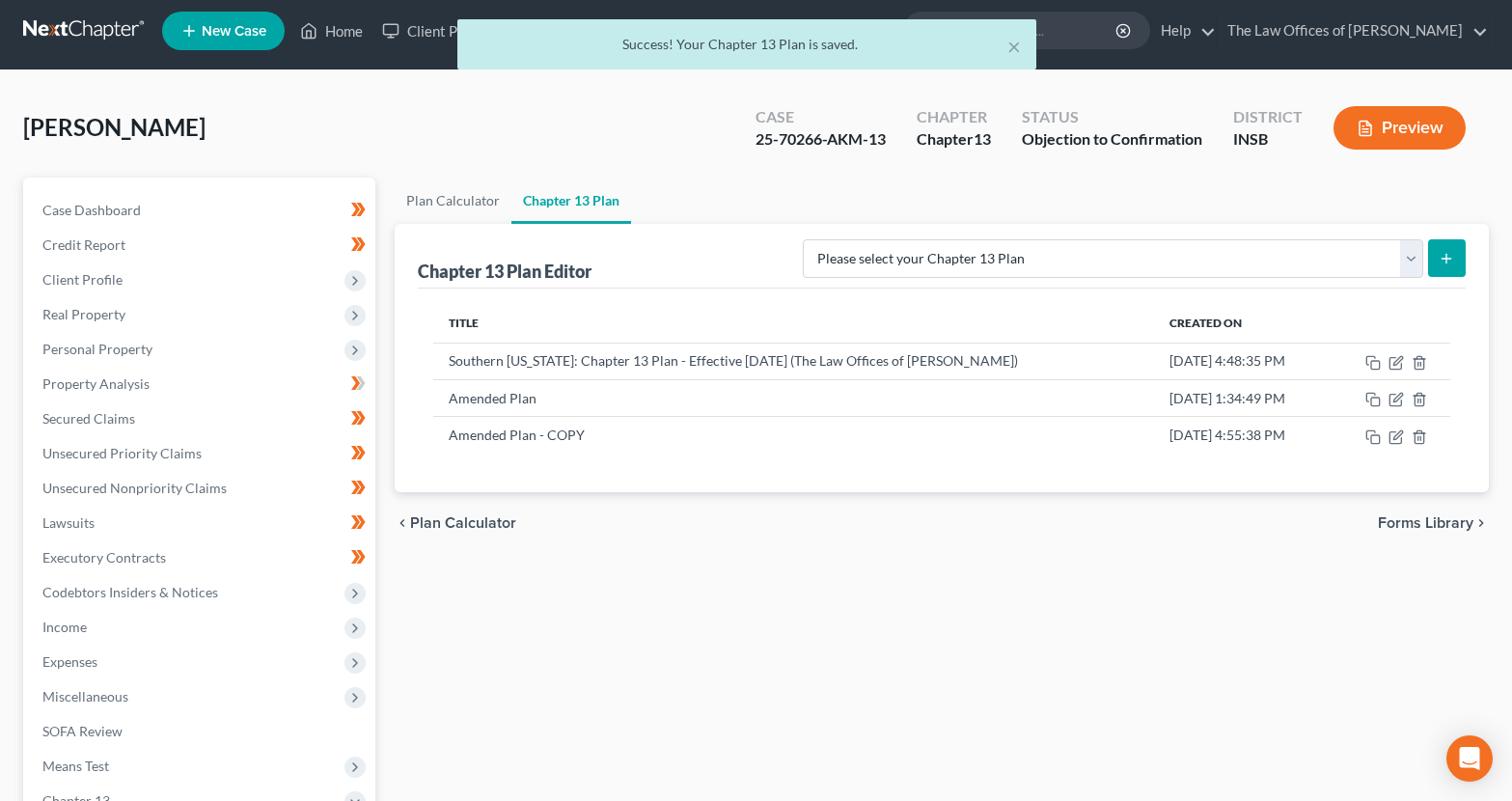
click at [79, 36] on div "× Success! Your Chapter 13 Plan is saved." at bounding box center [746, 49] width 1512 height 60
click at [77, 25] on div "× Success! Your Chapter 13 Plan is saved." at bounding box center [746, 49] width 1512 height 60
click at [81, 134] on span "[PERSON_NAME]" at bounding box center [114, 127] width 182 height 28
click at [34, 36] on div "× Success! Your Chapter 13 Plan is saved." at bounding box center [746, 49] width 1512 height 60
click at [1019, 50] on button "×" at bounding box center [1014, 46] width 14 height 23
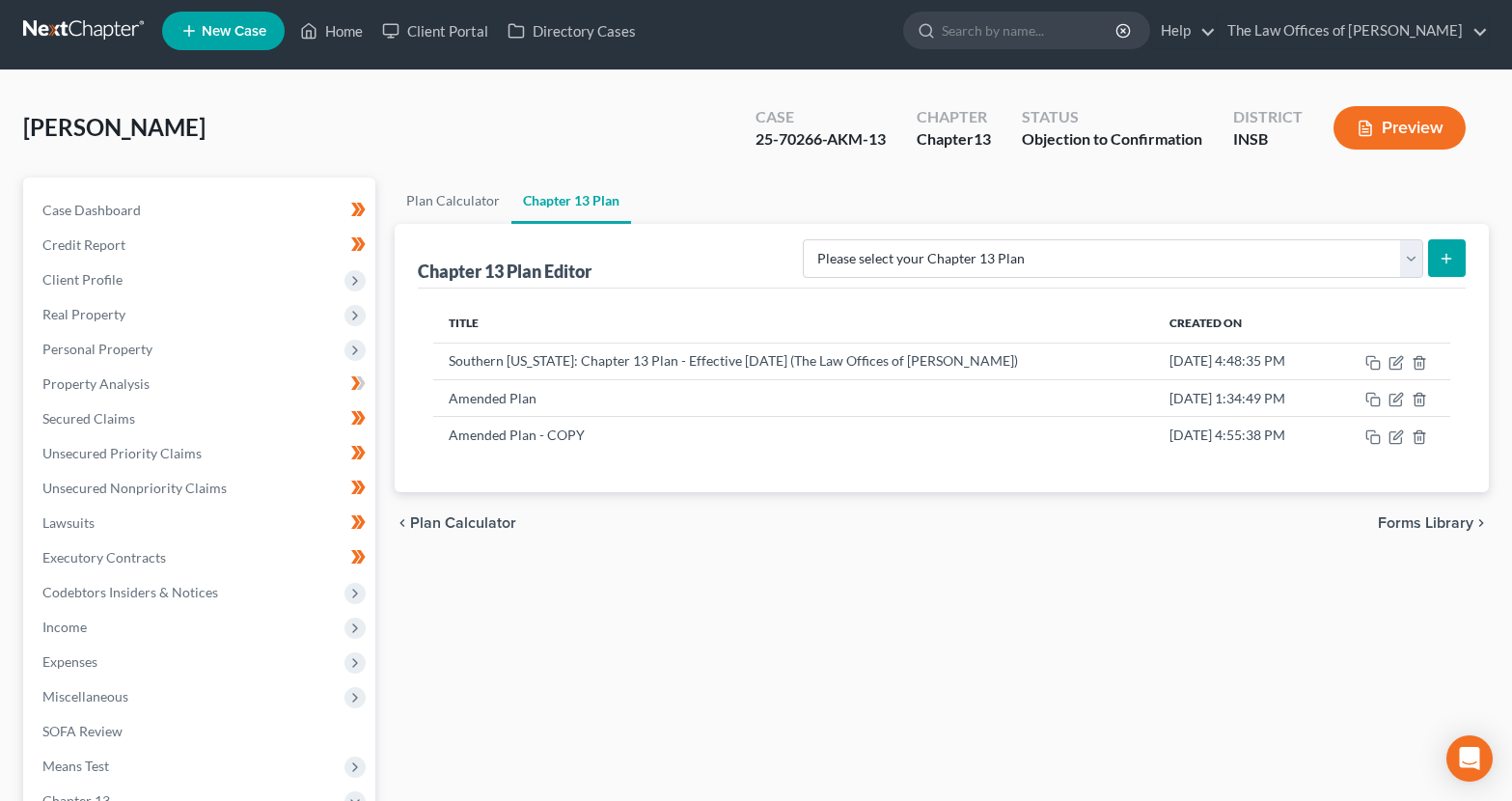
click at [66, 22] on link at bounding box center [85, 31] width 124 height 35
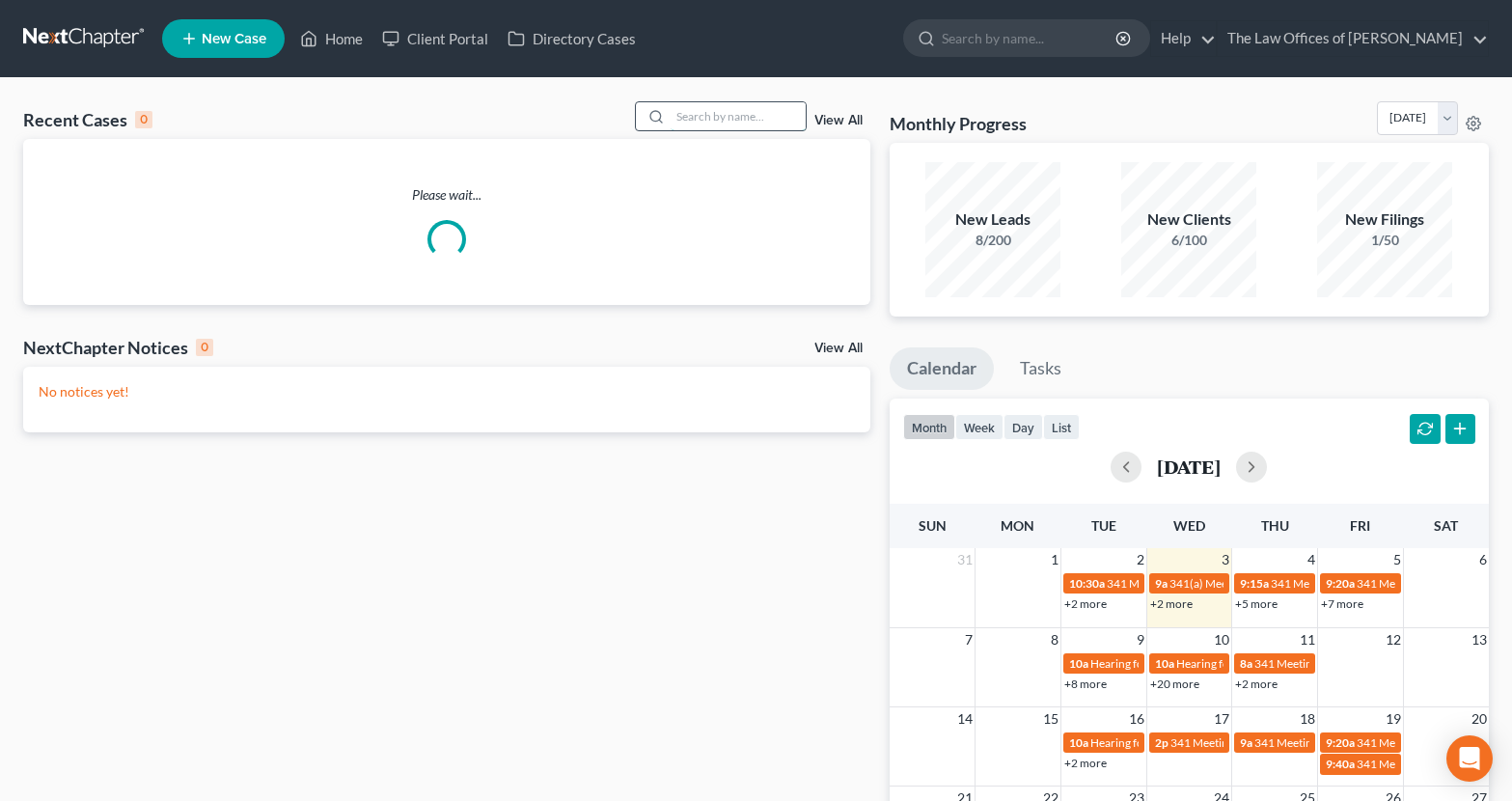
click at [773, 130] on input "search" at bounding box center [738, 116] width 135 height 28
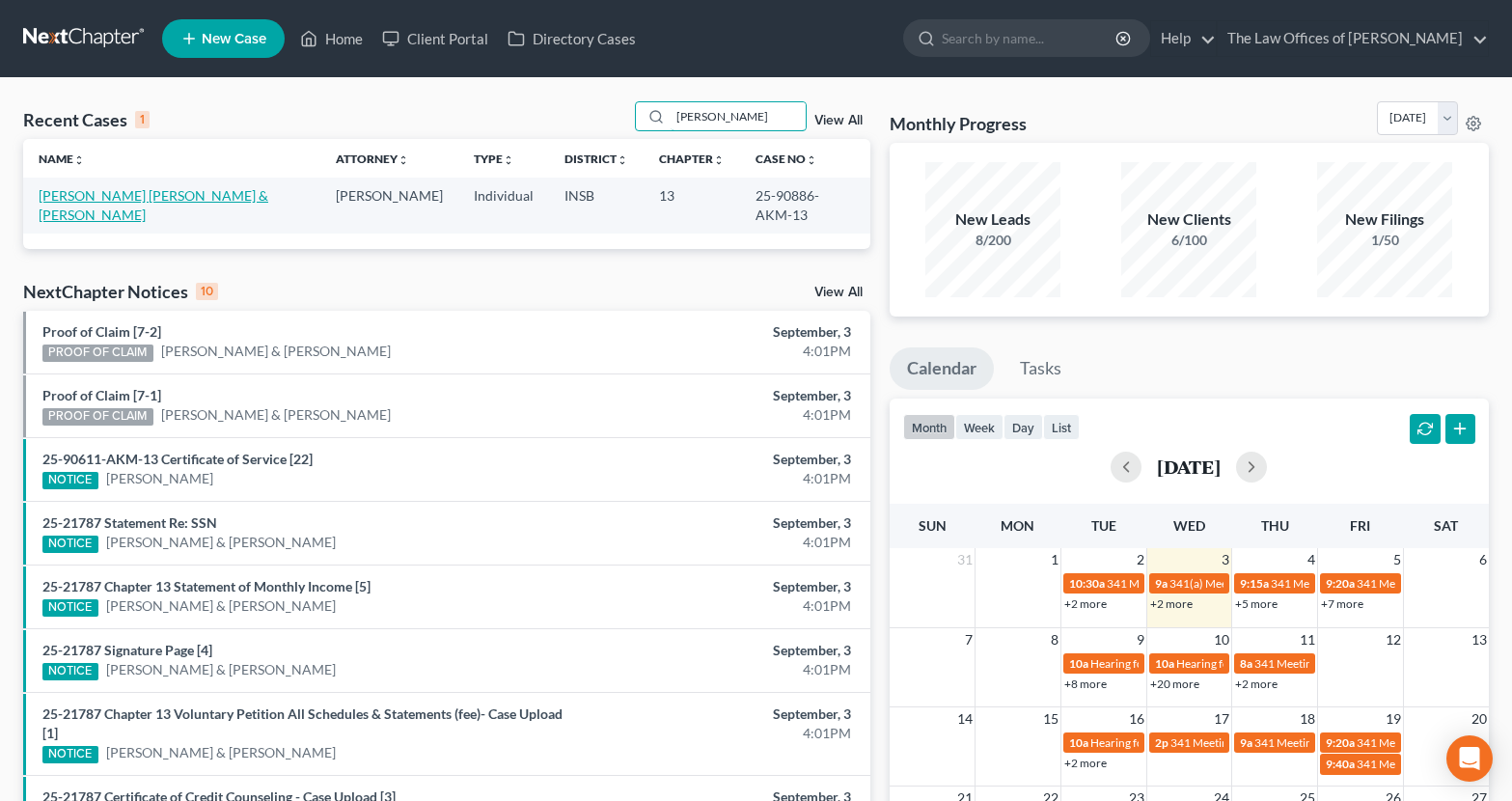
type input "[PERSON_NAME]"
click at [74, 200] on link "[PERSON_NAME] [PERSON_NAME] & [PERSON_NAME]" at bounding box center [153, 204] width 229 height 36
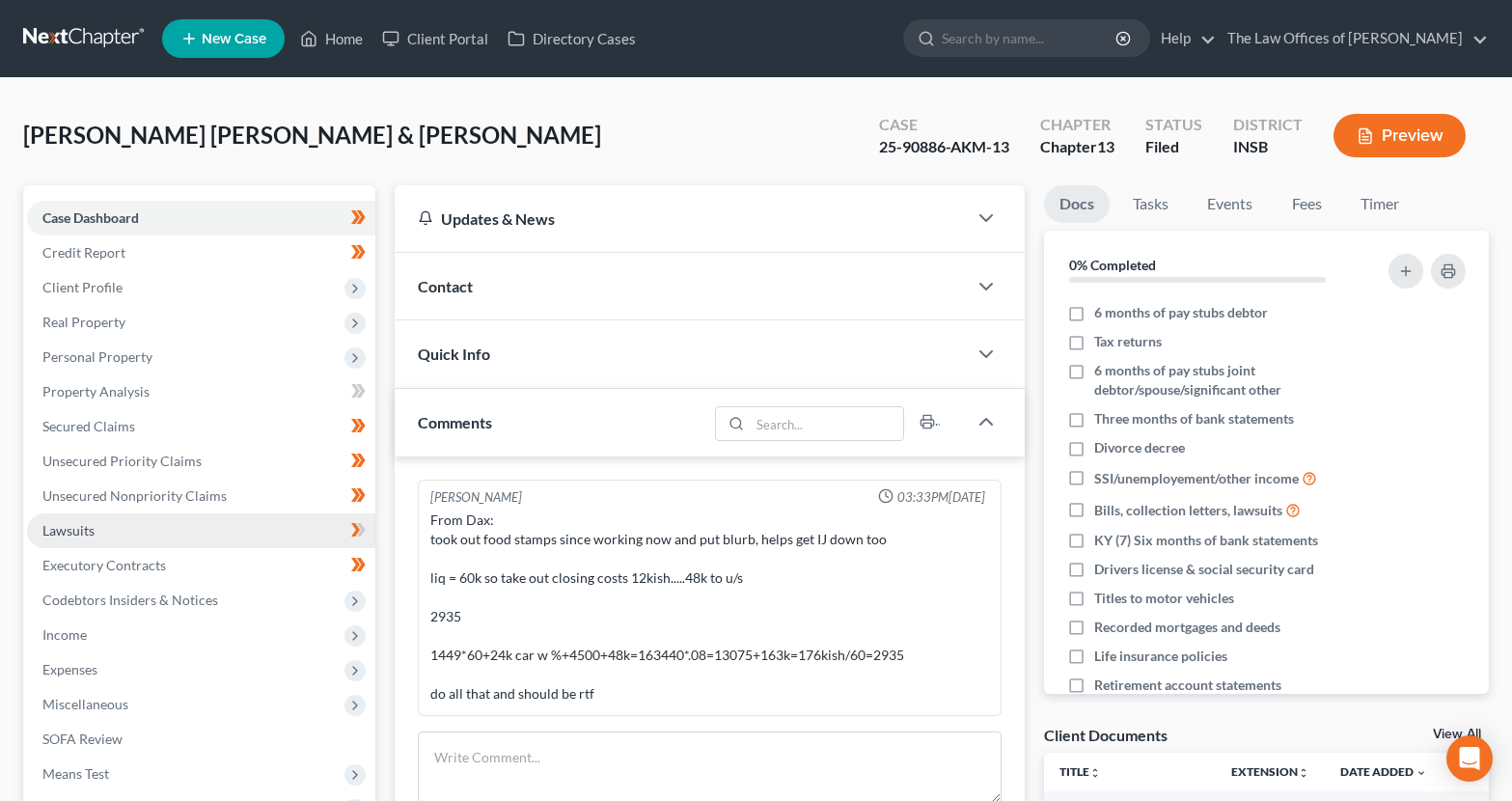
click at [99, 546] on link "Lawsuits" at bounding box center [201, 531] width 348 height 35
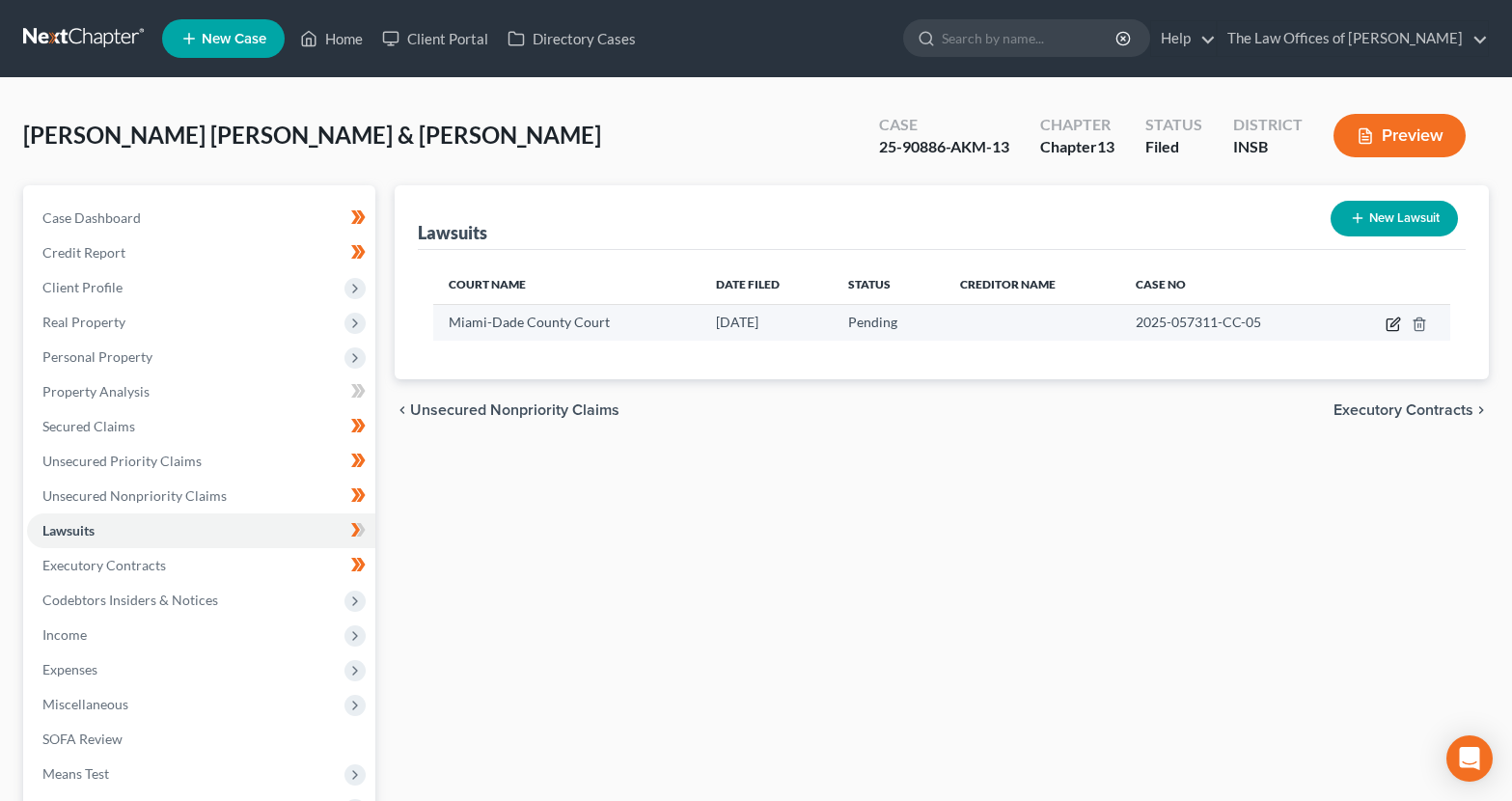
click at [1390, 325] on icon "button" at bounding box center [1393, 324] width 15 height 15
select select "9"
select select "0"
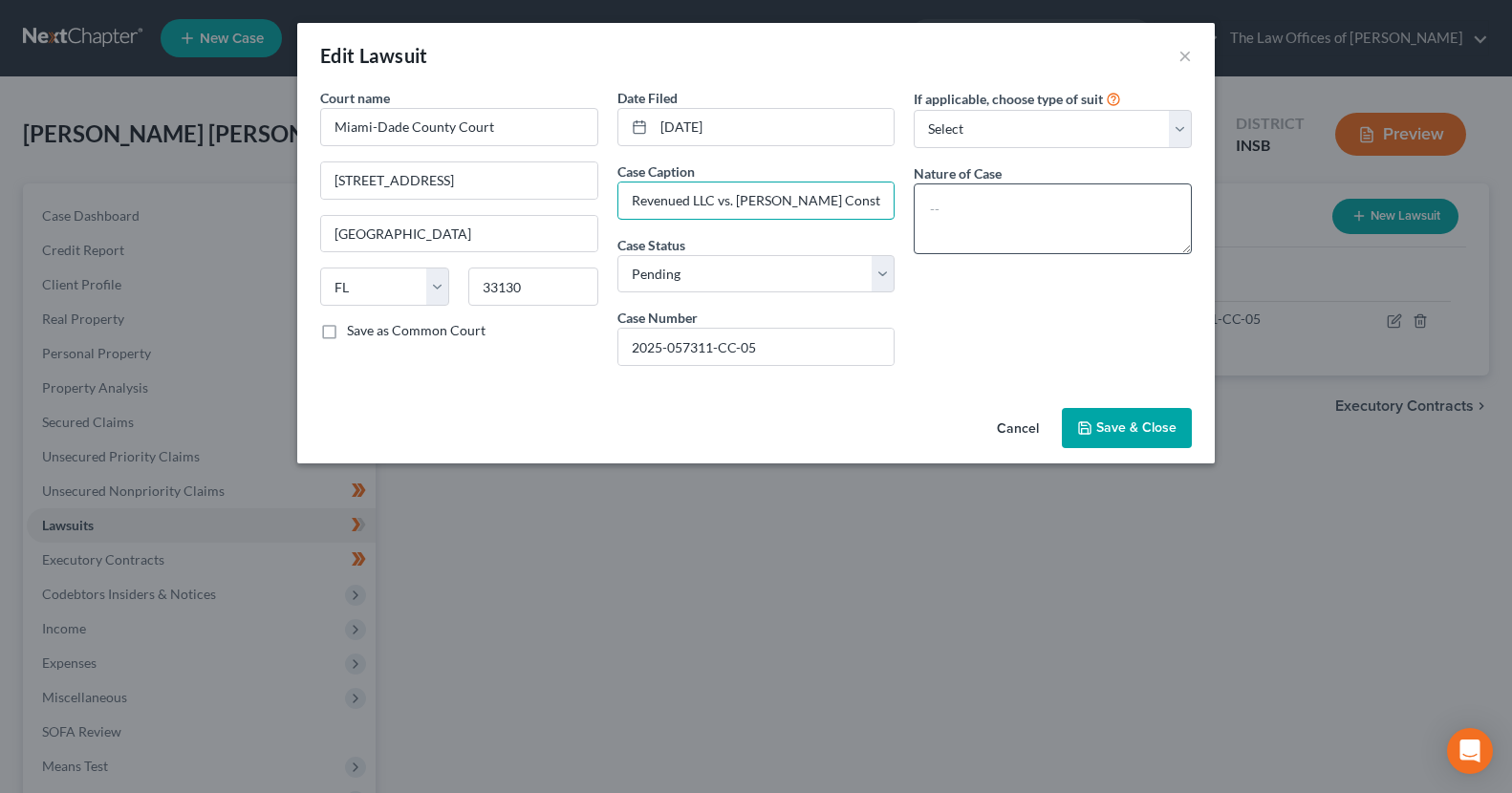
scroll to position [0, 179]
drag, startPoint x: 722, startPoint y: 204, endPoint x: 924, endPoint y: 224, distance: 203.0
click at [924, 224] on div "Court name * Miami-Dade County Court 73 W Flagler [GEOGRAPHIC_DATA] [US_STATE] …" at bounding box center [755, 235] width 890 height 293
click at [921, 318] on div "If applicable, choose type of suit Select Repossession Garnishment Foreclosure …" at bounding box center [1052, 235] width 297 height 293
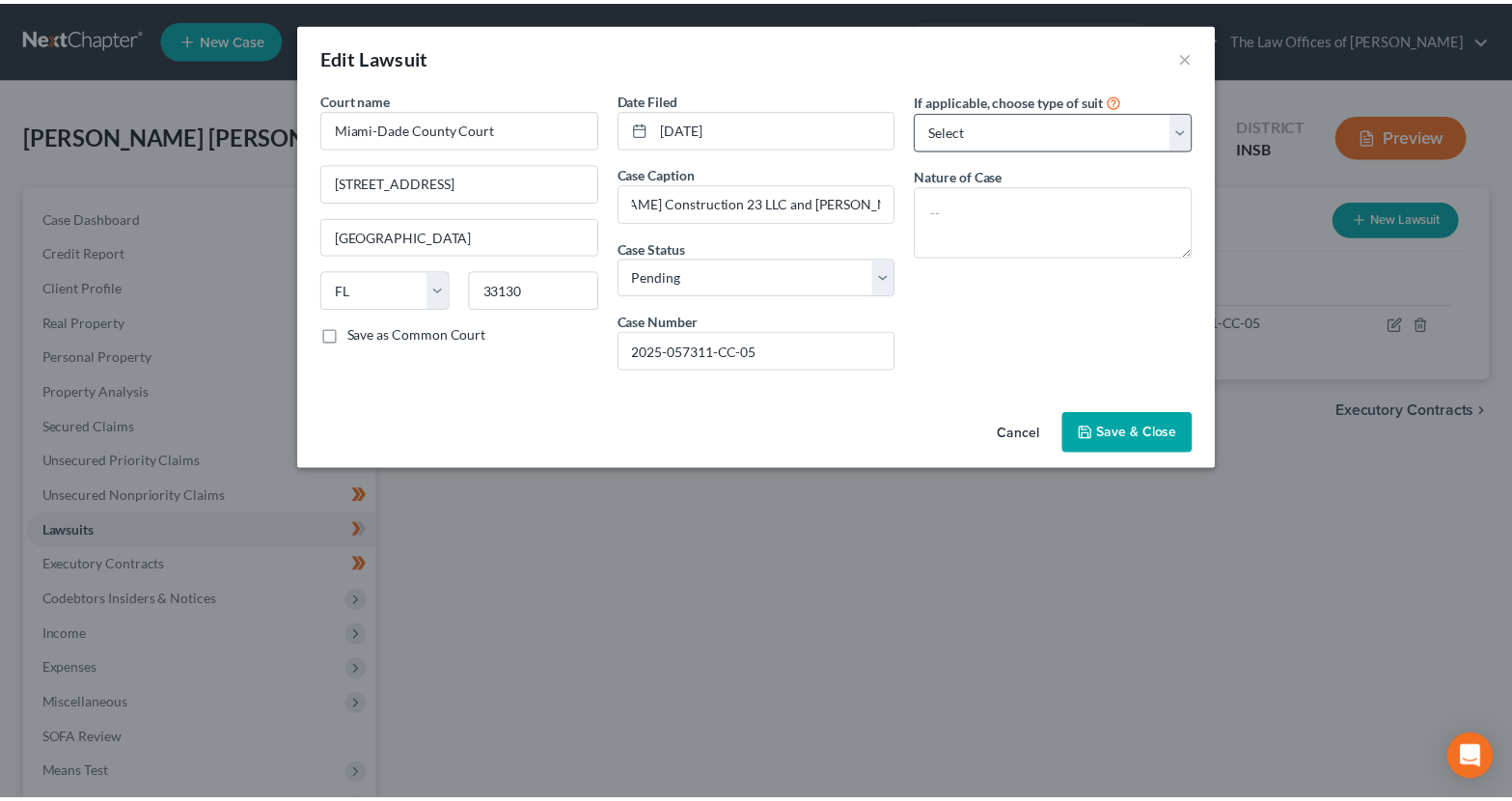
scroll to position [0, 0]
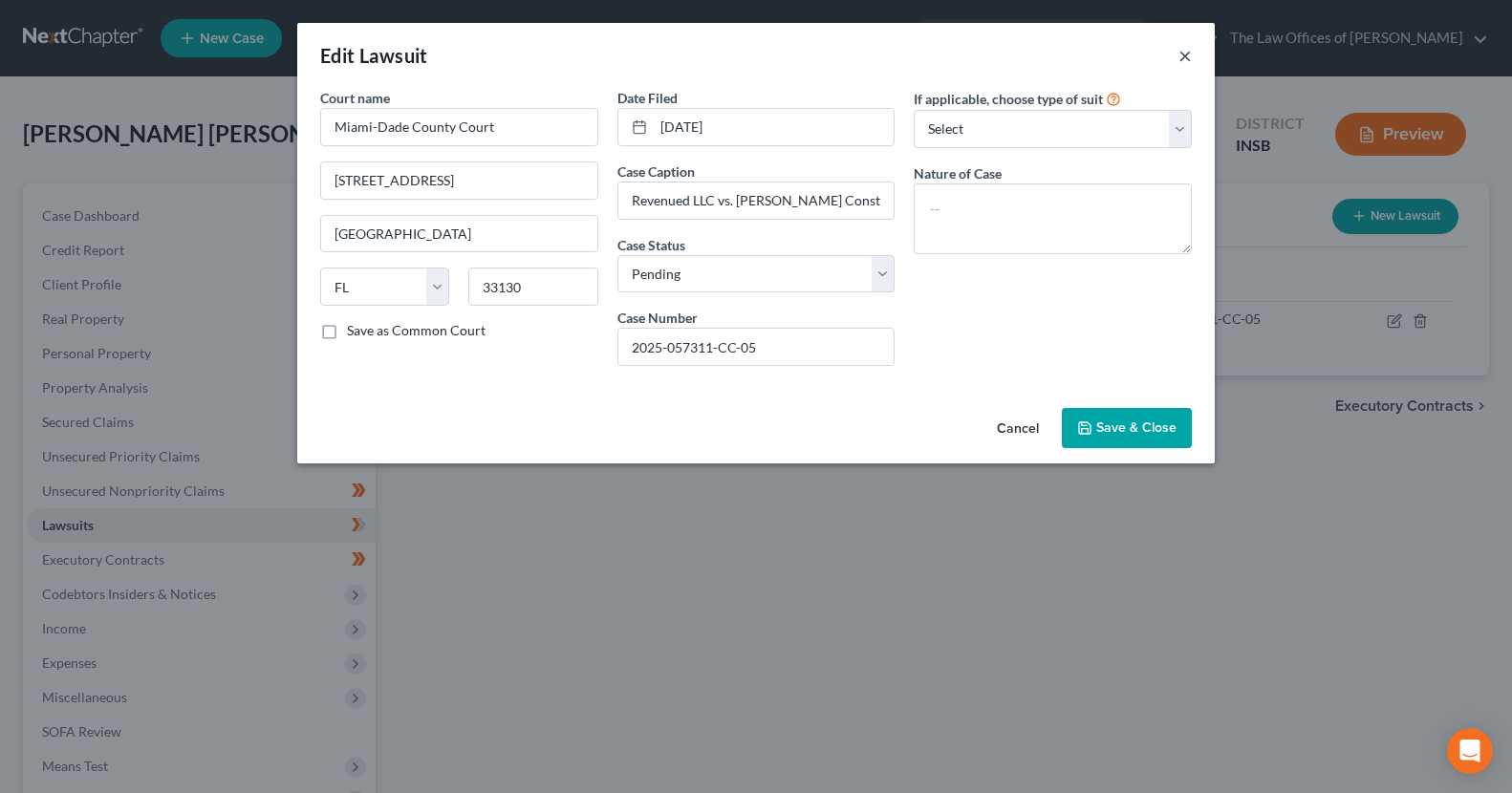
click at [1191, 55] on div "Edit Lawsuit ×" at bounding box center [755, 56] width 917 height 65
click at [1187, 57] on button "×" at bounding box center [1185, 56] width 13 height 23
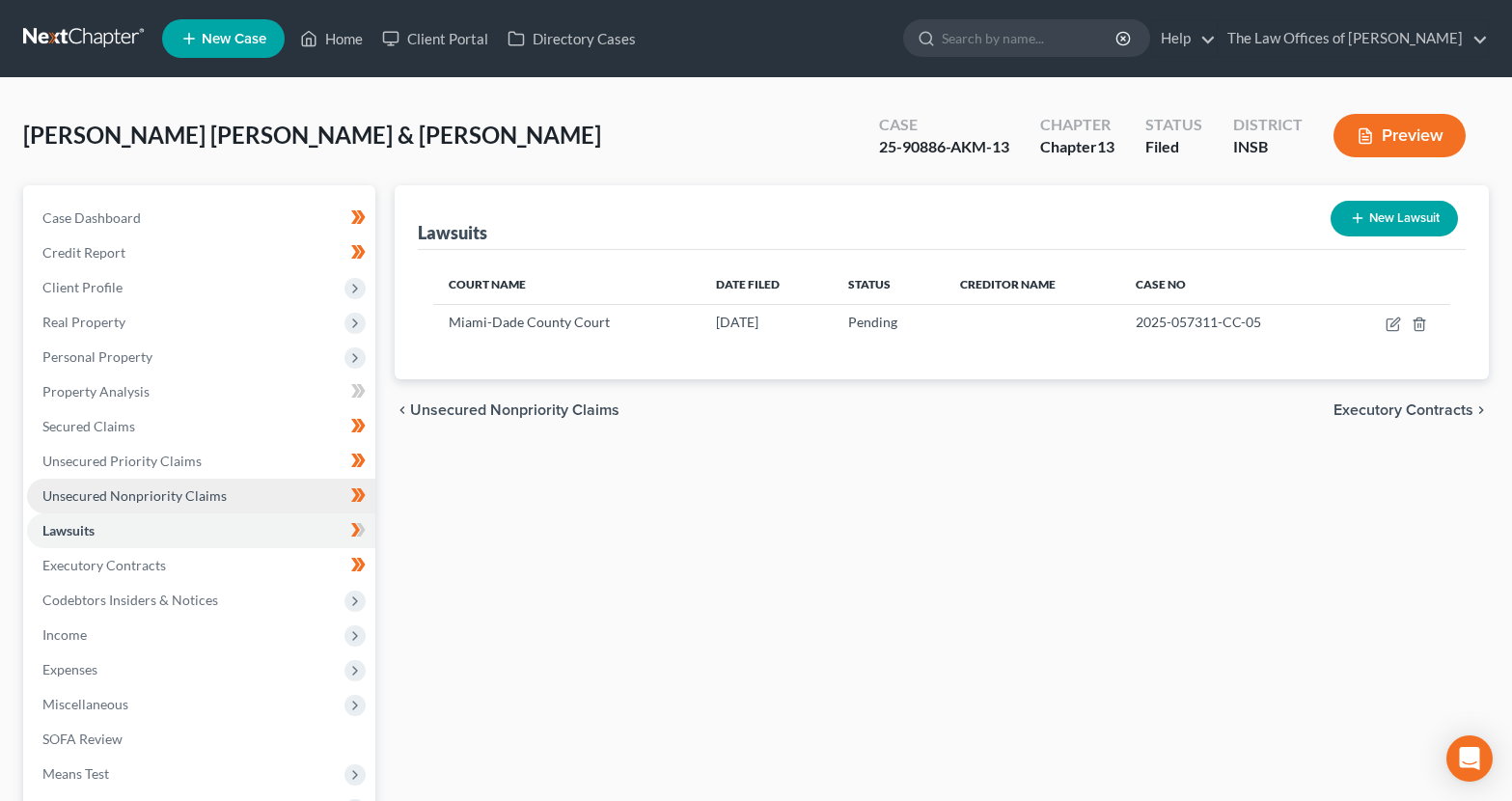
click at [138, 504] on link "Unsecured Nonpriority Claims" at bounding box center [201, 496] width 348 height 35
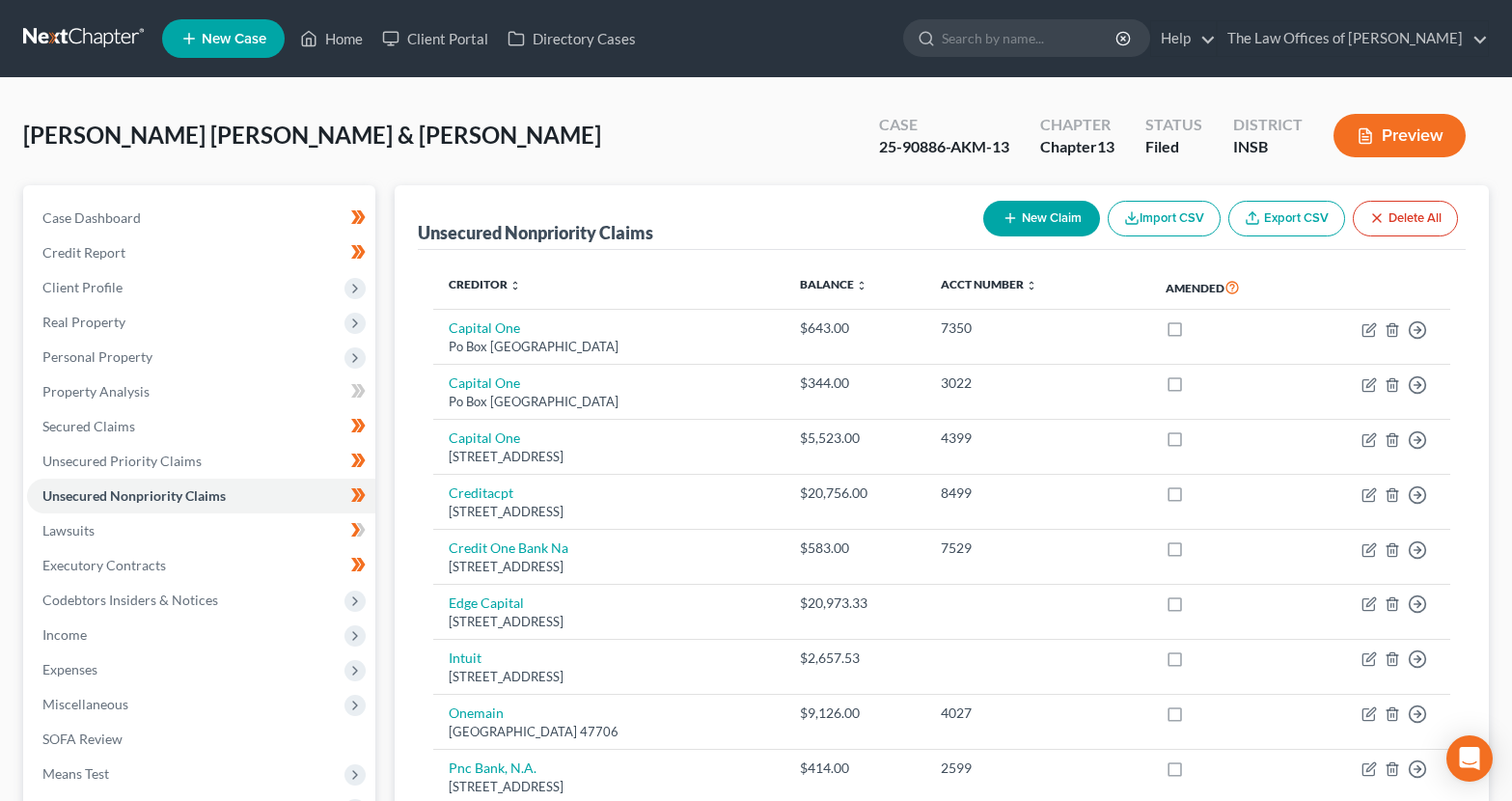
click at [50, 45] on link at bounding box center [85, 39] width 124 height 35
